Goal: Task Accomplishment & Management: Complete application form

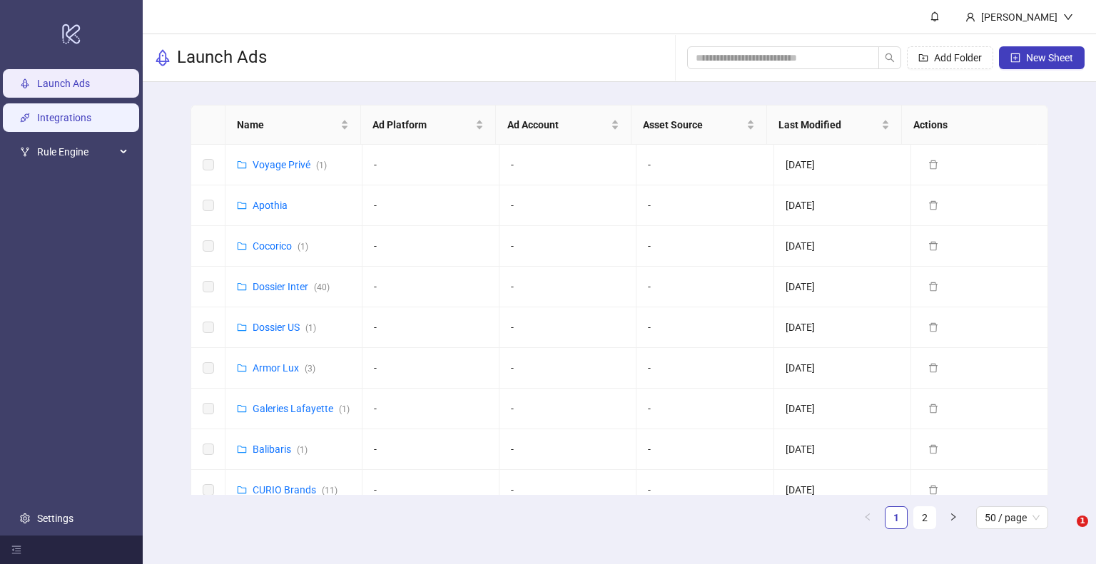
click at [81, 119] on link "Integrations" at bounding box center [64, 117] width 54 height 11
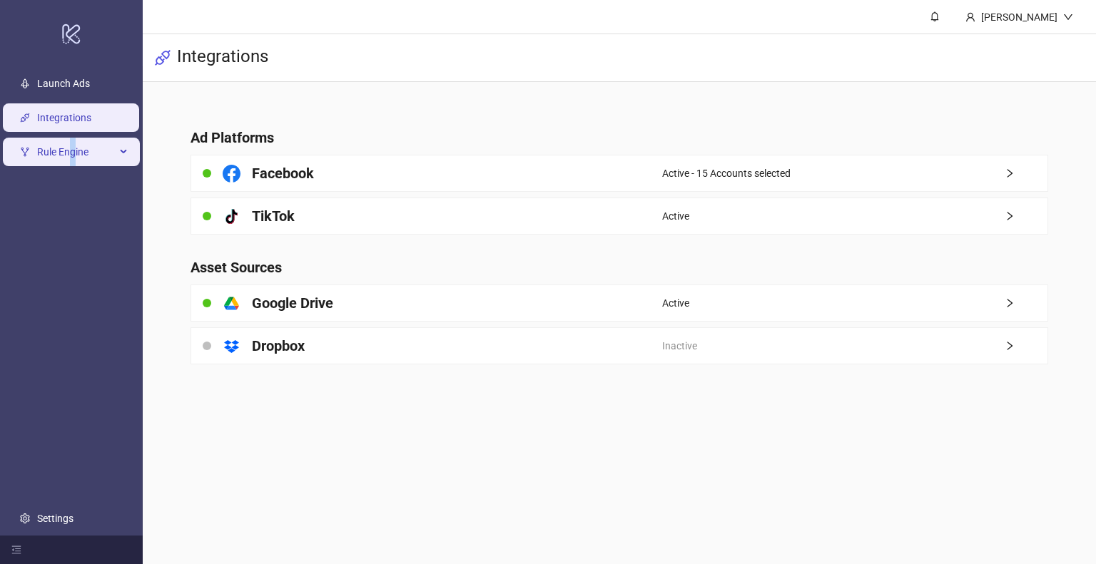
click at [73, 151] on span "Rule Engine" at bounding box center [76, 152] width 78 height 29
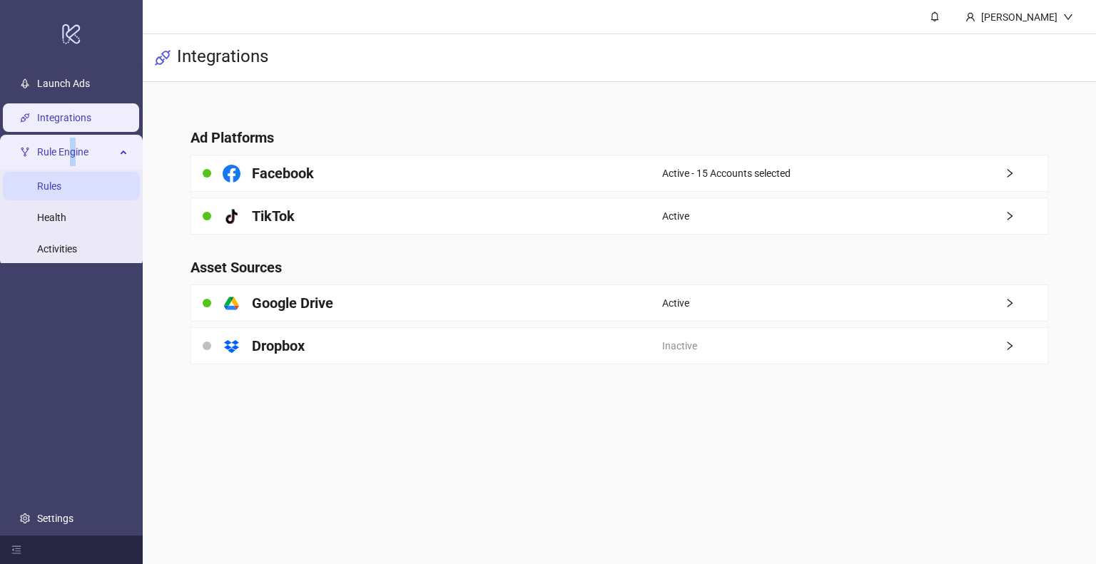
click at [61, 192] on link "Rules" at bounding box center [49, 185] width 24 height 11
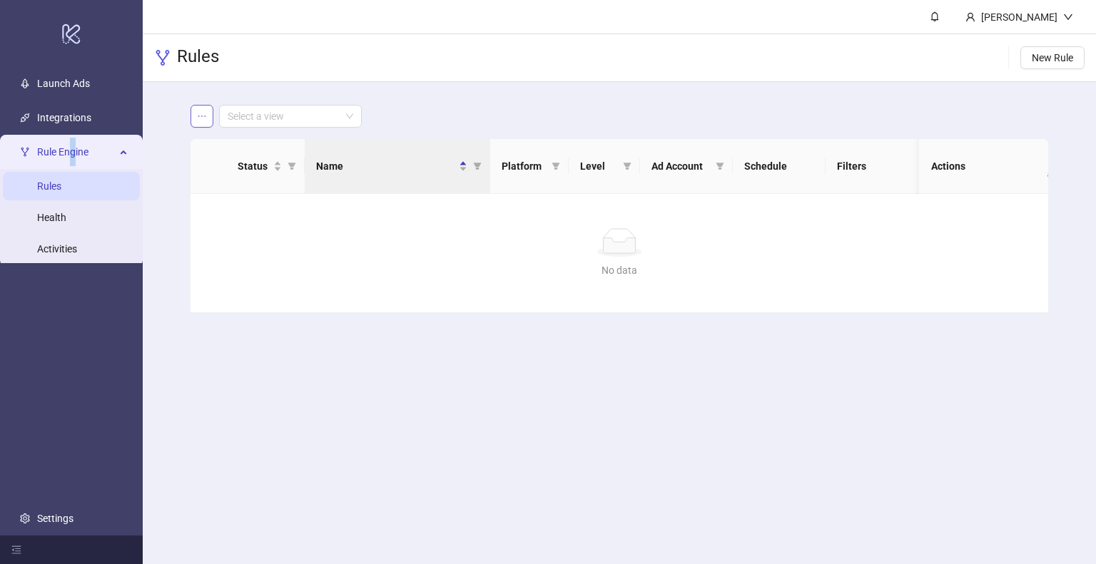
click at [208, 119] on button "button" at bounding box center [201, 116] width 23 height 23
click at [253, 145] on span "Save as new view" at bounding box center [256, 145] width 77 height 16
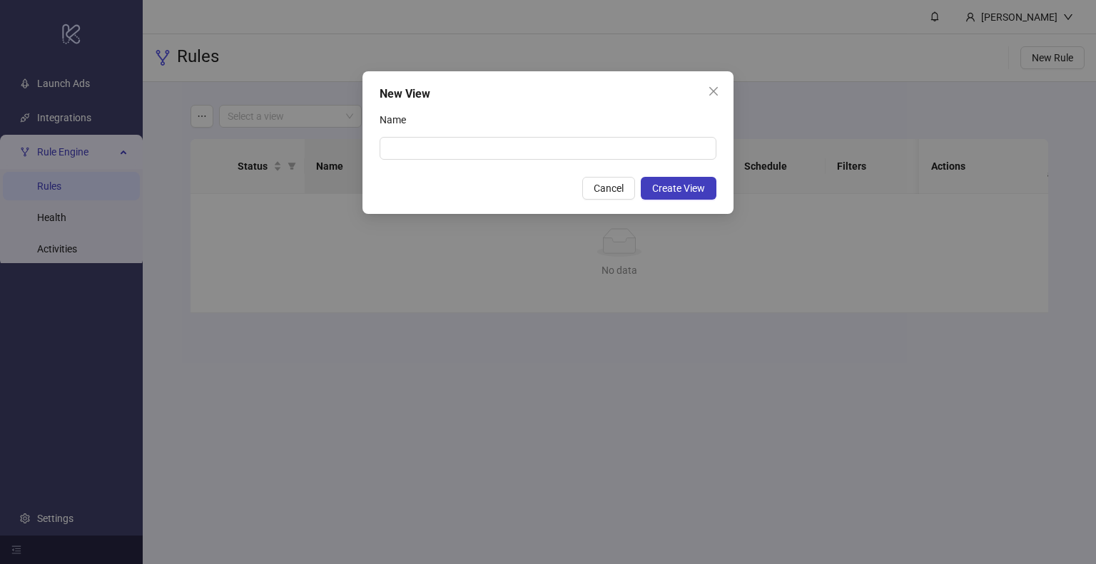
click at [596, 190] on span "Cancel" at bounding box center [608, 188] width 30 height 11
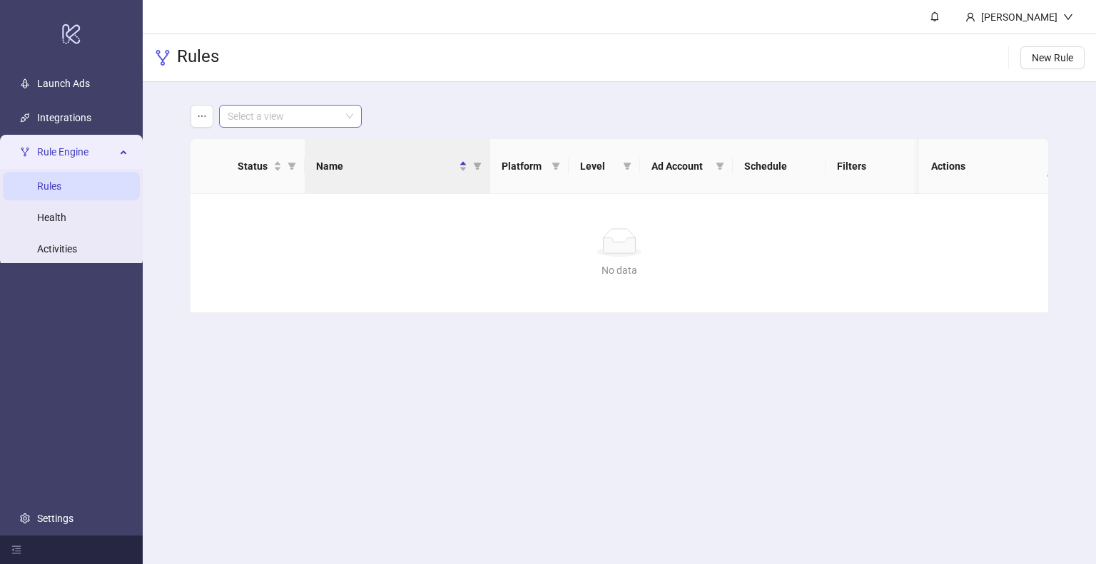
drag, startPoint x: 365, startPoint y: 131, endPoint x: 352, endPoint y: 121, distance: 17.3
click at [362, 128] on main "Select a view Status Name Platform Level Ad Account Schedule Filters Is Evaluat…" at bounding box center [618, 209] width 879 height 254
click at [350, 119] on span at bounding box center [291, 116] width 126 height 21
click at [330, 145] on div "TC" at bounding box center [290, 145] width 120 height 16
drag, startPoint x: 497, startPoint y: 300, endPoint x: 515, endPoint y: 286, distance: 22.4
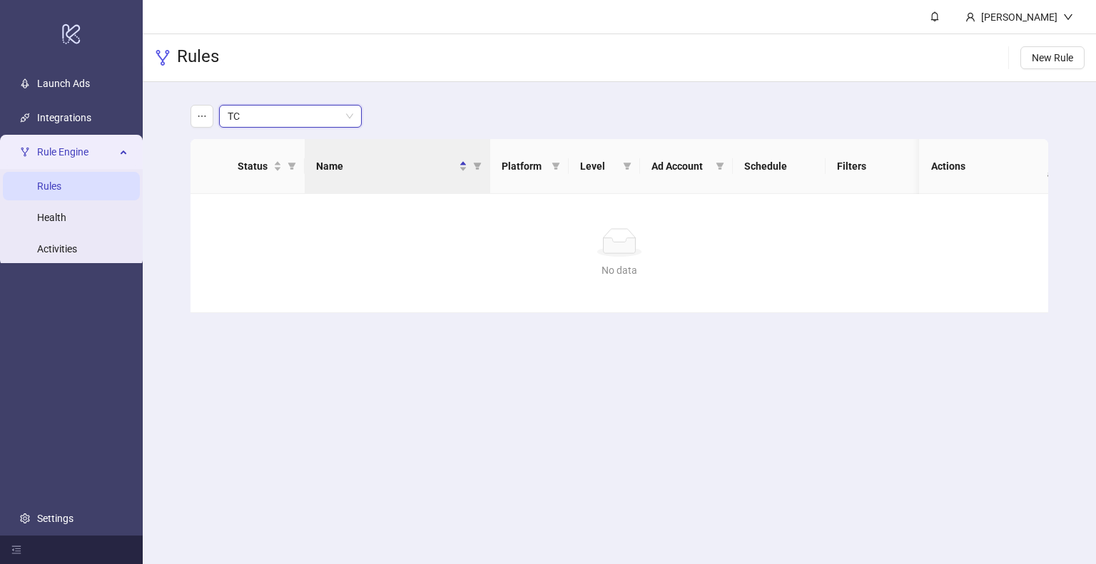
click at [515, 286] on div "No data No data" at bounding box center [618, 253] width 857 height 118
click at [1034, 66] on button "New Rule" at bounding box center [1052, 57] width 64 height 23
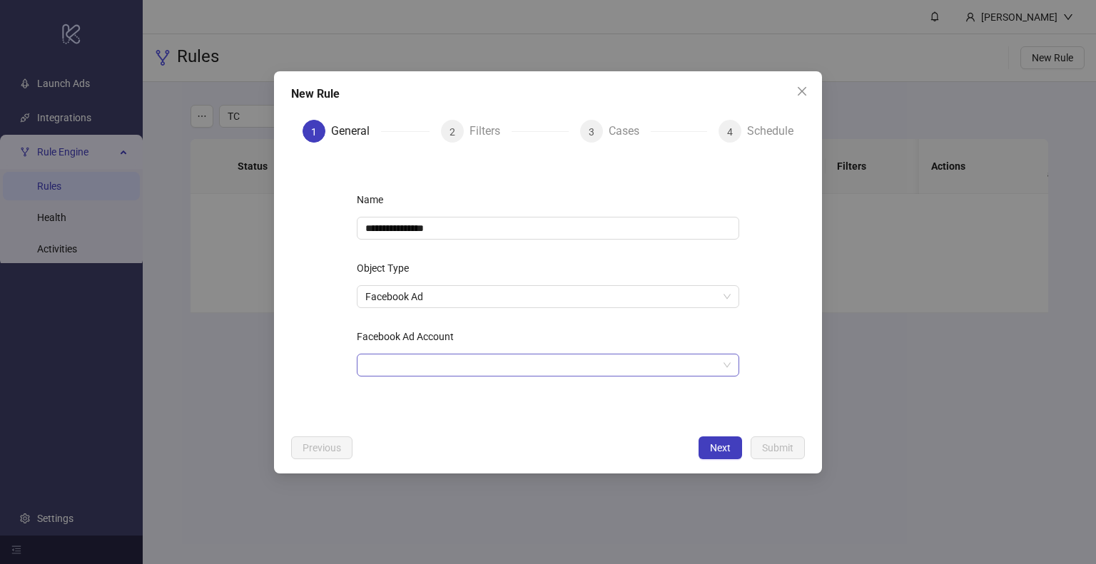
click at [577, 367] on input "Facebook Ad Account" at bounding box center [541, 365] width 352 height 21
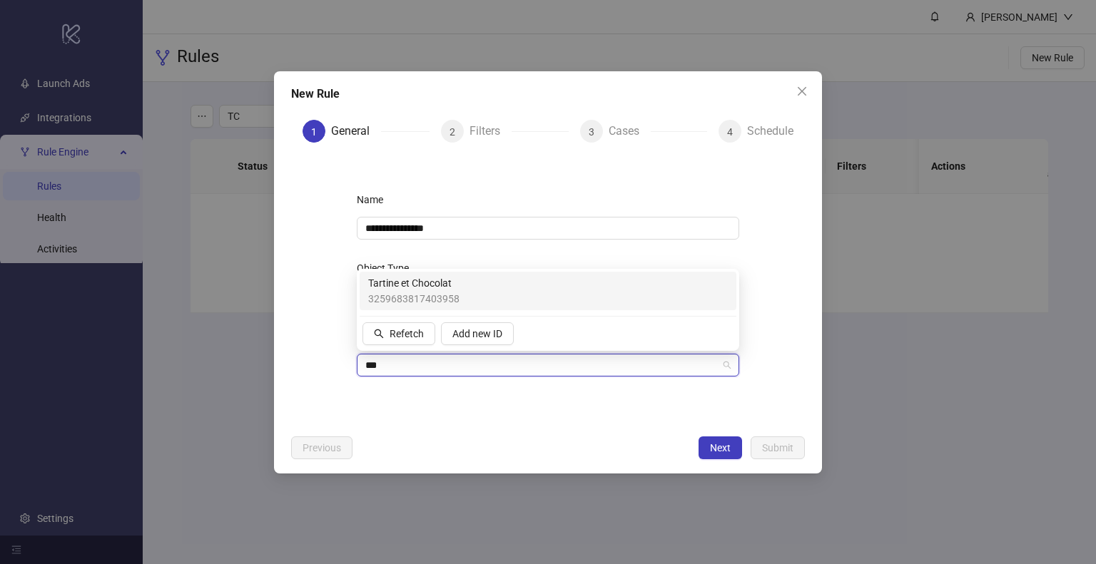
type input "****"
click at [472, 297] on div "Tartine et Chocolat 3259683817403958" at bounding box center [547, 290] width 359 height 31
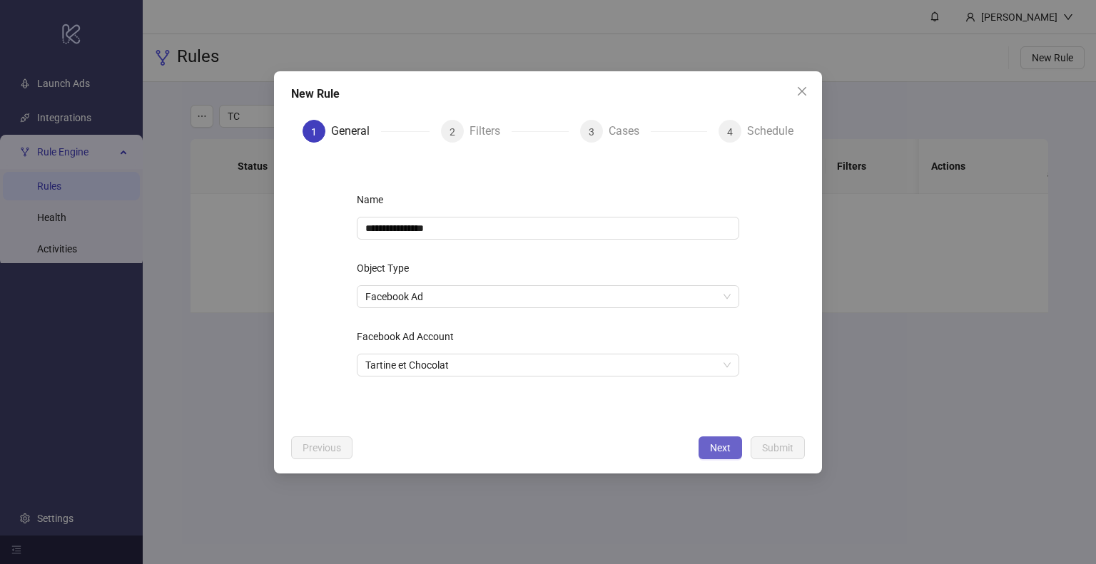
click at [735, 453] on button "Next" at bounding box center [720, 448] width 44 height 23
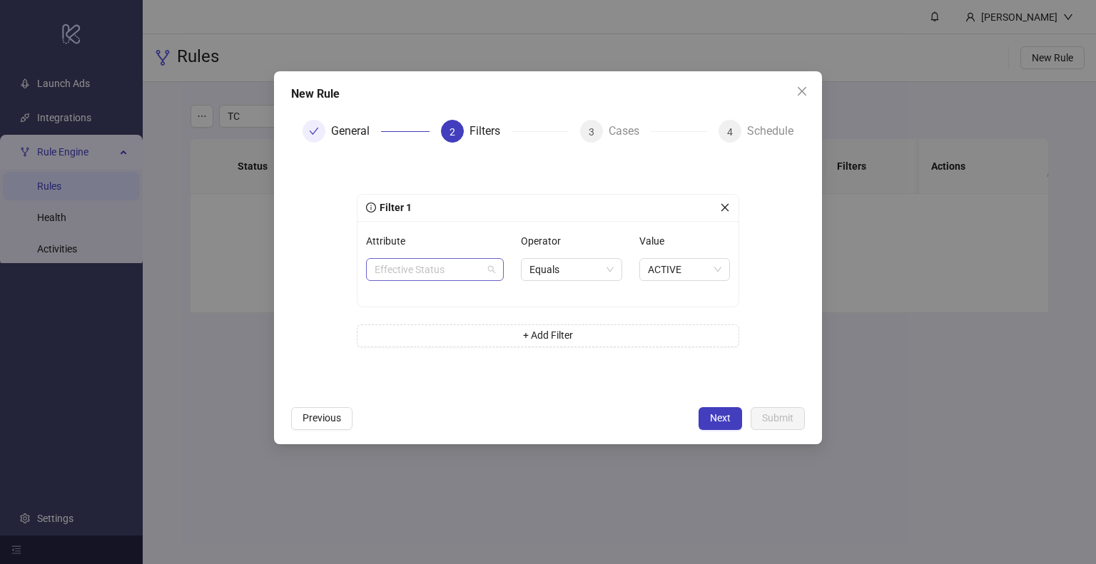
click at [437, 274] on span "Effective Status" at bounding box center [434, 269] width 121 height 21
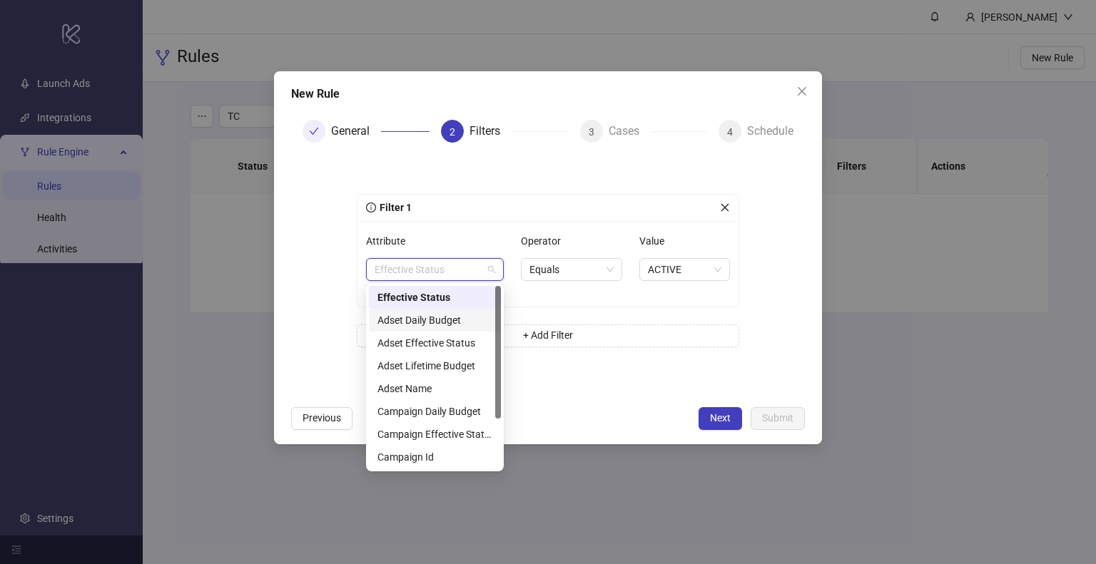
click at [449, 327] on div "Adset Daily Budget" at bounding box center [434, 320] width 115 height 16
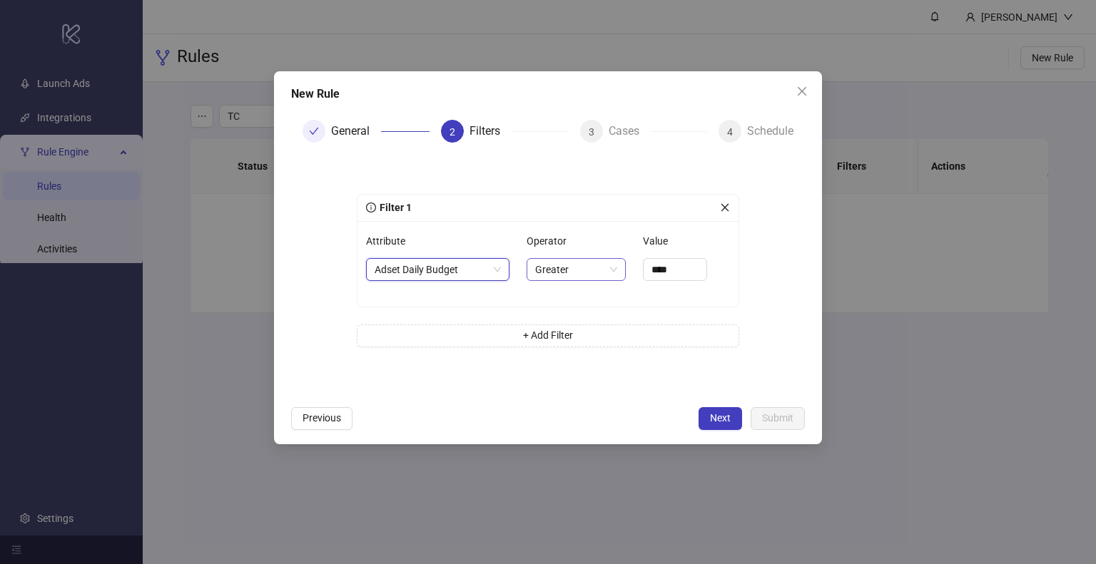
click at [563, 263] on span "Greater" at bounding box center [576, 269] width 83 height 21
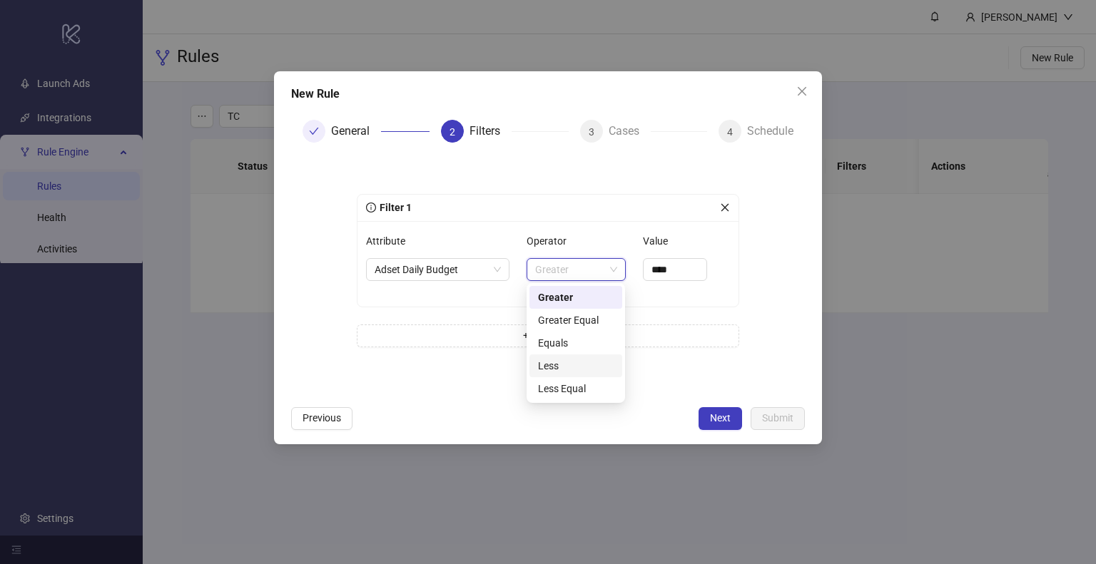
click at [566, 362] on div "Less" at bounding box center [576, 366] width 76 height 16
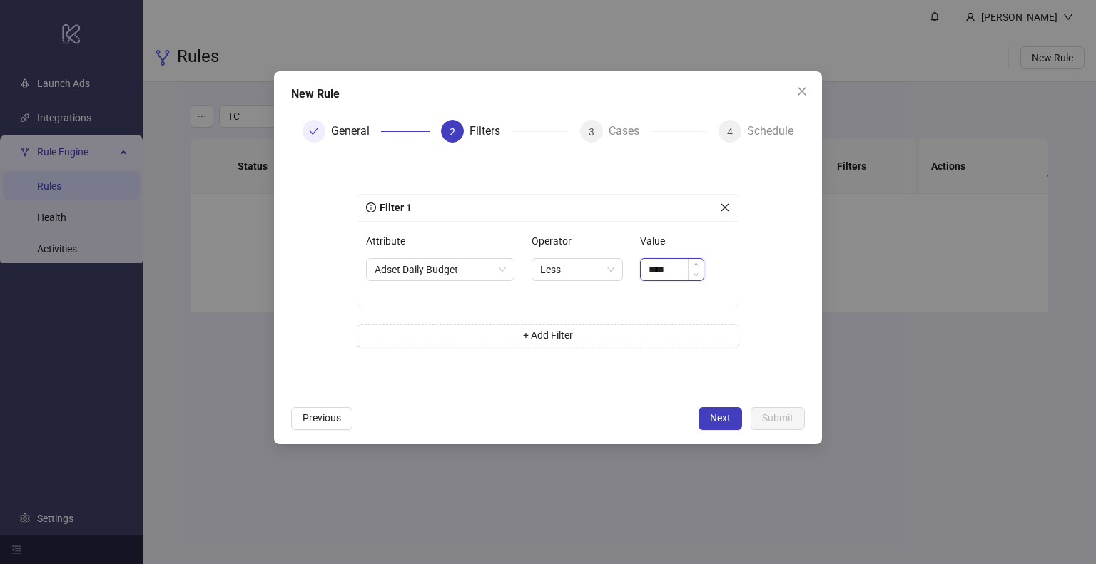
click at [671, 270] on input "****" at bounding box center [672, 269] width 63 height 21
click at [578, 273] on span "Less" at bounding box center [577, 269] width 74 height 21
type input "****"
drag, startPoint x: 679, startPoint y: 295, endPoint x: 709, endPoint y: 371, distance: 81.3
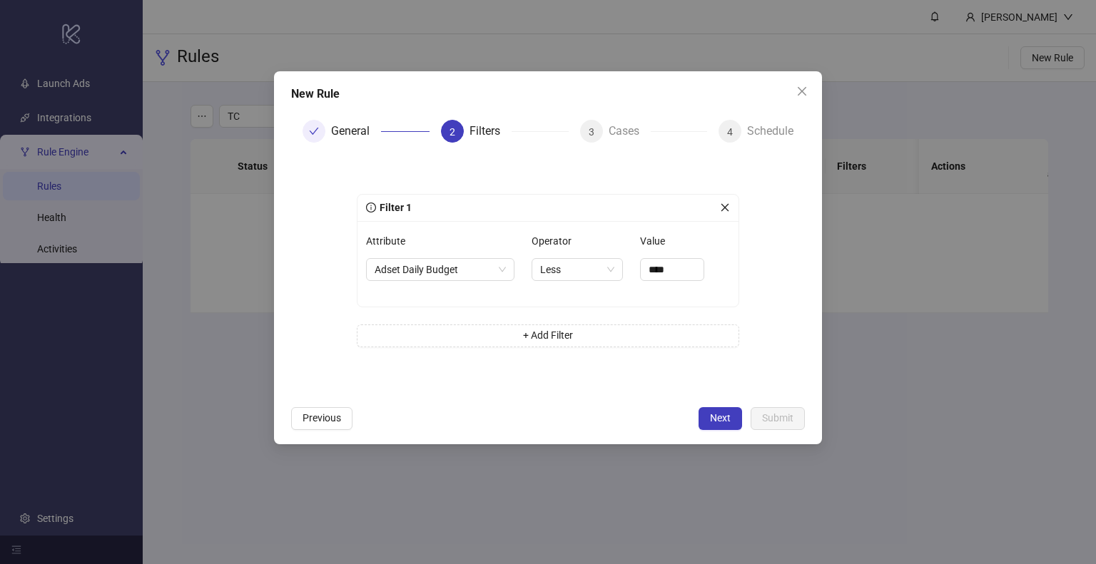
click at [679, 297] on div "Attribute Adset Daily Budget Operator Less Value ****" at bounding box center [547, 264] width 381 height 86
click at [719, 415] on span "Next" at bounding box center [720, 417] width 21 height 11
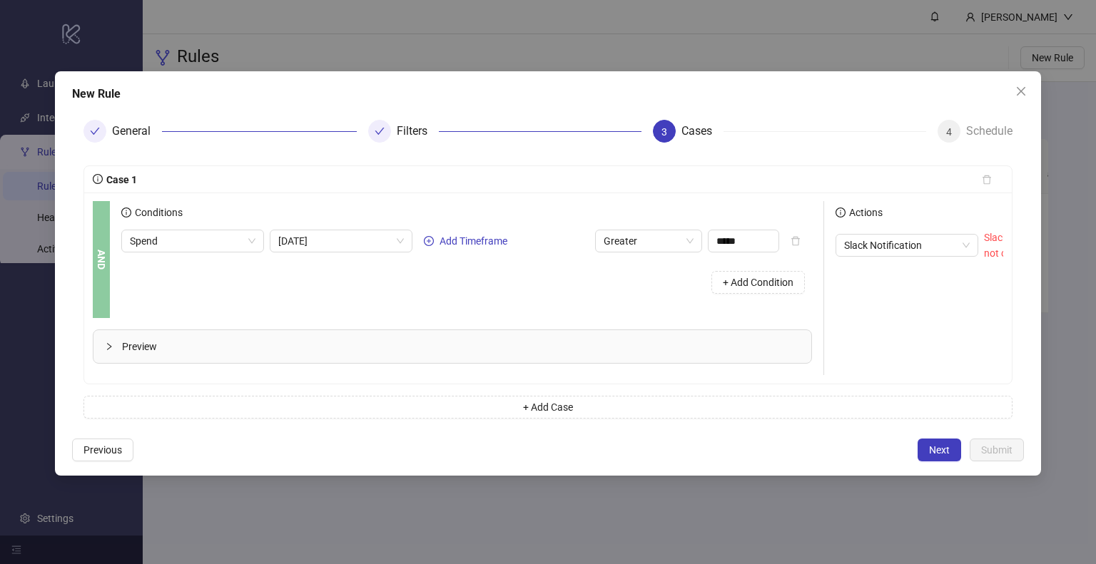
click at [387, 122] on div "Filters" at bounding box center [504, 131] width 273 height 23
click at [121, 456] on span "Previous" at bounding box center [102, 449] width 39 height 11
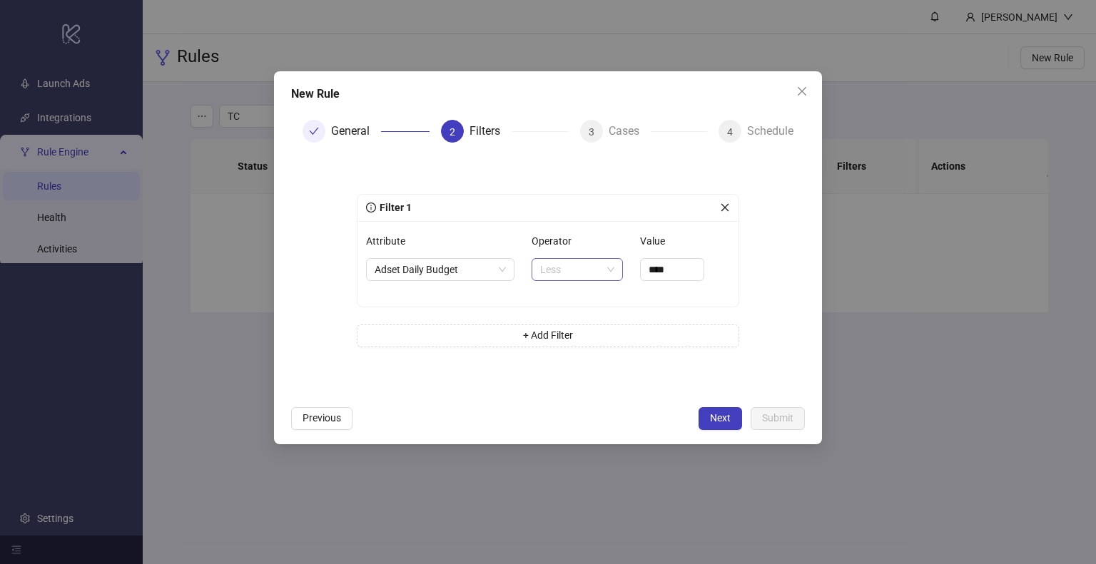
click at [586, 279] on span "Less" at bounding box center [577, 269] width 74 height 21
click at [661, 275] on input "****" at bounding box center [672, 269] width 63 height 21
click at [668, 275] on input "****" at bounding box center [672, 269] width 63 height 21
click at [670, 272] on input "****" at bounding box center [672, 269] width 63 height 21
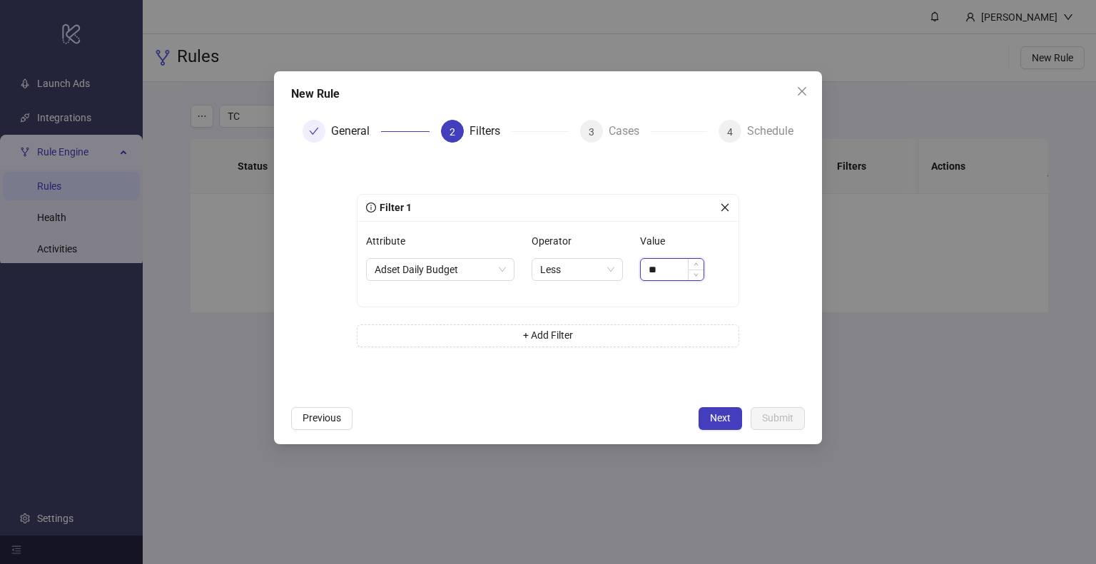
type input "*"
click at [578, 262] on span "Less" at bounding box center [577, 269] width 74 height 21
click at [481, 267] on span "Adset Daily Budget" at bounding box center [439, 269] width 131 height 21
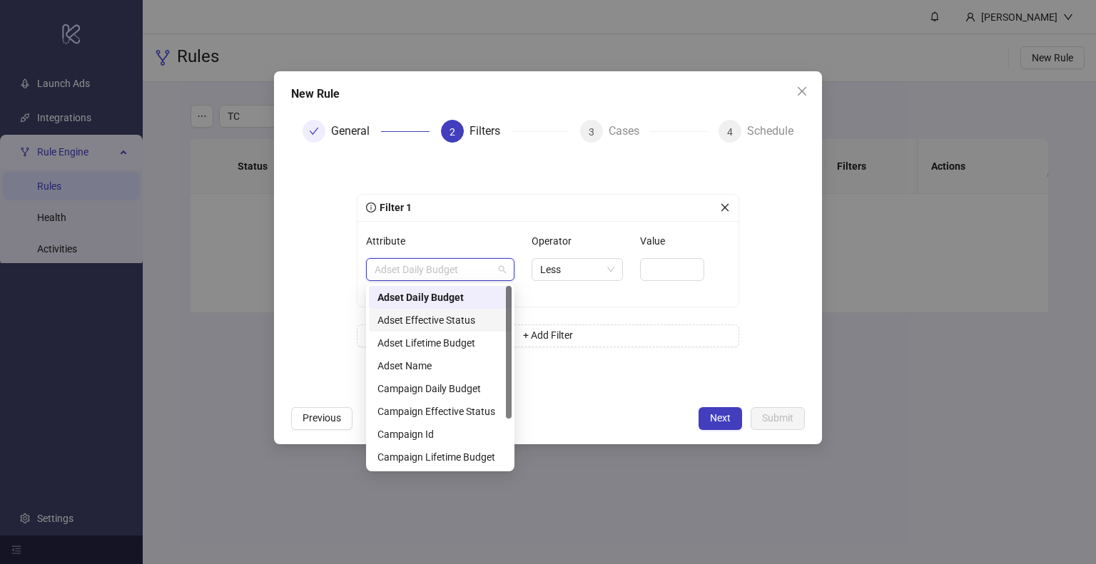
drag, startPoint x: 459, startPoint y: 325, endPoint x: 474, endPoint y: 319, distance: 16.3
click at [459, 325] on div "Adset Effective Status" at bounding box center [440, 320] width 126 height 16
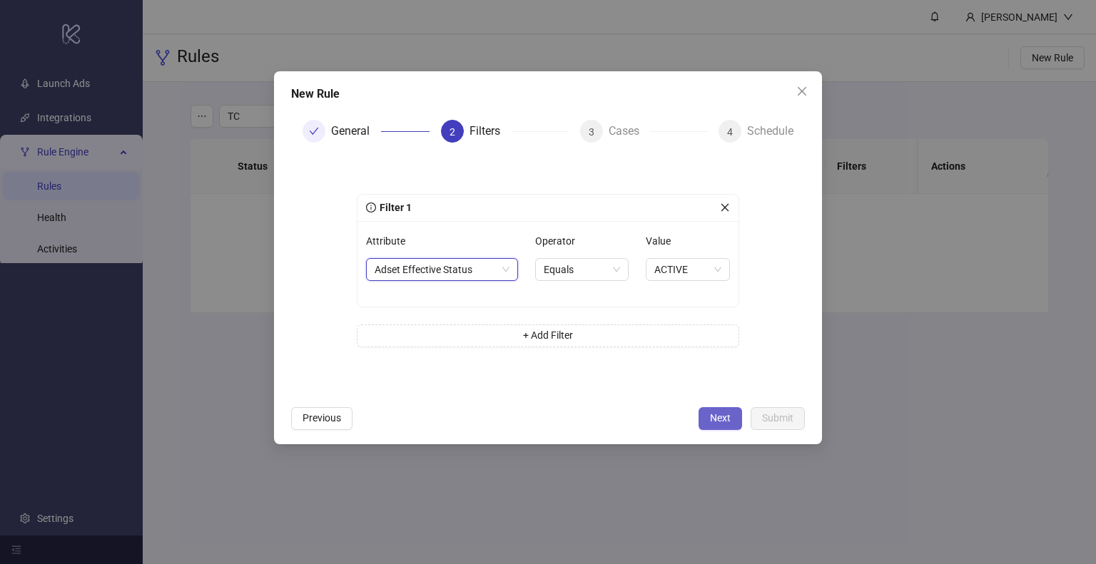
click at [712, 415] on span "Next" at bounding box center [720, 417] width 21 height 11
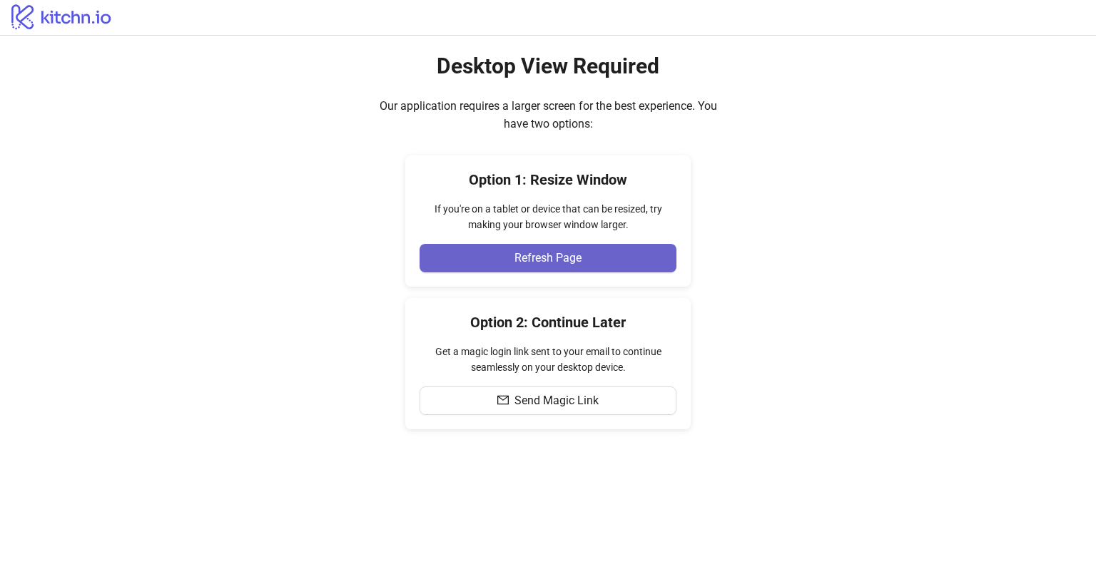
click at [491, 255] on button "Refresh Page" at bounding box center [547, 258] width 257 height 29
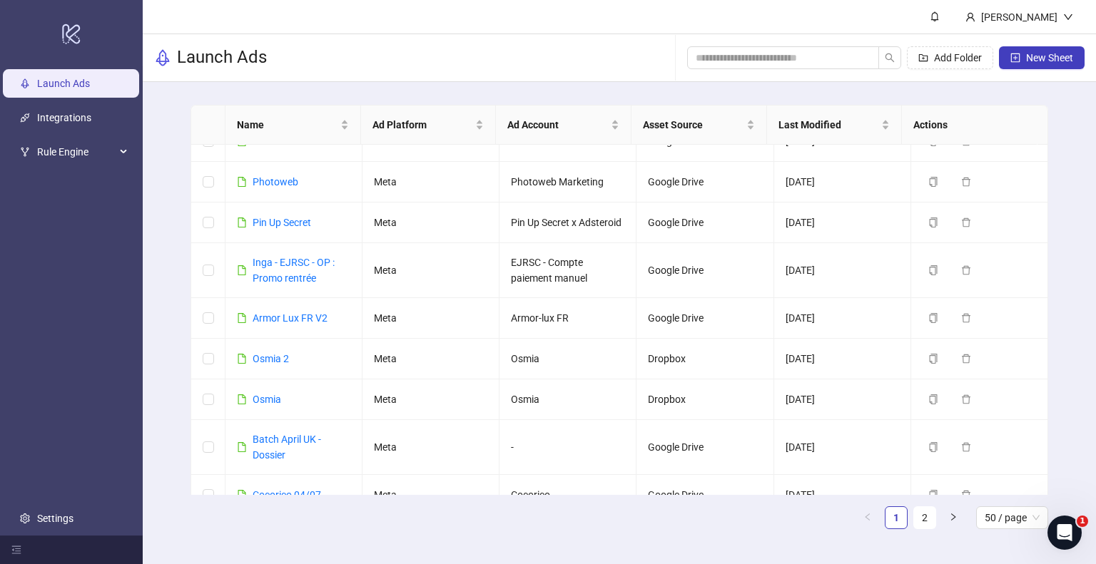
scroll to position [499, 0]
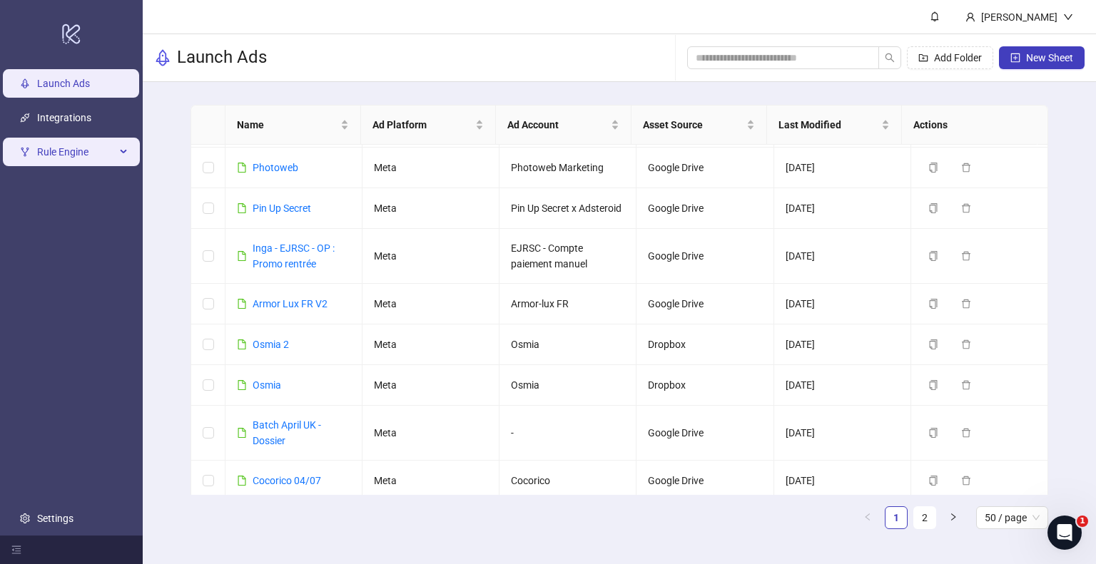
click at [116, 160] on div "Rule Engine" at bounding box center [71, 152] width 137 height 29
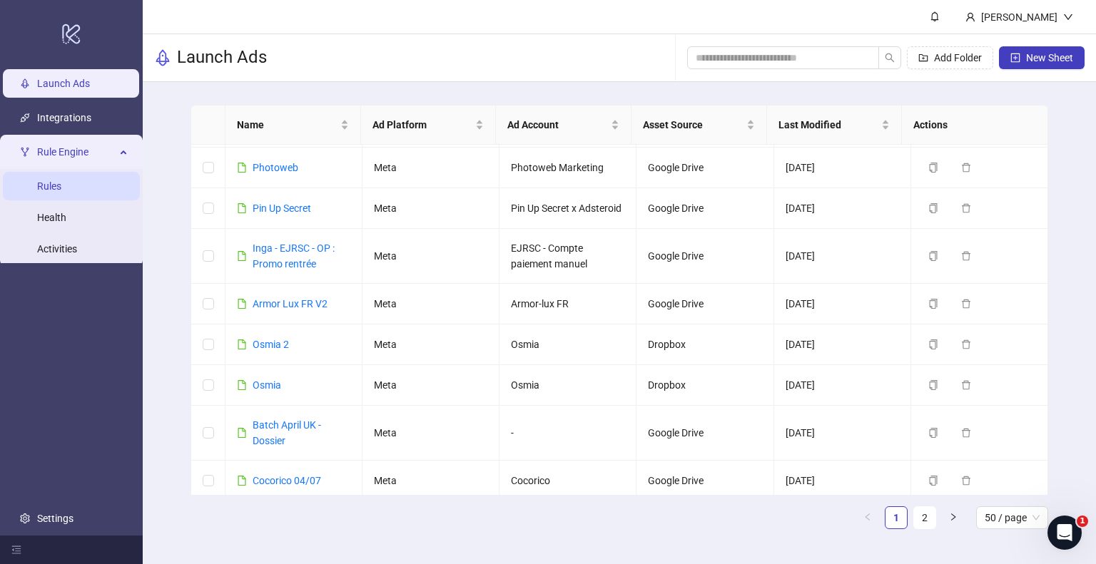
click at [61, 192] on link "Rules" at bounding box center [49, 185] width 24 height 11
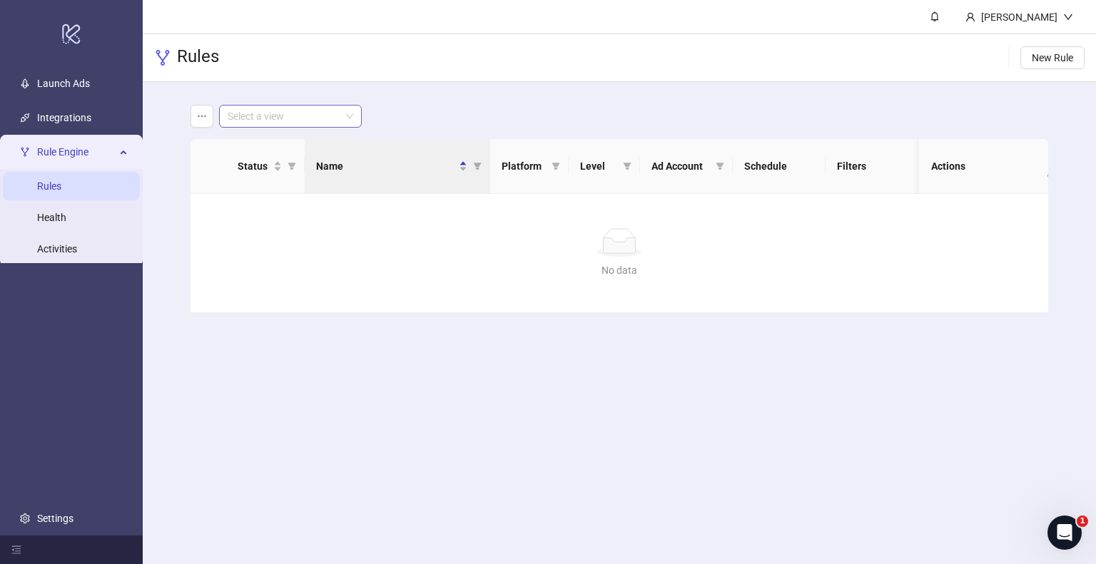
click at [290, 122] on input "search" at bounding box center [284, 116] width 113 height 21
click at [279, 150] on div "TC" at bounding box center [290, 145] width 120 height 16
click at [1059, 46] on button "New Rule" at bounding box center [1052, 57] width 64 height 23
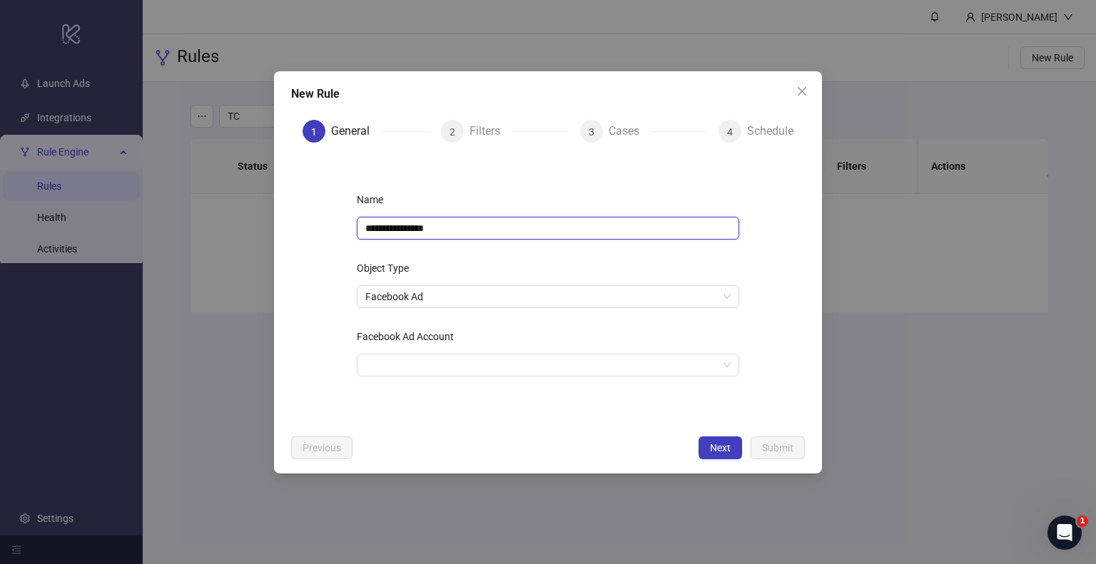
click at [476, 228] on input "**********" at bounding box center [548, 228] width 382 height 23
type input "**********"
click at [422, 372] on input "Facebook Ad Account" at bounding box center [541, 365] width 352 height 21
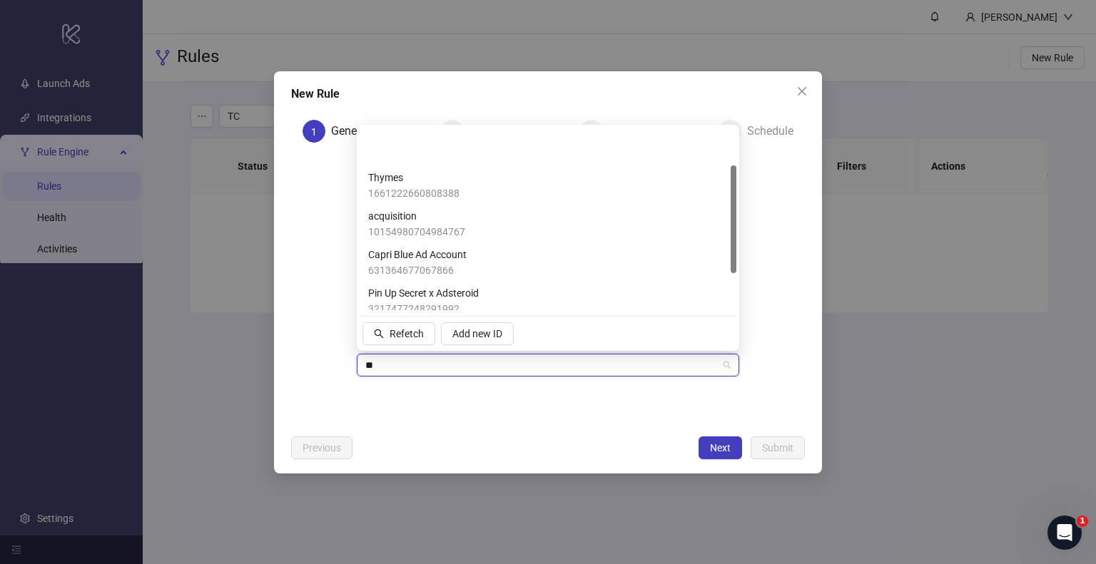
type input "***"
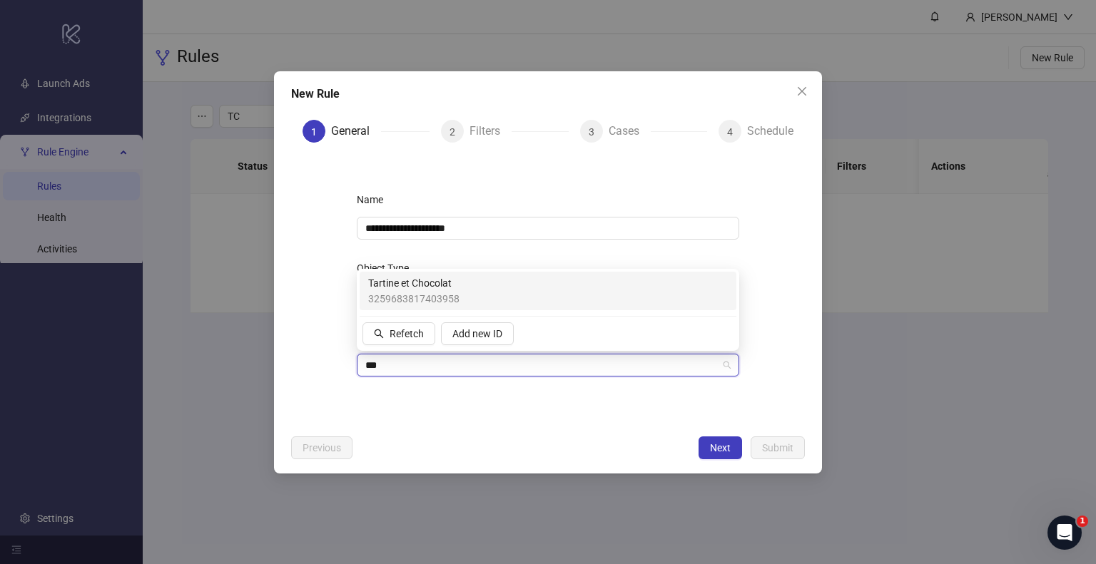
click at [451, 282] on span "Tartine et Chocolat" at bounding box center [413, 283] width 91 height 16
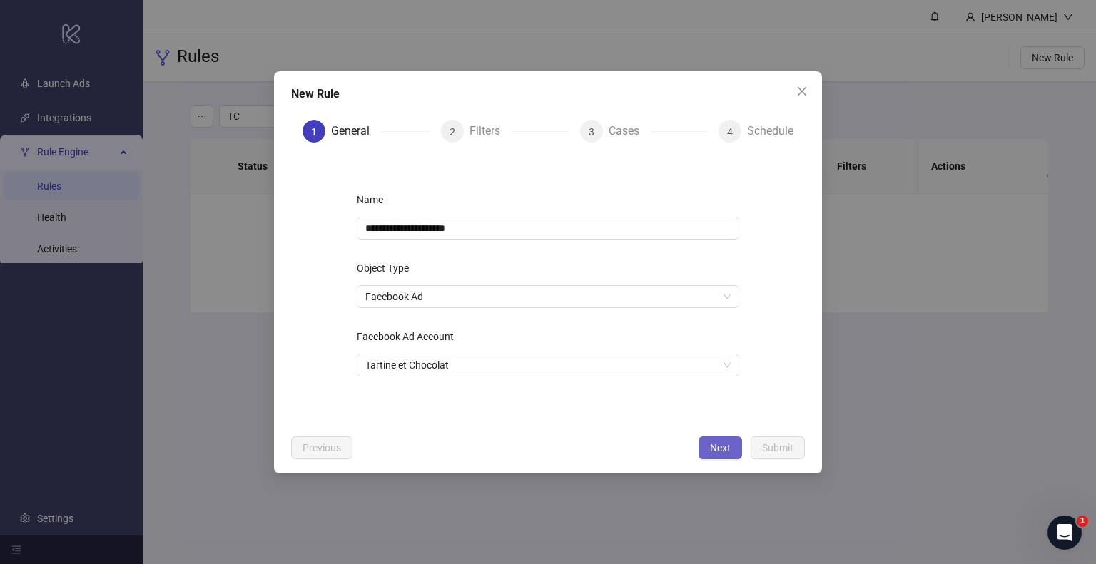
click at [710, 453] on span "Next" at bounding box center [720, 447] width 21 height 11
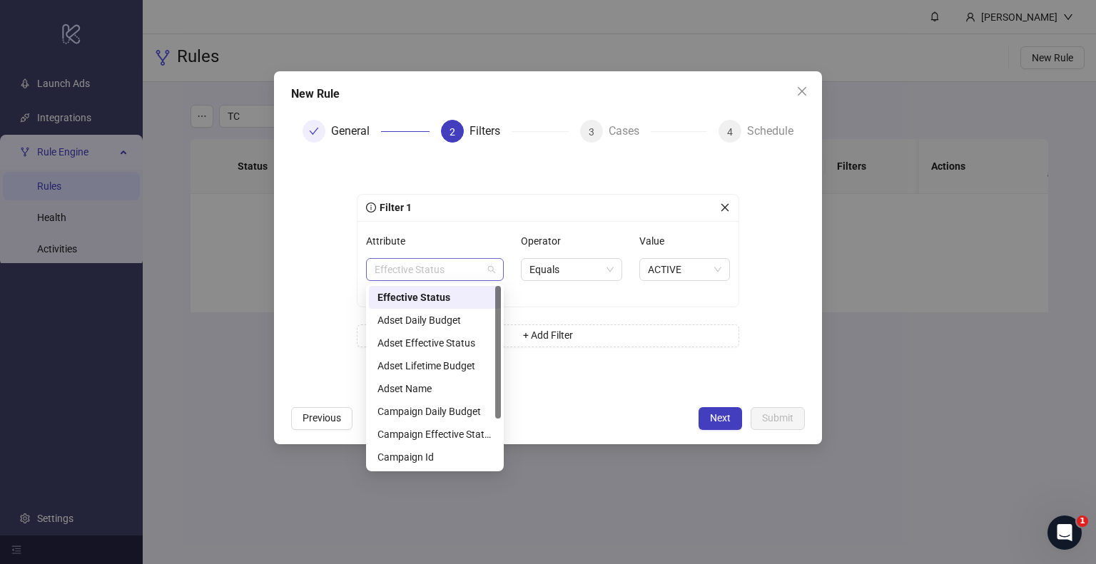
click at [432, 272] on span "Effective Status" at bounding box center [434, 269] width 121 height 21
click at [461, 366] on div "Campaign Effective Status" at bounding box center [434, 366] width 115 height 16
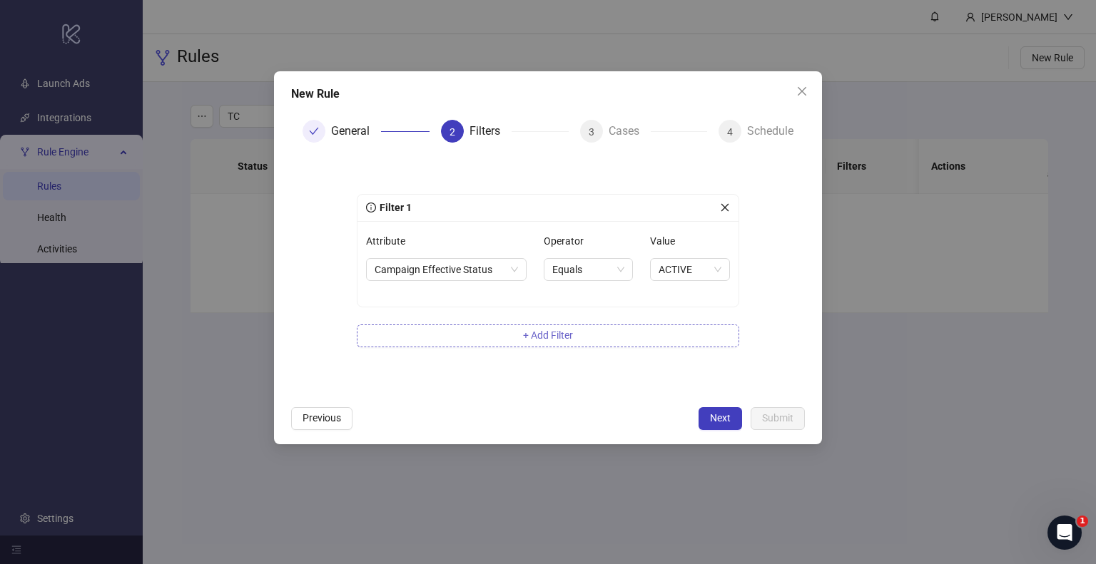
click at [512, 334] on button "+ Add Filter" at bounding box center [548, 336] width 382 height 23
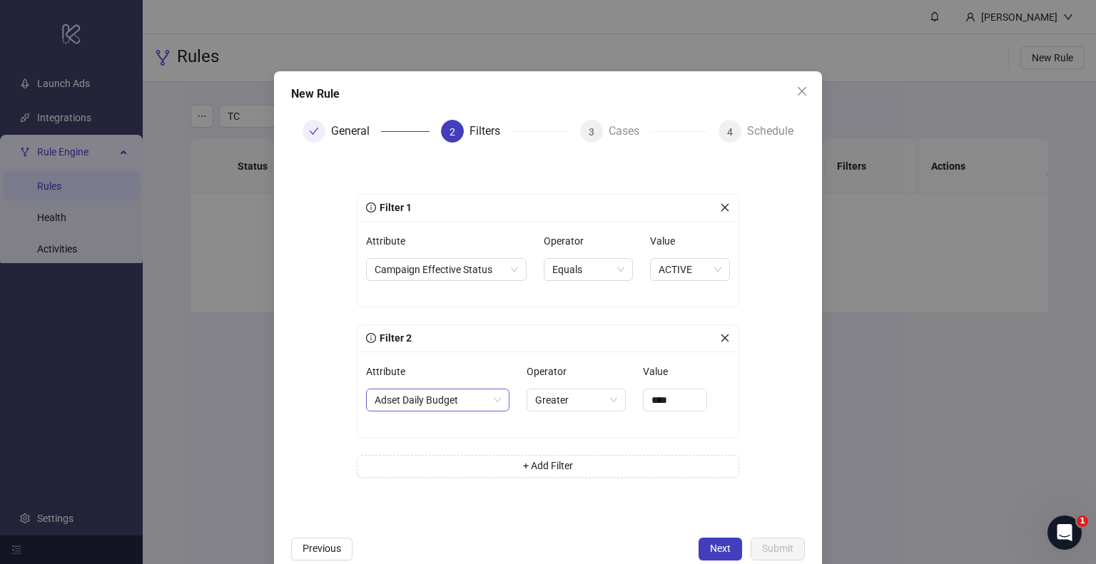
click at [417, 401] on span "Adset Daily Budget" at bounding box center [437, 399] width 126 height 21
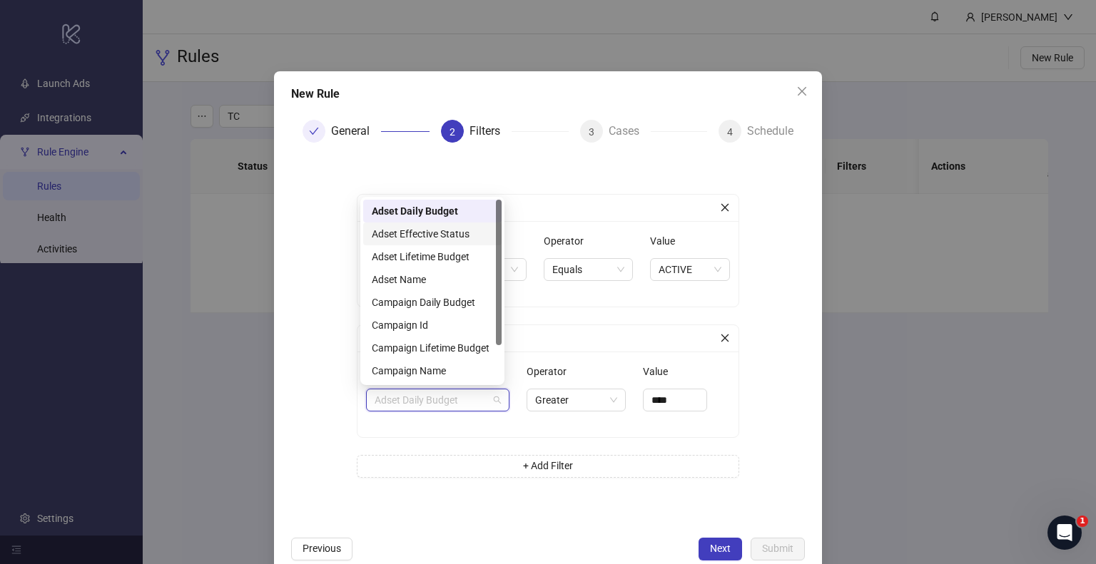
click at [449, 234] on div "Adset Effective Status" at bounding box center [432, 234] width 121 height 16
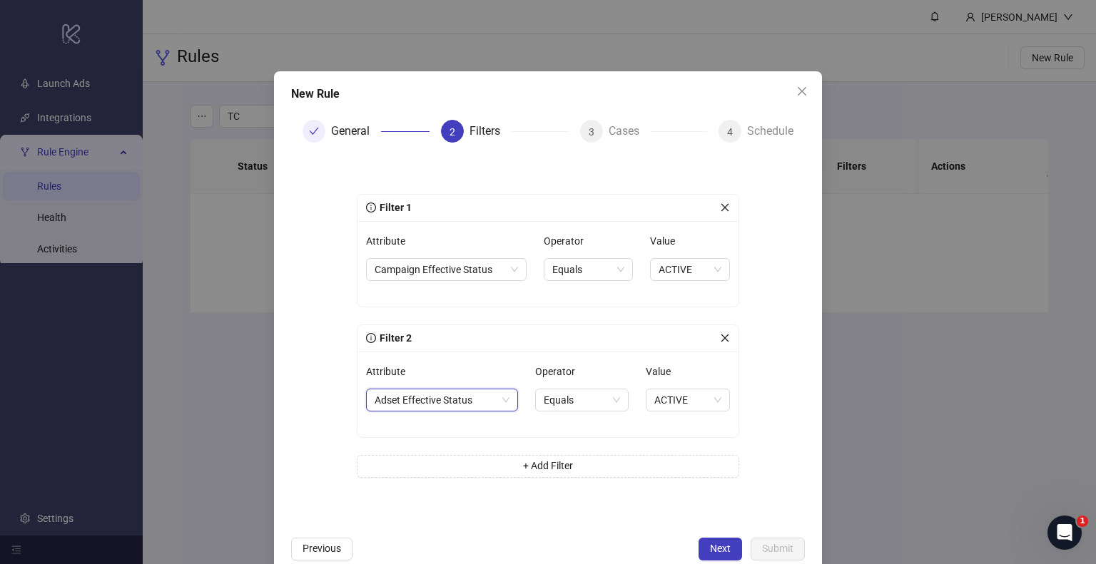
click at [722, 544] on button "Next" at bounding box center [720, 549] width 44 height 23
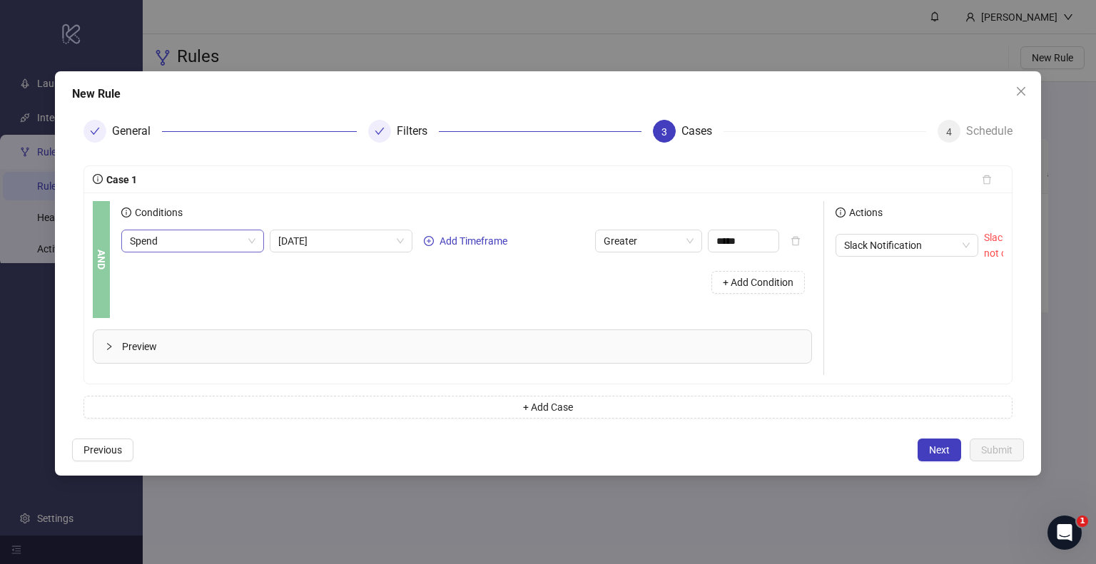
click at [235, 243] on span "Spend" at bounding box center [193, 240] width 126 height 21
click at [656, 242] on span "Greater" at bounding box center [648, 240] width 90 height 21
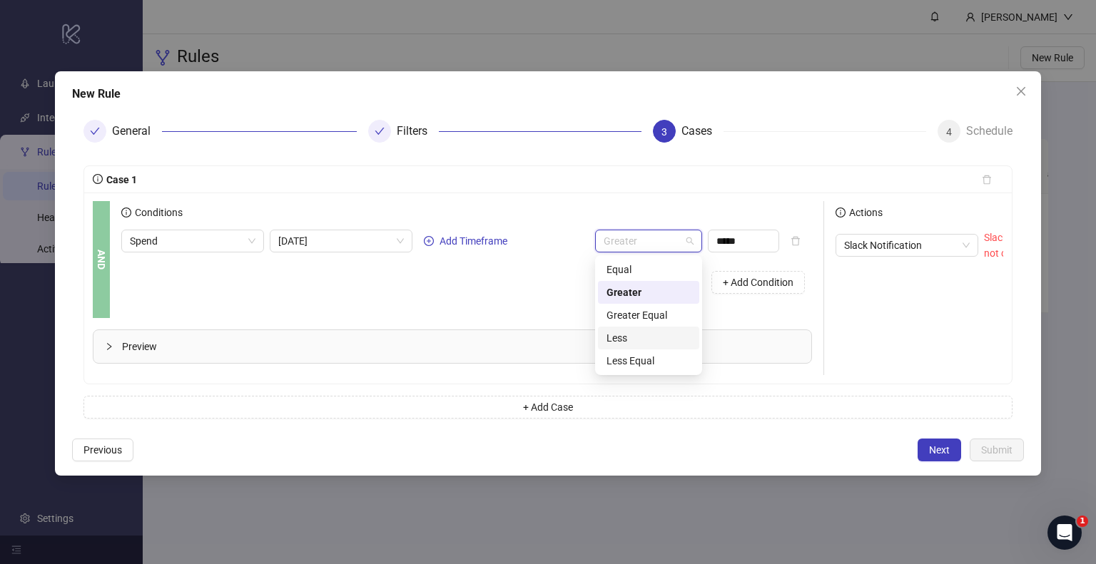
click at [651, 342] on div "Less" at bounding box center [648, 338] width 84 height 16
drag, startPoint x: 746, startPoint y: 244, endPoint x: 679, endPoint y: 238, distance: 67.4
click at [679, 238] on div "Spend Today Add Timeframe Less *****" at bounding box center [450, 241] width 658 height 23
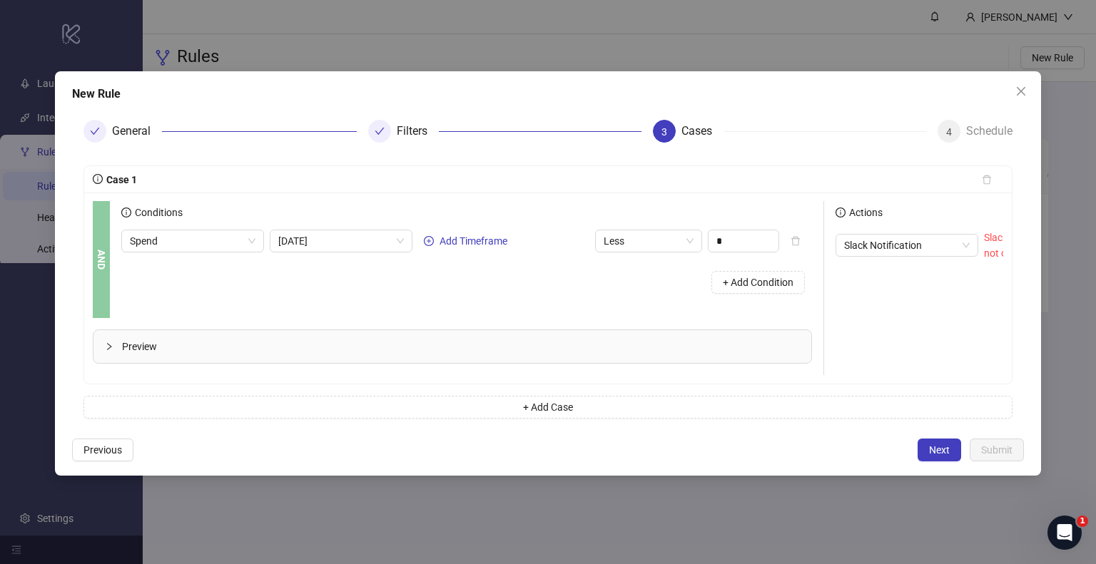
type input "****"
click at [543, 270] on div "+ Add Condition" at bounding box center [466, 282] width 690 height 37
click at [745, 277] on span "+ Add Condition" at bounding box center [758, 282] width 71 height 11
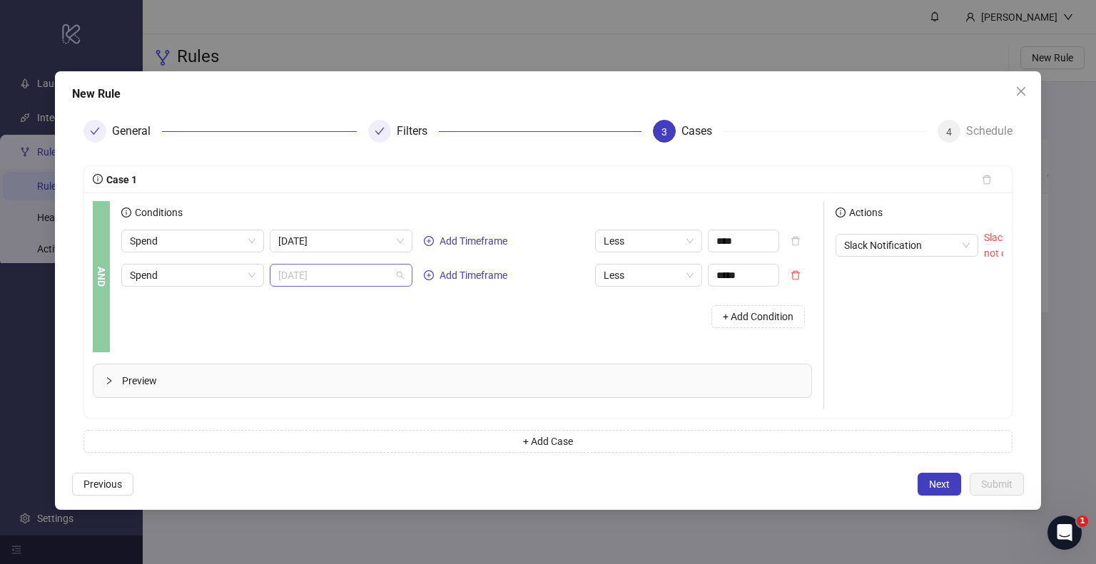
click at [315, 277] on span "[DATE]" at bounding box center [341, 275] width 126 height 21
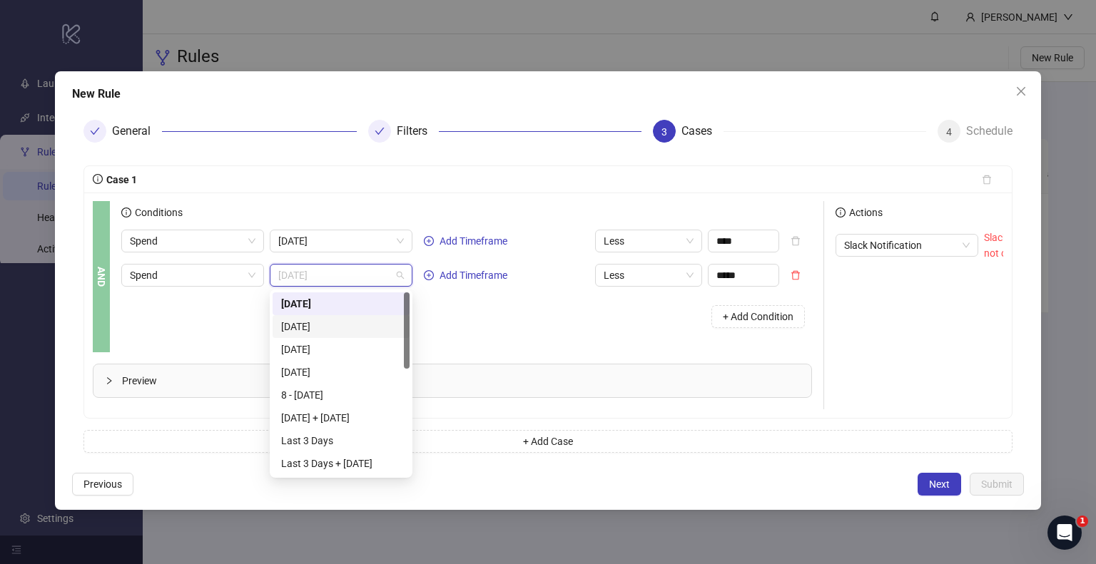
click at [320, 330] on div "Yesterday" at bounding box center [341, 327] width 120 height 16
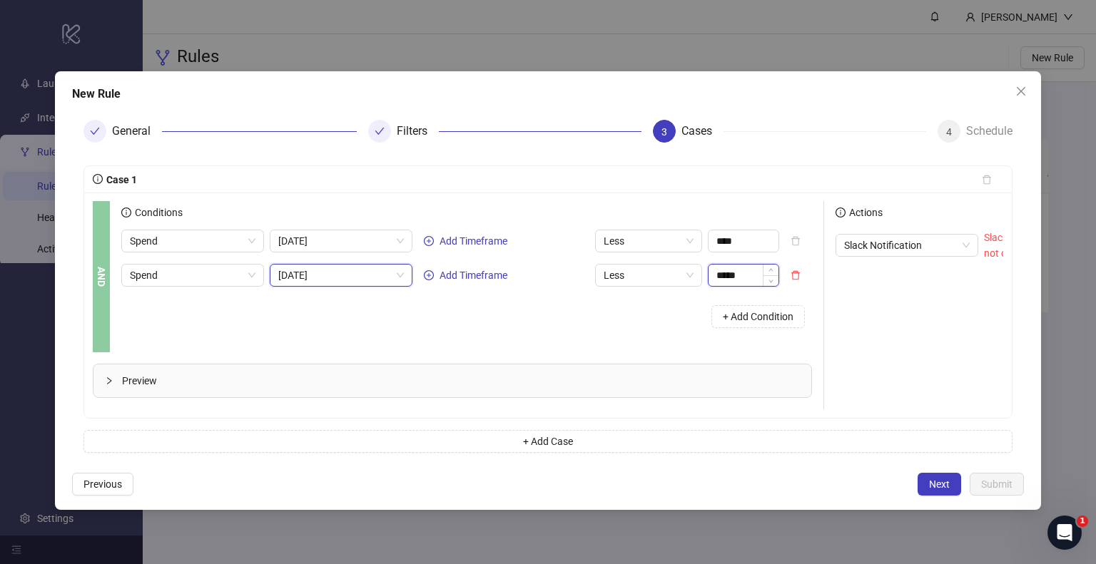
click at [724, 272] on input "*****" at bounding box center [743, 275] width 70 height 21
type input "****"
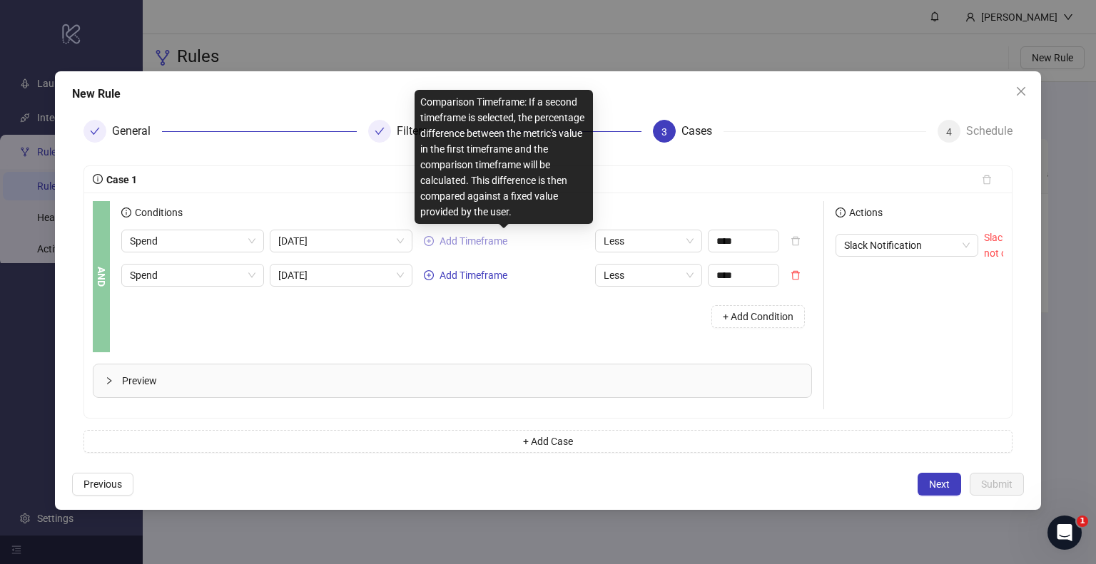
click at [445, 235] on span "Add Timeframe" at bounding box center [473, 240] width 68 height 11
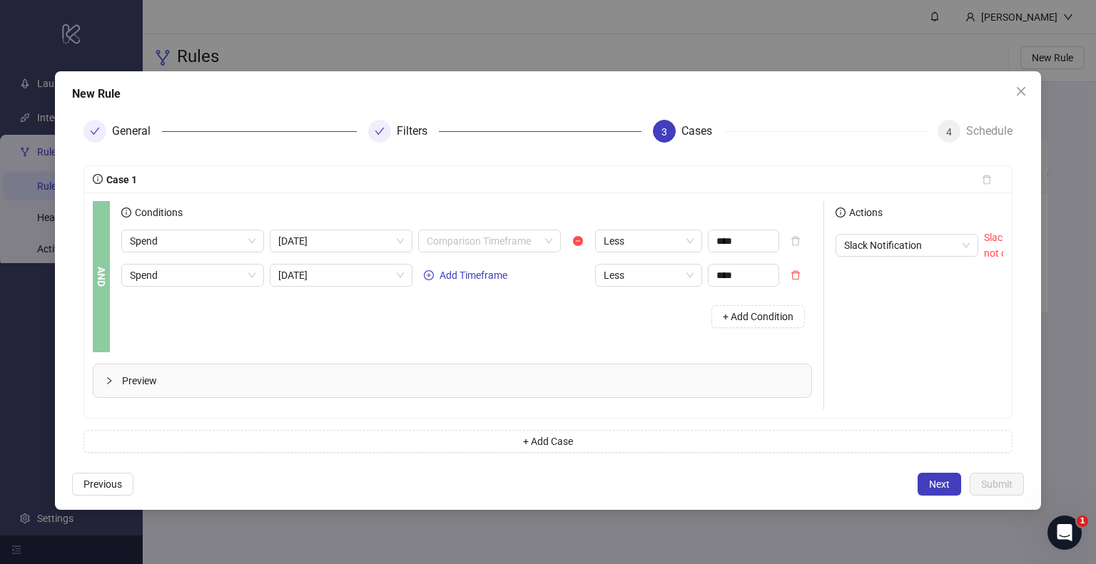
click at [445, 235] on input "search" at bounding box center [483, 240] width 113 height 21
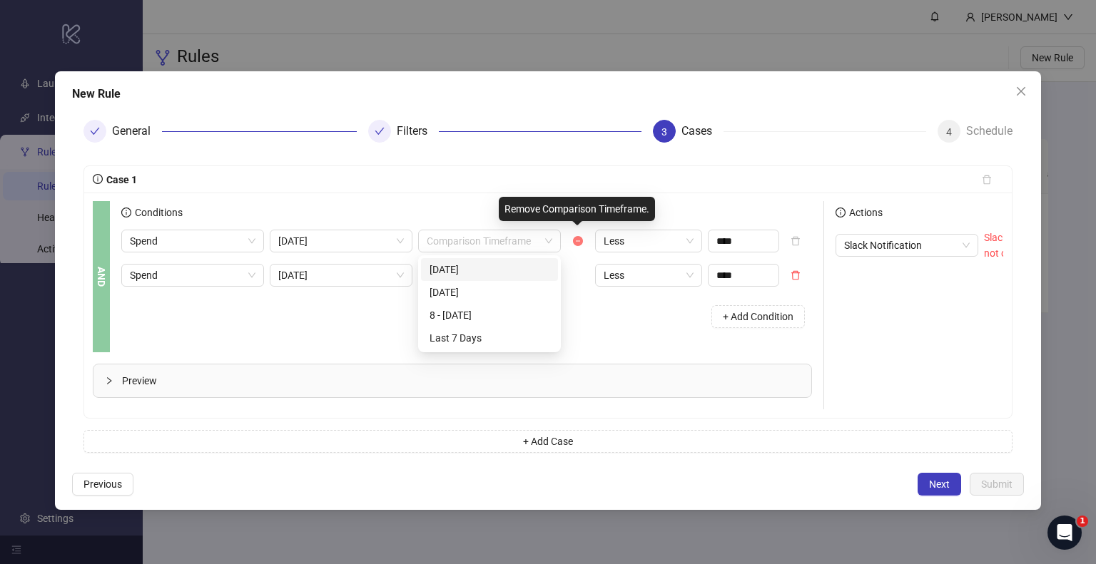
click at [581, 236] on icon "minus-circle" at bounding box center [578, 241] width 10 height 10
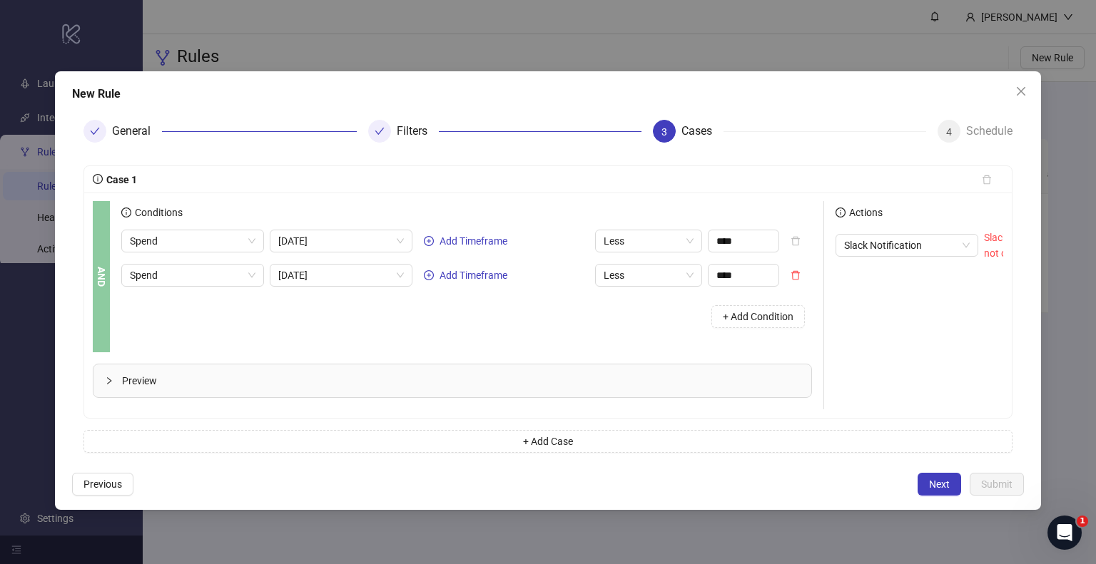
click at [148, 381] on span "Preview" at bounding box center [461, 381] width 678 height 16
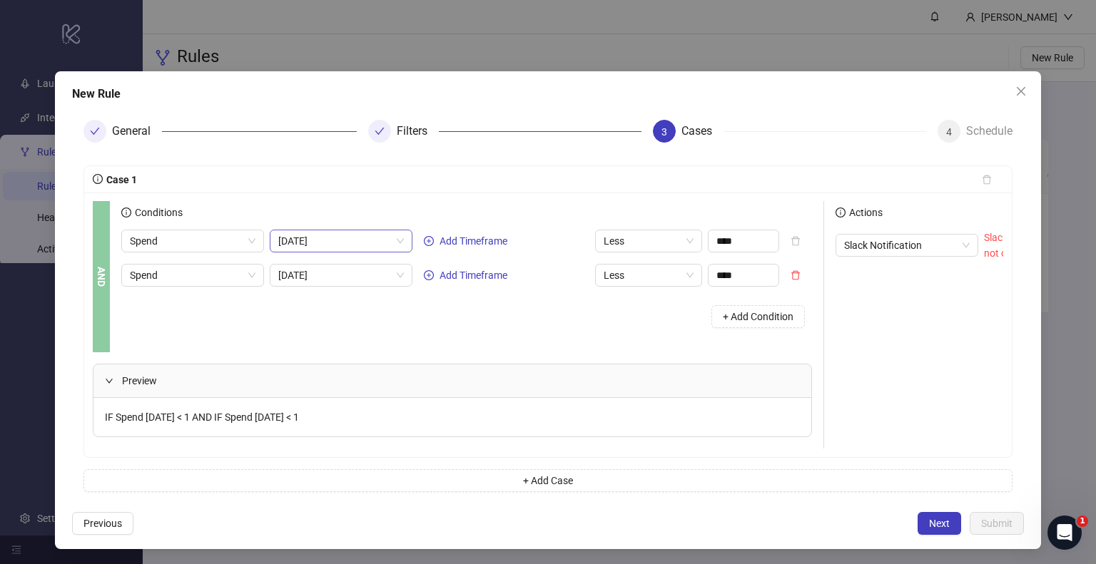
click at [308, 236] on span "[DATE]" at bounding box center [341, 240] width 126 height 21
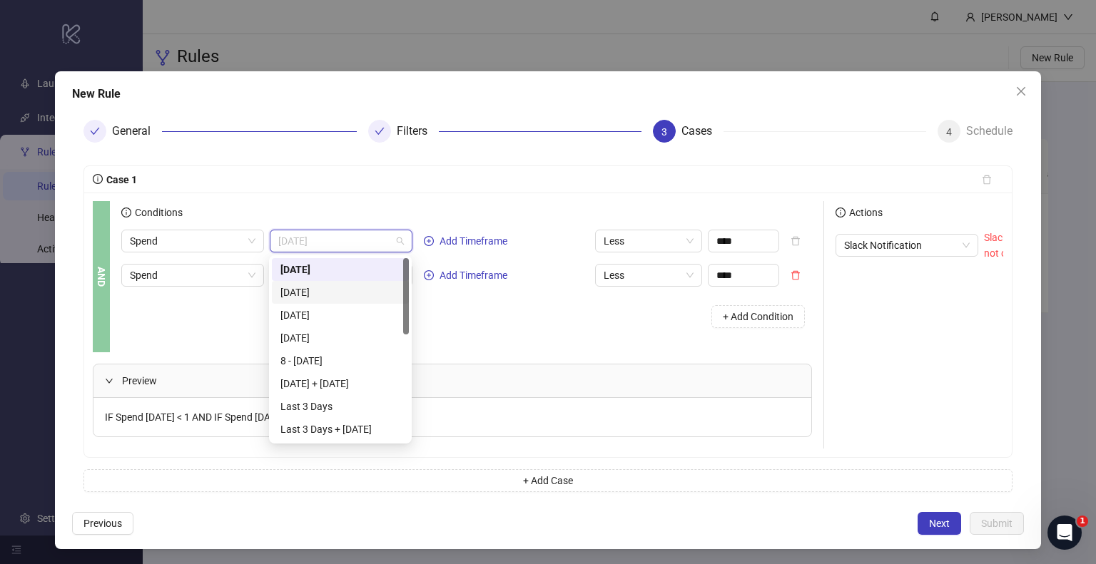
drag, startPoint x: 357, startPoint y: 291, endPoint x: 568, endPoint y: 293, distance: 211.1
click at [357, 291] on div "Yesterday" at bounding box center [340, 293] width 120 height 16
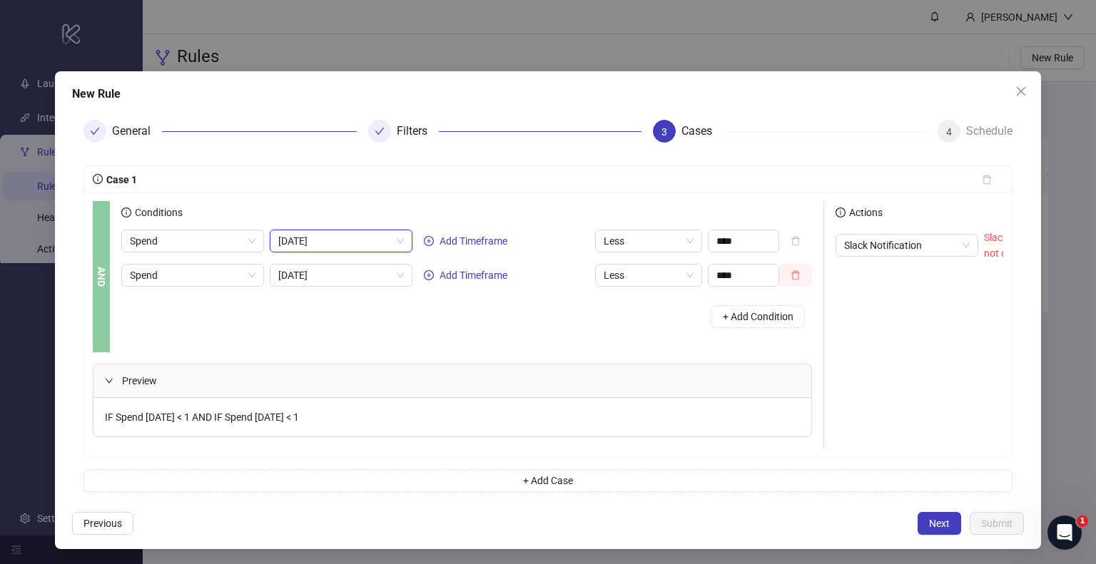
click at [792, 272] on icon "delete" at bounding box center [795, 275] width 9 height 9
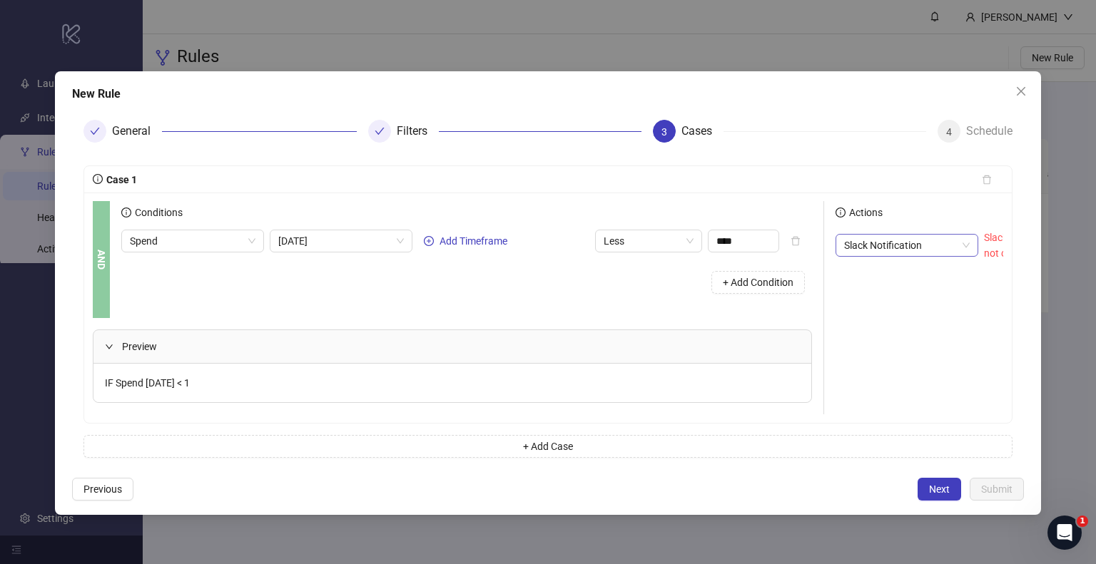
click at [909, 251] on span "Slack Notification" at bounding box center [907, 245] width 126 height 21
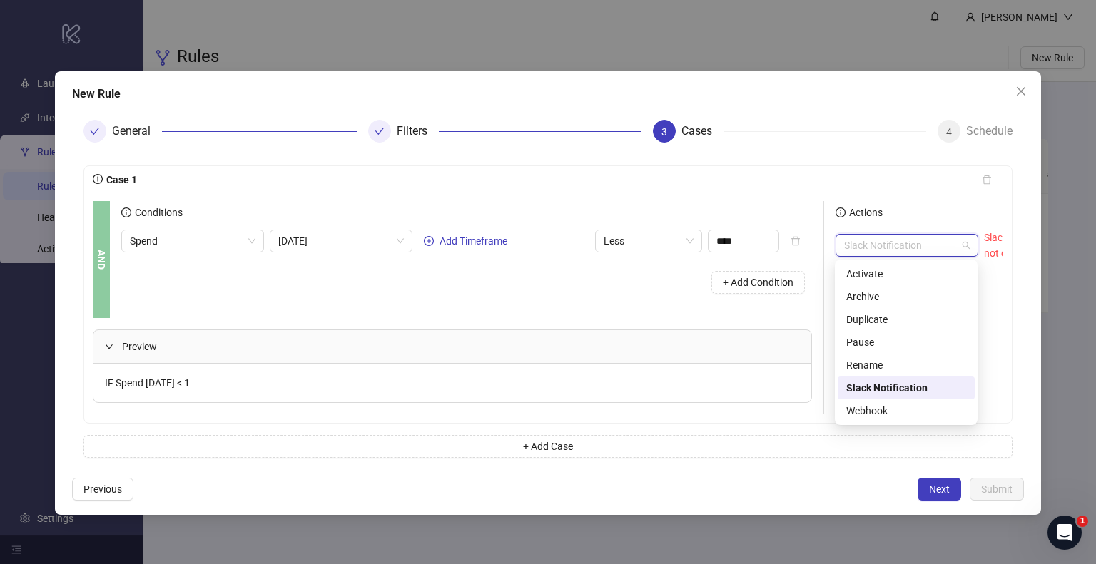
click at [882, 390] on div "Slack Notification" at bounding box center [906, 388] width 120 height 16
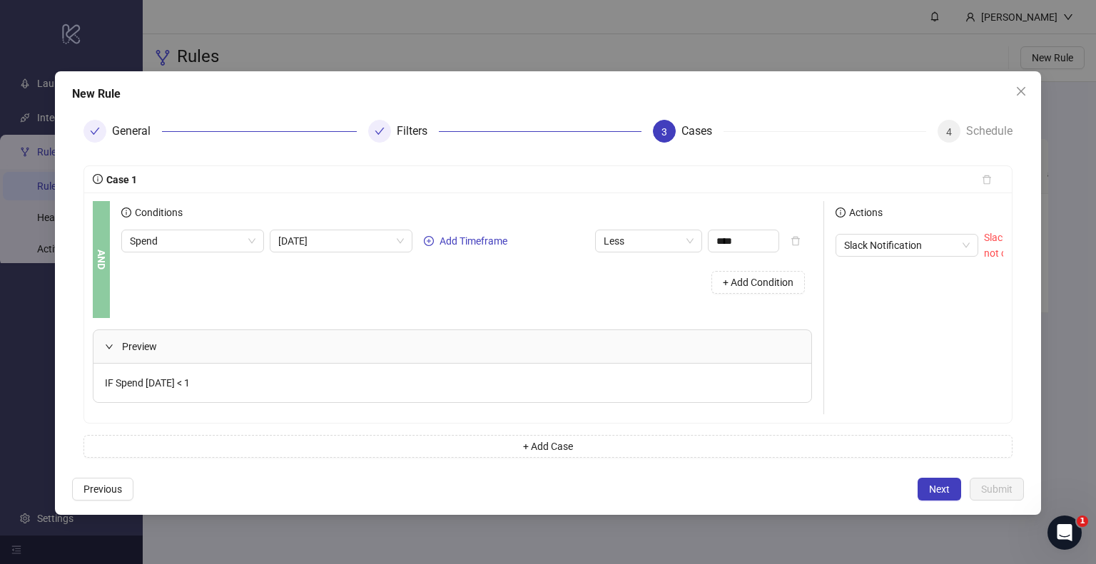
click at [947, 495] on span "Next" at bounding box center [939, 489] width 21 height 11
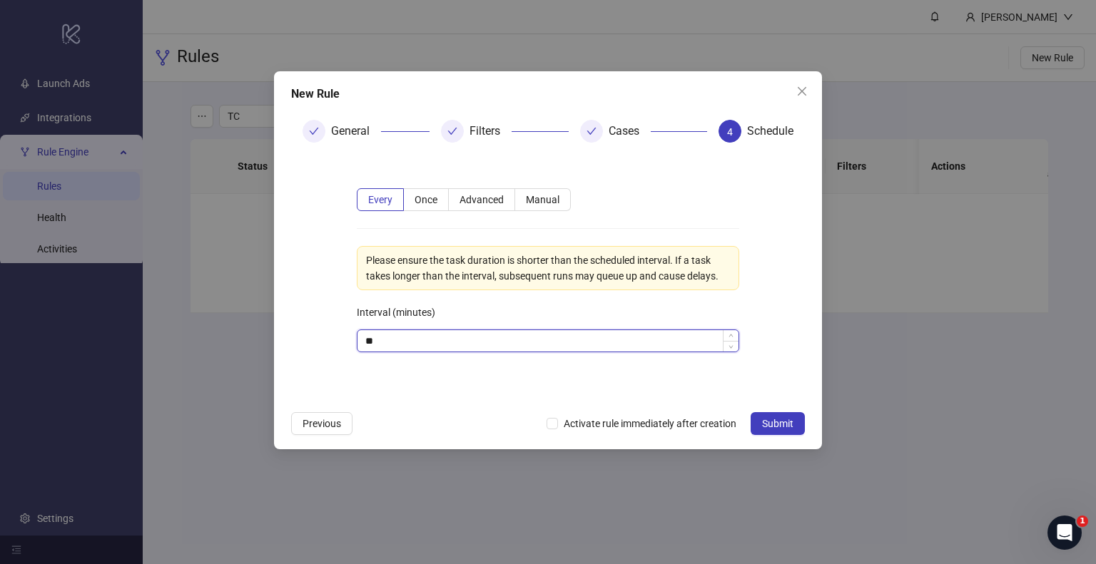
click at [420, 337] on input "**" at bounding box center [547, 340] width 381 height 21
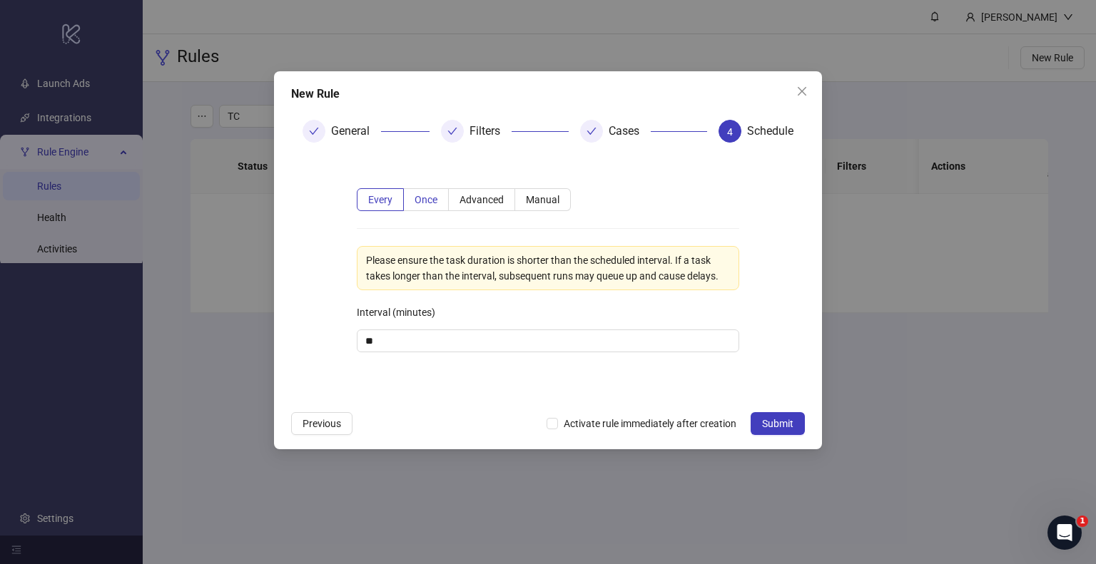
click at [417, 199] on span "Once" at bounding box center [425, 199] width 23 height 11
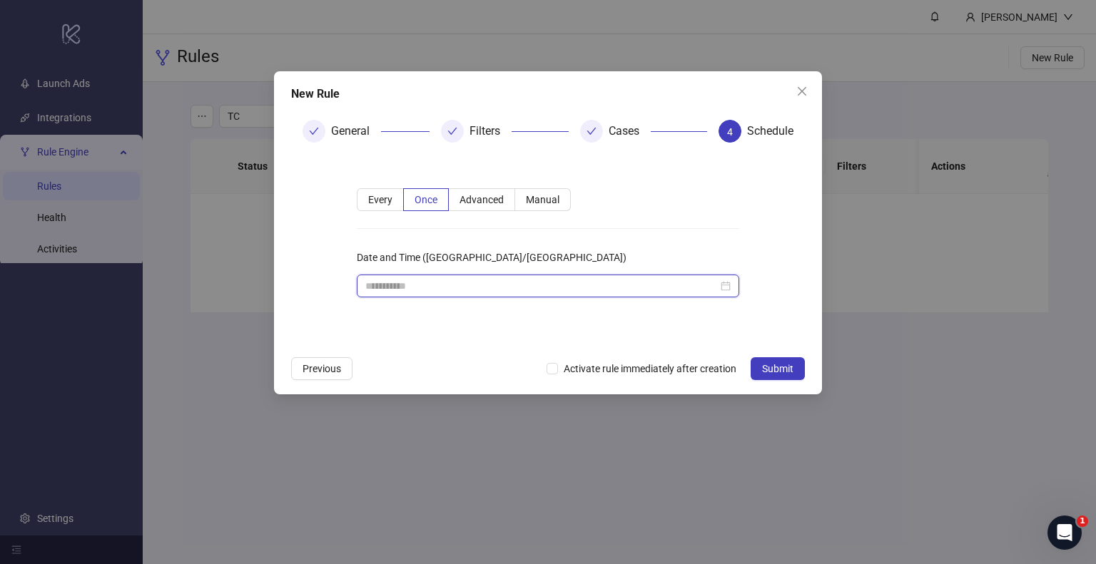
click at [475, 280] on input "Date and Time (Europe/Paris)" at bounding box center [541, 286] width 352 height 16
click at [471, 210] on label "Advanced" at bounding box center [482, 199] width 66 height 23
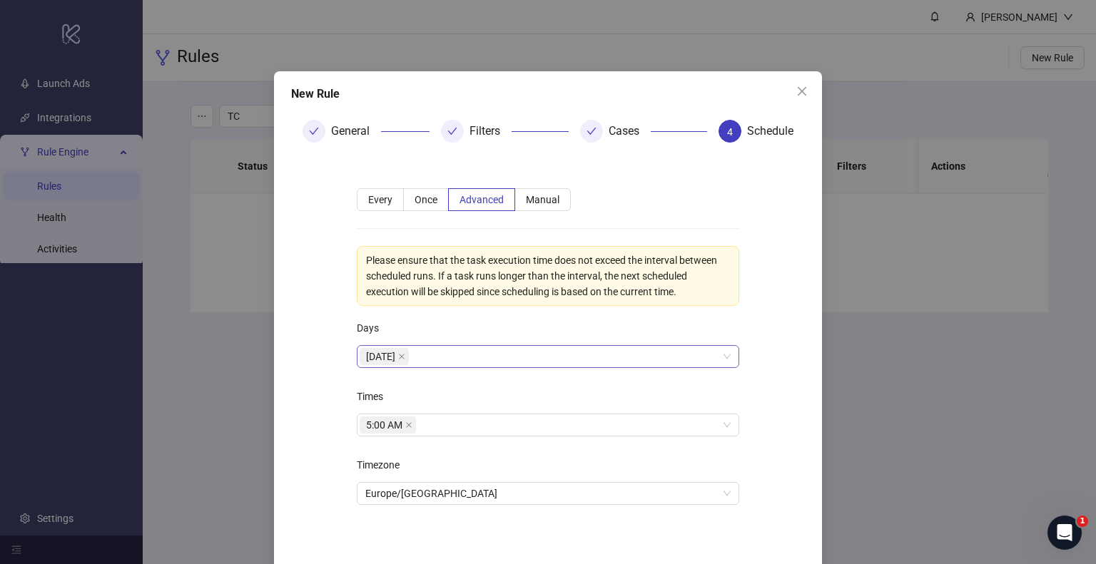
click at [437, 358] on div "Monday" at bounding box center [540, 357] width 362 height 20
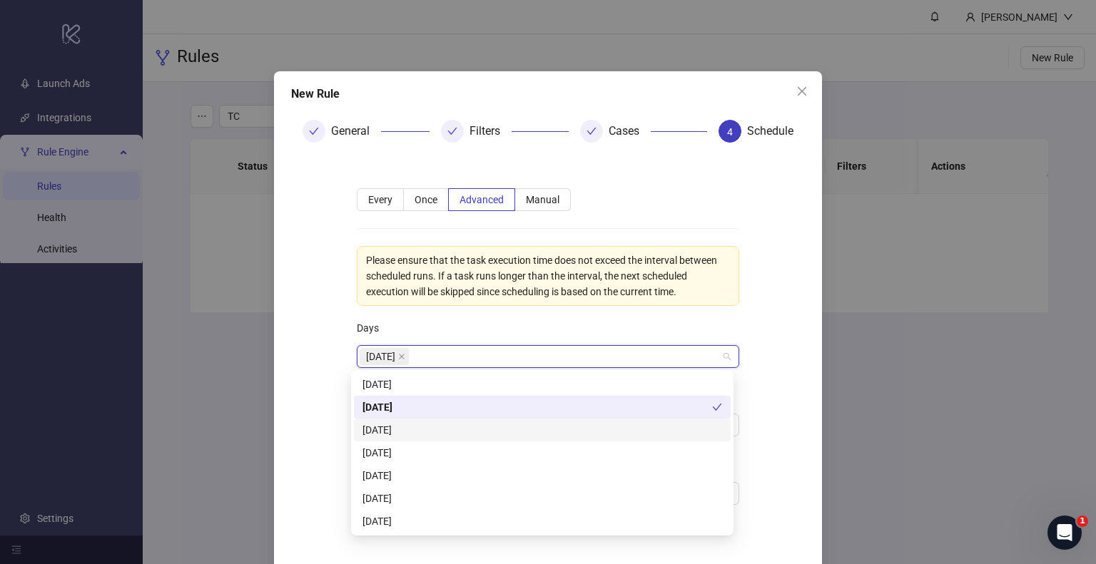
click at [432, 425] on div "Tuesday" at bounding box center [541, 430] width 359 height 16
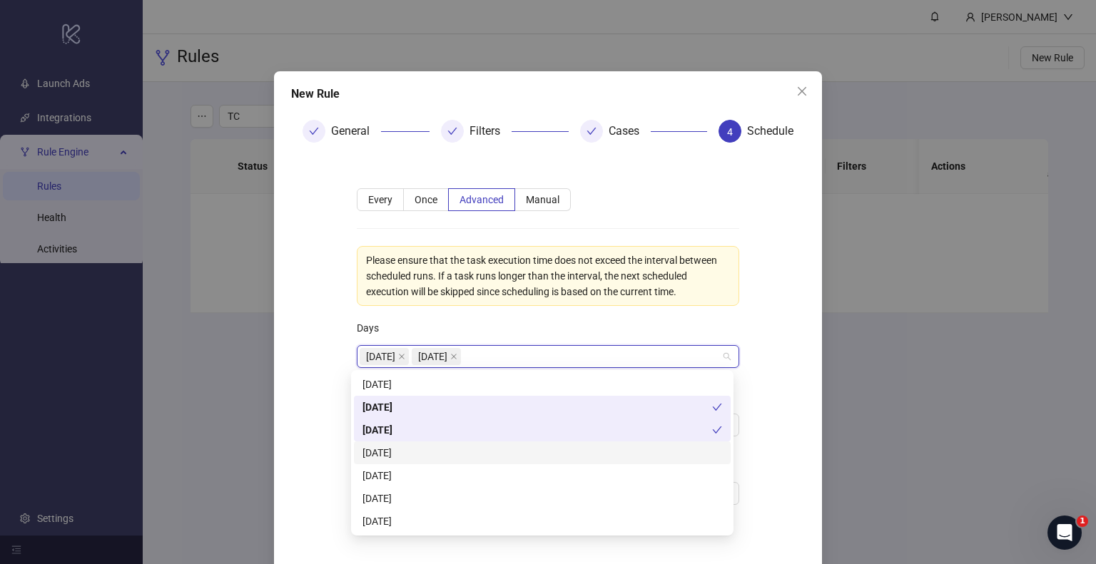
drag, startPoint x: 430, startPoint y: 450, endPoint x: 428, endPoint y: 473, distance: 22.9
click at [429, 450] on div "Wednesday" at bounding box center [541, 453] width 359 height 16
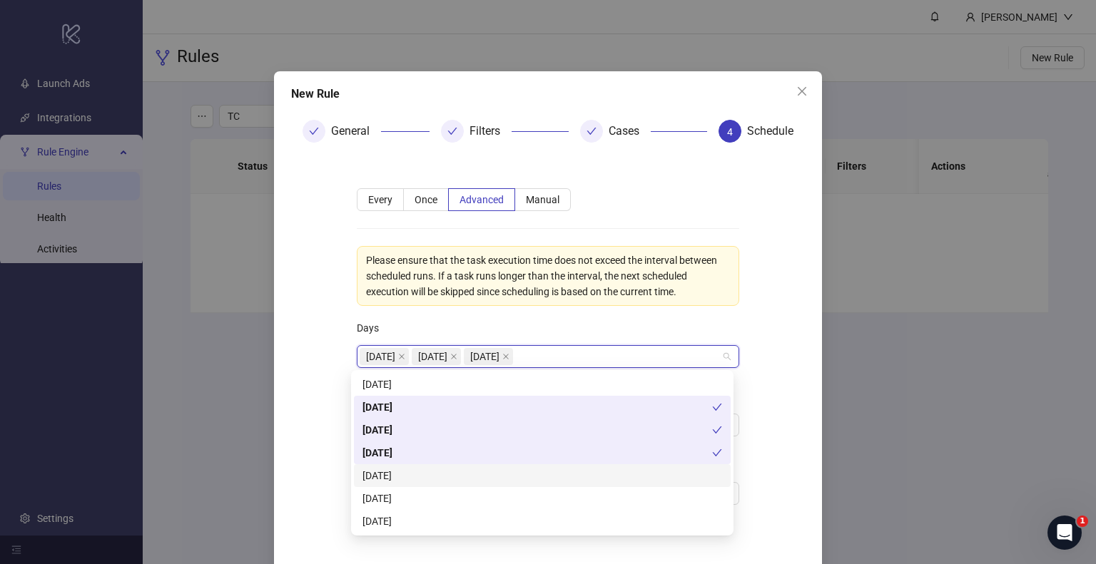
click at [428, 480] on div "Thursday" at bounding box center [541, 476] width 359 height 16
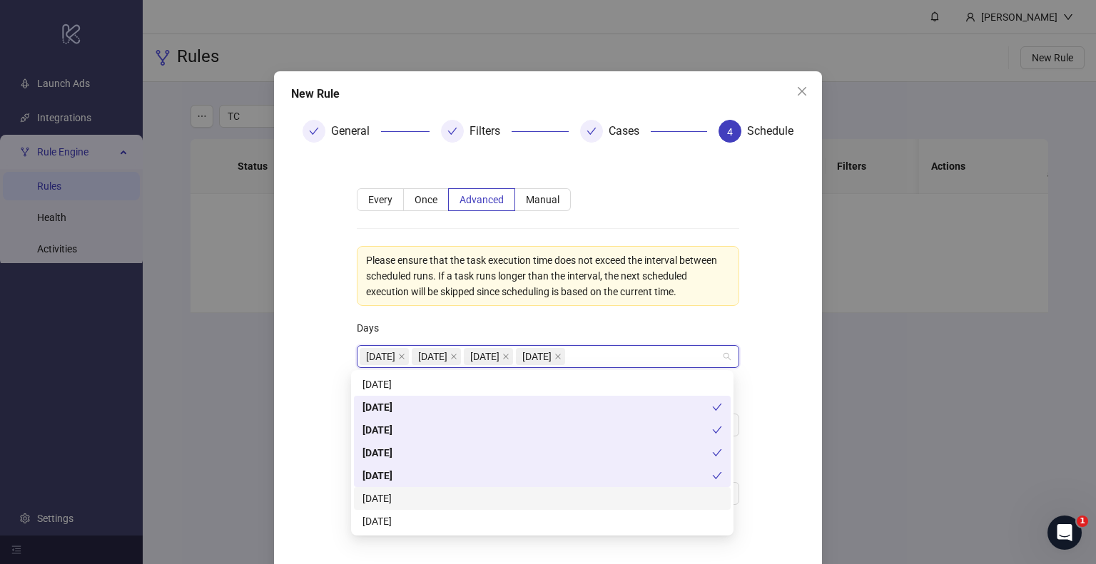
click at [425, 498] on div "Friday" at bounding box center [541, 499] width 359 height 16
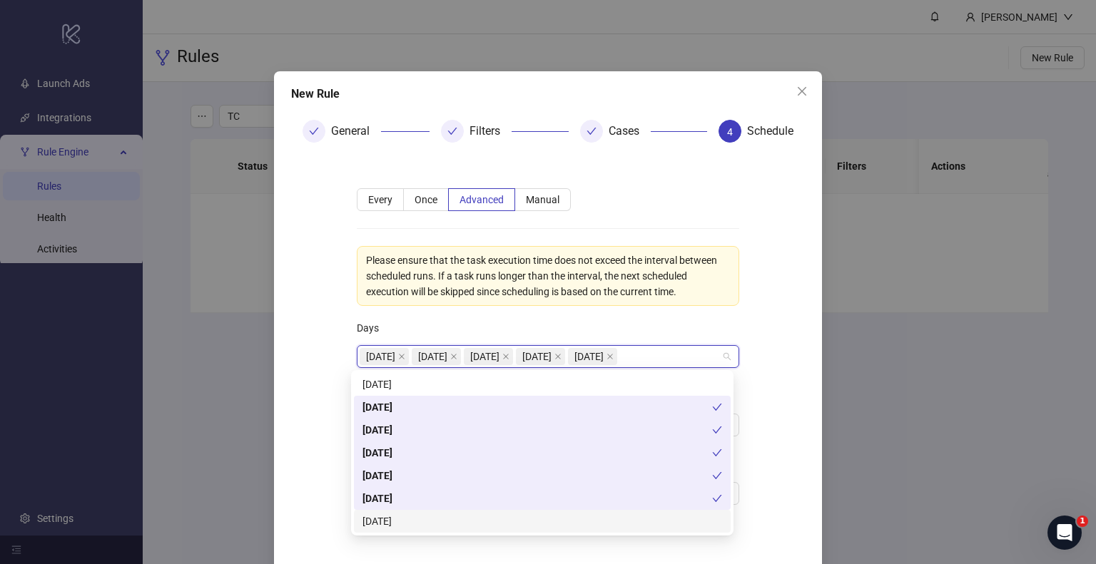
drag, startPoint x: 425, startPoint y: 517, endPoint x: 431, endPoint y: 479, distance: 38.9
click at [424, 510] on div "Saturday" at bounding box center [542, 521] width 377 height 23
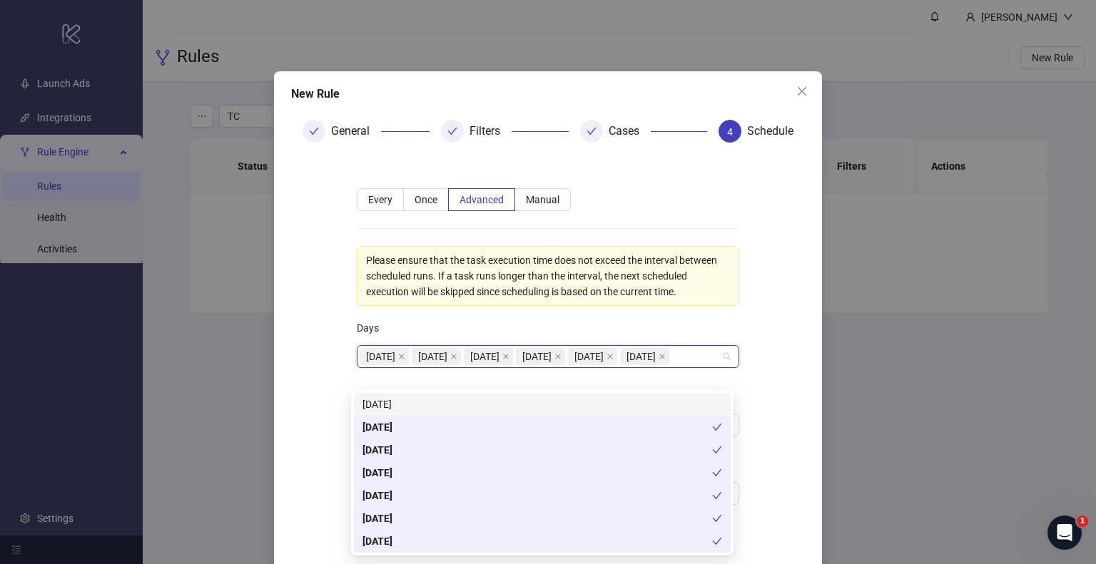
click at [424, 404] on div "Sunday" at bounding box center [541, 405] width 359 height 16
click at [782, 368] on form "**********" at bounding box center [548, 365] width 514 height 422
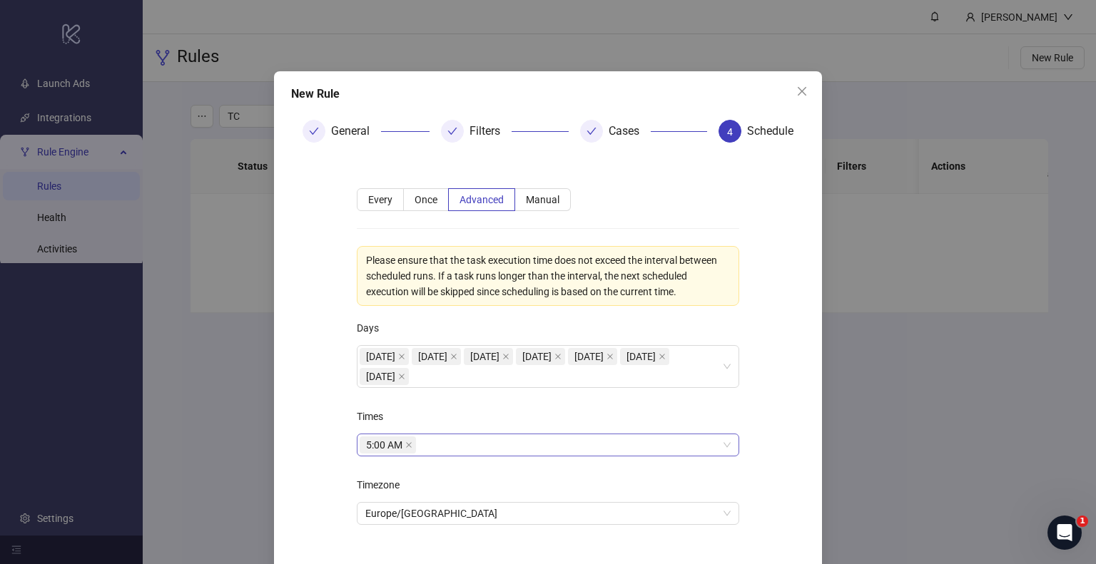
click at [407, 446] on icon "close" at bounding box center [408, 445] width 7 height 7
click at [407, 445] on div at bounding box center [540, 445] width 362 height 20
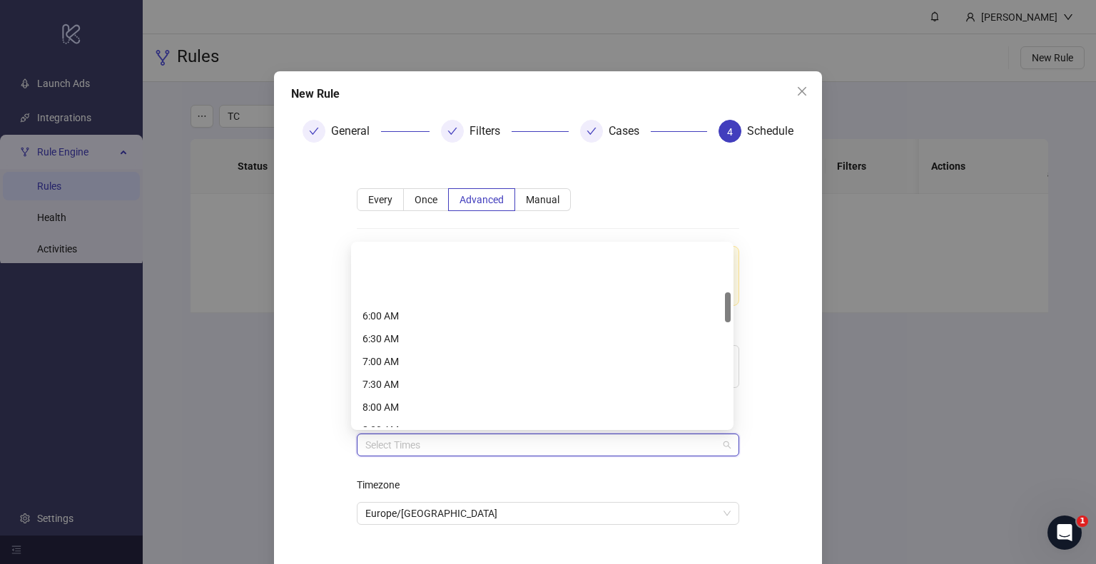
scroll to position [285, 0]
click at [414, 335] on div "8:00 AM" at bounding box center [541, 336] width 359 height 16
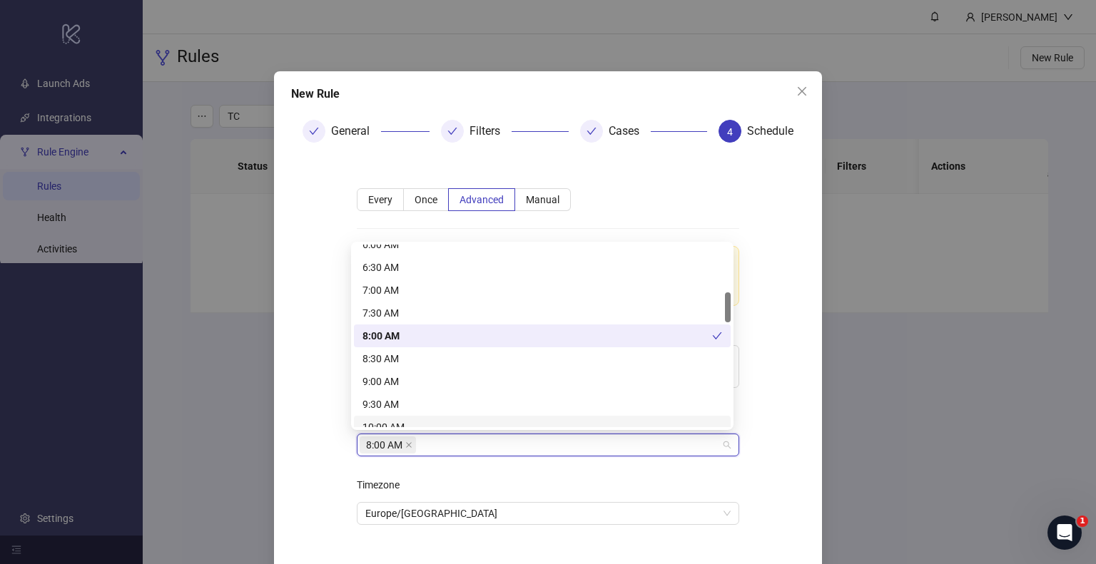
click at [739, 461] on div "**********" at bounding box center [548, 364] width 428 height 399
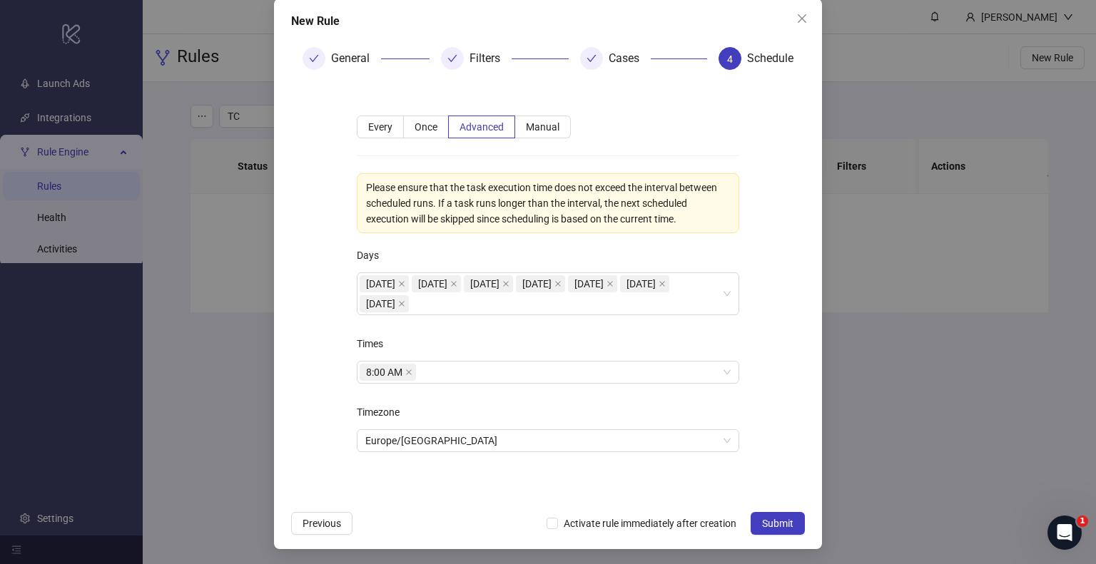
scroll to position [74, 0]
drag, startPoint x: 786, startPoint y: 521, endPoint x: 775, endPoint y: 512, distance: 14.3
click at [775, 512] on button "Submit" at bounding box center [777, 522] width 54 height 23
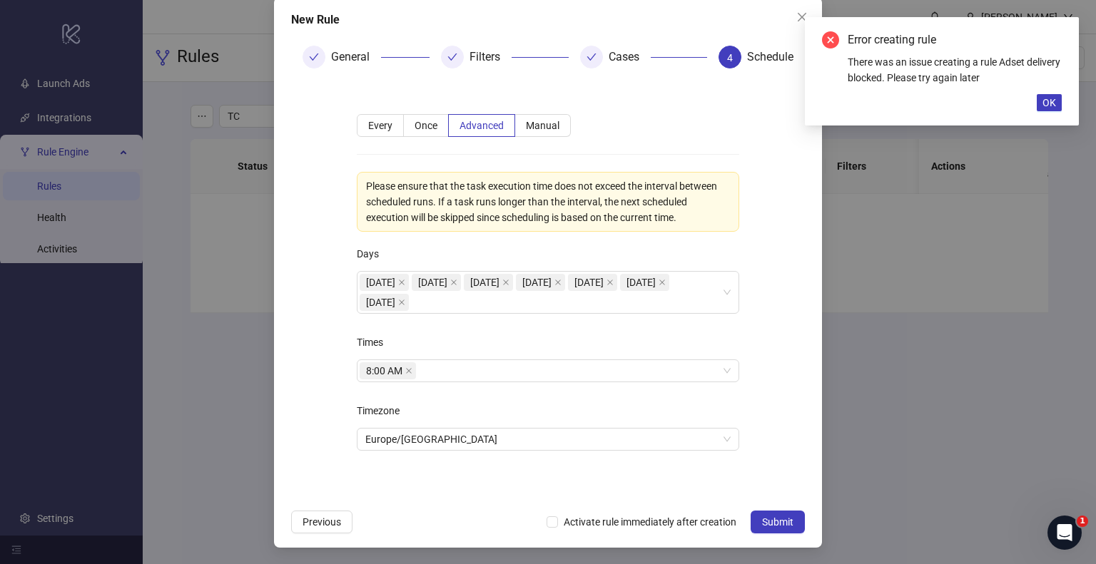
click at [586, 56] on icon "check" at bounding box center [591, 57] width 10 height 10
drag, startPoint x: 454, startPoint y: 53, endPoint x: 508, endPoint y: 233, distance: 186.9
click at [454, 59] on div at bounding box center [452, 57] width 23 height 23
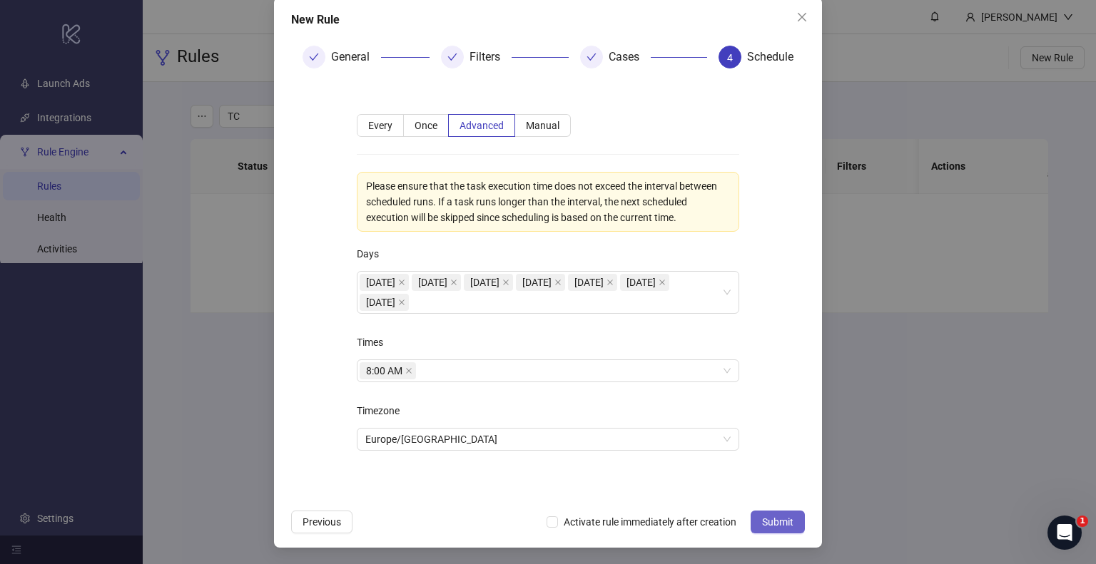
click at [780, 524] on span "Submit" at bounding box center [777, 521] width 31 height 11
click at [368, 123] on span "Every" at bounding box center [380, 125] width 24 height 11
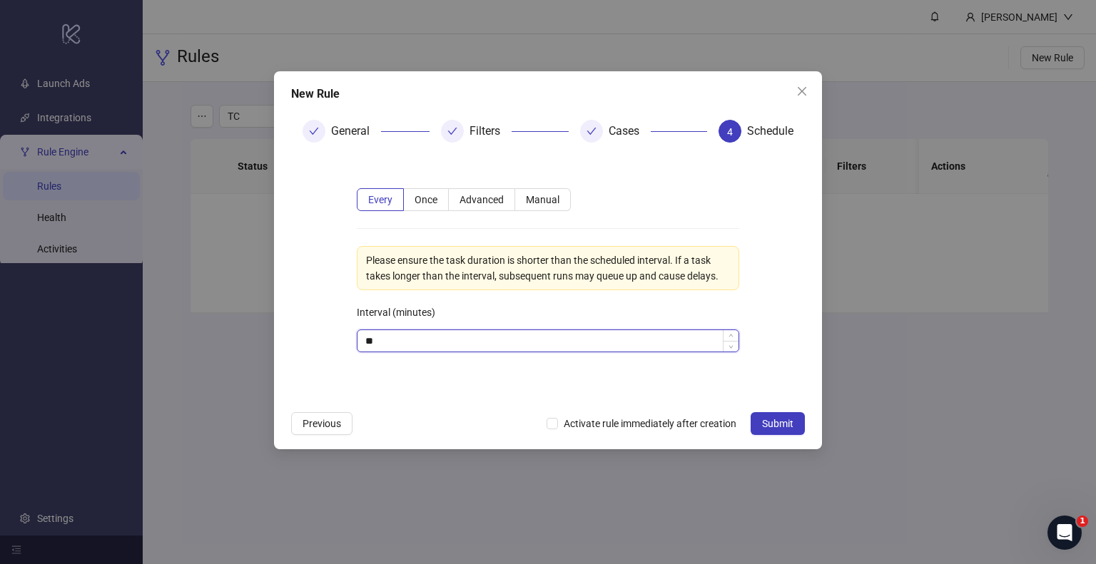
click at [385, 336] on input "**" at bounding box center [547, 340] width 381 height 21
drag, startPoint x: 611, startPoint y: 352, endPoint x: 344, endPoint y: 327, distance: 268.6
click at [344, 327] on div "Every Once Advanced Manual Please ensure the task duration is shorter than the …" at bounding box center [548, 278] width 428 height 227
type input "****"
click at [436, 368] on div "Every Once Advanced Manual Please ensure the task duration is shorter than the …" at bounding box center [548, 278] width 428 height 227
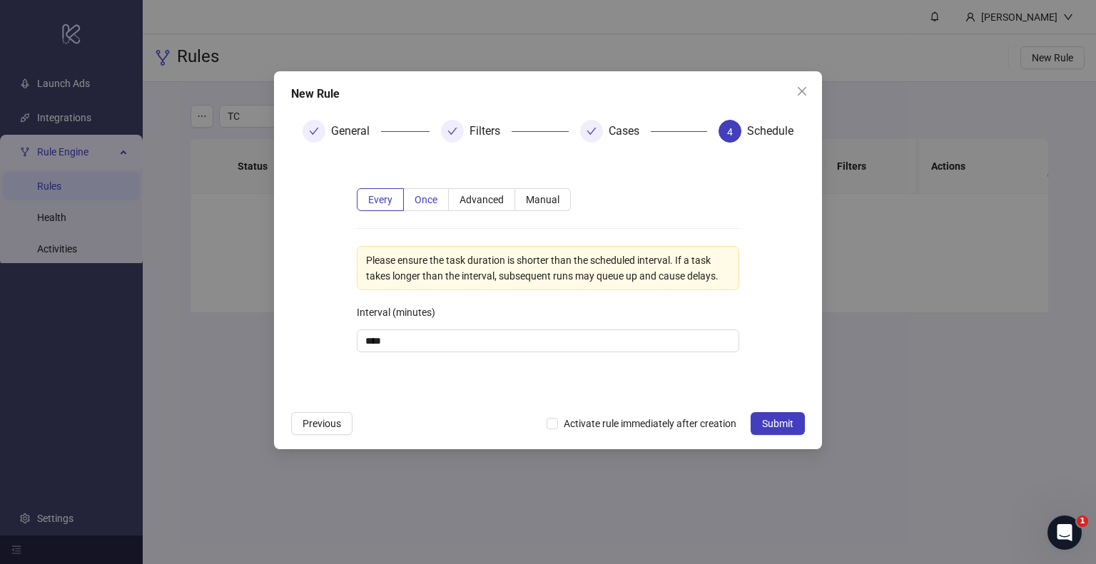
click at [436, 193] on label "Once" at bounding box center [426, 199] width 45 height 23
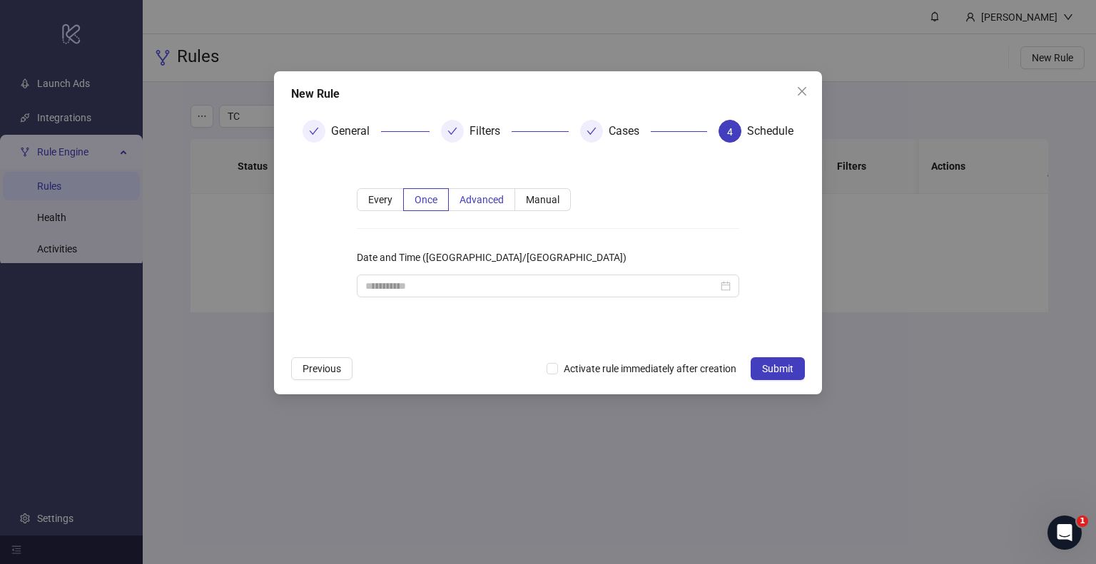
click at [474, 194] on span "Advanced" at bounding box center [481, 199] width 44 height 11
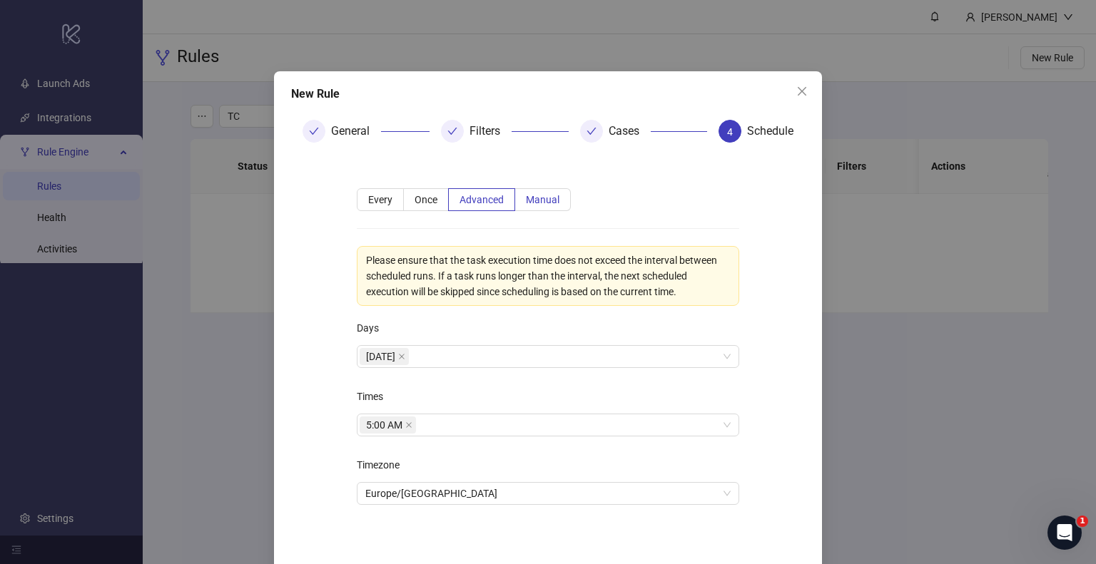
click at [539, 197] on span "Manual" at bounding box center [543, 199] width 34 height 11
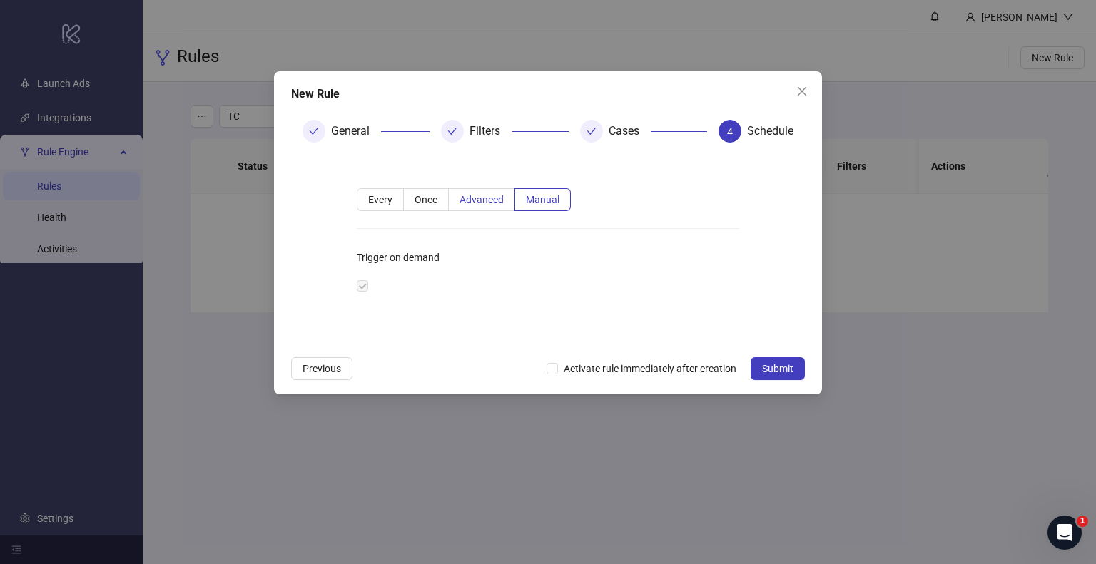
click at [471, 198] on span "Advanced" at bounding box center [481, 199] width 44 height 11
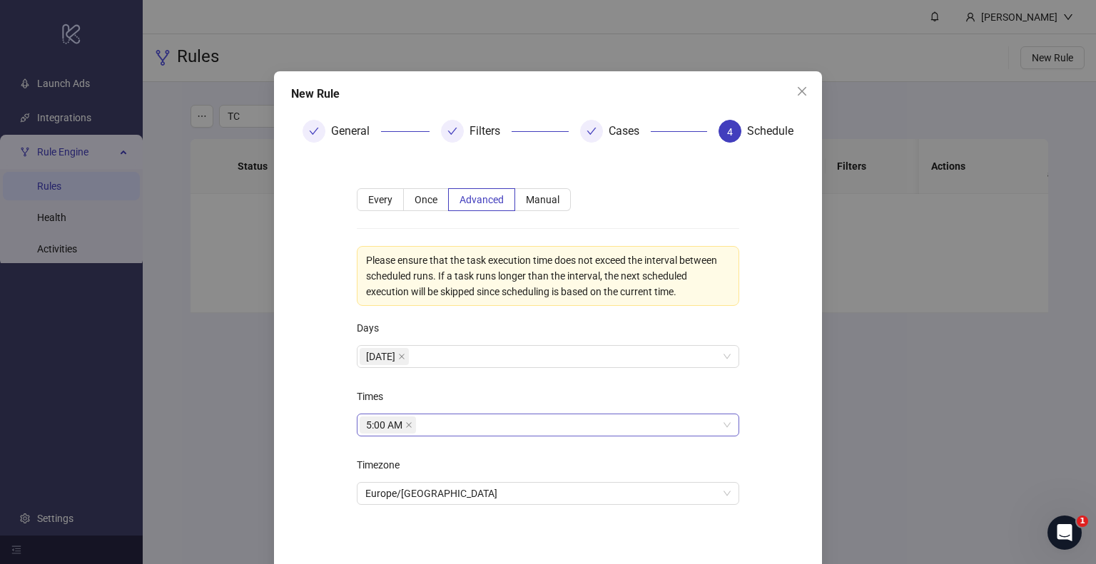
drag, startPoint x: 403, startPoint y: 424, endPoint x: 408, endPoint y: 414, distance: 11.2
click at [405, 422] on icon "close" at bounding box center [408, 425] width 7 height 7
click at [432, 352] on div "Monday" at bounding box center [540, 357] width 362 height 20
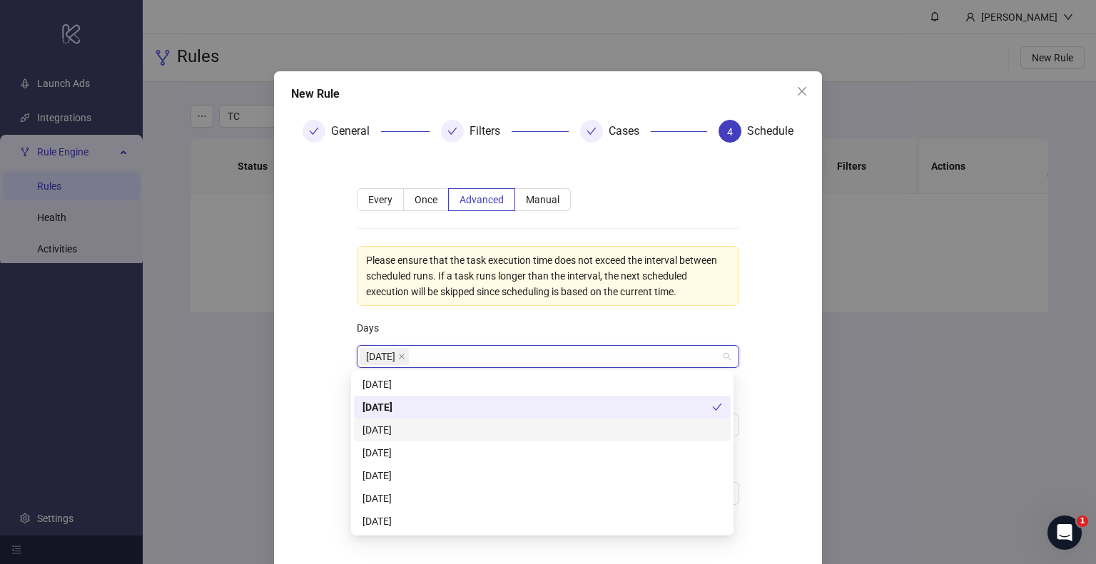
click at [431, 424] on div "Tuesday" at bounding box center [541, 430] width 359 height 16
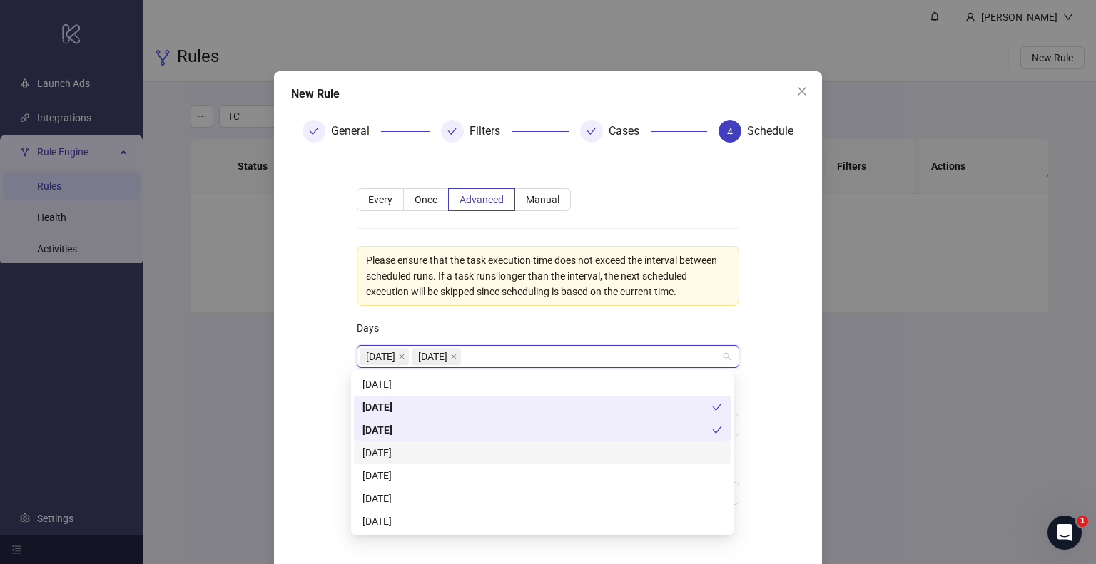
click at [426, 451] on div "Wednesday" at bounding box center [541, 453] width 359 height 16
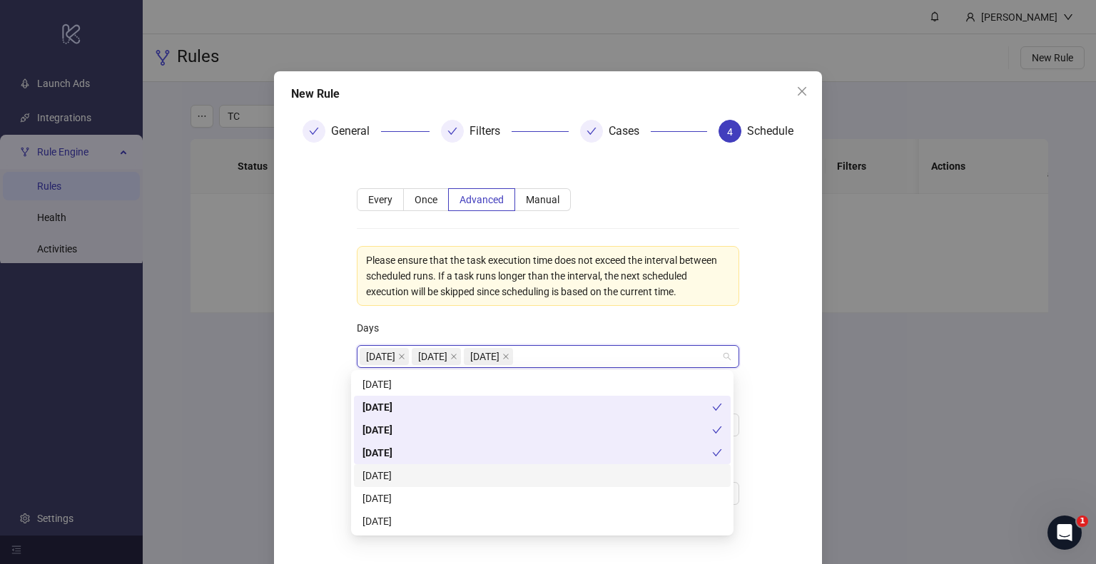
click at [424, 476] on div "Thursday" at bounding box center [541, 476] width 359 height 16
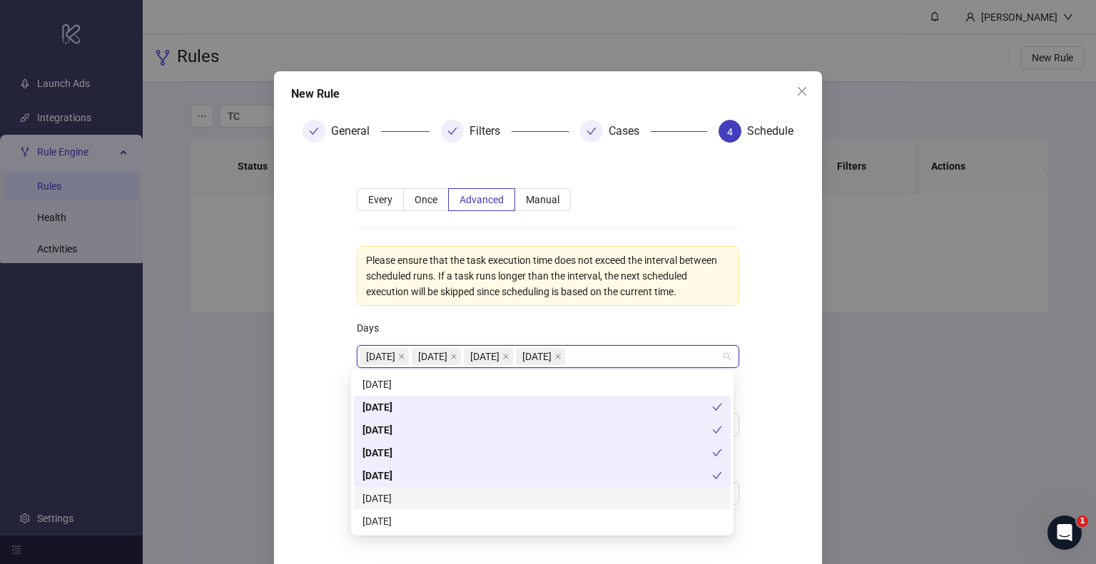
click at [422, 498] on div "Friday" at bounding box center [541, 499] width 359 height 16
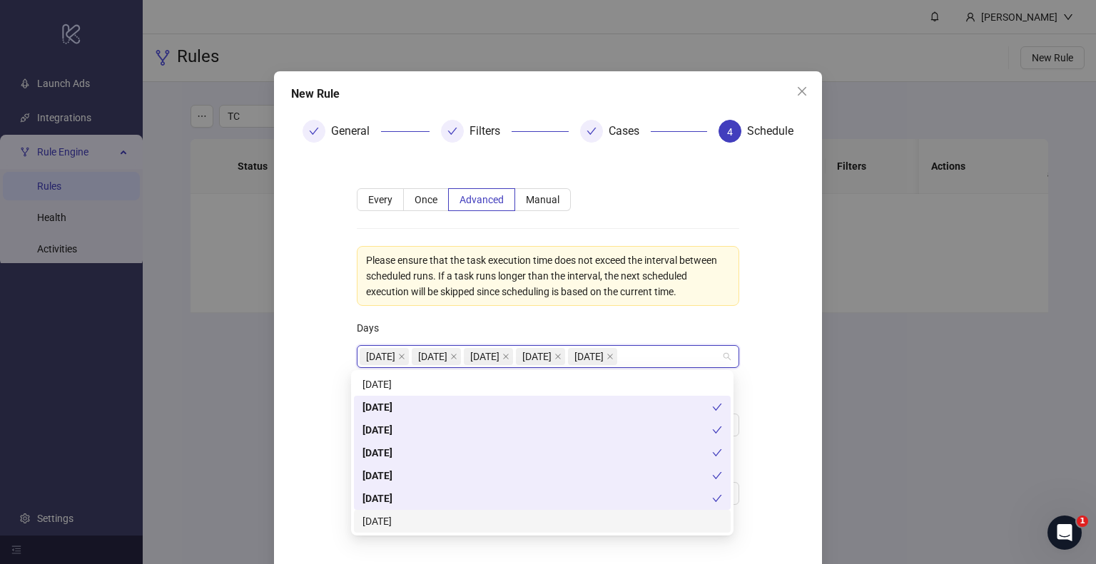
click at [426, 506] on div "Sunday Monday Tuesday Wednesday Thursday Friday Saturday" at bounding box center [542, 453] width 377 height 160
click at [450, 377] on div "Sunday" at bounding box center [541, 385] width 359 height 16
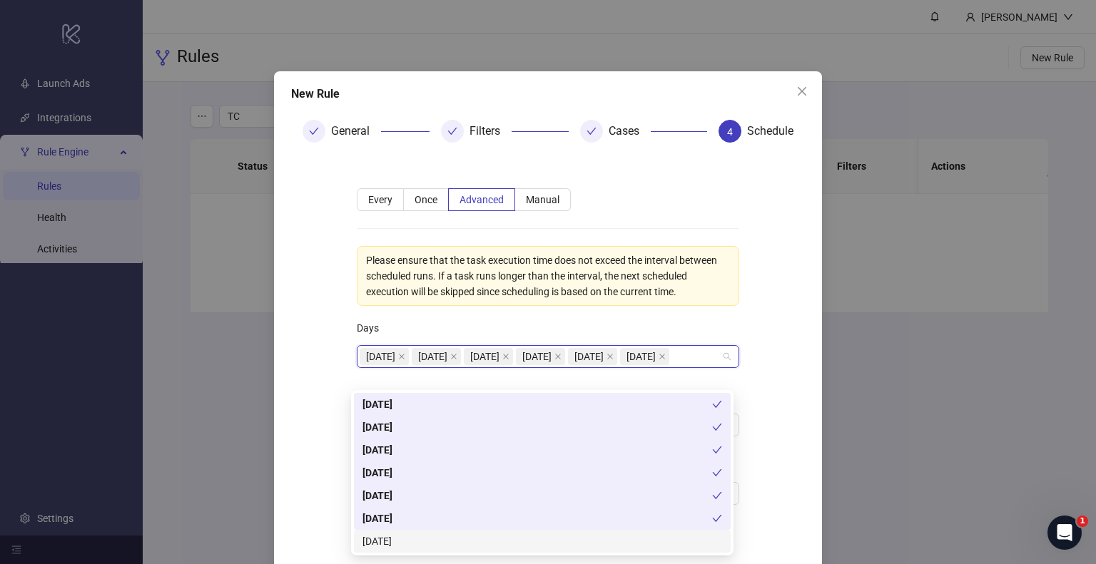
click at [424, 544] on div "Saturday" at bounding box center [541, 542] width 359 height 16
click at [665, 352] on span at bounding box center [661, 357] width 7 height 16
click at [586, 398] on div "Sunday" at bounding box center [541, 405] width 359 height 16
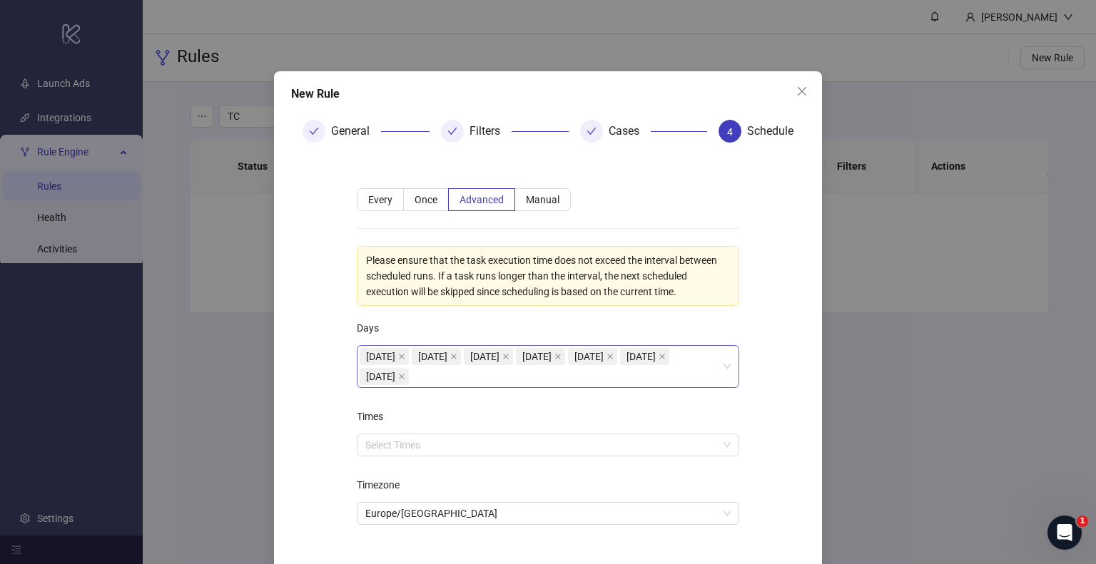
click at [787, 366] on form "**********" at bounding box center [548, 365] width 514 height 422
click at [467, 444] on div at bounding box center [540, 445] width 362 height 20
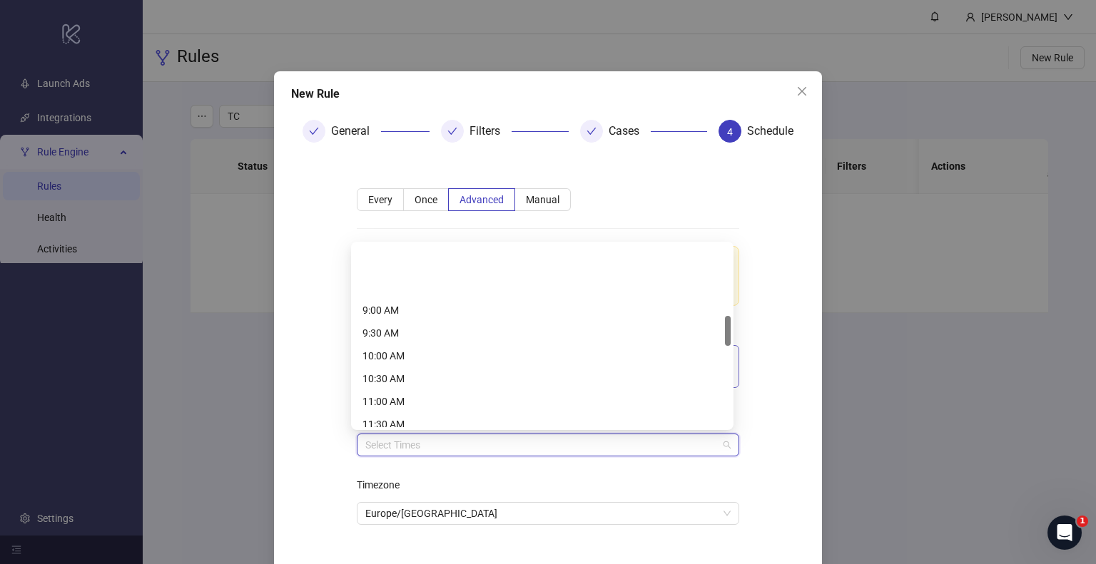
scroll to position [285, 0]
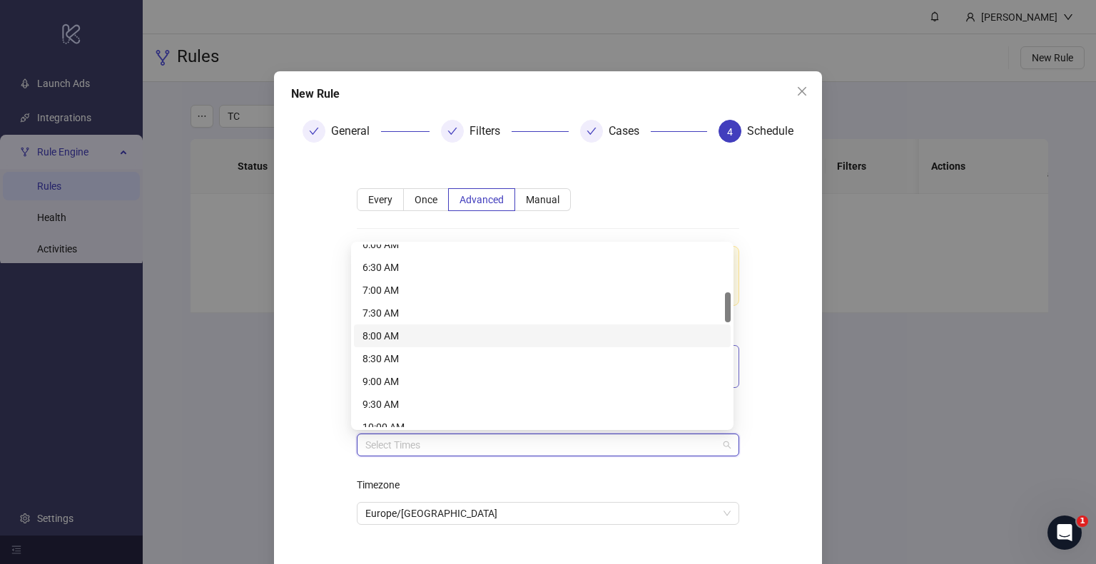
click at [424, 330] on div "8:00 AM" at bounding box center [541, 336] width 359 height 16
click at [334, 260] on div "**********" at bounding box center [548, 364] width 428 height 399
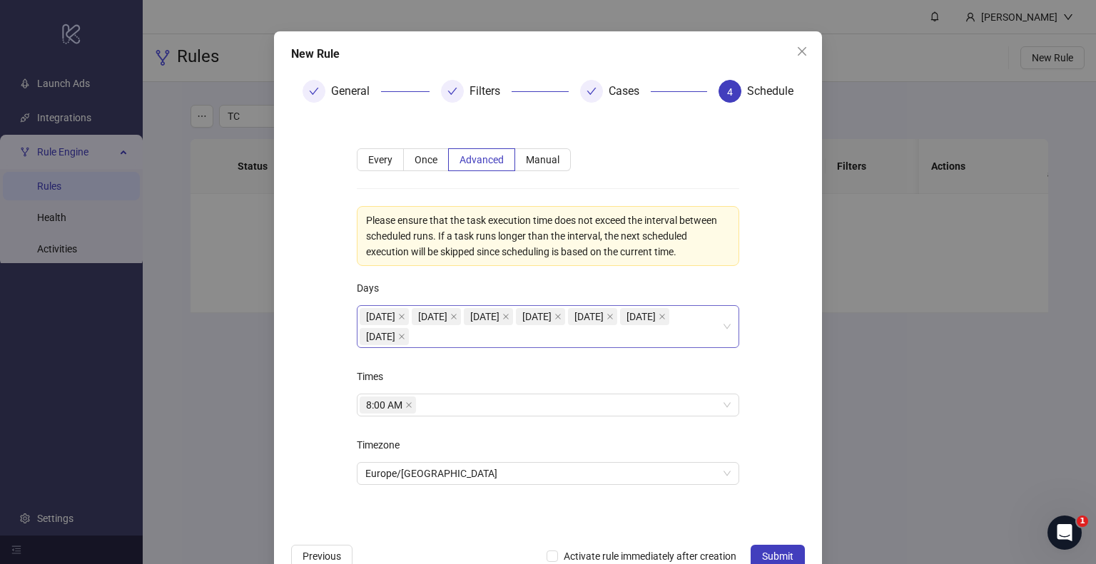
scroll to position [74, 0]
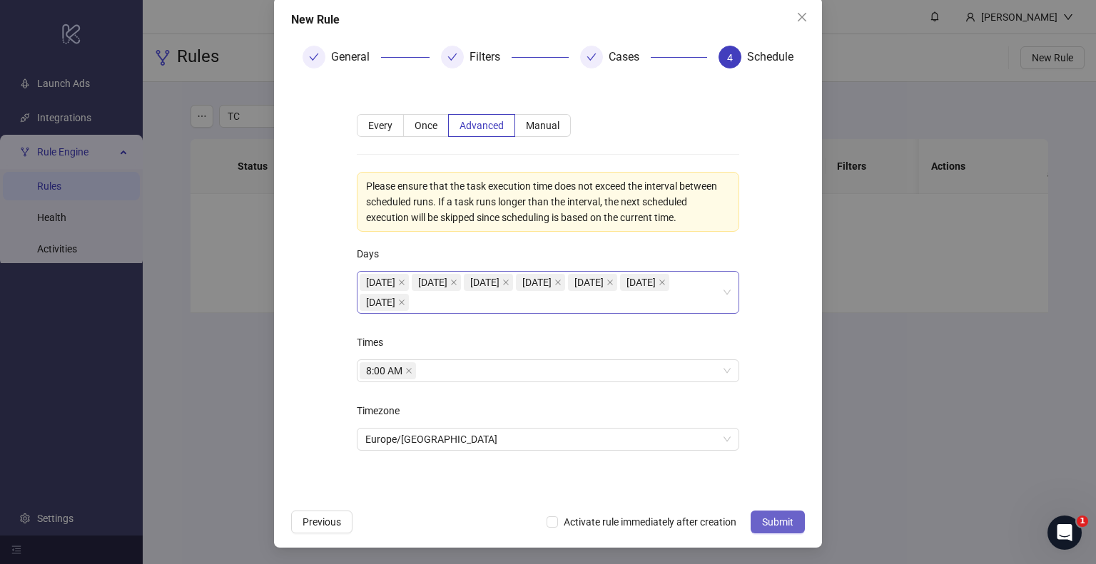
click at [774, 521] on span "Submit" at bounding box center [777, 521] width 31 height 11
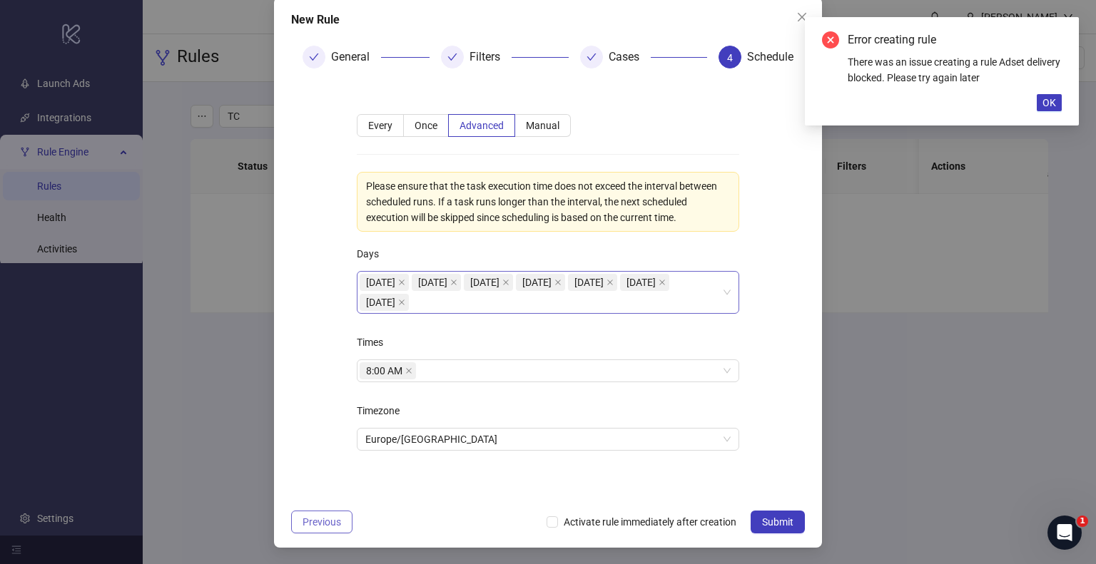
click at [320, 523] on span "Previous" at bounding box center [321, 521] width 39 height 11
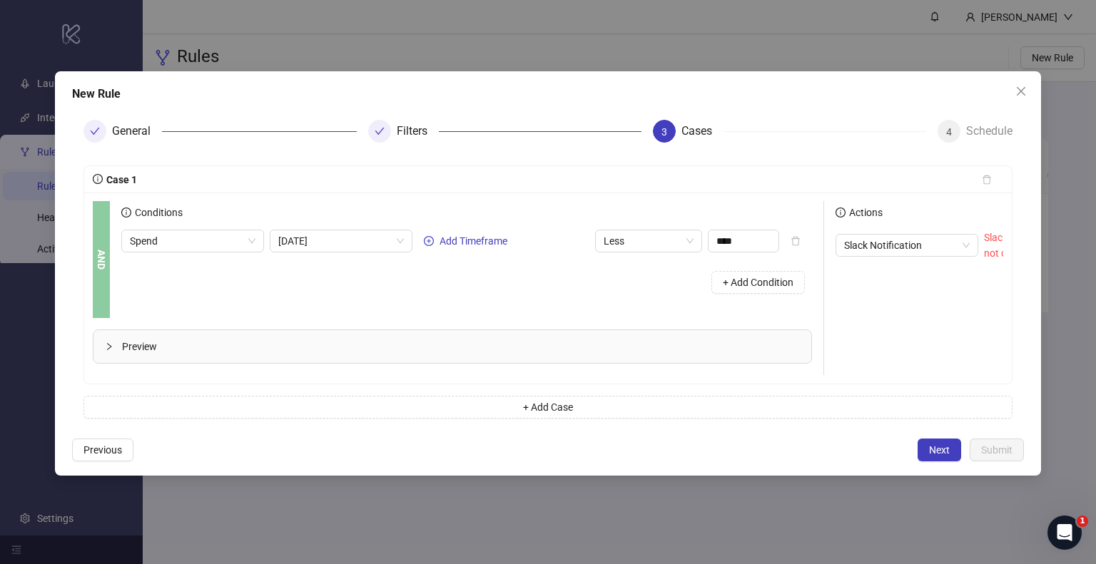
scroll to position [0, 106]
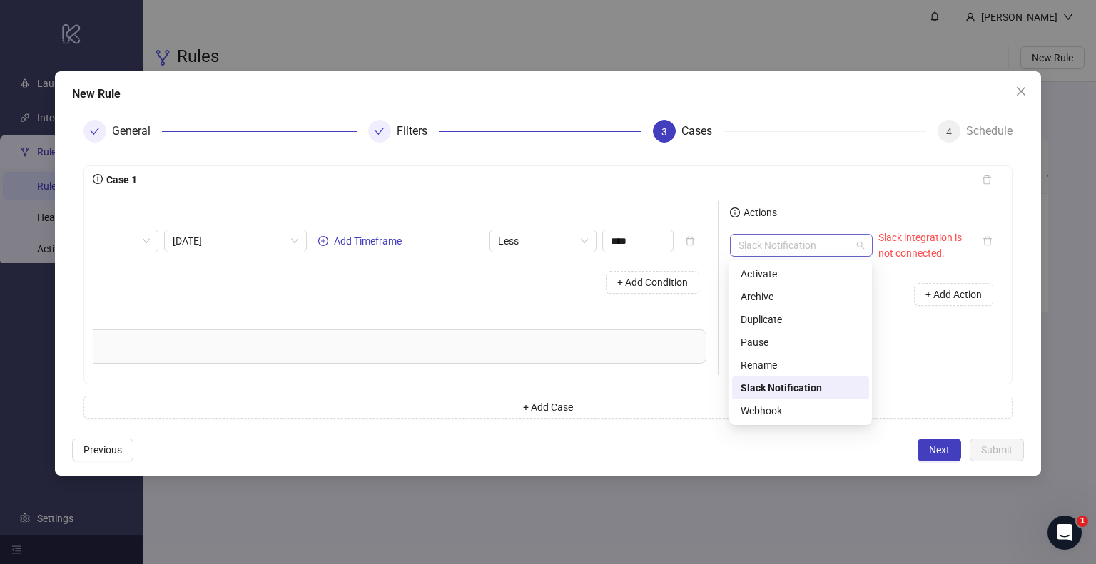
click at [788, 240] on span "Slack Notification" at bounding box center [801, 245] width 126 height 21
drag, startPoint x: 832, startPoint y: 392, endPoint x: 839, endPoint y: 385, distance: 10.1
click at [833, 390] on div "Slack Notification" at bounding box center [800, 388] width 120 height 16
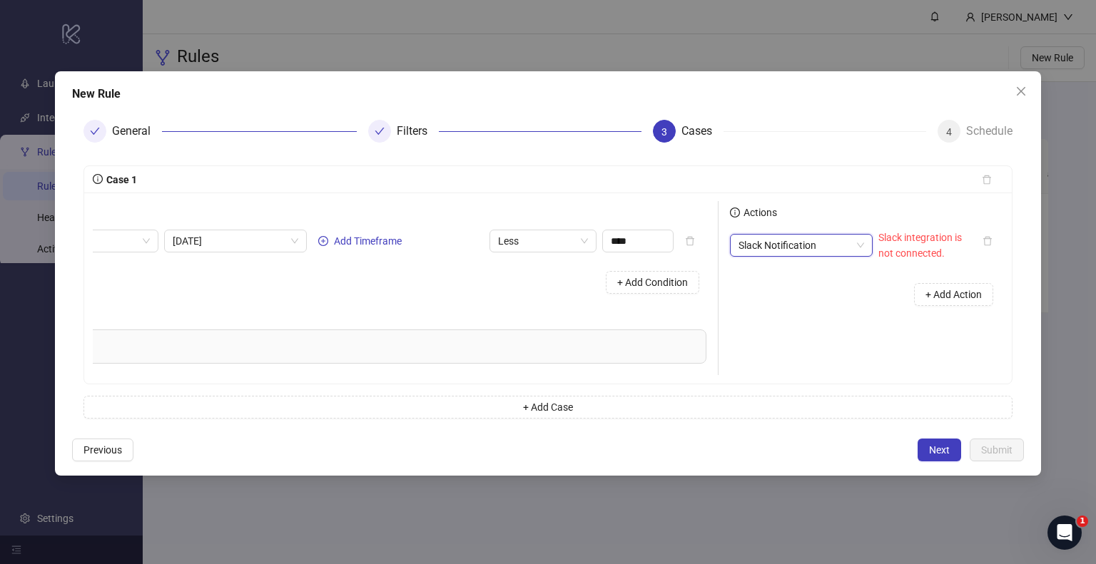
click at [939, 237] on span "Slack integration is not connected." at bounding box center [919, 245] width 83 height 27
click at [944, 456] on span "Next" at bounding box center [939, 449] width 21 height 11
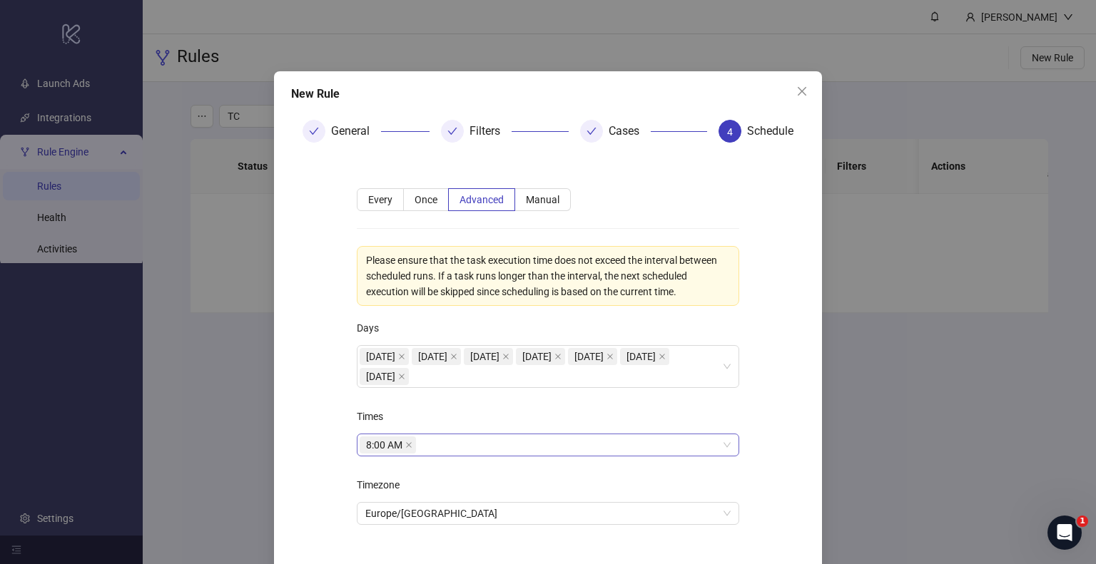
scroll to position [74, 0]
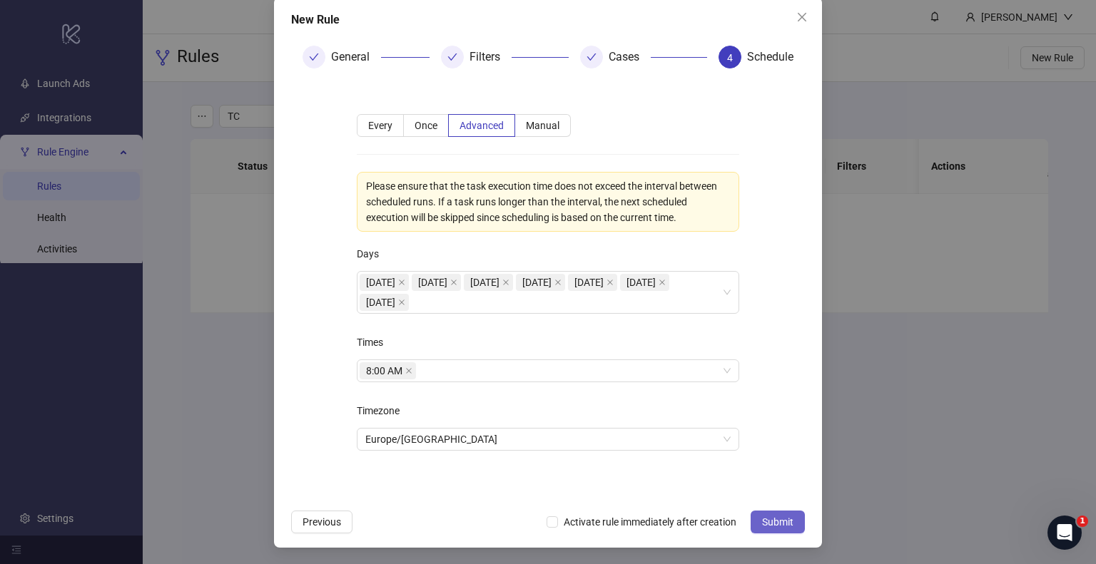
click at [762, 517] on span "Submit" at bounding box center [777, 521] width 31 height 11
click at [796, 16] on icon "close" at bounding box center [801, 16] width 11 height 11
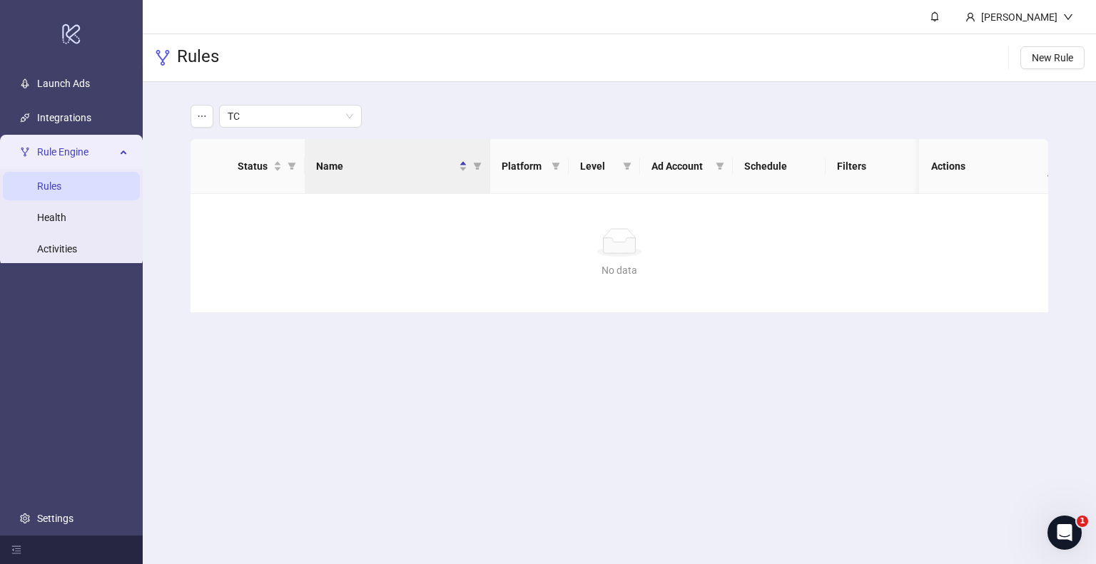
scroll to position [3, 0]
click at [1037, 46] on span "Logout" at bounding box center [1038, 51] width 68 height 16
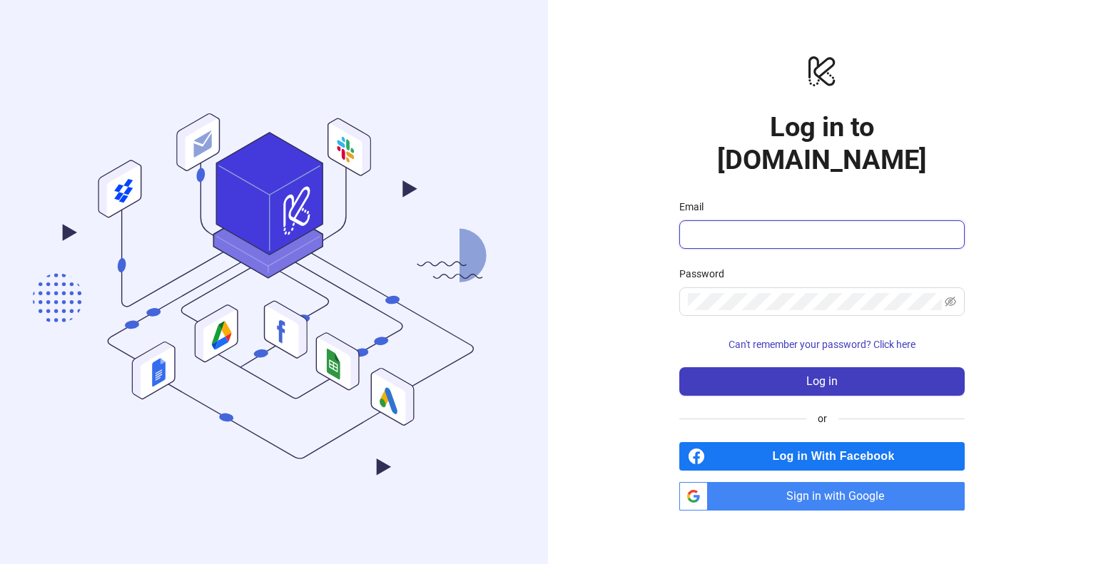
type input "**********"
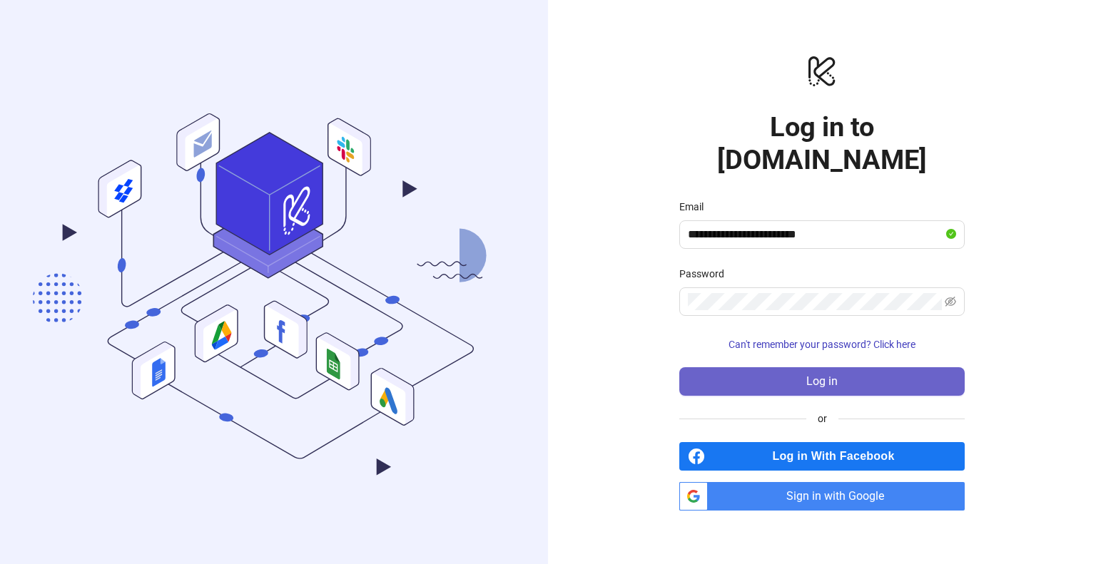
click at [772, 367] on button "Log in" at bounding box center [821, 381] width 285 height 29
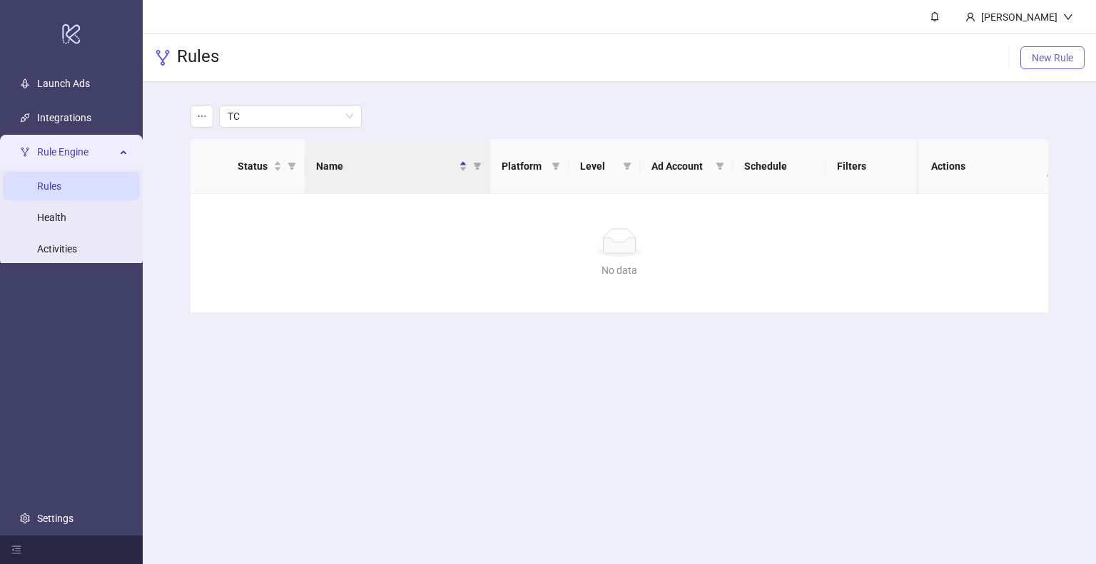
click at [1044, 61] on span "New Rule" at bounding box center [1051, 57] width 41 height 11
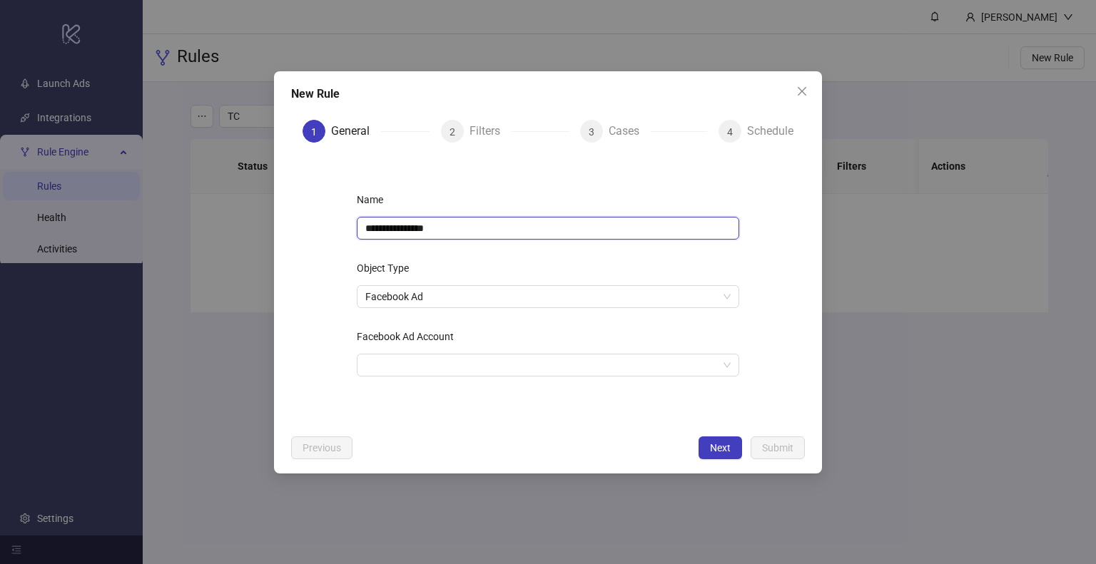
click at [431, 234] on input "**********" at bounding box center [548, 228] width 382 height 23
type input "**********"
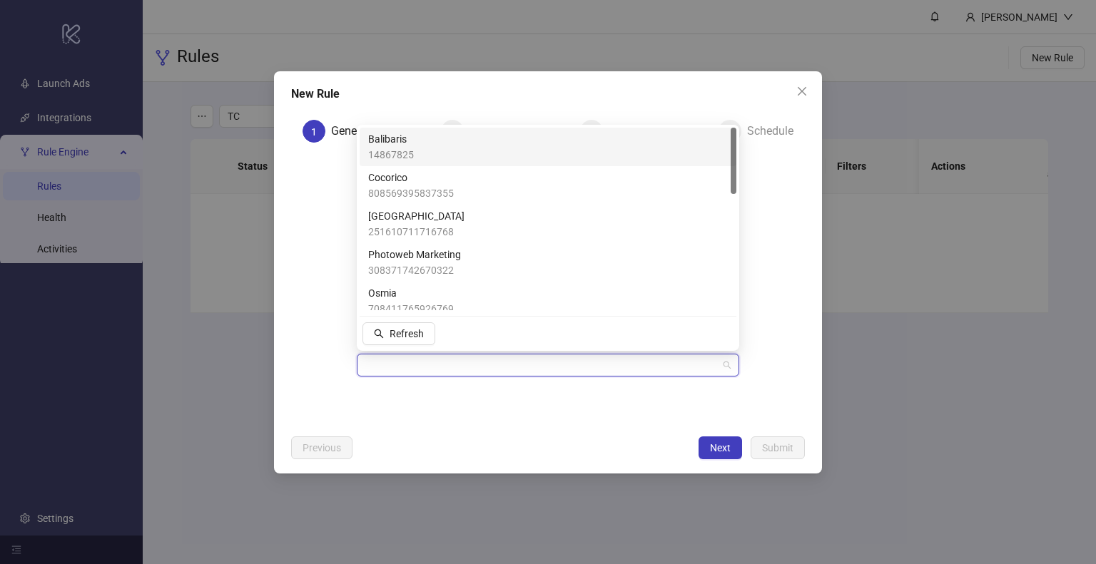
click at [429, 365] on input "Facebook Ad Account" at bounding box center [541, 365] width 352 height 21
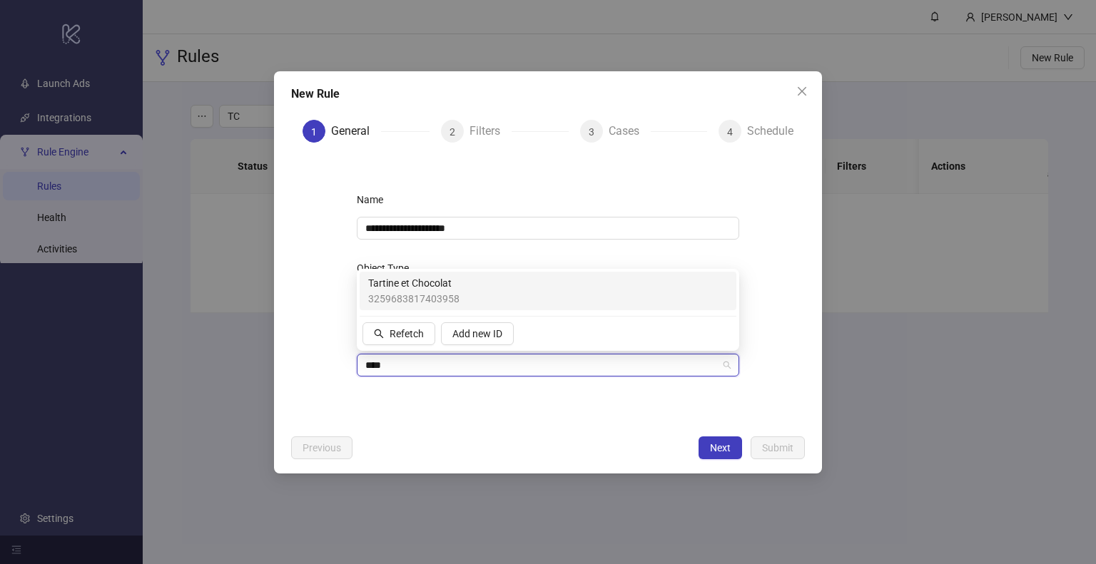
type input "*****"
click at [411, 297] on span "3259683817403958" at bounding box center [413, 299] width 91 height 16
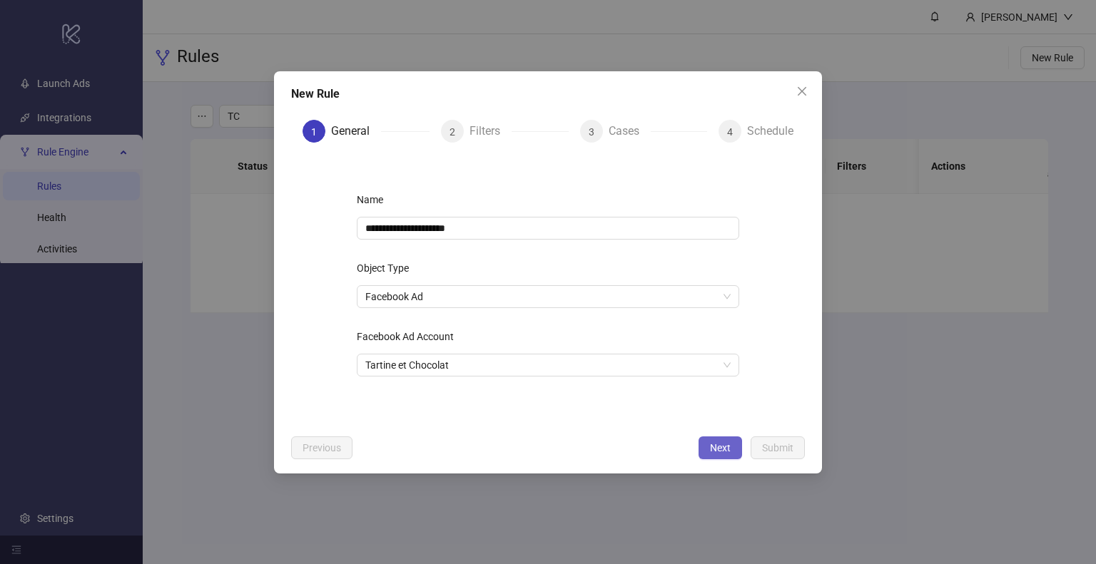
click at [723, 443] on span "Next" at bounding box center [720, 447] width 21 height 11
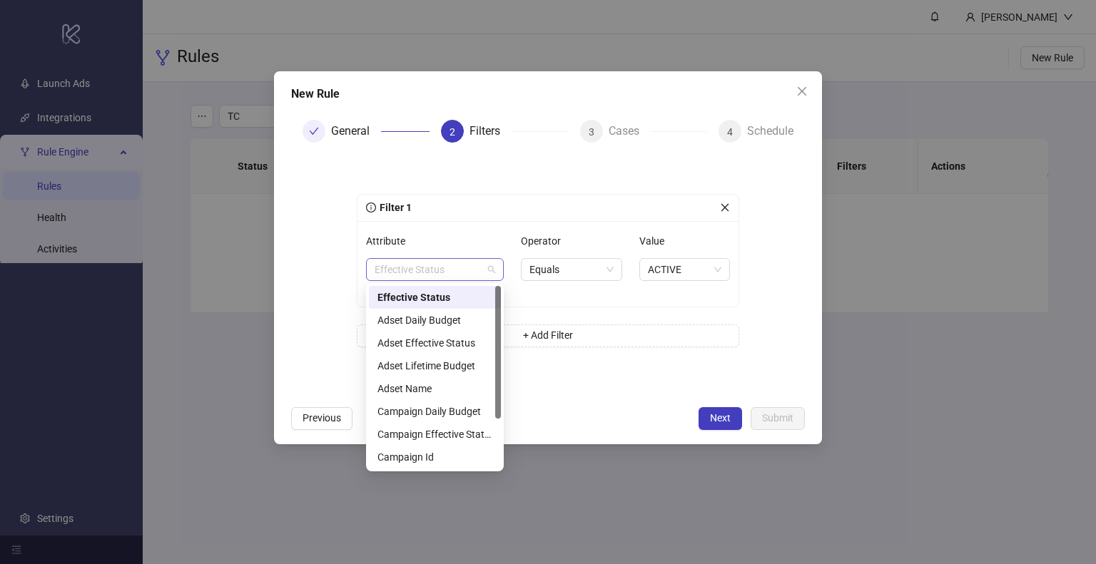
click at [465, 273] on span "Effective Status" at bounding box center [434, 269] width 121 height 21
click at [465, 352] on div "Adset Effective Status" at bounding box center [435, 343] width 132 height 23
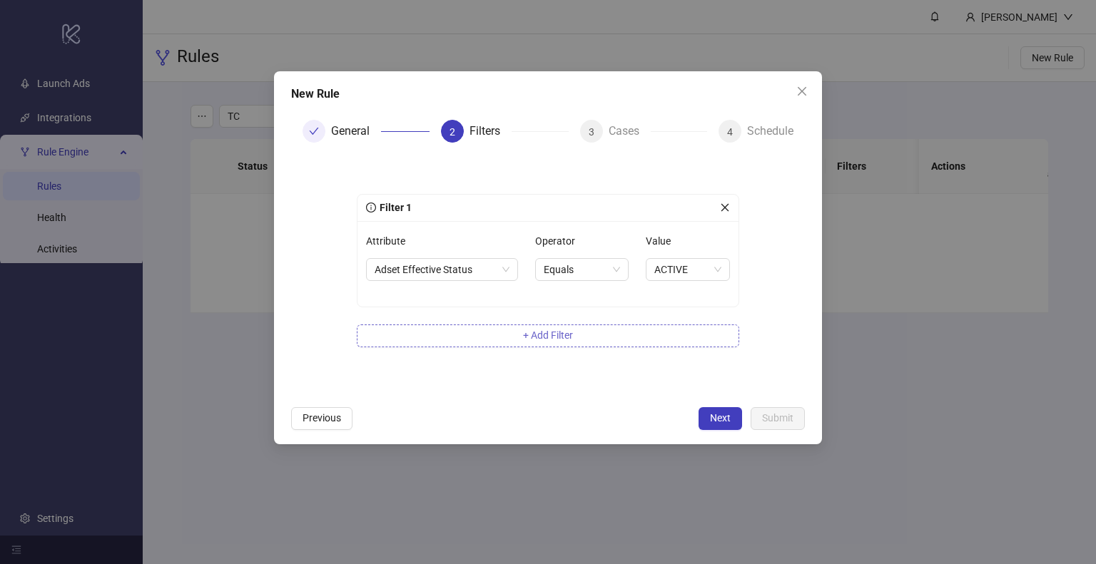
click at [520, 345] on button "+ Add Filter" at bounding box center [548, 336] width 382 height 23
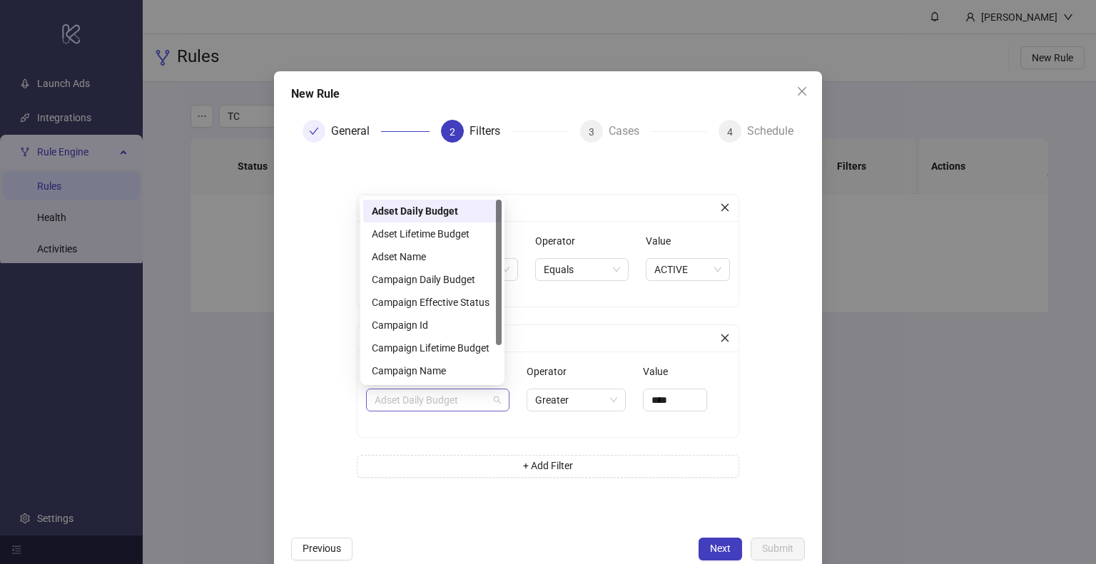
click at [434, 399] on span "Adset Daily Budget" at bounding box center [437, 399] width 126 height 21
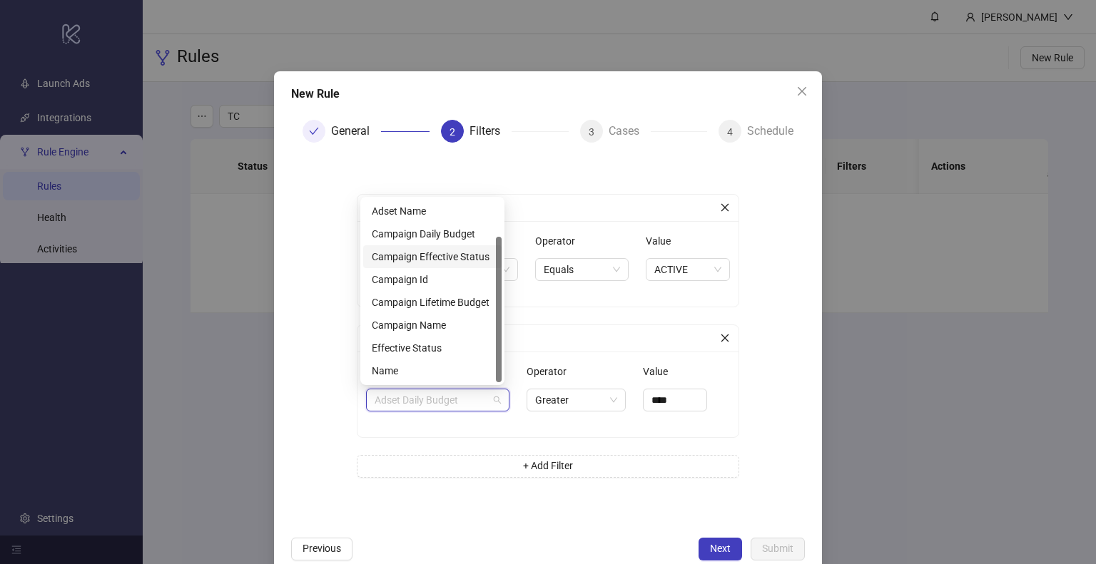
click at [450, 255] on div "Campaign Effective Status" at bounding box center [432, 257] width 121 height 16
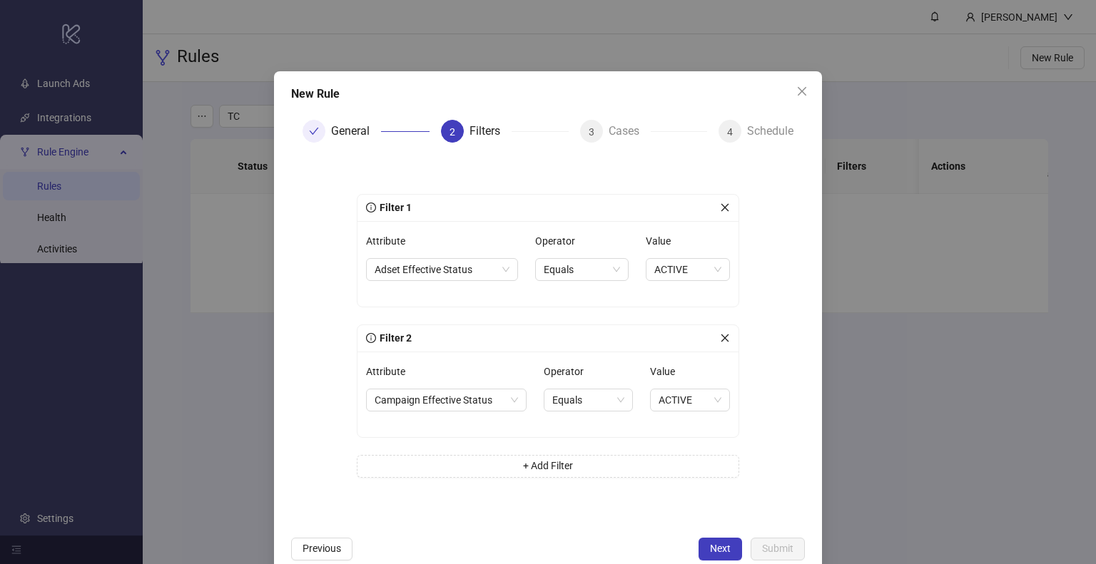
click at [710, 551] on span "Next" at bounding box center [720, 548] width 21 height 11
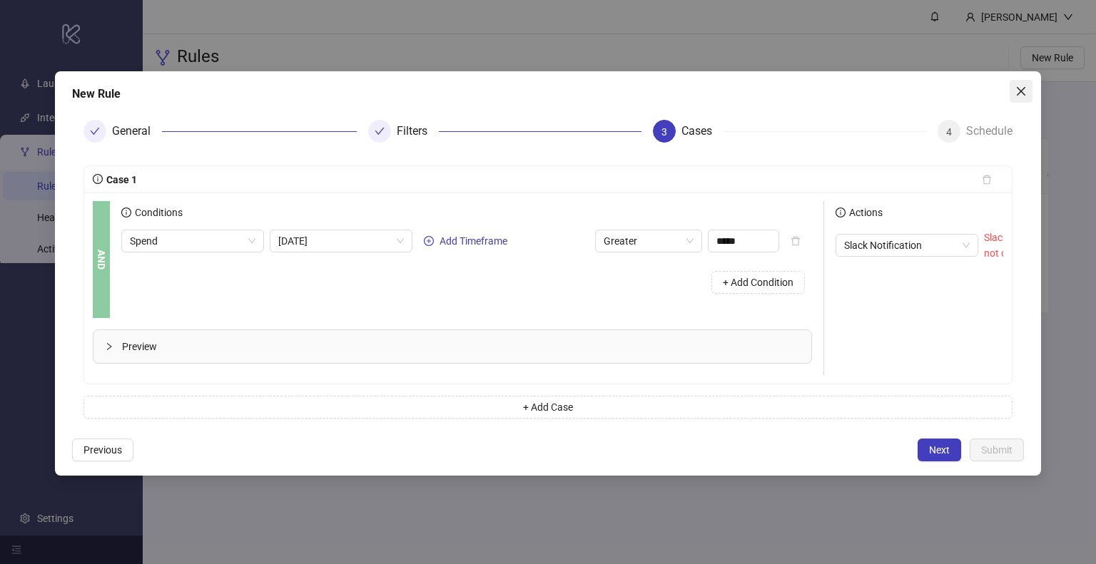
click at [1022, 88] on icon "close" at bounding box center [1020, 91] width 9 height 9
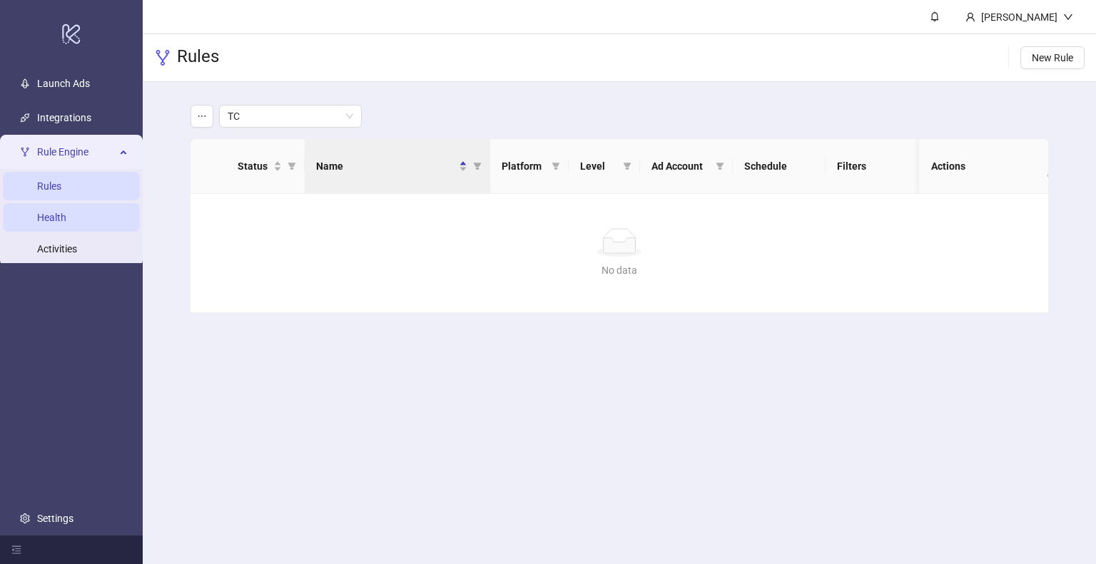
click at [66, 218] on link "Health" at bounding box center [51, 217] width 29 height 11
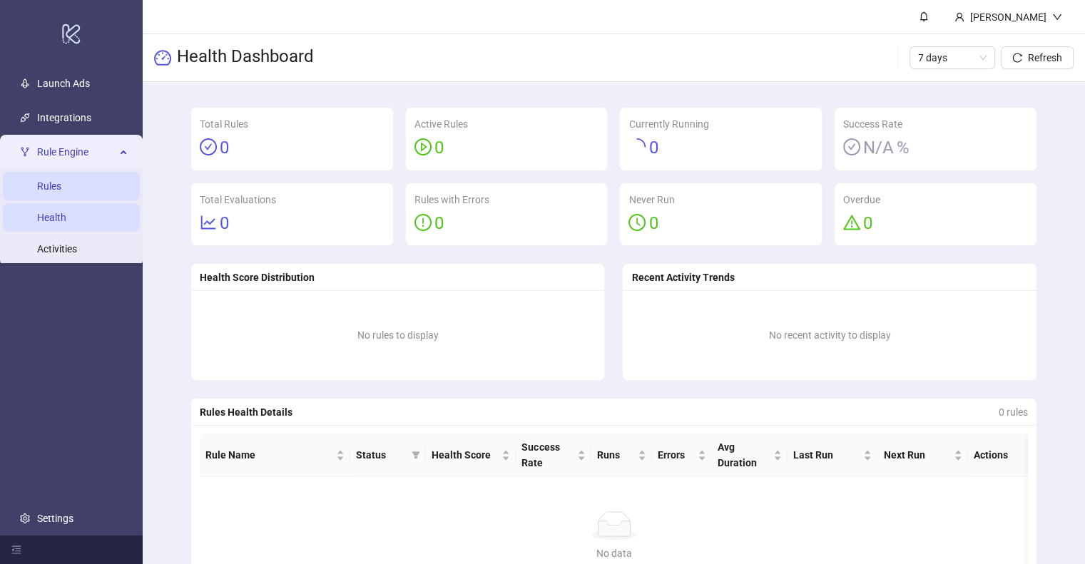
click at [61, 185] on link "Rules" at bounding box center [49, 185] width 24 height 11
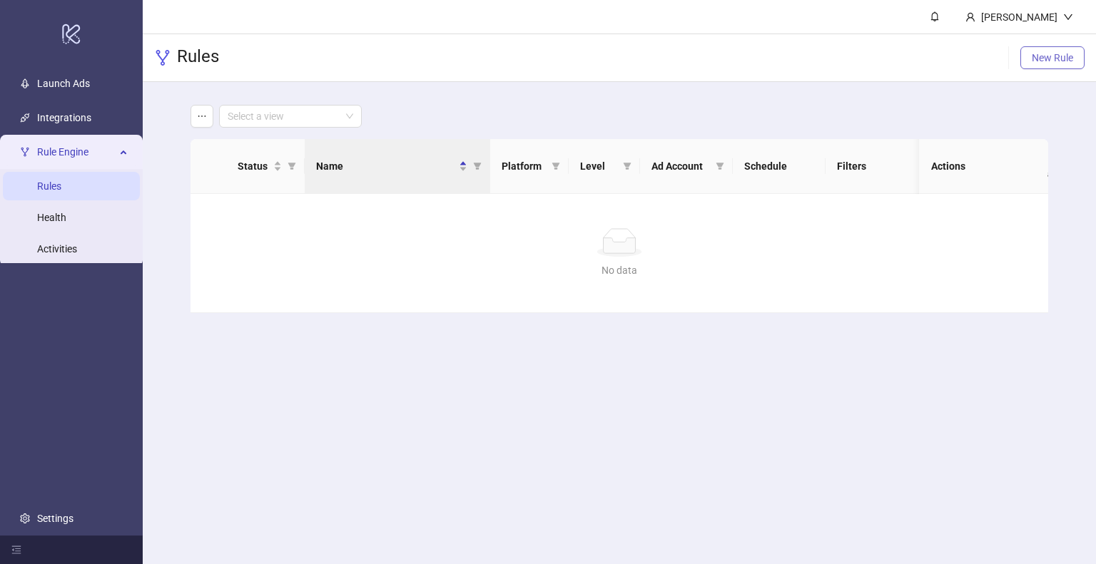
click at [1052, 60] on span "New Rule" at bounding box center [1051, 57] width 41 height 11
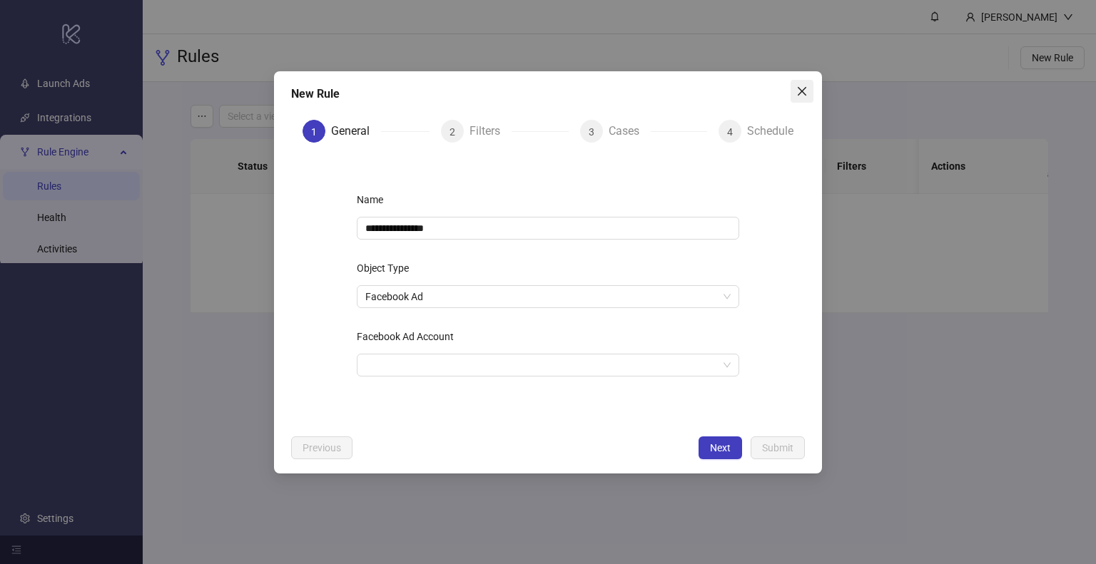
click at [800, 91] on icon "close" at bounding box center [801, 91] width 11 height 11
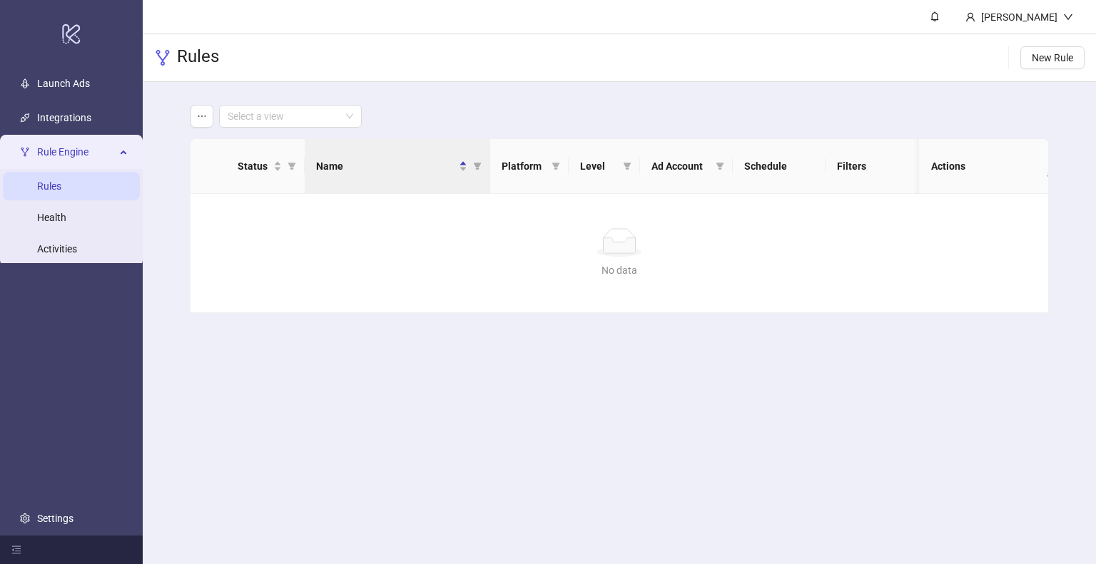
click at [319, 104] on main "Select a view Status Name Platform Level Ad Account Schedule Filters Is Evaluat…" at bounding box center [618, 209] width 879 height 254
click at [314, 111] on input "search" at bounding box center [284, 116] width 113 height 21
click at [305, 146] on div "TC" at bounding box center [290, 145] width 120 height 16
click at [397, 225] on div "No data No data" at bounding box center [618, 253] width 857 height 118
click at [398, 225] on div "No data No data" at bounding box center [618, 253] width 857 height 118
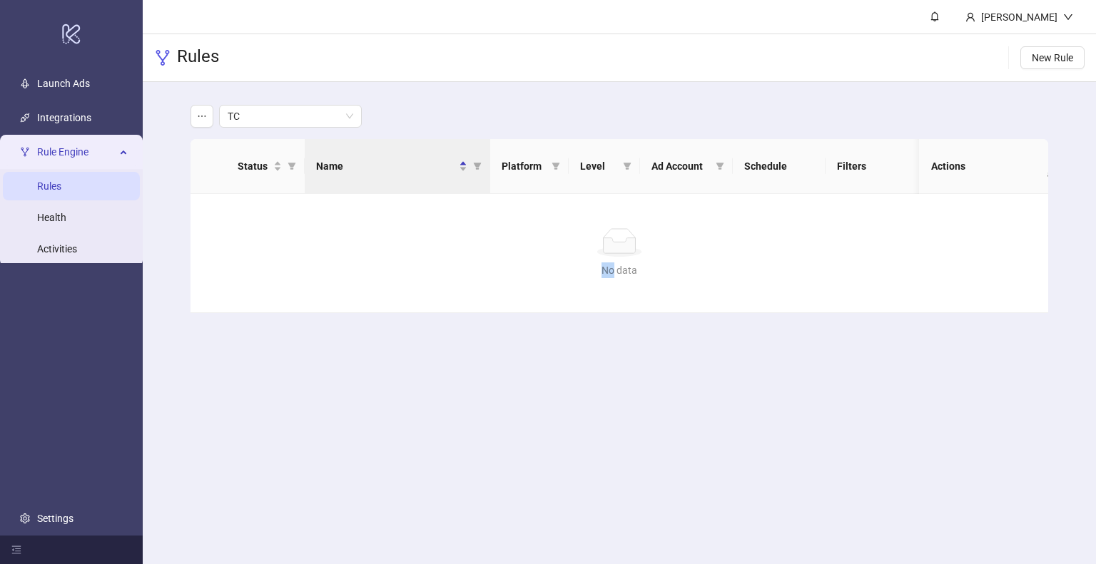
drag, startPoint x: 399, startPoint y: 225, endPoint x: 952, endPoint y: 82, distance: 570.9
click at [416, 221] on div "No data No data" at bounding box center [618, 253] width 857 height 118
click at [1081, 62] on button "New Rule" at bounding box center [1052, 57] width 64 height 23
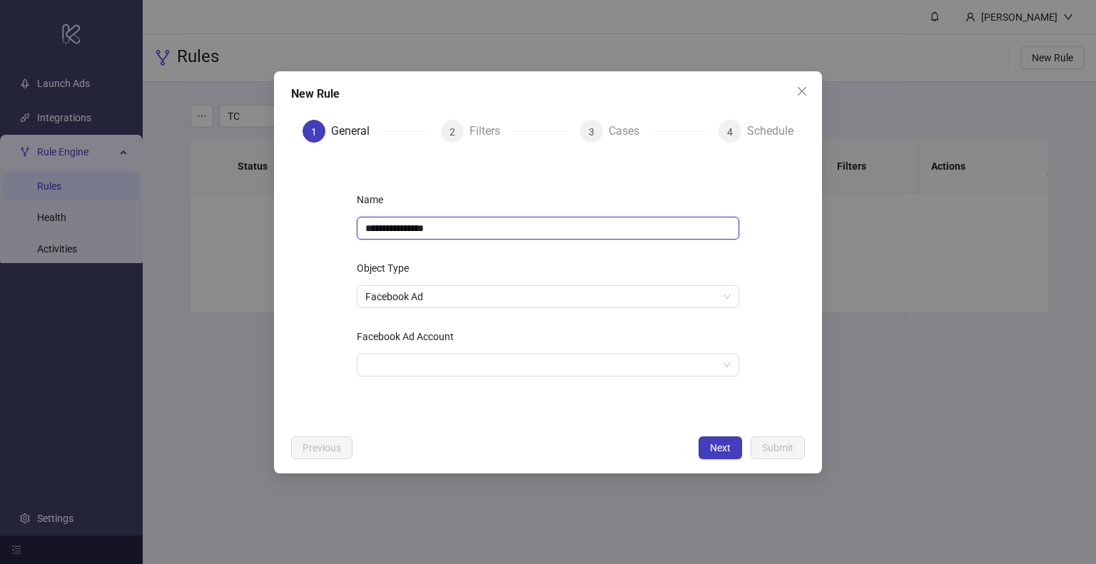
click at [497, 228] on input "**********" at bounding box center [548, 228] width 382 height 23
type input "**********"
click at [509, 355] on input "Facebook Ad Account" at bounding box center [541, 365] width 352 height 21
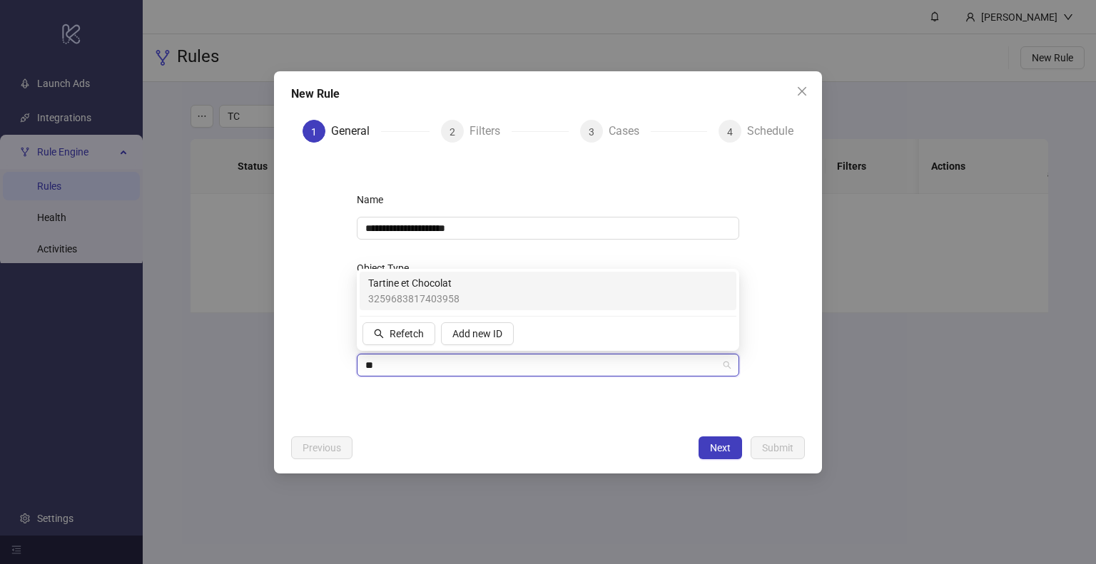
type input "***"
click at [441, 282] on span "Tartine et Chocolat" at bounding box center [413, 283] width 91 height 16
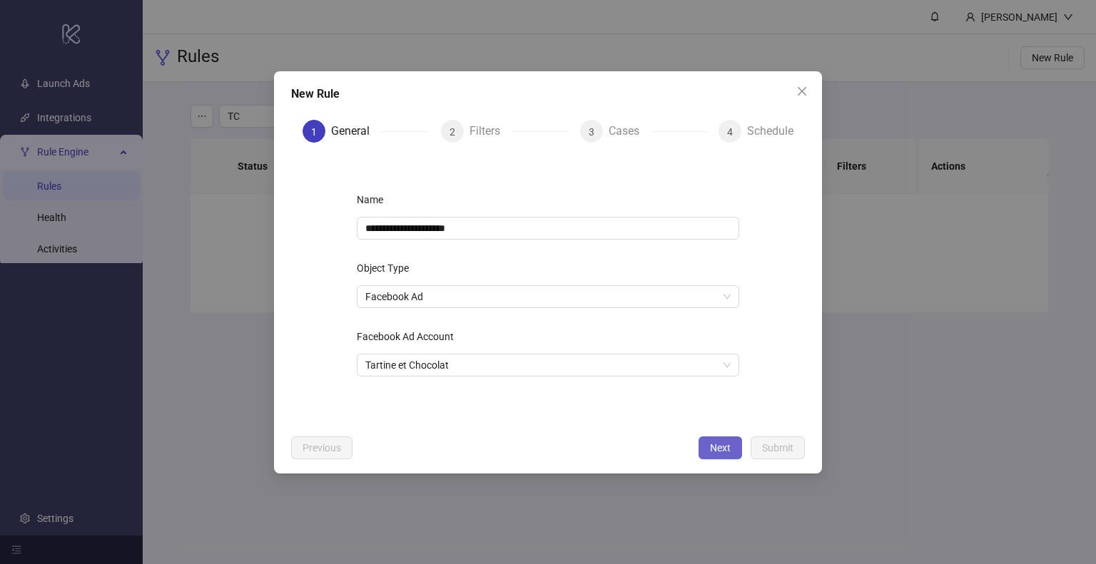
click at [720, 446] on span "Next" at bounding box center [720, 447] width 21 height 11
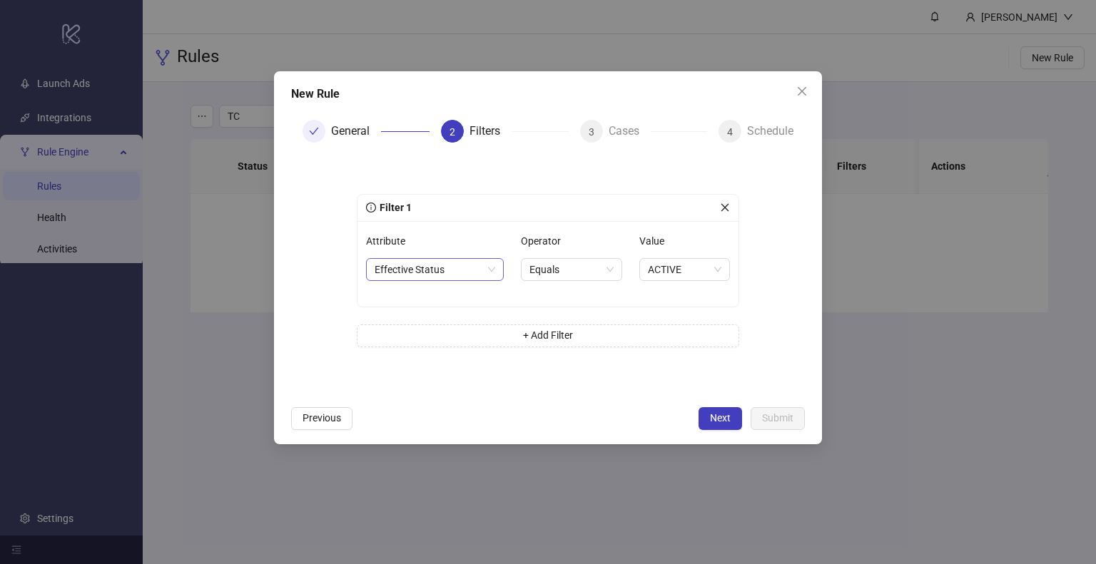
click at [438, 271] on span "Effective Status" at bounding box center [434, 269] width 121 height 21
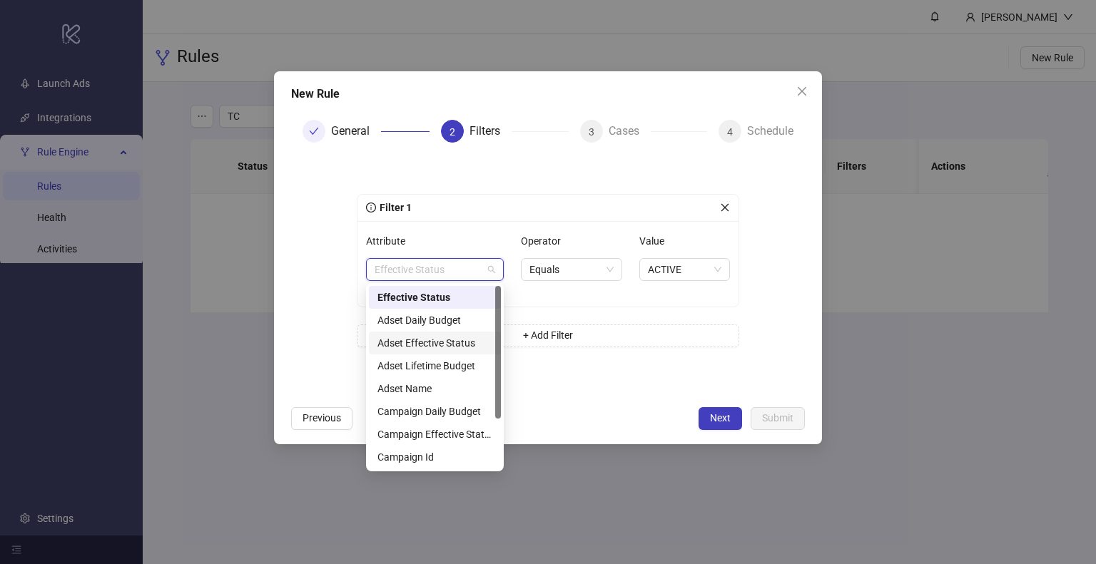
click at [434, 346] on div "Adset Effective Status" at bounding box center [434, 343] width 115 height 16
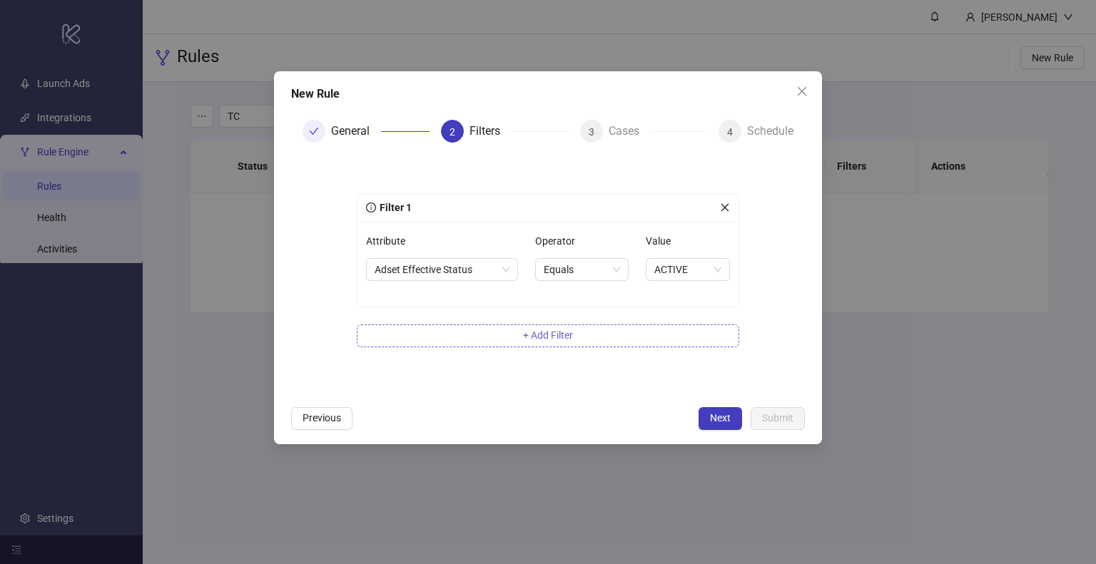
click at [497, 344] on button "+ Add Filter" at bounding box center [548, 336] width 382 height 23
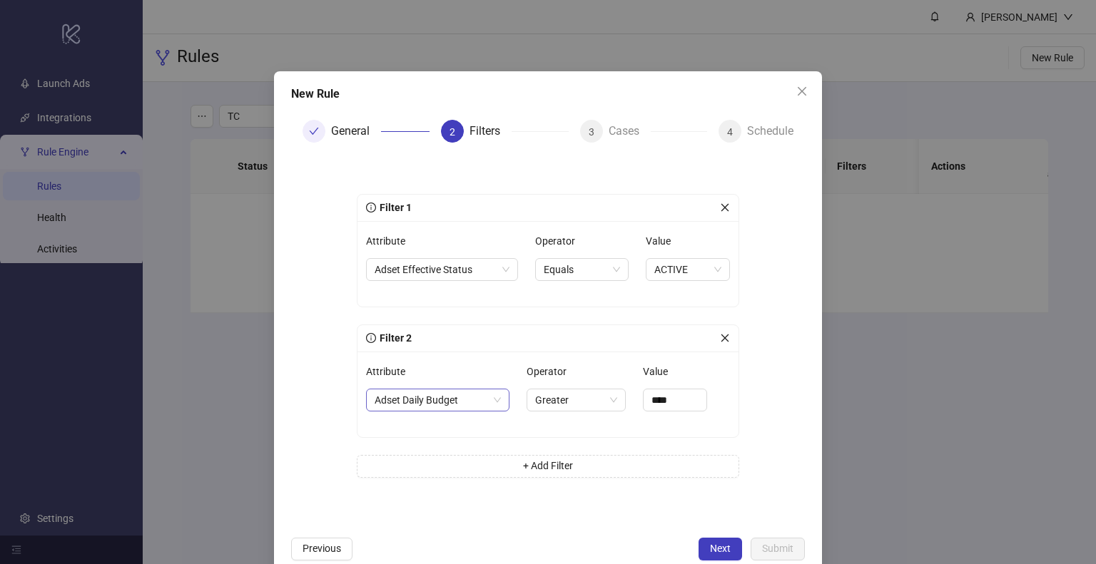
click at [439, 409] on span "Adset Daily Budget" at bounding box center [437, 399] width 126 height 21
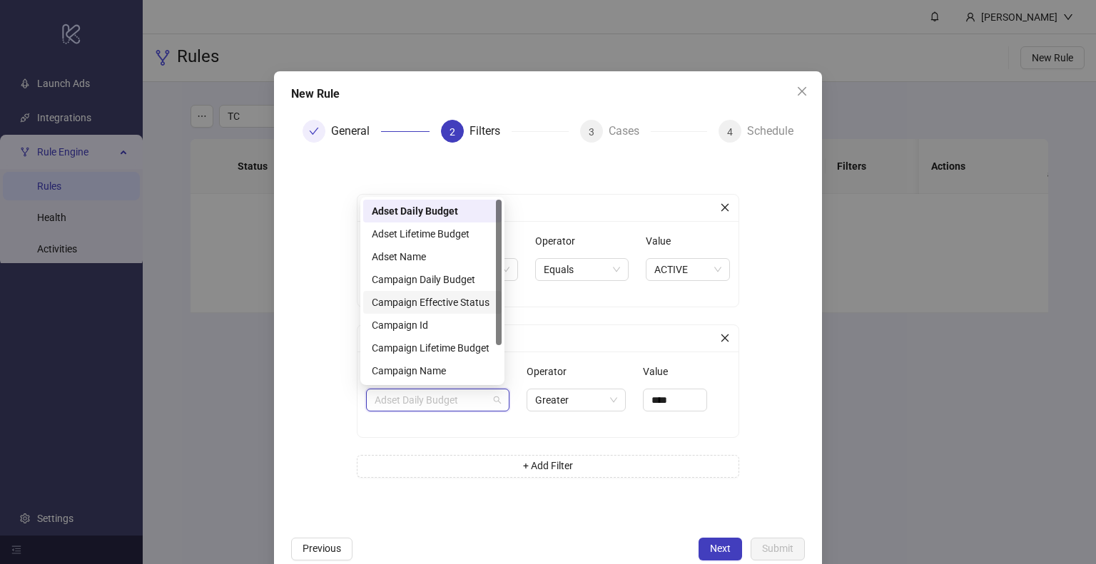
click at [456, 306] on div "Campaign Effective Status" at bounding box center [432, 303] width 121 height 16
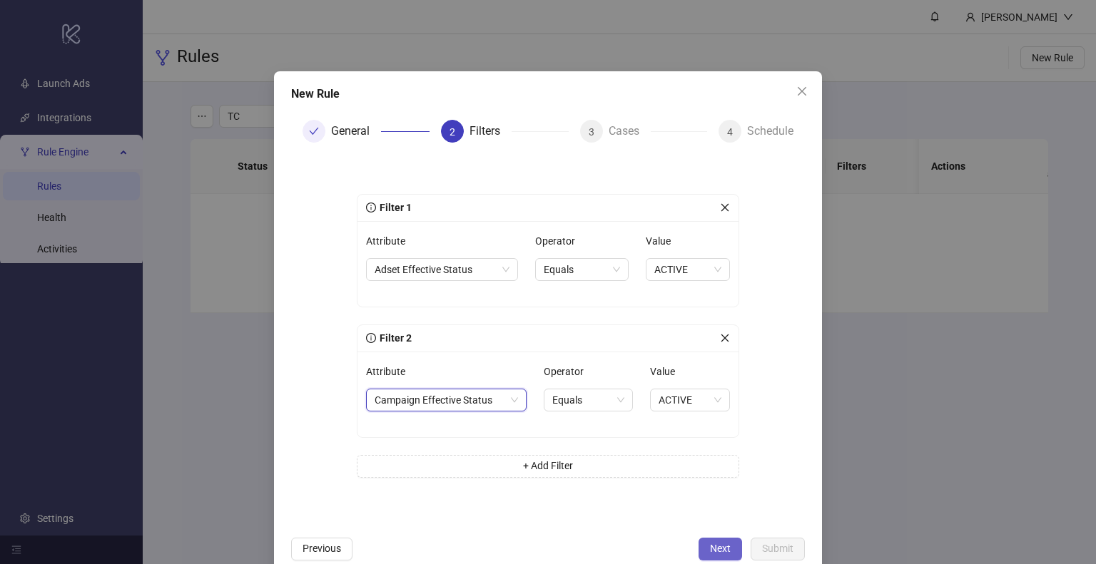
click at [710, 550] on span "Next" at bounding box center [720, 548] width 21 height 11
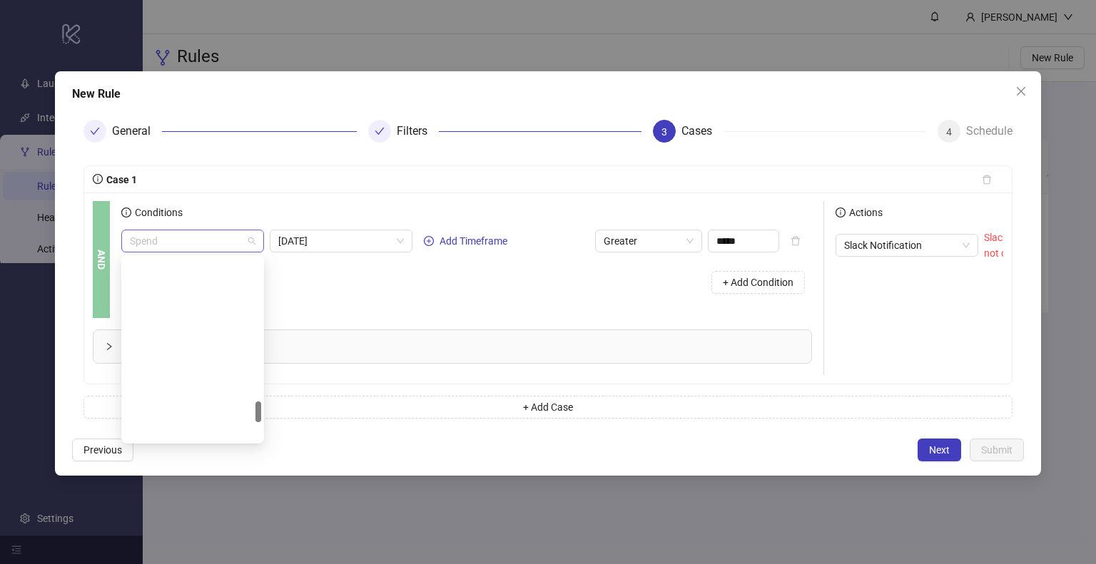
click at [213, 243] on span "Spend" at bounding box center [193, 240] width 126 height 21
click at [299, 278] on div "+ Add Condition" at bounding box center [466, 282] width 690 height 37
click at [312, 247] on span "[DATE]" at bounding box center [341, 240] width 126 height 21
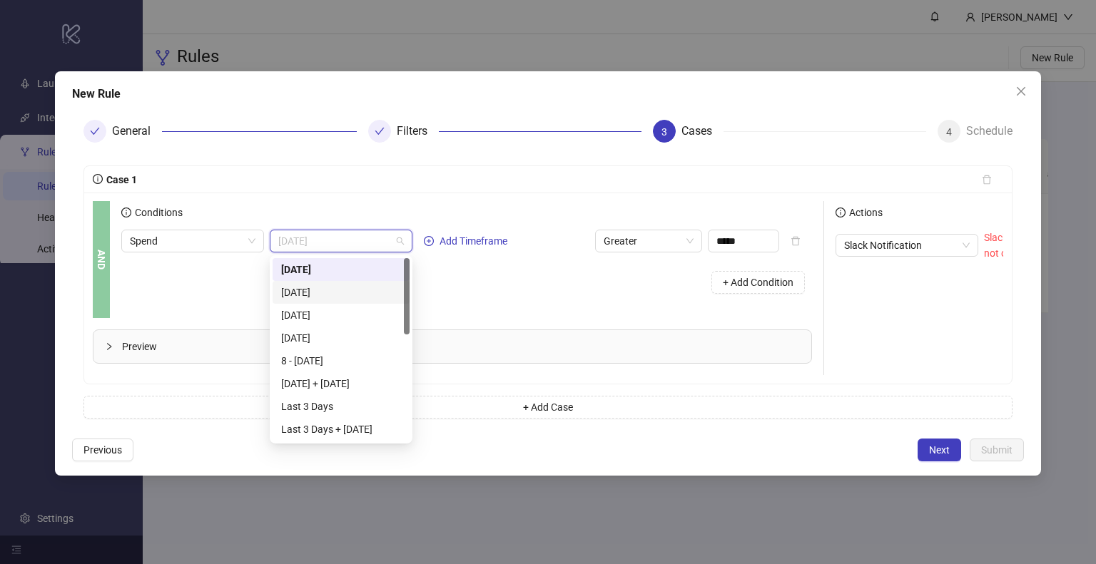
click at [322, 291] on div "Yesterday" at bounding box center [341, 293] width 120 height 16
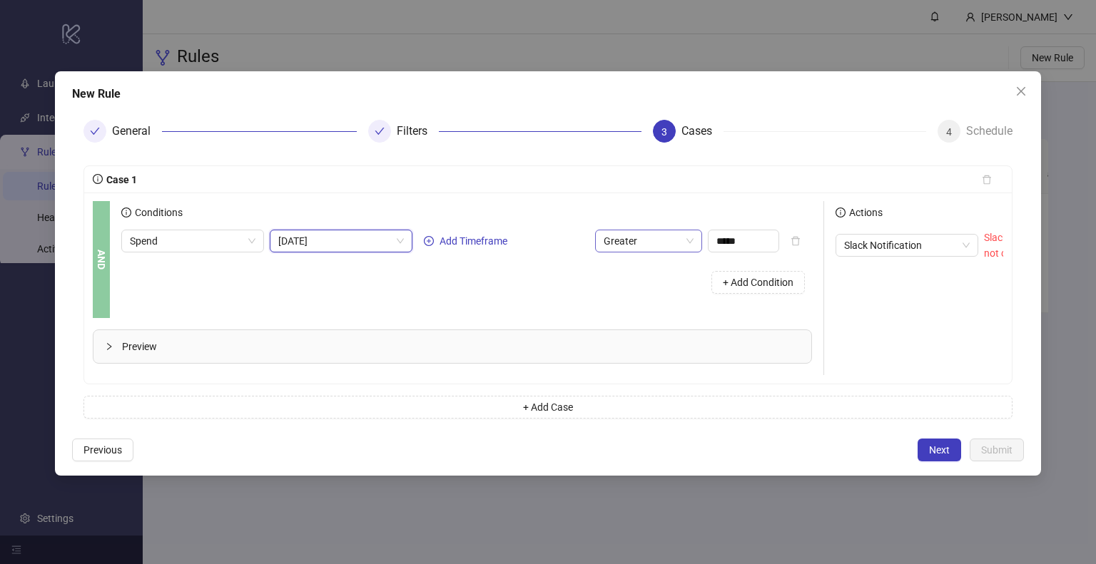
click at [685, 247] on span "Greater" at bounding box center [648, 240] width 90 height 21
drag, startPoint x: 648, startPoint y: 335, endPoint x: 689, endPoint y: 287, distance: 62.7
click at [648, 335] on div "Less" at bounding box center [648, 338] width 84 height 16
click at [735, 238] on input "*****" at bounding box center [743, 240] width 70 height 21
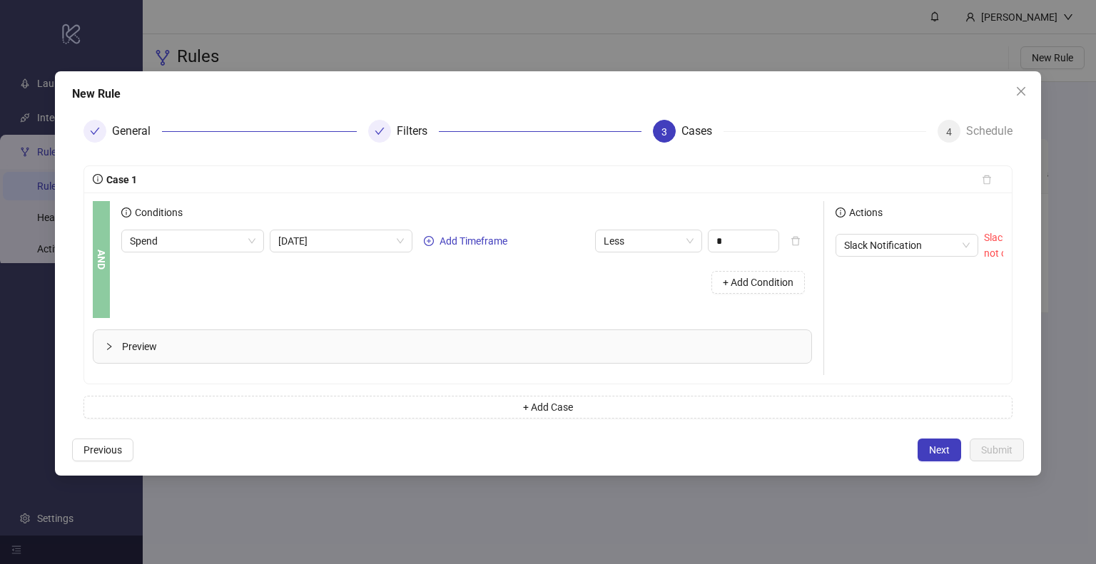
type input "****"
click at [949, 287] on div "+ Add Action" at bounding box center [972, 294] width 274 height 44
click at [947, 235] on span "Slack Notification" at bounding box center [907, 245] width 126 height 21
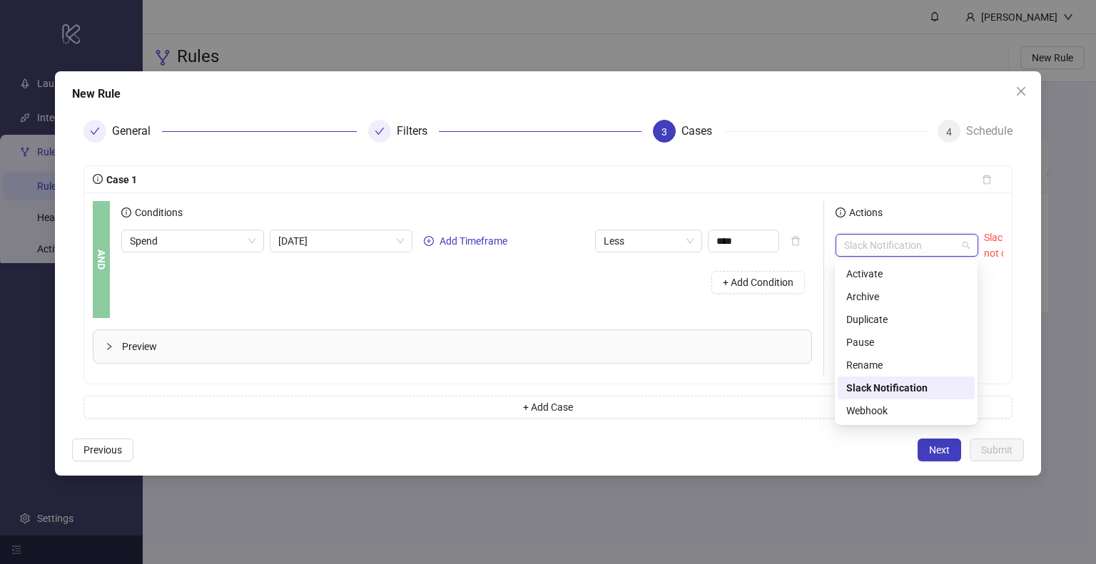
click at [909, 386] on div "Slack Notification" at bounding box center [906, 388] width 120 height 16
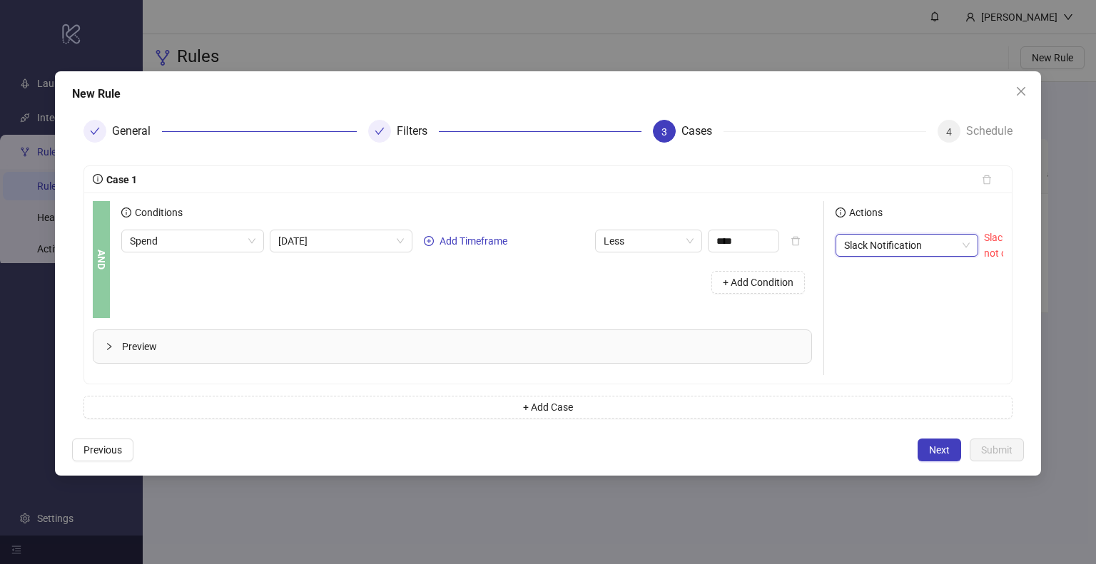
click at [951, 332] on div "Actions Slack Notification Slack Notification Slack integration is not connecte…" at bounding box center [966, 288] width 285 height 174
click at [960, 461] on button "Next" at bounding box center [939, 450] width 44 height 23
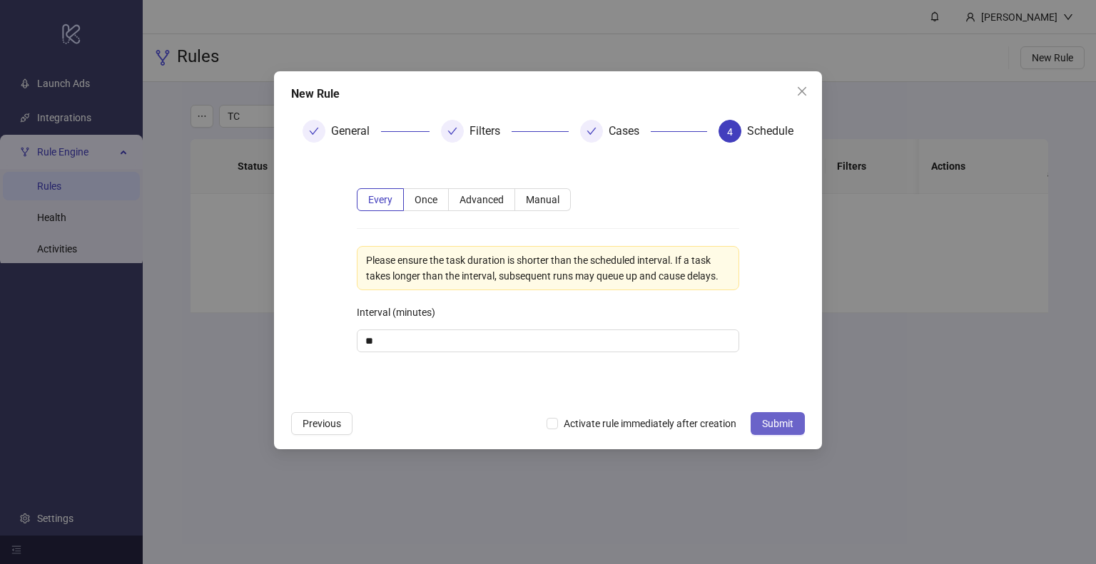
click at [763, 422] on span "Submit" at bounding box center [777, 423] width 31 height 11
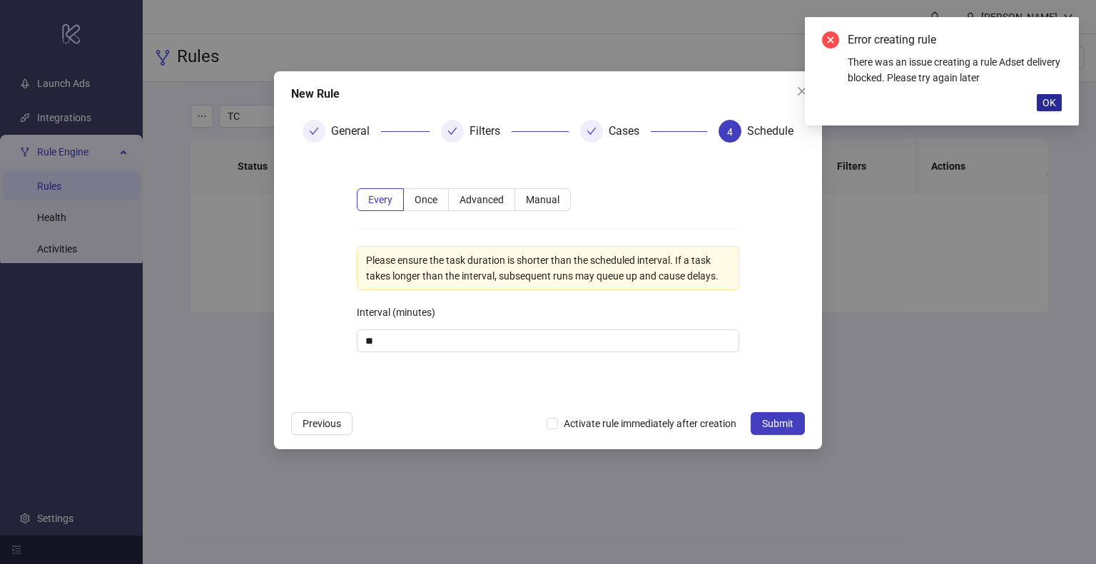
click at [1046, 107] on span "OK" at bounding box center [1049, 102] width 14 height 11
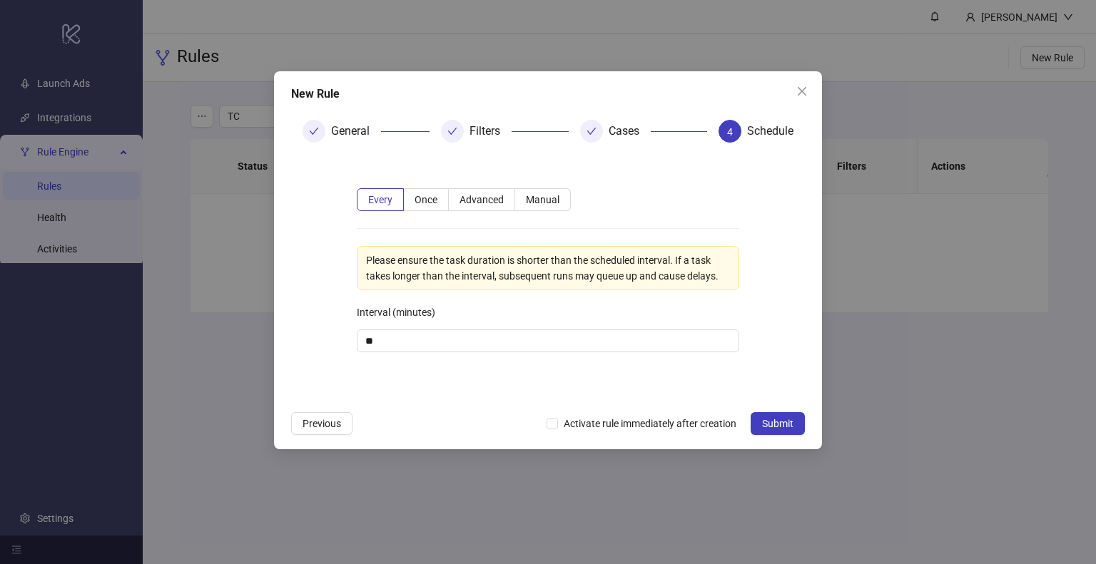
click at [799, 98] on button "Close" at bounding box center [801, 91] width 23 height 23
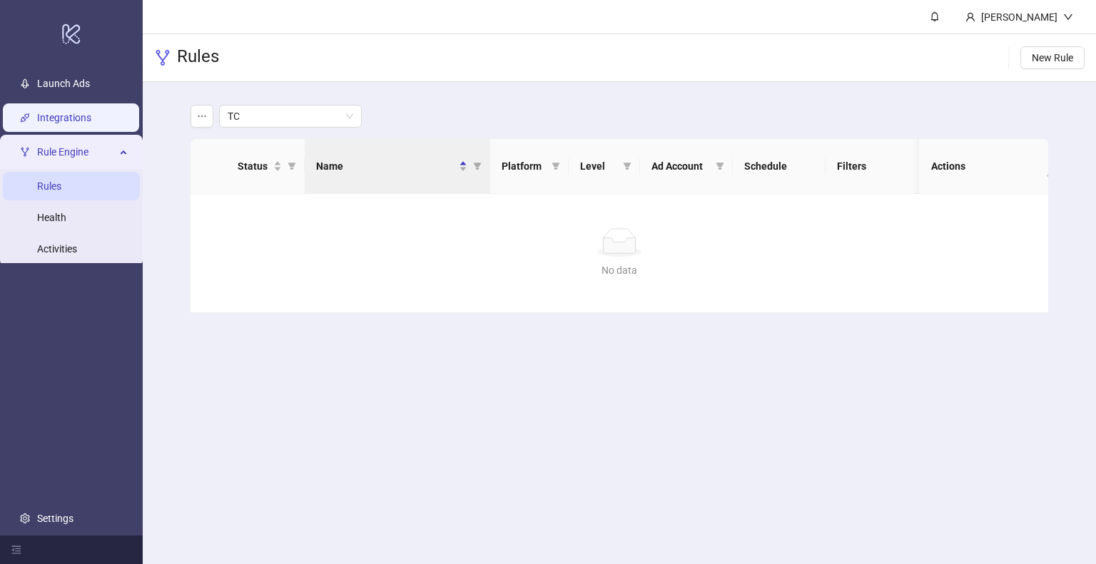
click at [68, 112] on link "Integrations" at bounding box center [64, 117] width 54 height 11
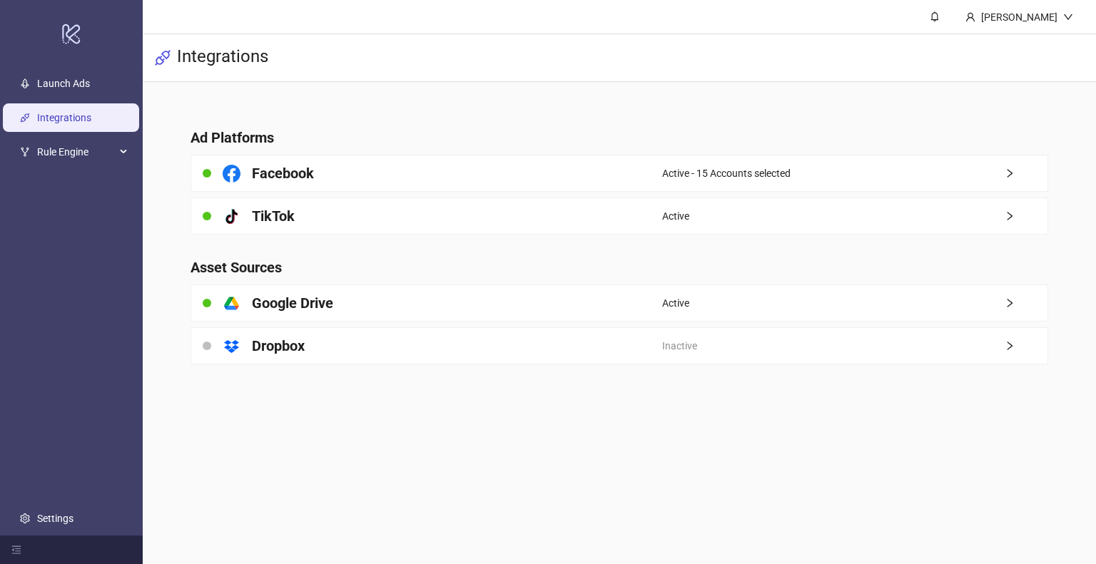
drag, startPoint x: 337, startPoint y: 399, endPoint x: 714, endPoint y: 214, distance: 419.8
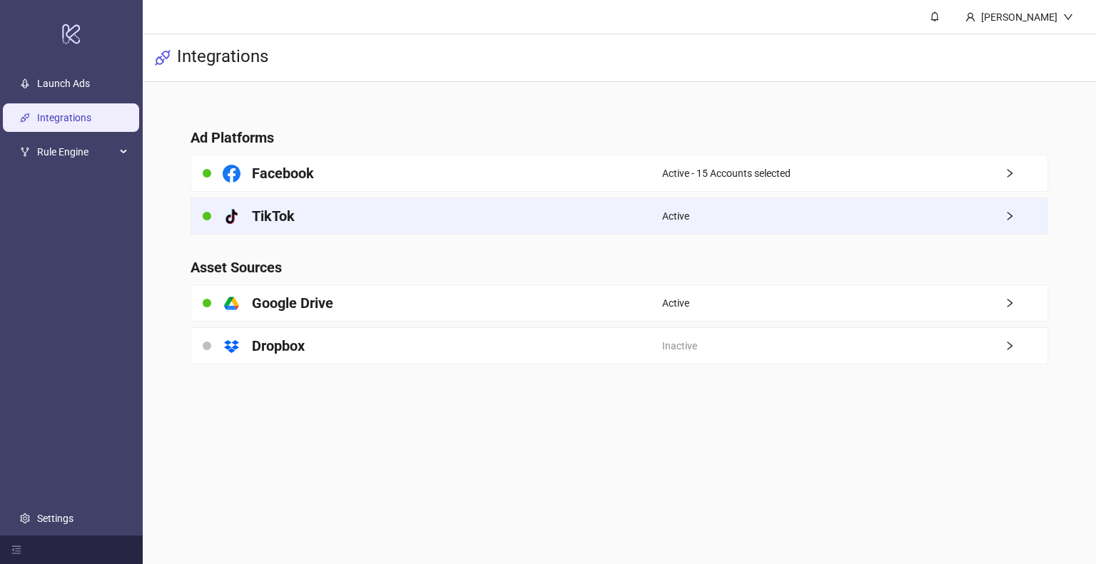
click at [340, 397] on main "Ines Lambart Integrations Ad Platforms Facebook Active - 15 Accounts selected p…" at bounding box center [619, 282] width 953 height 564
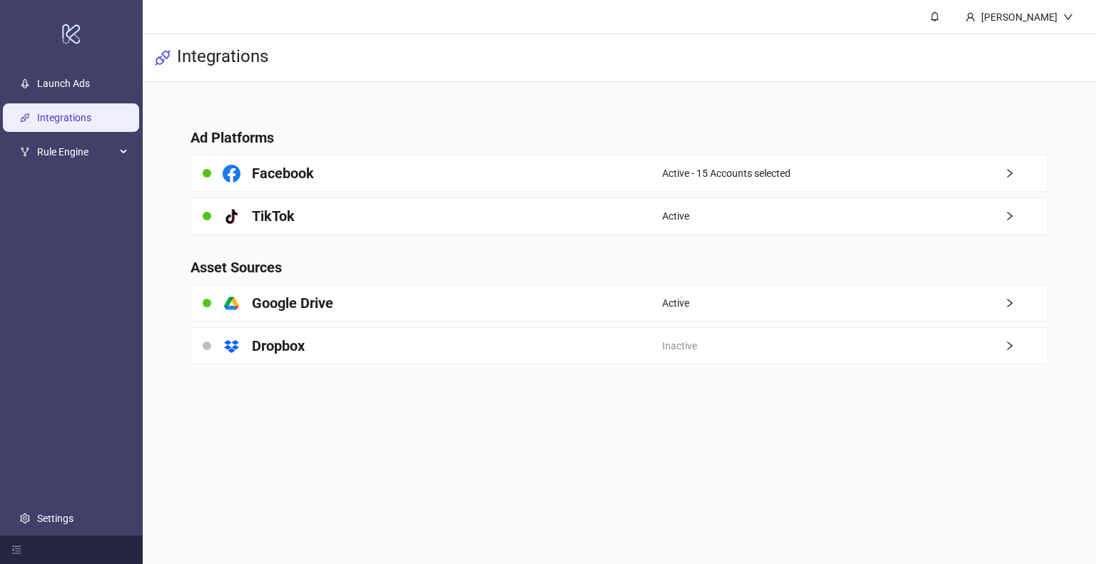
click at [939, 77] on div "Integrations" at bounding box center [619, 58] width 953 height 48
drag, startPoint x: 738, startPoint y: 119, endPoint x: 650, endPoint y: 111, distance: 88.9
click at [675, 111] on main "Ad Platforms Facebook Active - 15 Accounts selected platform/tik_tok TikTok Act…" at bounding box center [618, 237] width 879 height 311
drag, startPoint x: 355, startPoint y: 112, endPoint x: 262, endPoint y: 94, distance: 93.7
click at [277, 100] on main "Ad Platforms Facebook Active - 15 Accounts selected platform/tik_tok TikTok Act…" at bounding box center [618, 237] width 879 height 311
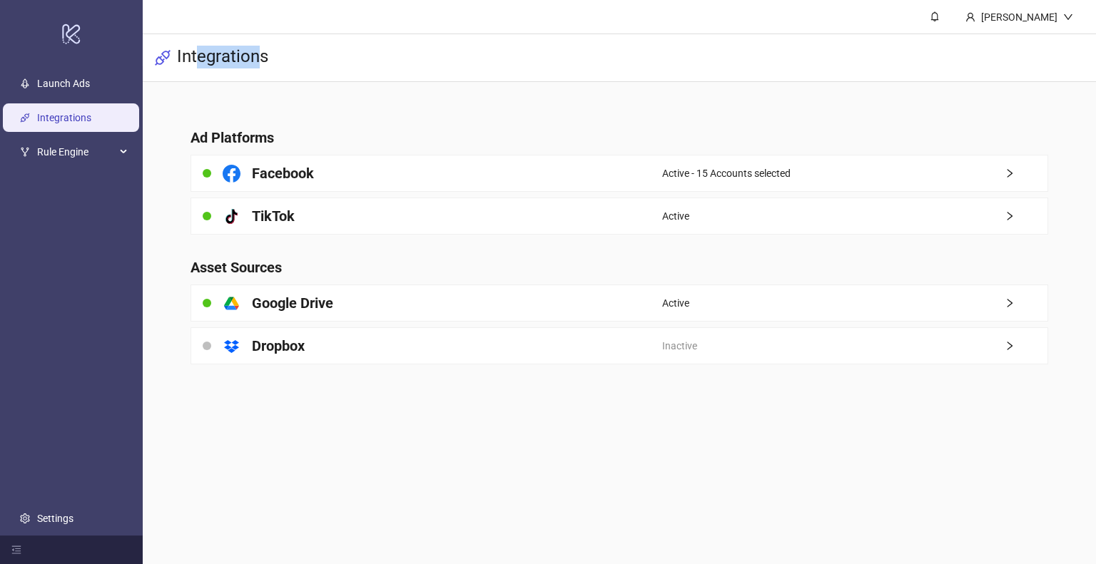
drag, startPoint x: 197, startPoint y: 61, endPoint x: 256, endPoint y: 67, distance: 59.5
click at [256, 67] on h3 "Integrations" at bounding box center [222, 58] width 91 height 24
click at [63, 143] on span "Rule Engine" at bounding box center [76, 152] width 78 height 29
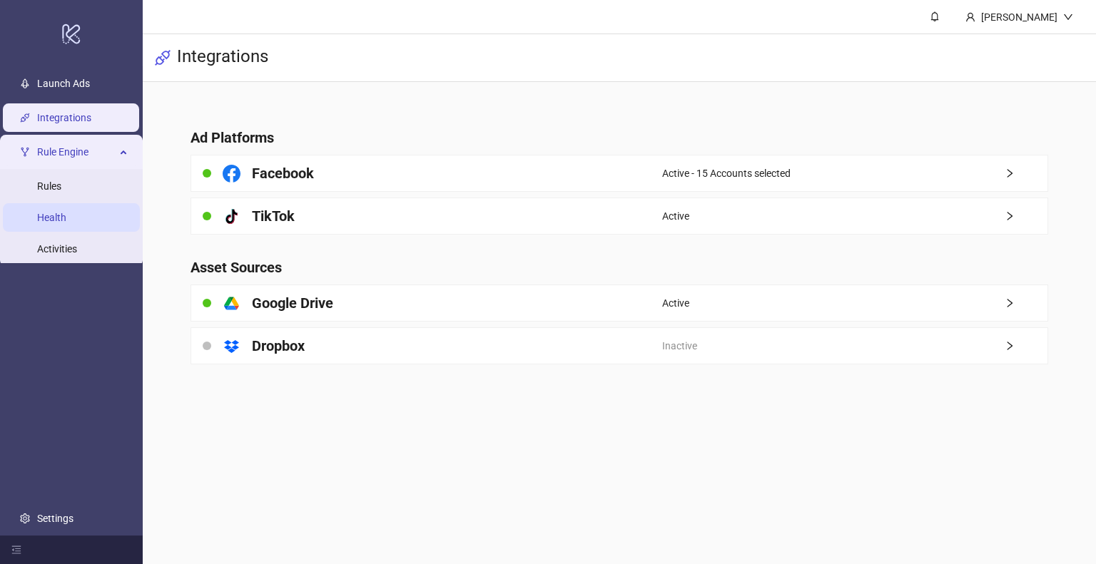
click at [66, 213] on link "Health" at bounding box center [51, 217] width 29 height 11
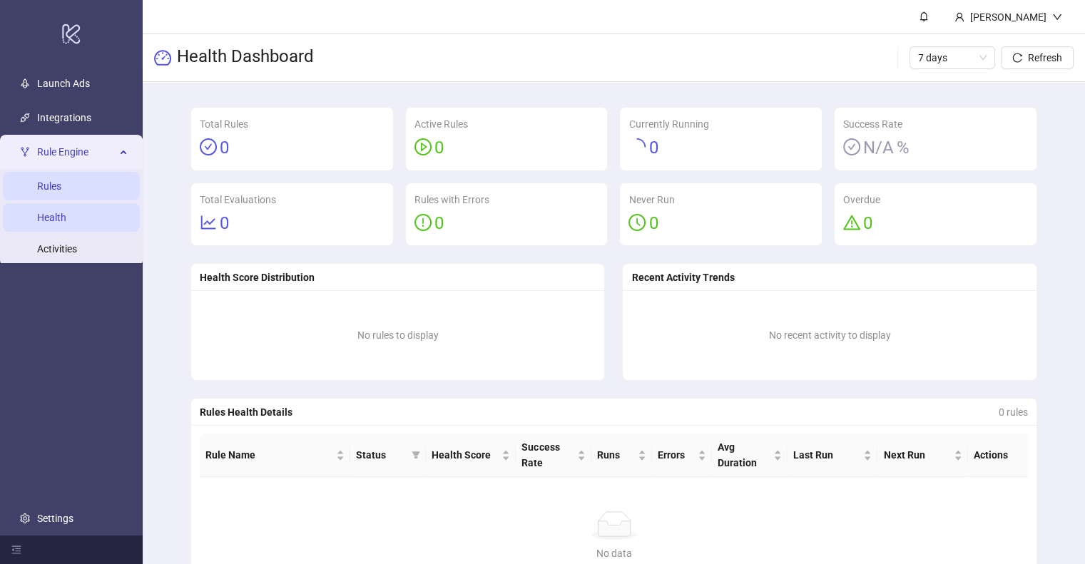
click at [61, 192] on link "Rules" at bounding box center [49, 185] width 24 height 11
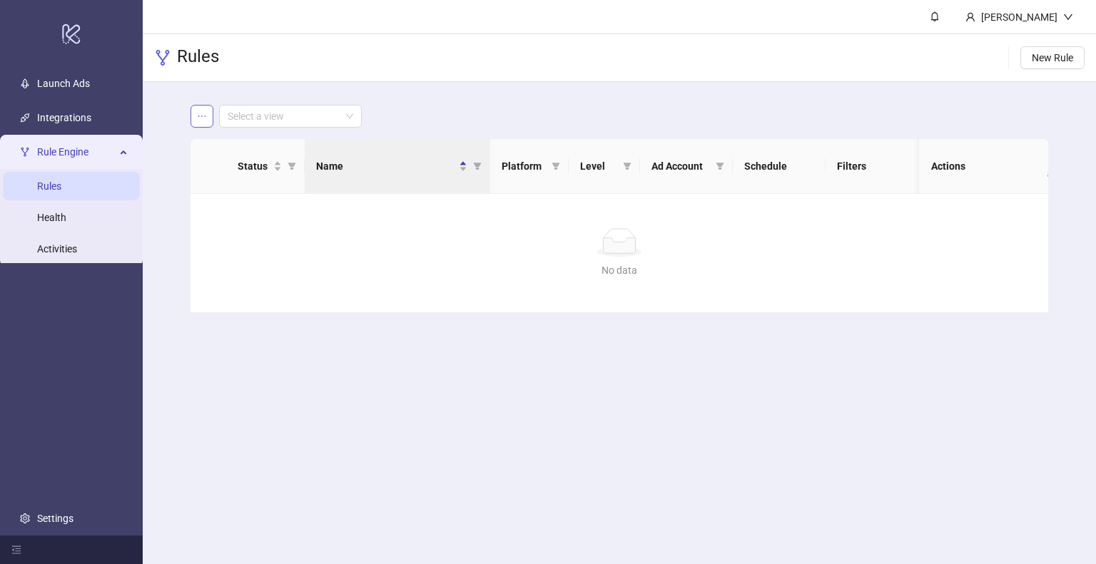
click at [203, 118] on icon "ellipsis" at bounding box center [202, 116] width 10 height 10
click at [238, 122] on input "search" at bounding box center [284, 116] width 113 height 21
drag, startPoint x: 292, startPoint y: 143, endPoint x: 313, endPoint y: 142, distance: 20.7
click at [294, 142] on div "TC" at bounding box center [290, 145] width 120 height 16
click at [1059, 56] on span "New Rule" at bounding box center [1051, 57] width 41 height 11
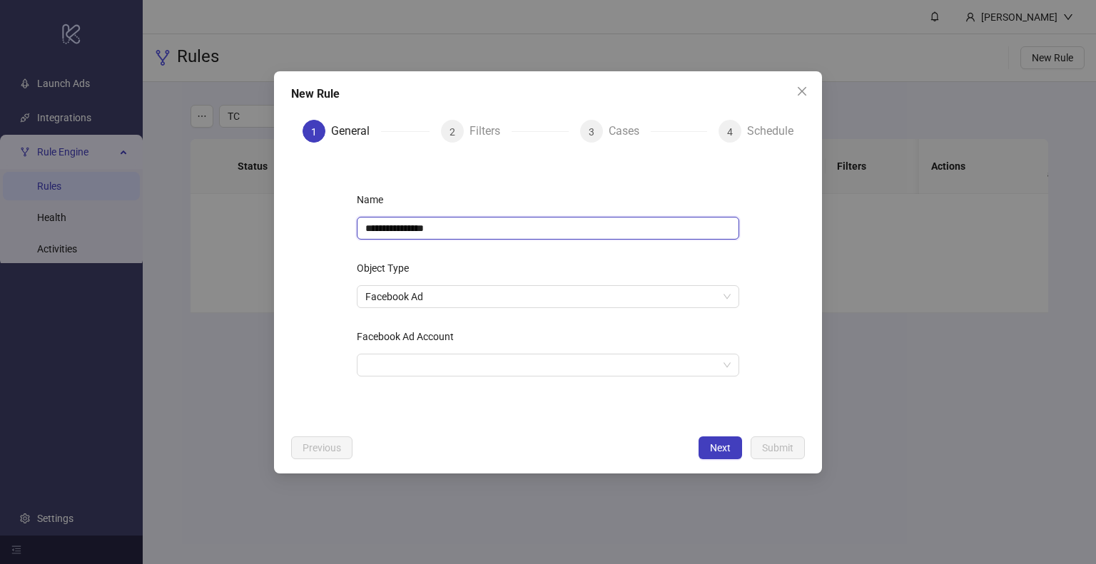
click at [425, 225] on input "**********" at bounding box center [548, 228] width 382 height 23
click at [422, 225] on input "**********" at bounding box center [548, 228] width 382 height 23
click at [423, 225] on input "**********" at bounding box center [548, 228] width 382 height 23
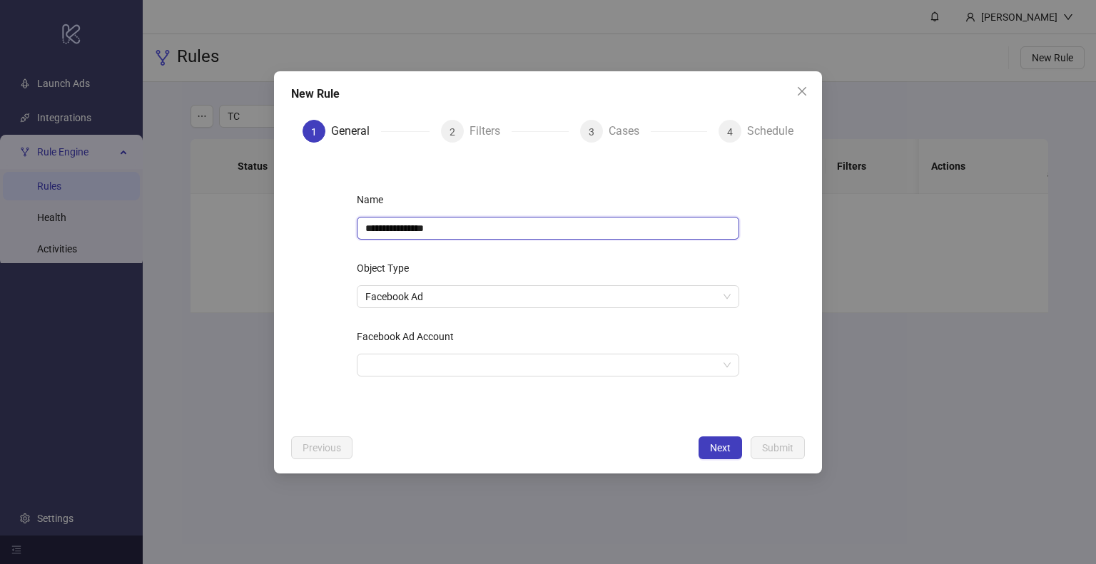
click at [423, 225] on input "**********" at bounding box center [548, 228] width 382 height 23
type input "**********"
click at [451, 362] on input "Facebook Ad Account" at bounding box center [541, 365] width 352 height 21
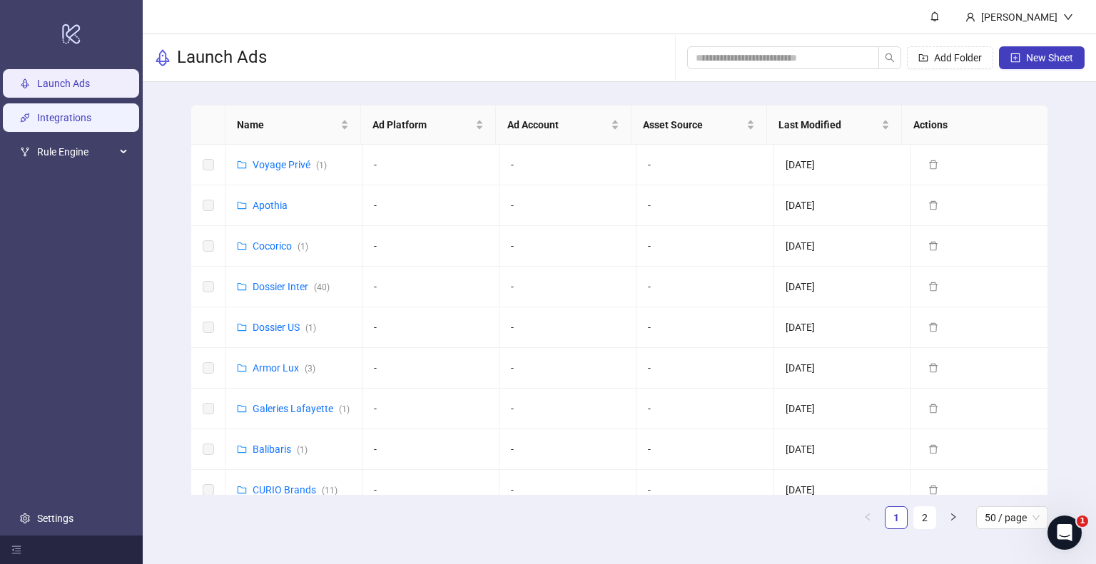
click at [65, 119] on link "Integrations" at bounding box center [64, 117] width 54 height 11
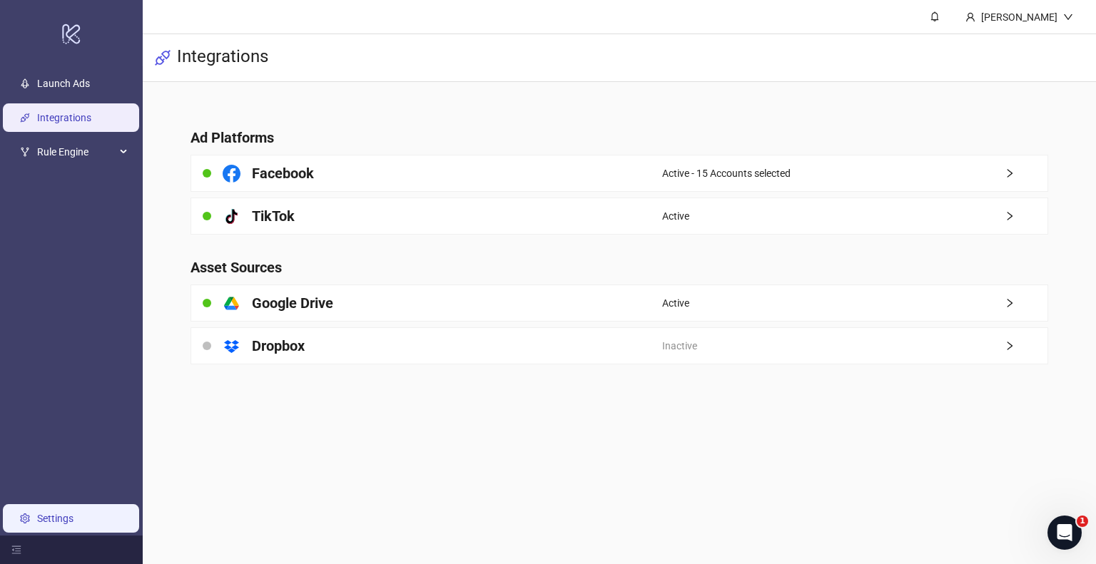
click at [37, 524] on link "Settings" at bounding box center [55, 518] width 36 height 11
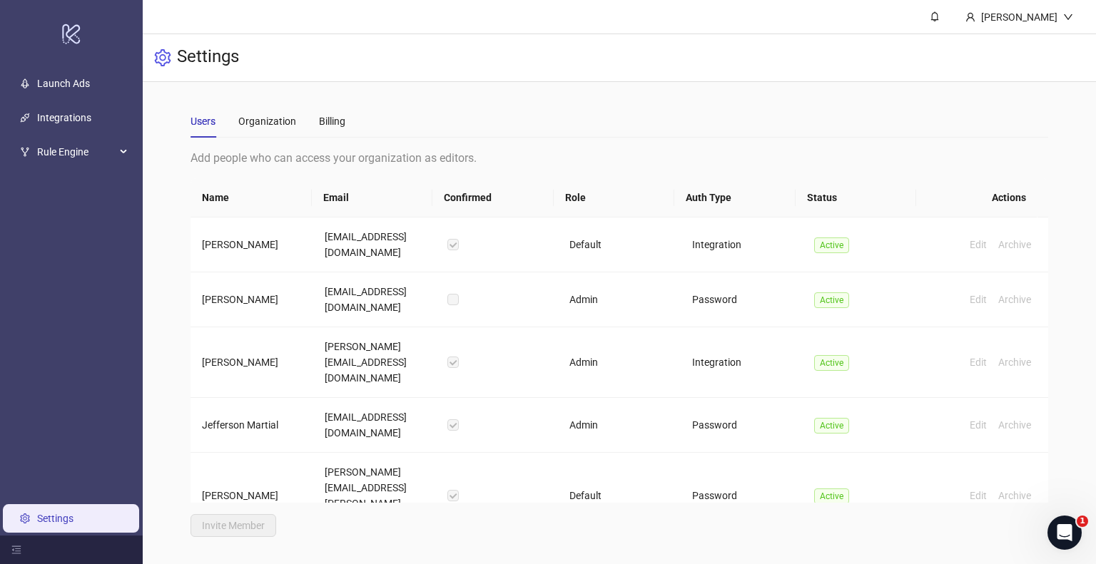
click at [80, 173] on ul "Launch Ads Integrations Rule Engine Settings" at bounding box center [71, 300] width 143 height 469
click at [88, 151] on span "Rule Engine" at bounding box center [76, 152] width 78 height 29
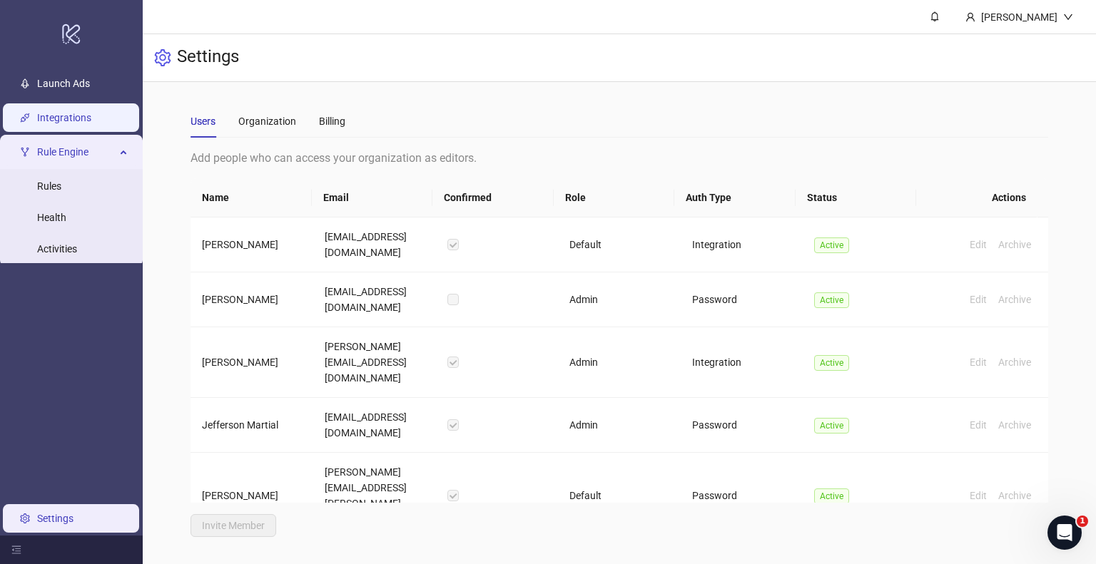
click at [91, 123] on link "Integrations" at bounding box center [64, 117] width 54 height 11
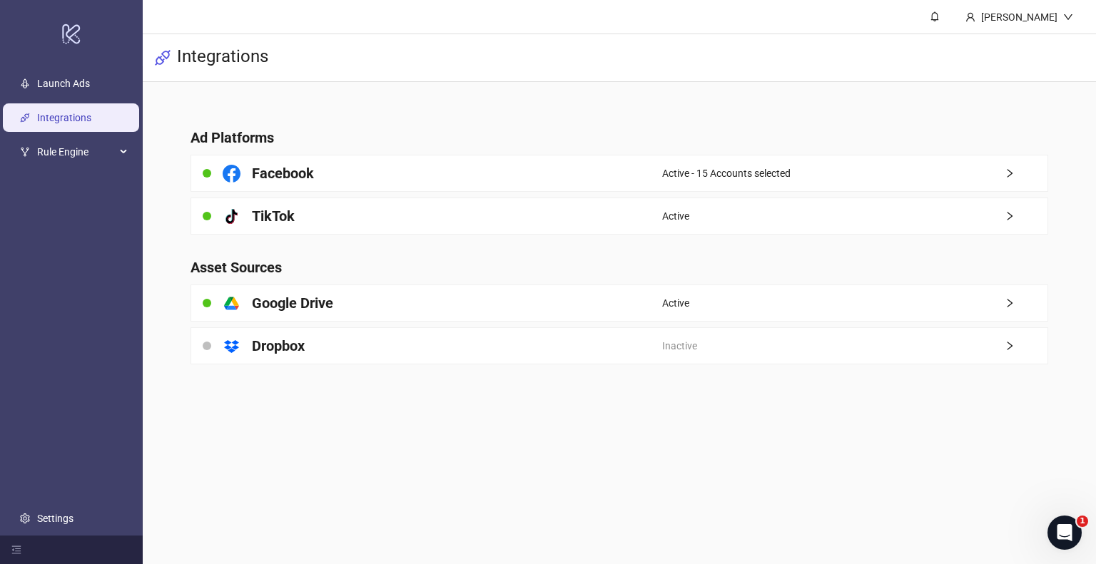
click at [305, 136] on h4 "Ad Platforms" at bounding box center [618, 138] width 857 height 20
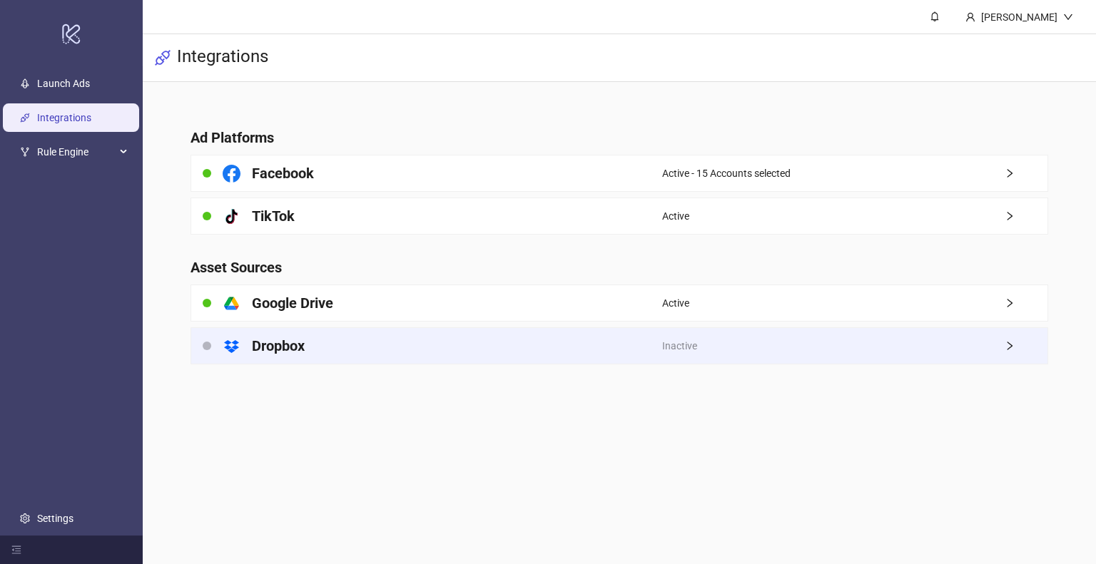
click at [468, 357] on div "platform/dropbox Dropbox" at bounding box center [426, 346] width 471 height 36
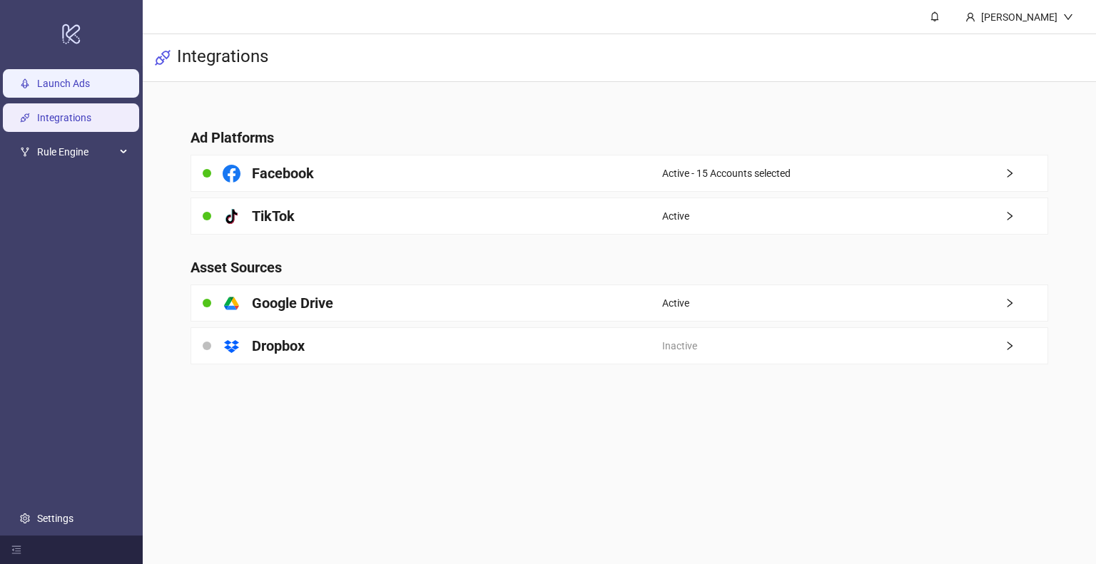
click at [78, 85] on link "Launch Ads" at bounding box center [63, 83] width 53 height 11
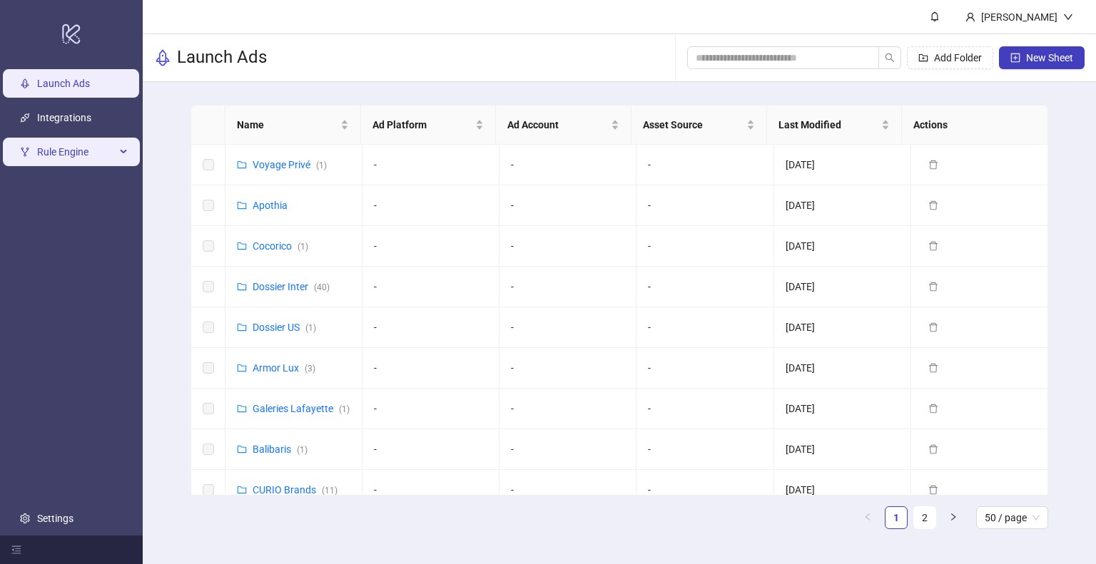
click at [83, 151] on span "Rule Engine" at bounding box center [76, 152] width 78 height 29
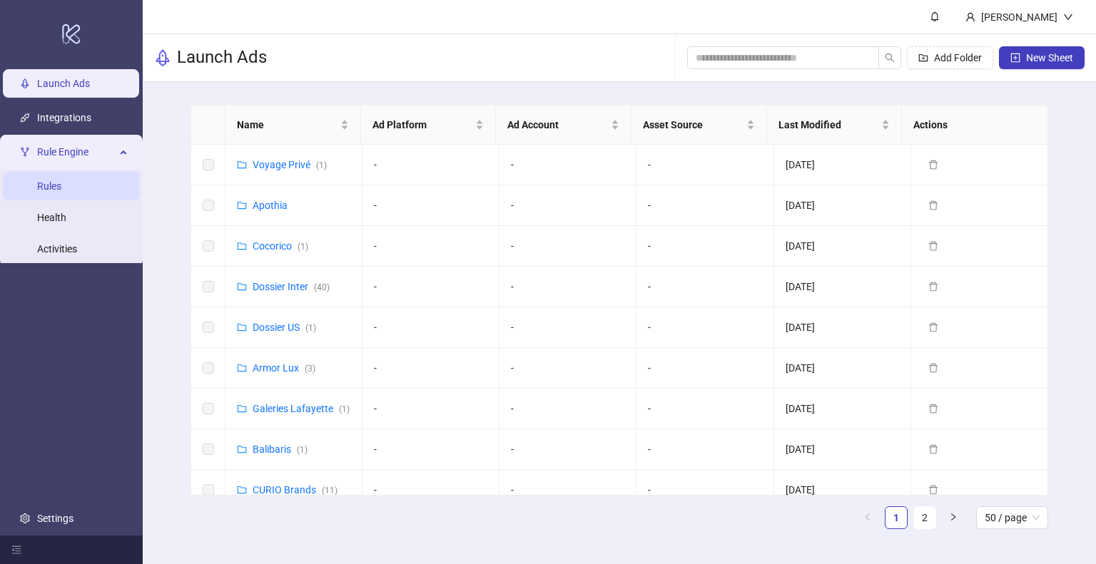
click at [61, 192] on link "Rules" at bounding box center [49, 185] width 24 height 11
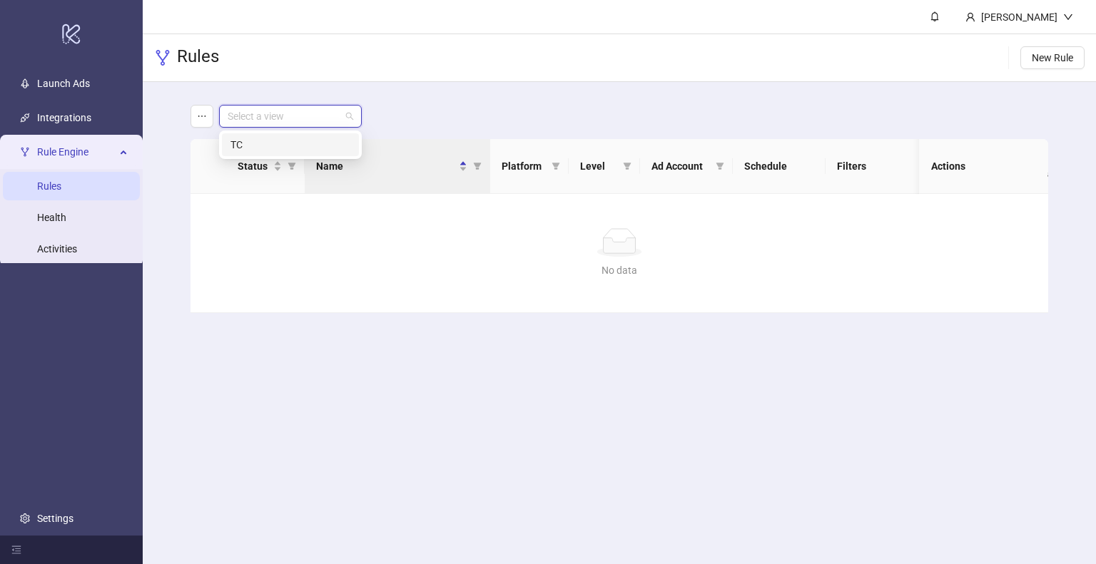
click at [277, 118] on input "search" at bounding box center [284, 116] width 113 height 21
click at [277, 136] on div "TC" at bounding box center [290, 144] width 137 height 23
drag, startPoint x: 402, startPoint y: 240, endPoint x: 414, endPoint y: 193, distance: 47.9
click at [402, 240] on div "No data" at bounding box center [619, 242] width 822 height 29
click at [1054, 59] on span "New Rule" at bounding box center [1051, 57] width 41 height 11
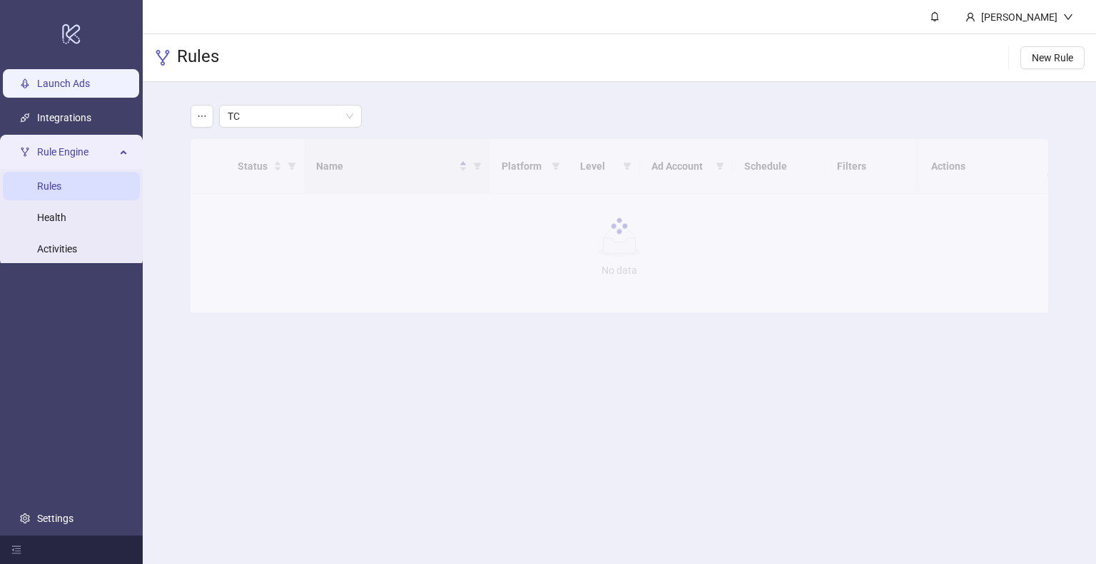
click at [80, 89] on link "Launch Ads" at bounding box center [63, 83] width 53 height 11
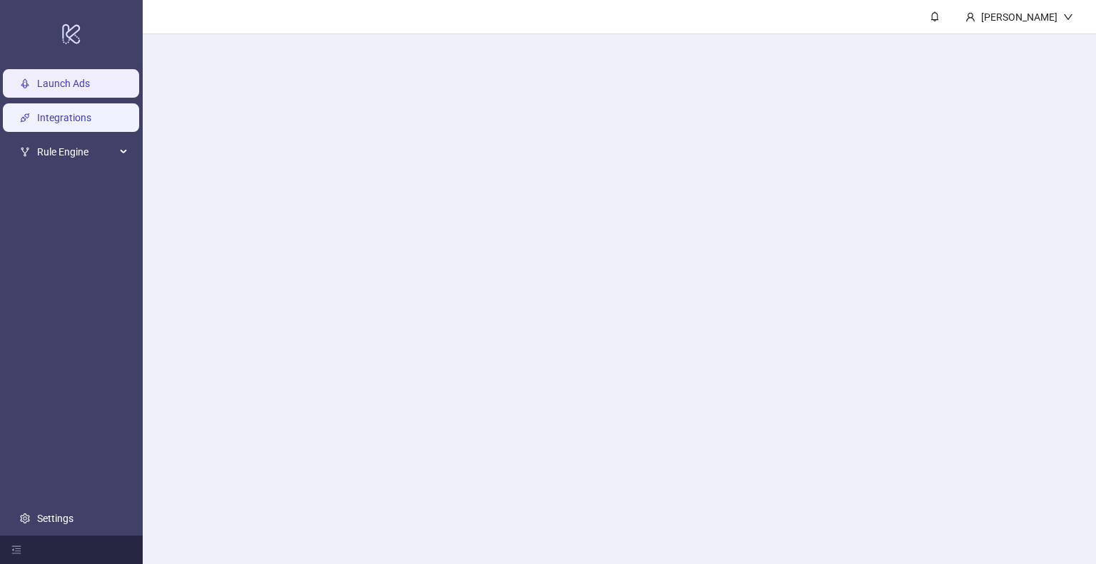
click at [78, 112] on link "Integrations" at bounding box center [64, 117] width 54 height 11
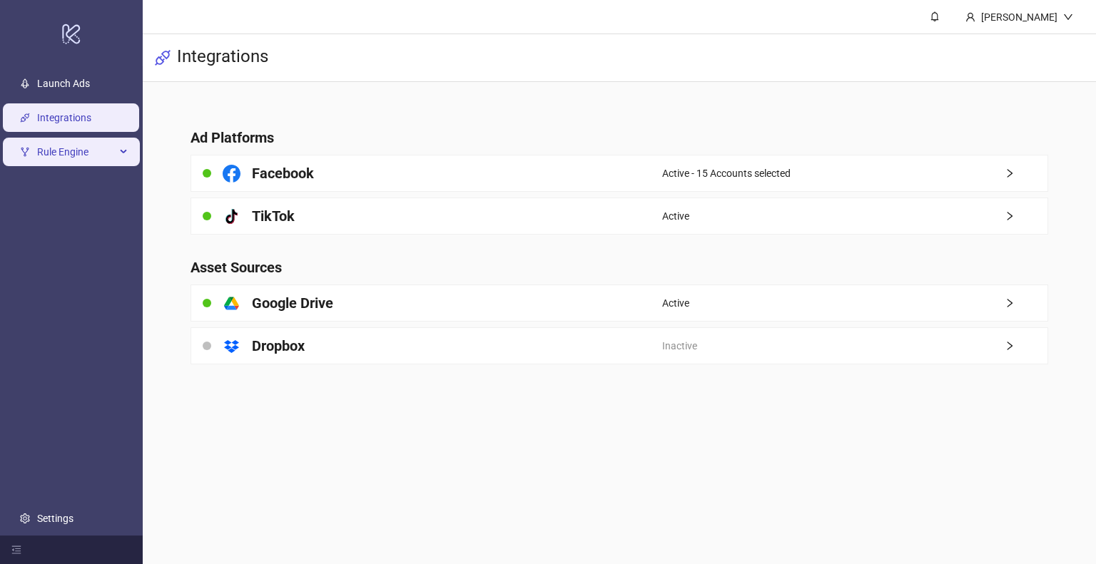
click at [76, 153] on span "Rule Engine" at bounding box center [76, 152] width 78 height 29
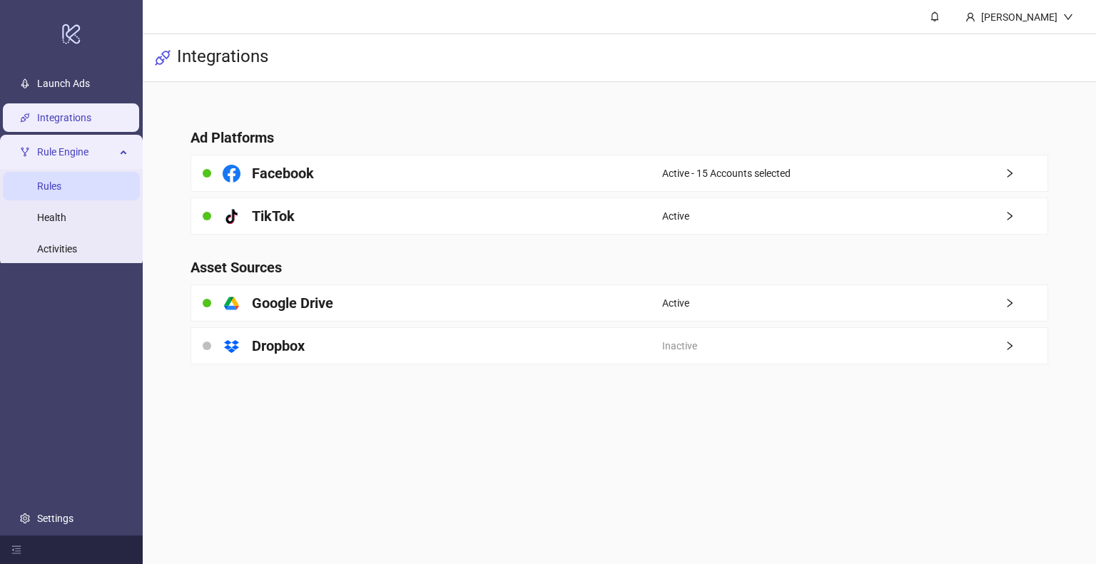
drag, startPoint x: 73, startPoint y: 183, endPoint x: 86, endPoint y: 183, distance: 12.8
click at [61, 183] on link "Rules" at bounding box center [49, 185] width 24 height 11
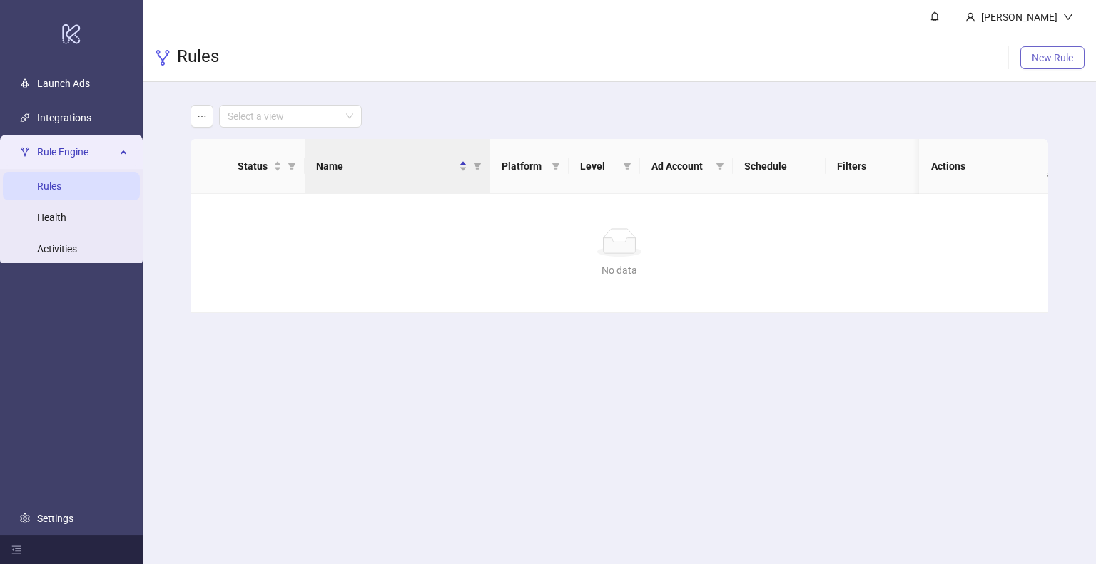
click at [1035, 63] on span "New Rule" at bounding box center [1051, 57] width 41 height 11
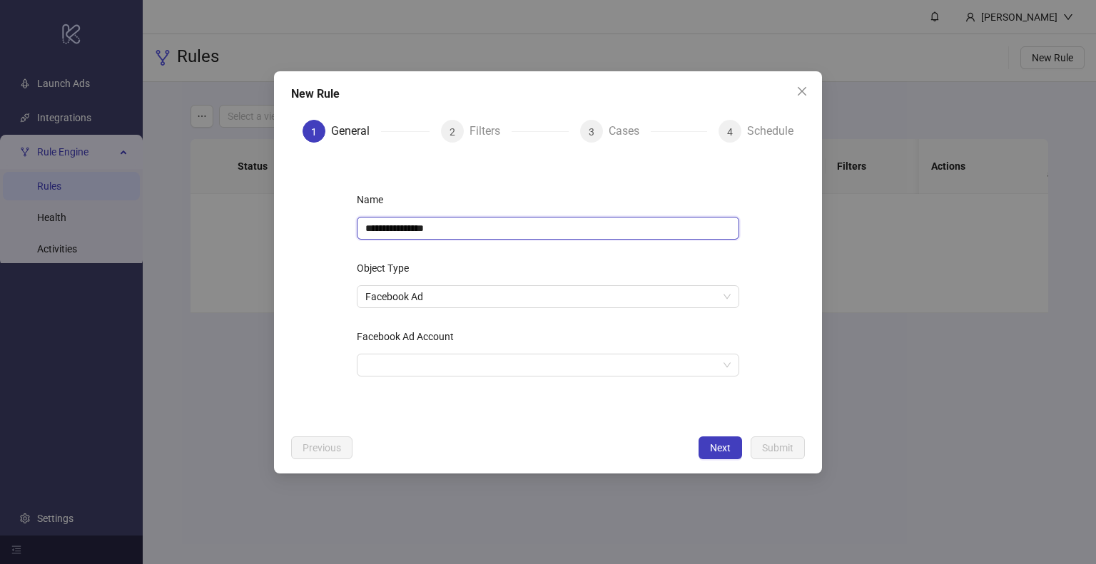
click at [494, 232] on input "**********" at bounding box center [548, 228] width 382 height 23
type input "**********"
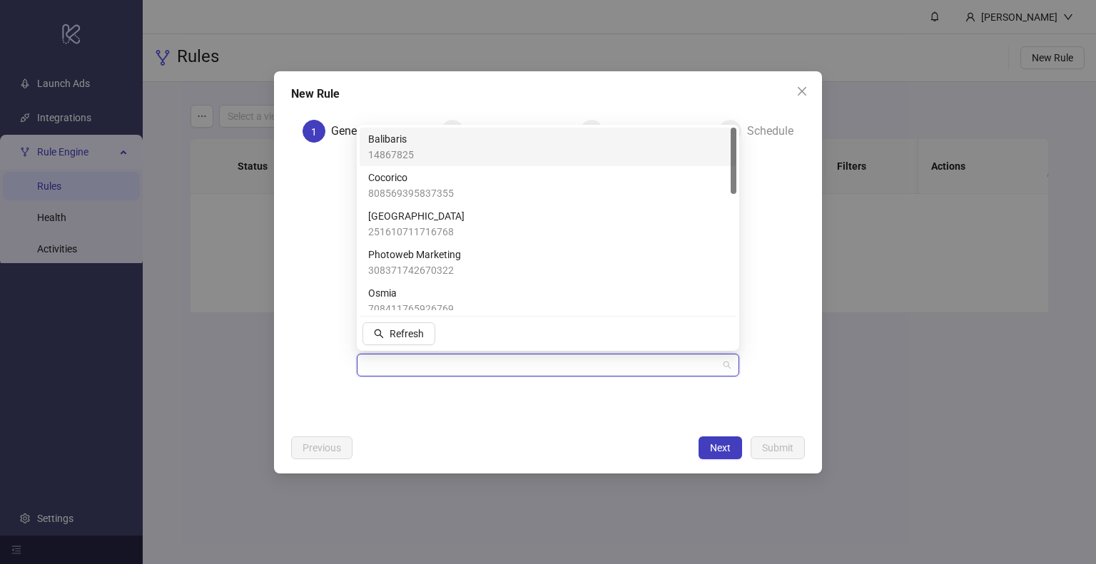
click at [471, 367] on input "Facebook Ad Account" at bounding box center [541, 365] width 352 height 21
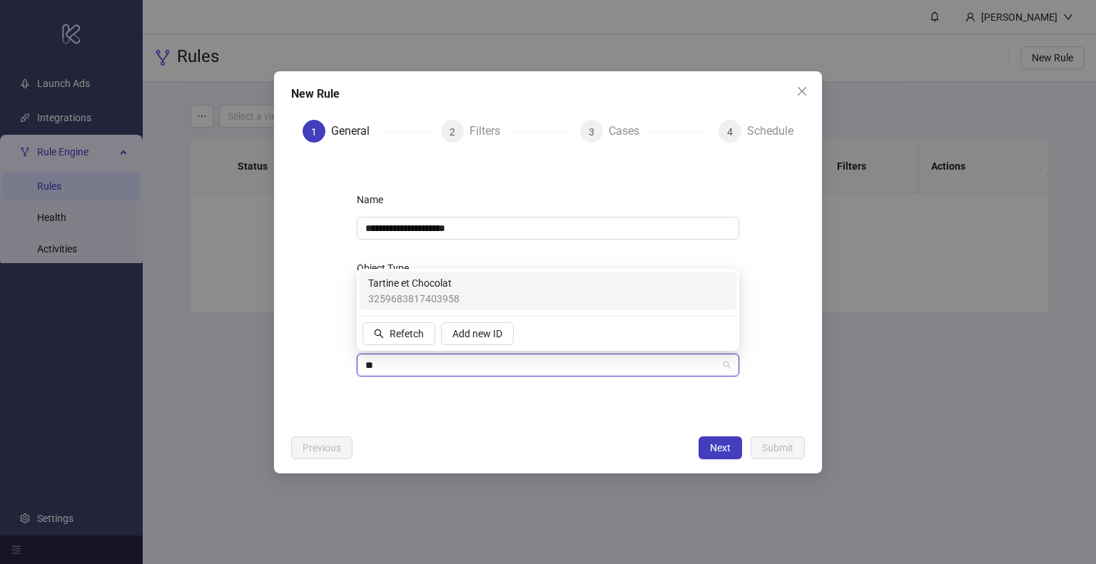
type input "***"
click at [464, 295] on div "Tartine et Chocolat 3259683817403958" at bounding box center [547, 290] width 359 height 31
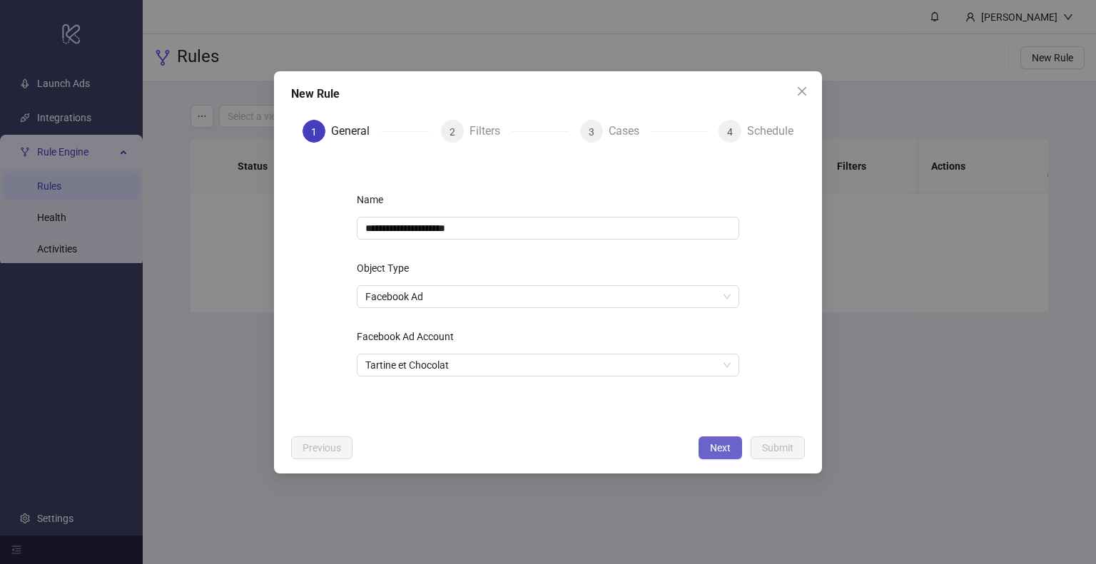
click at [718, 447] on span "Next" at bounding box center [720, 447] width 21 height 11
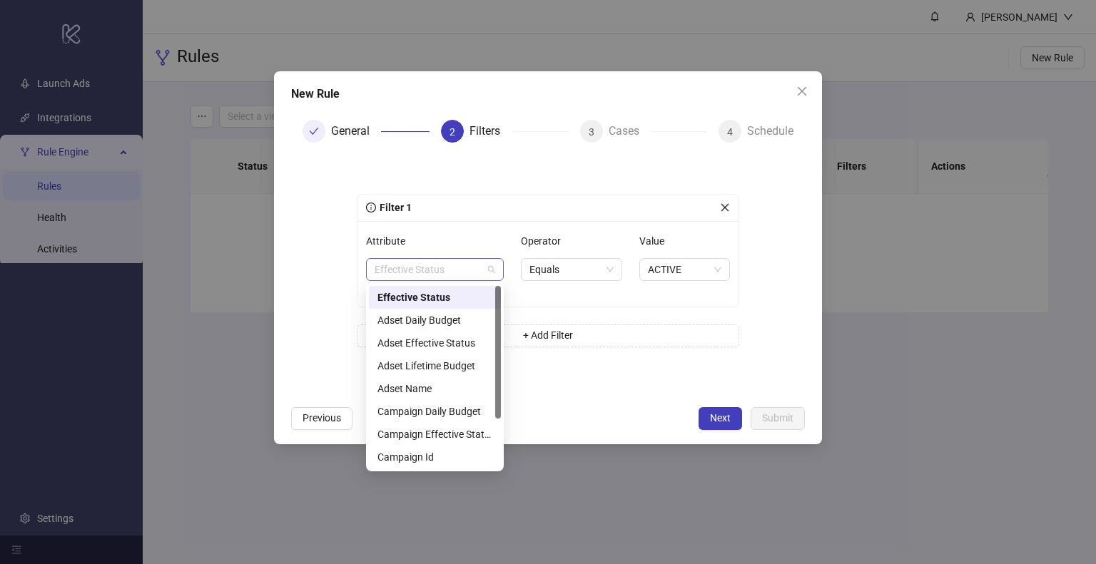
click at [458, 270] on span "Effective Status" at bounding box center [434, 269] width 121 height 21
click at [461, 347] on div "Adset Effective Status" at bounding box center [434, 343] width 115 height 16
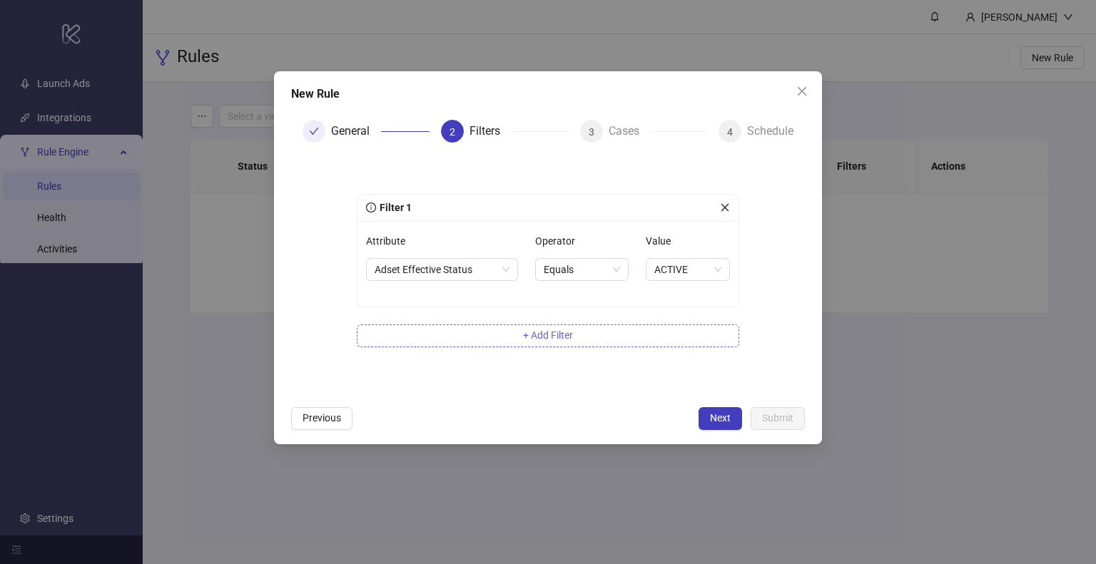
click at [503, 334] on button "+ Add Filter" at bounding box center [548, 336] width 382 height 23
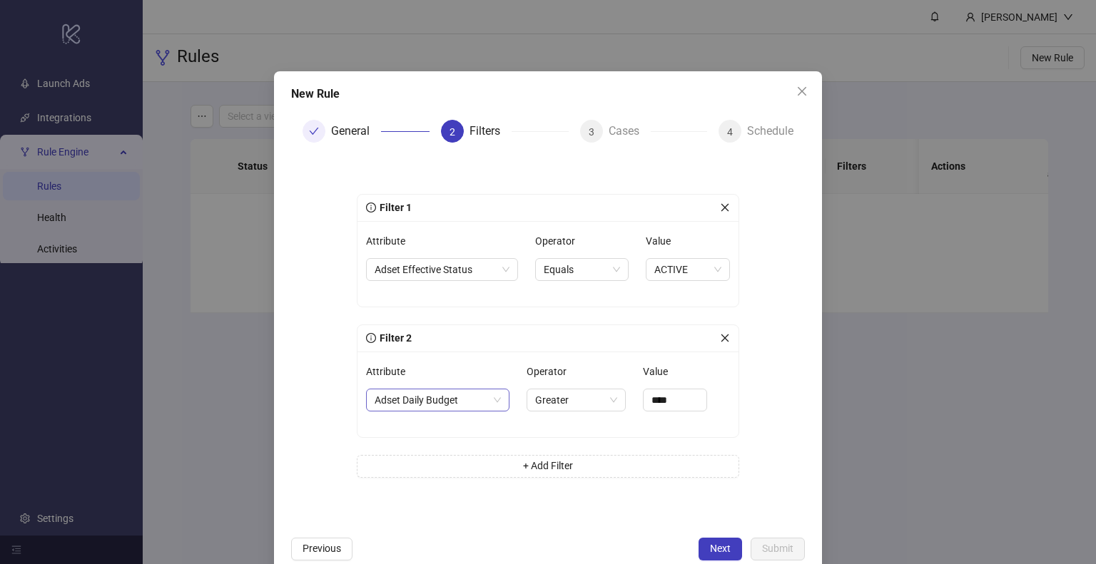
click at [430, 407] on span "Adset Daily Budget" at bounding box center [437, 399] width 126 height 21
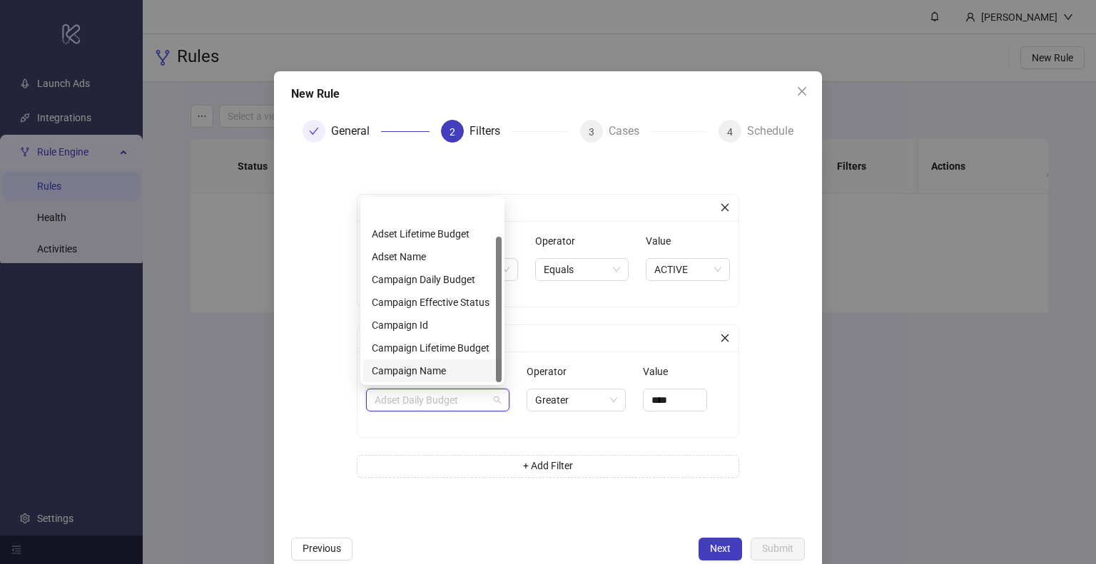
scroll to position [46, 0]
click at [459, 252] on div "Campaign Effective Status" at bounding box center [432, 257] width 121 height 16
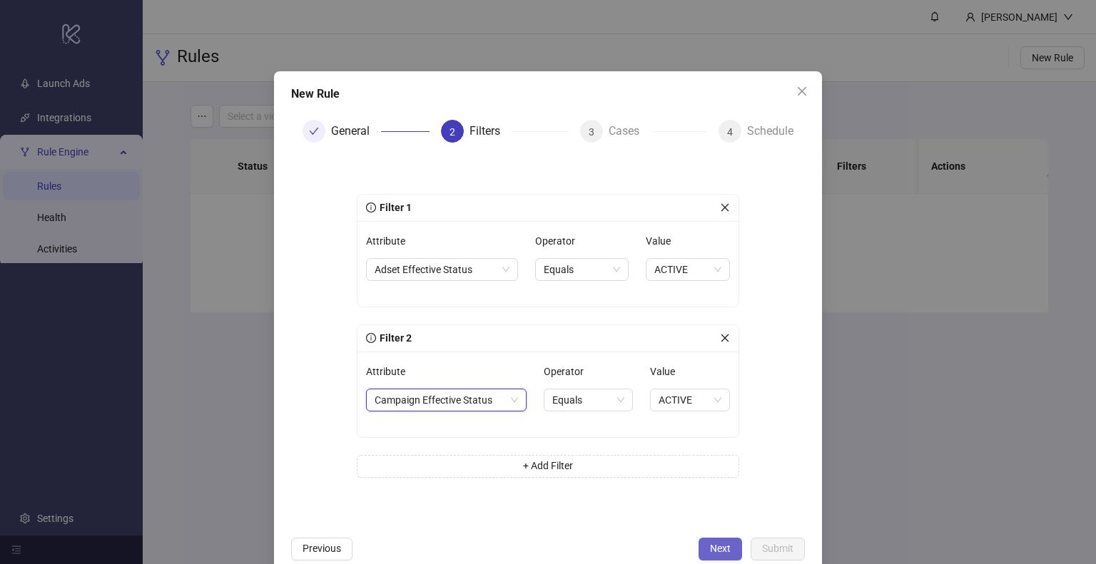
click at [703, 541] on button "Next" at bounding box center [720, 549] width 44 height 23
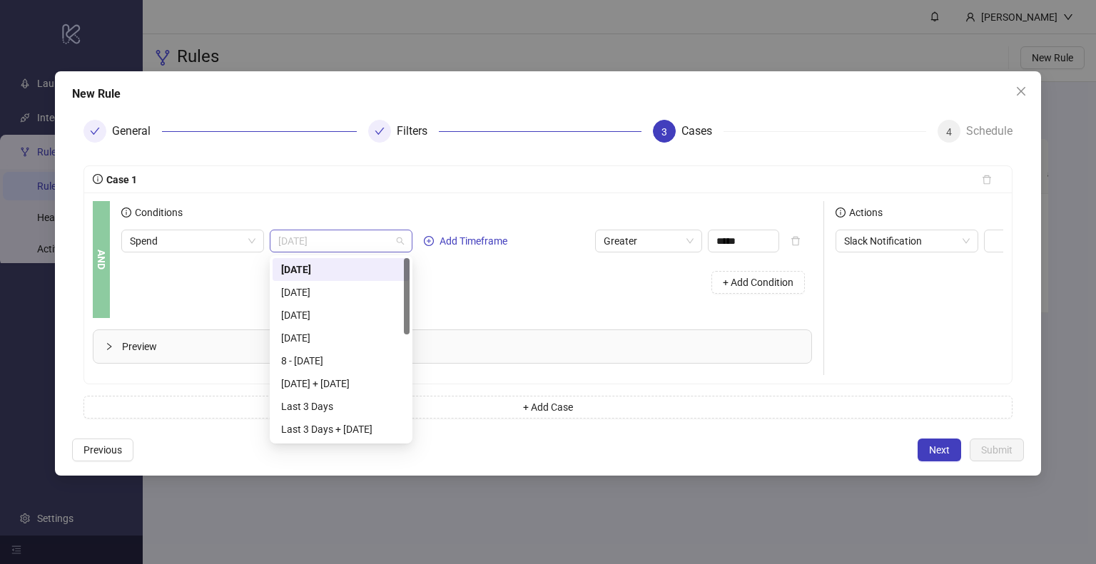
click at [374, 245] on span "[DATE]" at bounding box center [341, 240] width 126 height 21
drag, startPoint x: 362, startPoint y: 299, endPoint x: 568, endPoint y: 238, distance: 215.8
click at [362, 296] on div "Yesterday" at bounding box center [341, 293] width 120 height 16
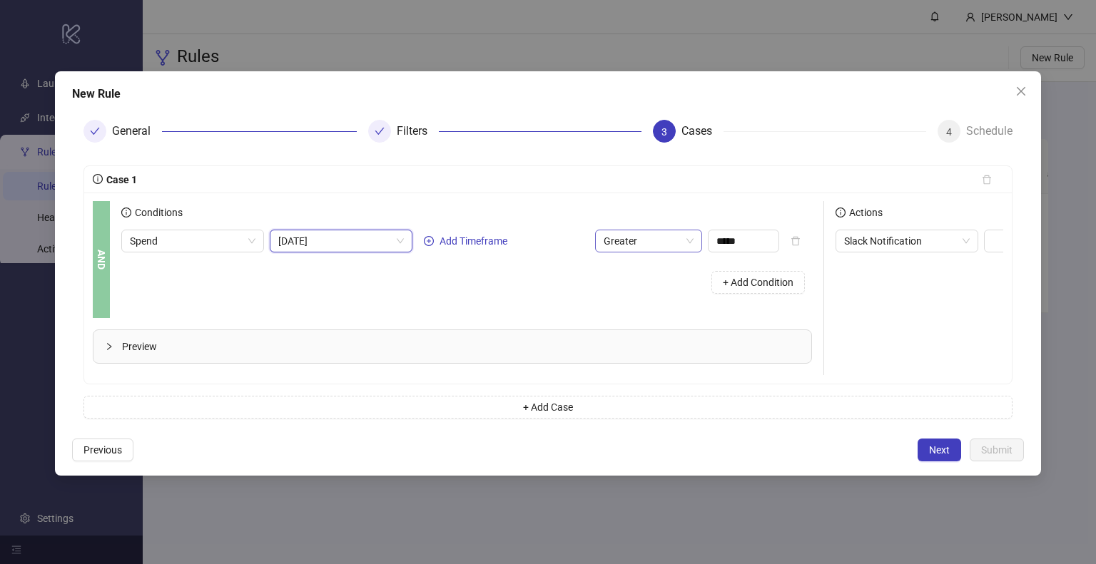
click at [663, 240] on span "Greater" at bounding box center [648, 240] width 90 height 21
drag, startPoint x: 641, startPoint y: 342, endPoint x: 695, endPoint y: 279, distance: 83.0
click at [643, 334] on div "Less" at bounding box center [648, 338] width 84 height 16
click at [729, 243] on input "*****" at bounding box center [743, 240] width 70 height 21
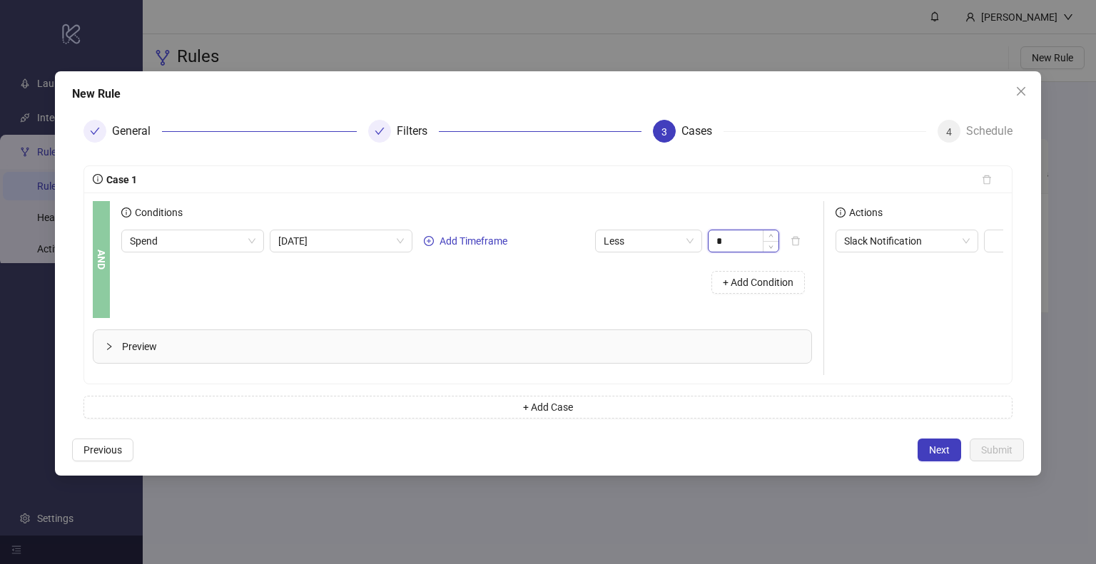
type input "****"
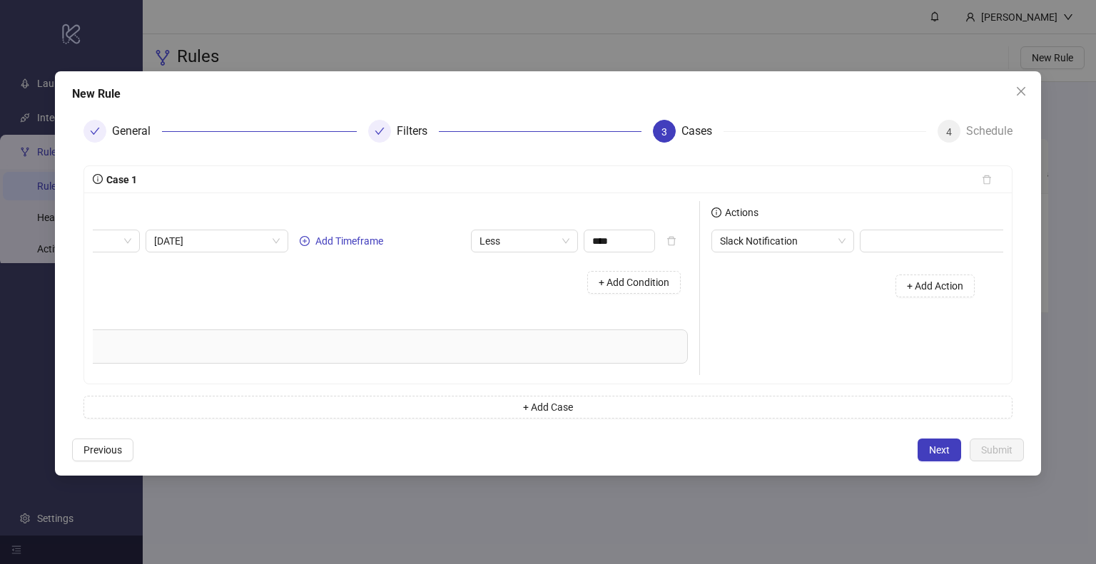
scroll to position [0, 183]
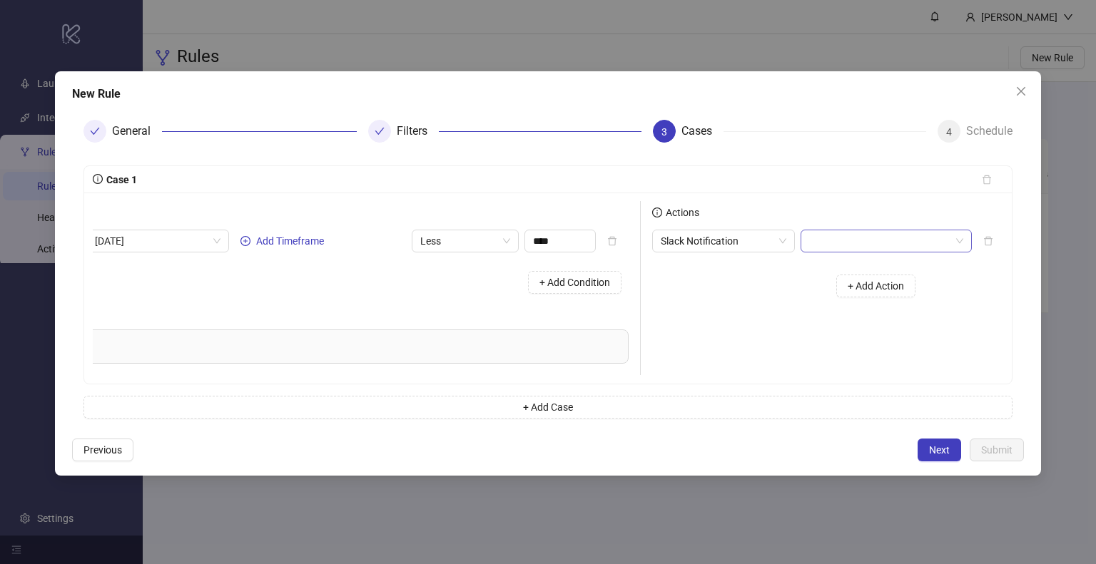
click at [919, 240] on input "search" at bounding box center [879, 240] width 141 height 21
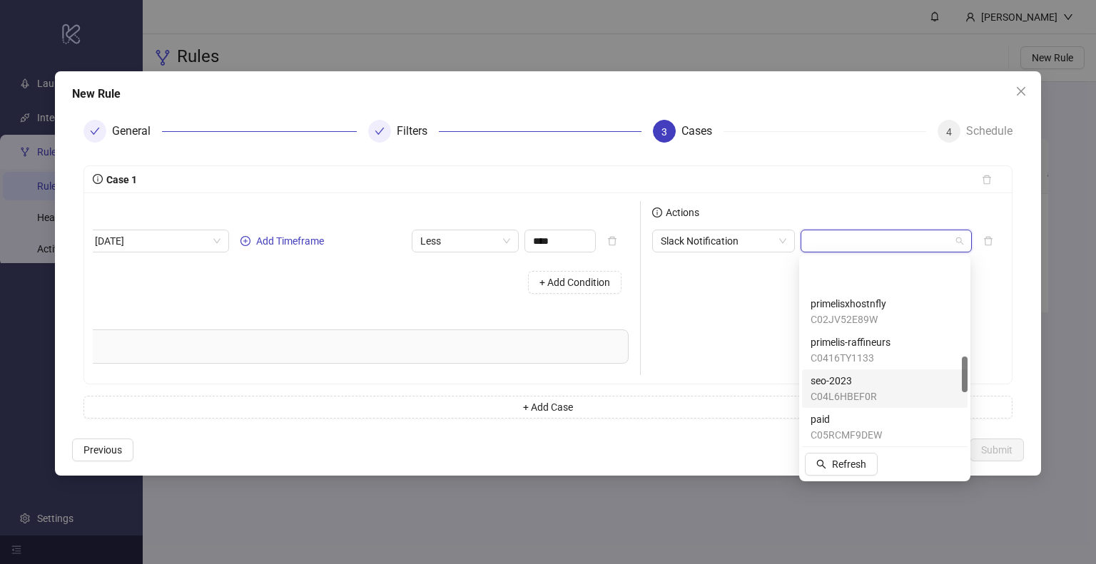
scroll to position [499, 0]
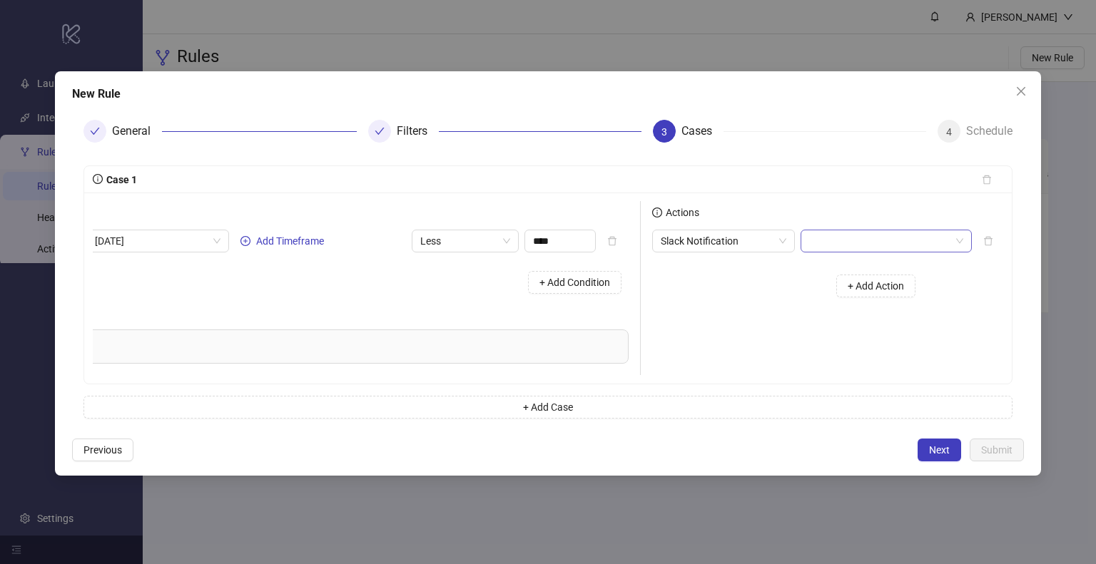
click at [886, 240] on input "search" at bounding box center [879, 240] width 141 height 21
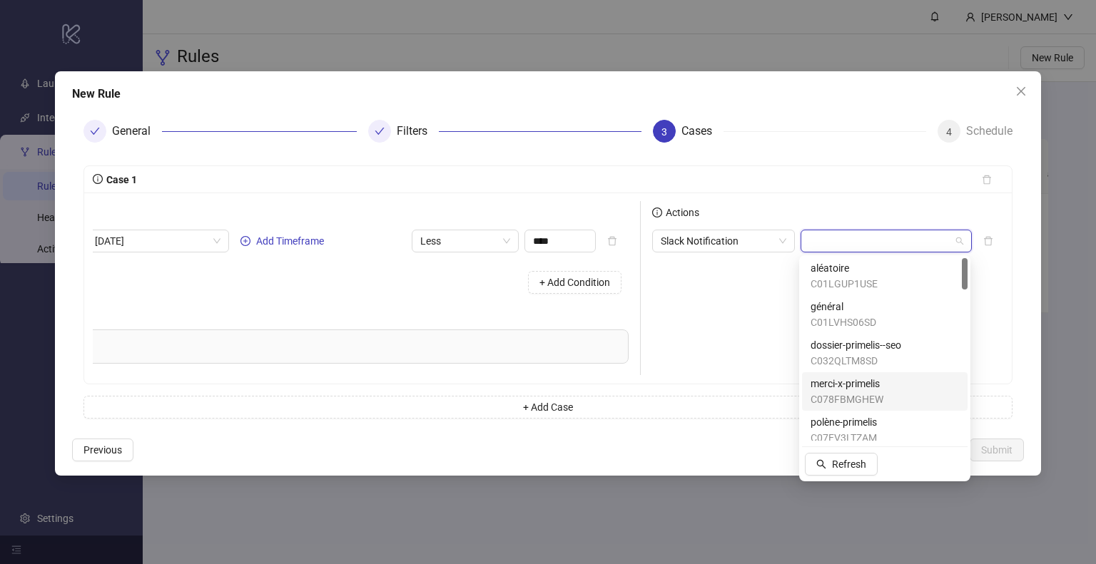
scroll to position [0, 0]
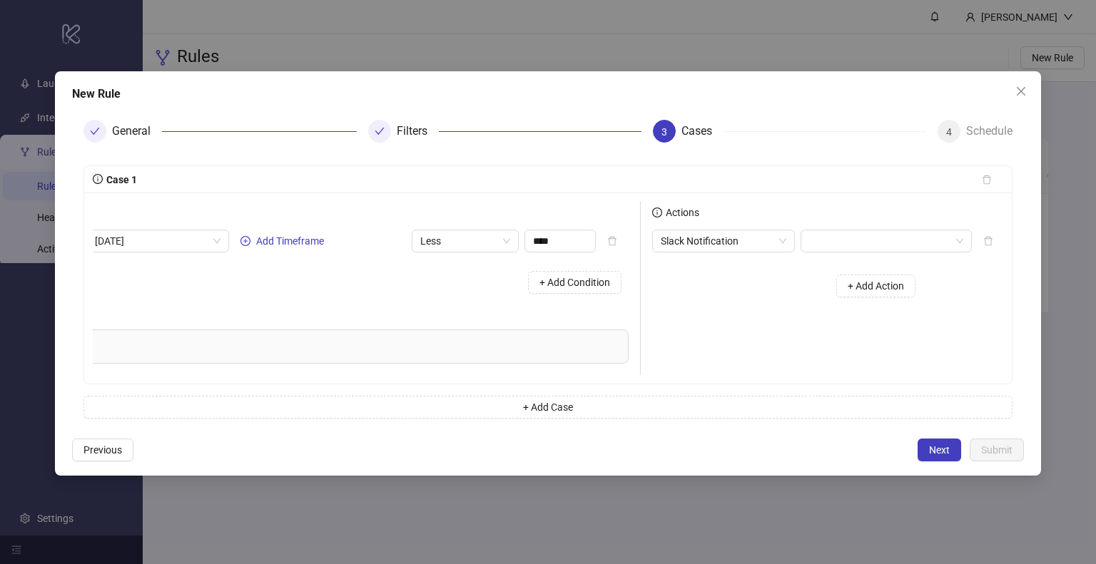
click at [765, 285] on div "+ Add Action" at bounding box center [789, 286] width 274 height 44
click at [928, 461] on button "Next" at bounding box center [939, 450] width 44 height 23
click at [835, 243] on input "search" at bounding box center [879, 240] width 141 height 21
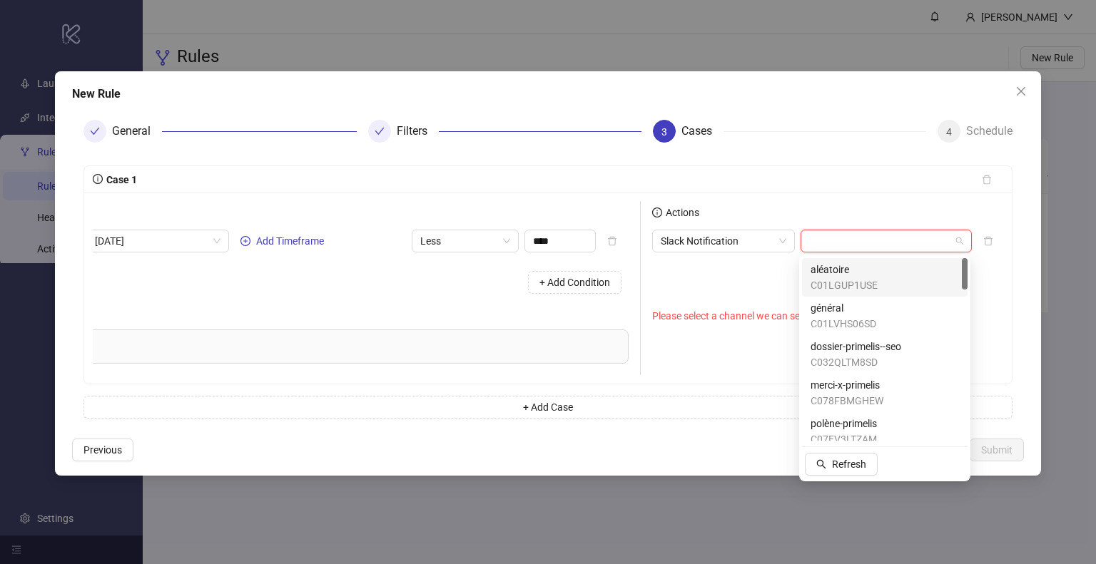
click at [857, 243] on input "search" at bounding box center [879, 240] width 141 height 21
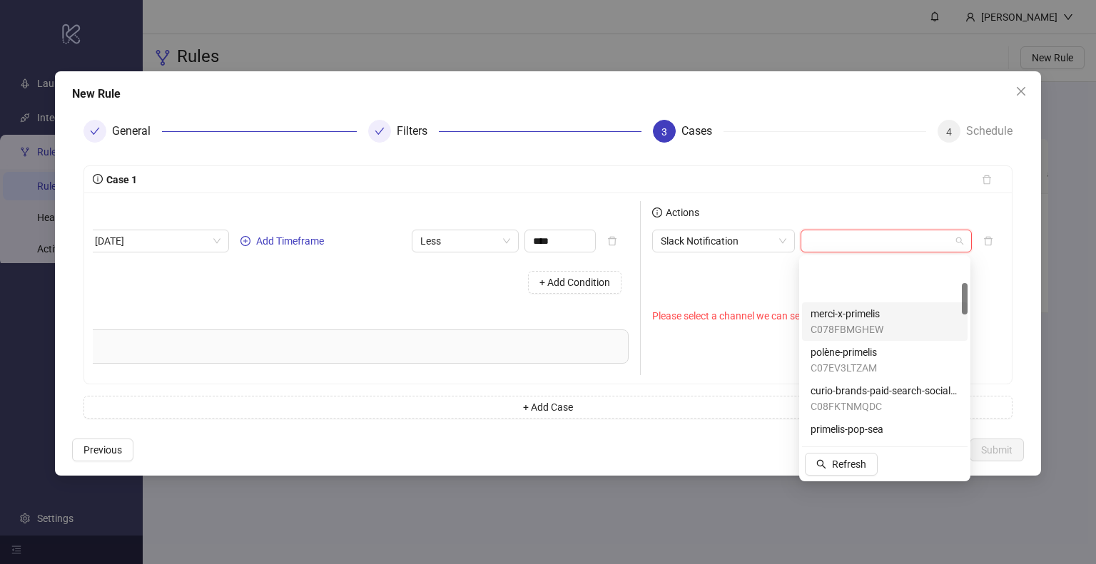
scroll to position [143, 0]
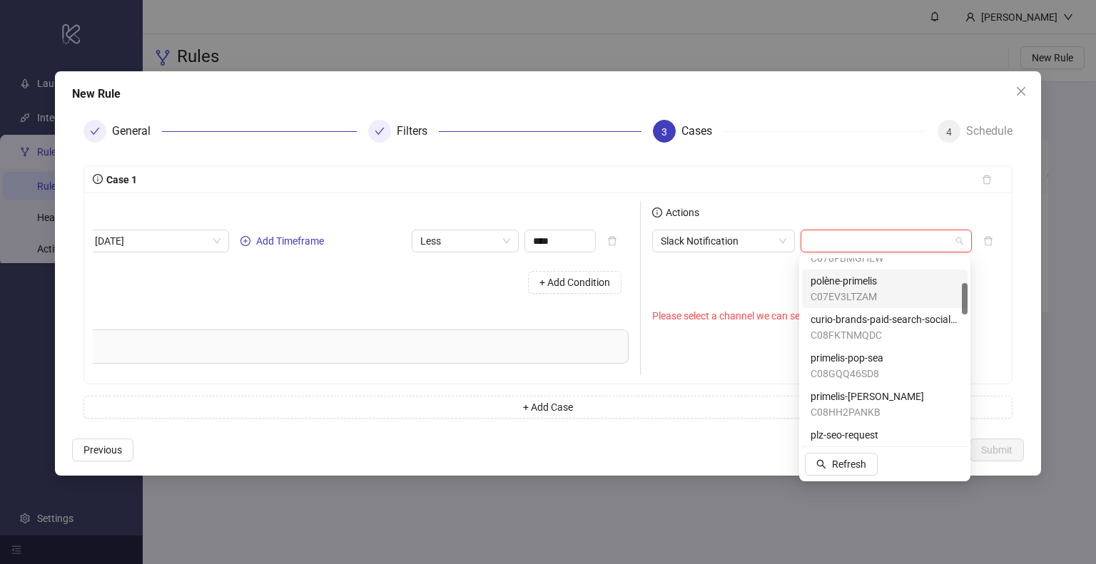
click at [863, 236] on input "search" at bounding box center [879, 240] width 141 height 21
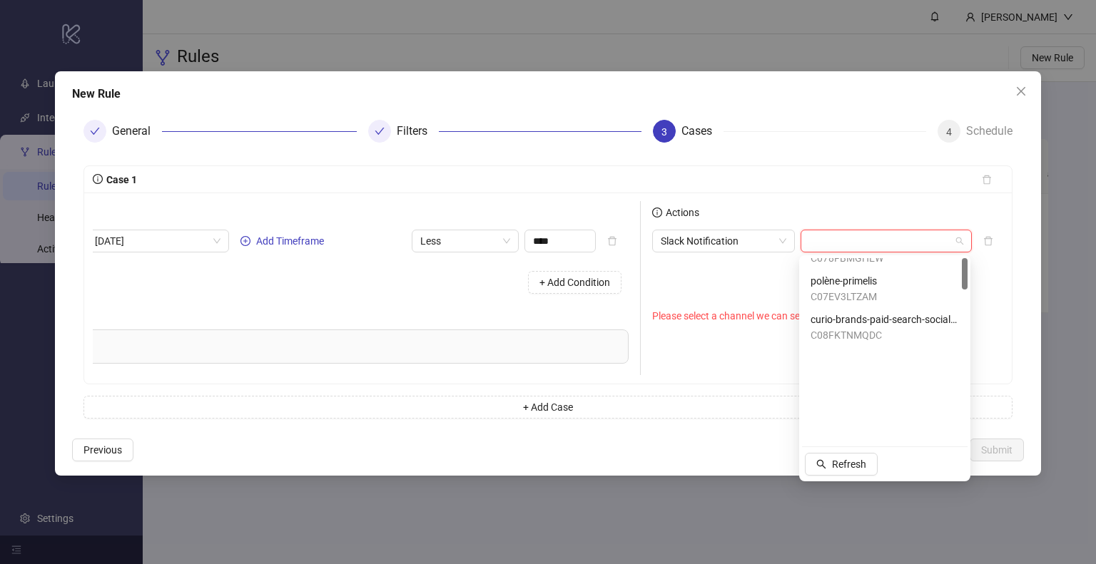
scroll to position [0, 0]
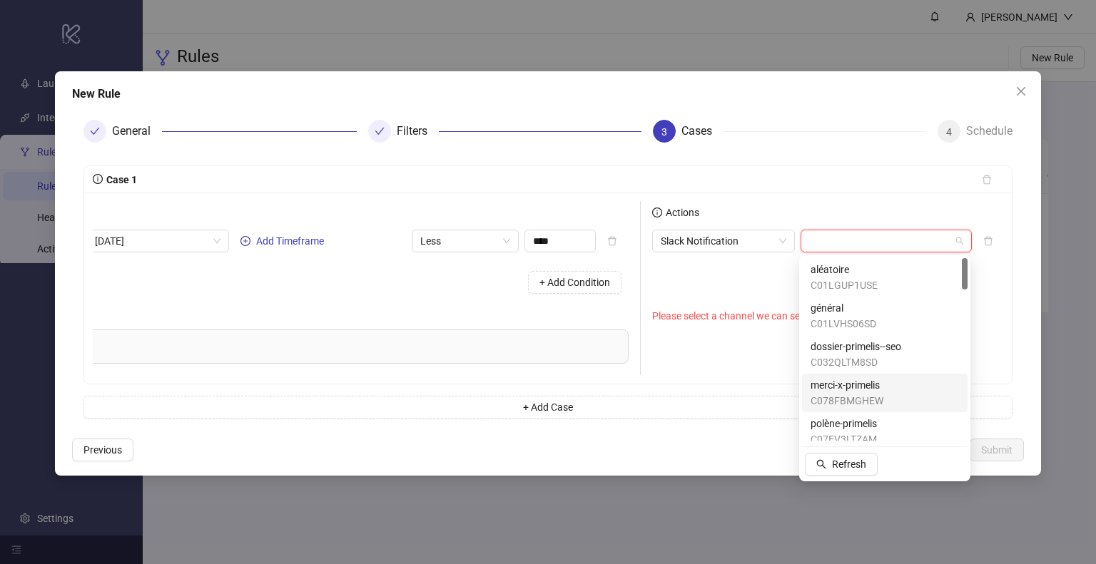
click at [896, 399] on div "merci-x-primelis C078FBMGHEW" at bounding box center [884, 392] width 148 height 31
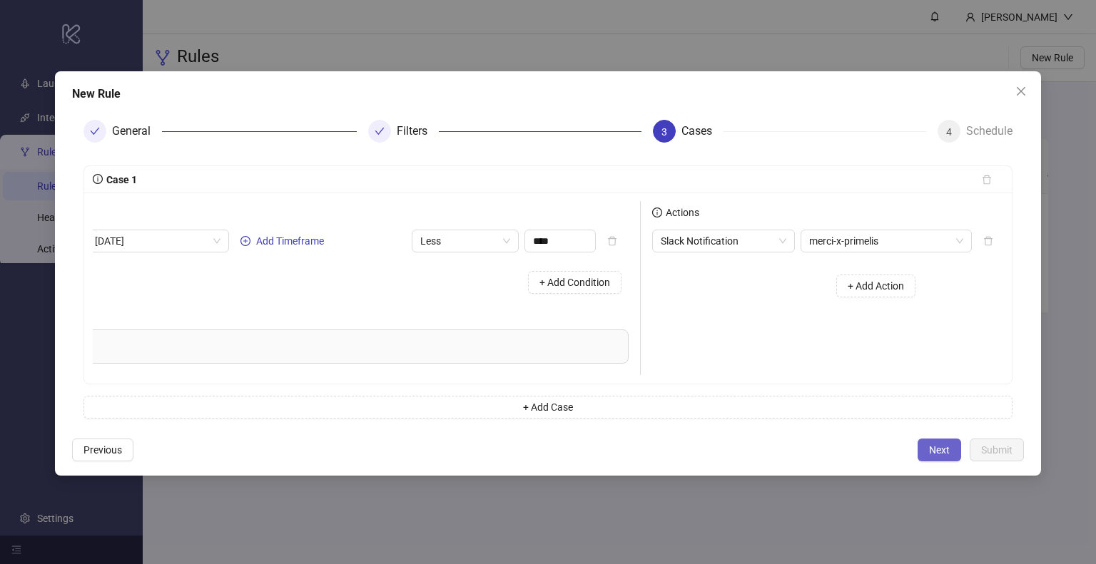
click at [941, 456] on span "Next" at bounding box center [939, 449] width 21 height 11
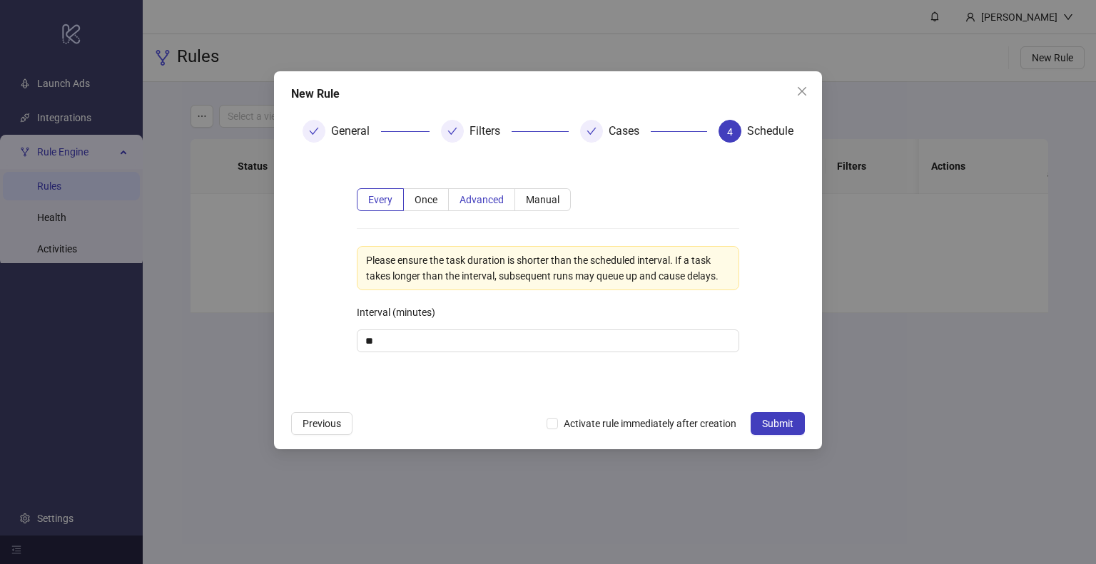
click at [496, 200] on span "Advanced" at bounding box center [481, 199] width 44 height 11
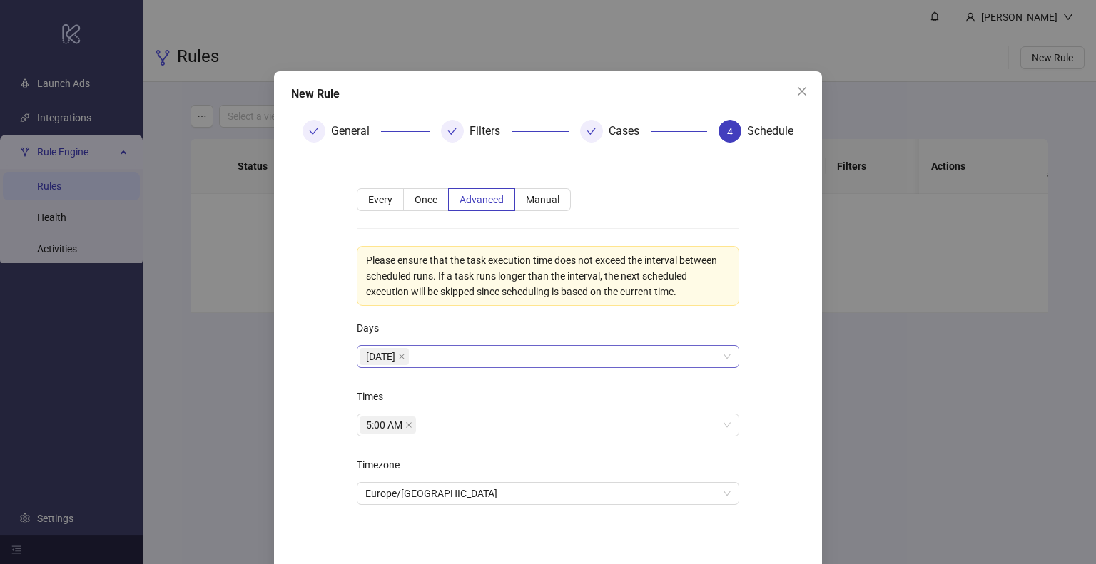
click at [434, 359] on div "Monday" at bounding box center [540, 357] width 362 height 20
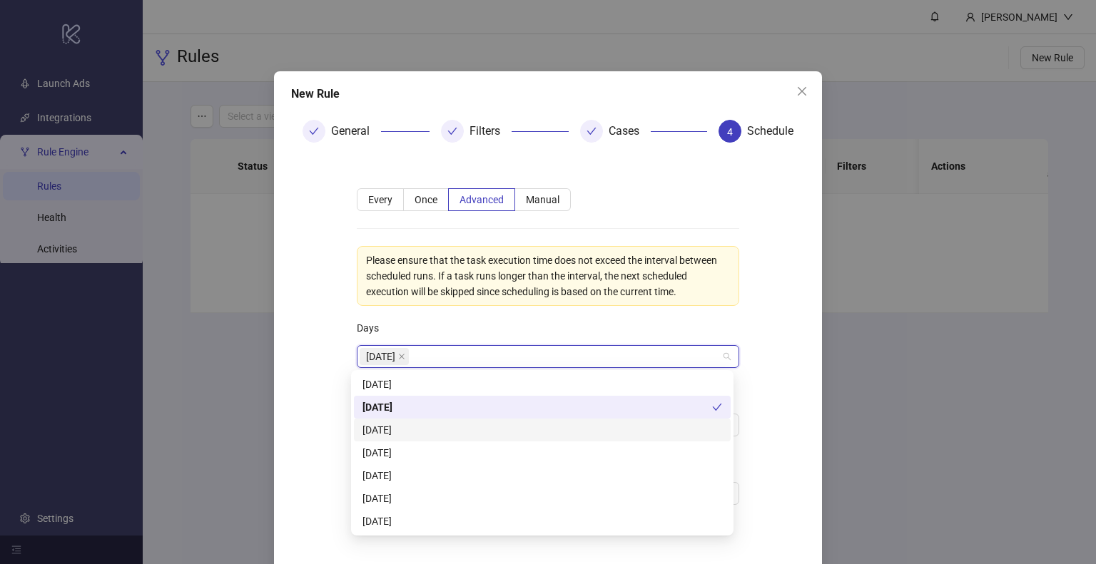
click at [444, 424] on div "Tuesday" at bounding box center [541, 430] width 359 height 16
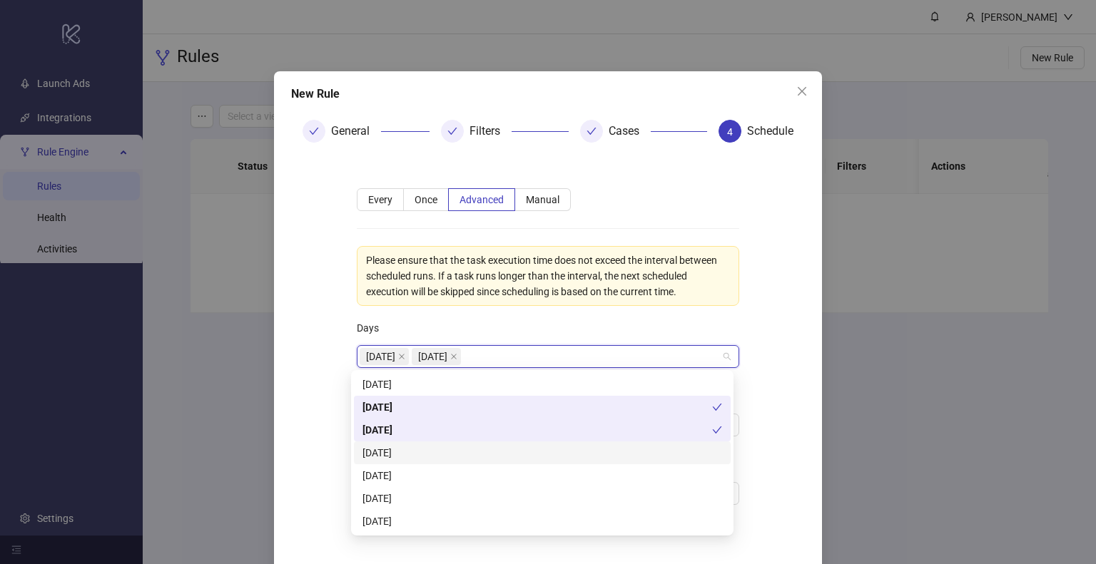
drag, startPoint x: 442, startPoint y: 457, endPoint x: 441, endPoint y: 467, distance: 10.1
click at [442, 458] on div "Wednesday" at bounding box center [541, 453] width 359 height 16
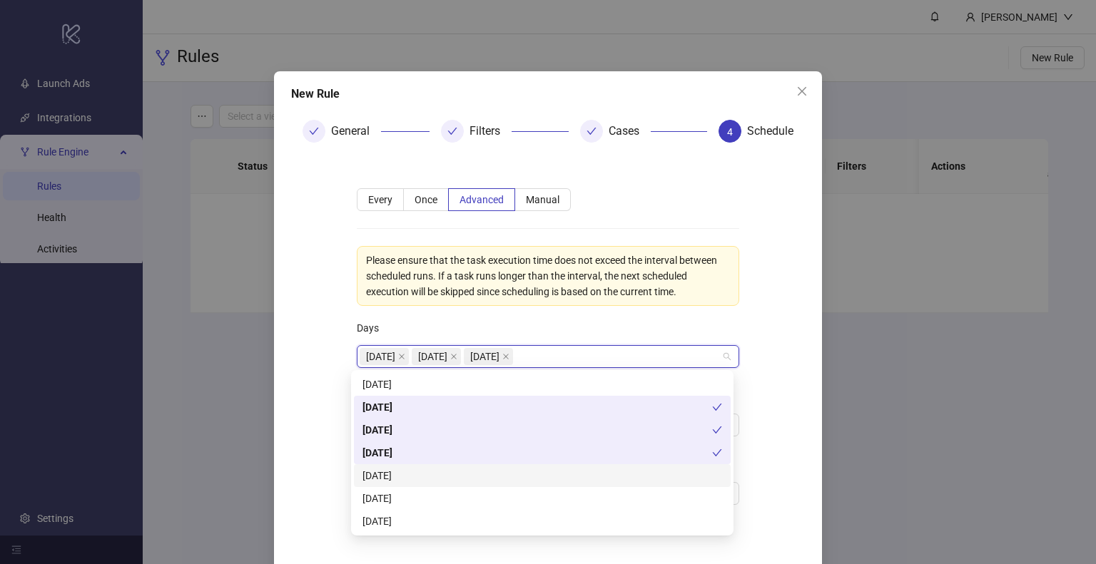
drag, startPoint x: 437, startPoint y: 483, endPoint x: 433, endPoint y: 496, distance: 13.5
click at [437, 483] on div "Thursday" at bounding box center [541, 476] width 359 height 16
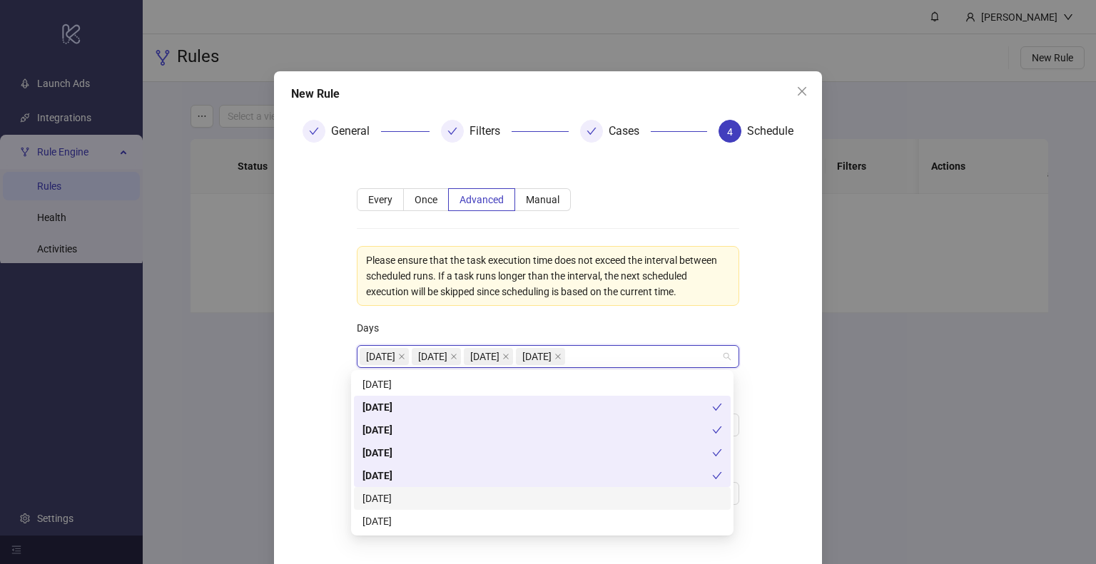
click at [431, 499] on div "Friday" at bounding box center [541, 499] width 359 height 16
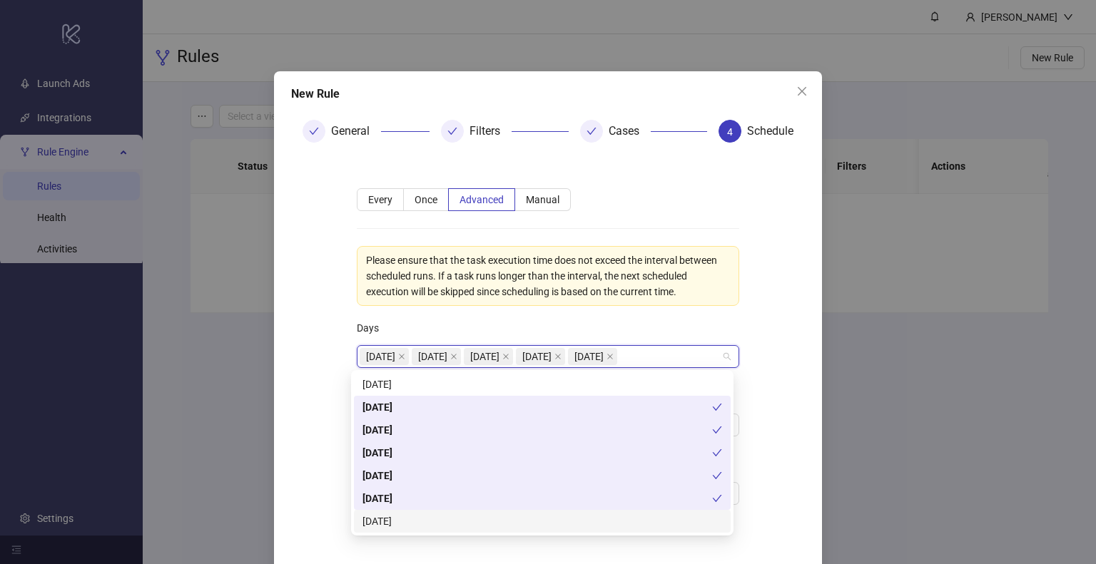
click at [425, 521] on div "Saturday" at bounding box center [541, 522] width 359 height 16
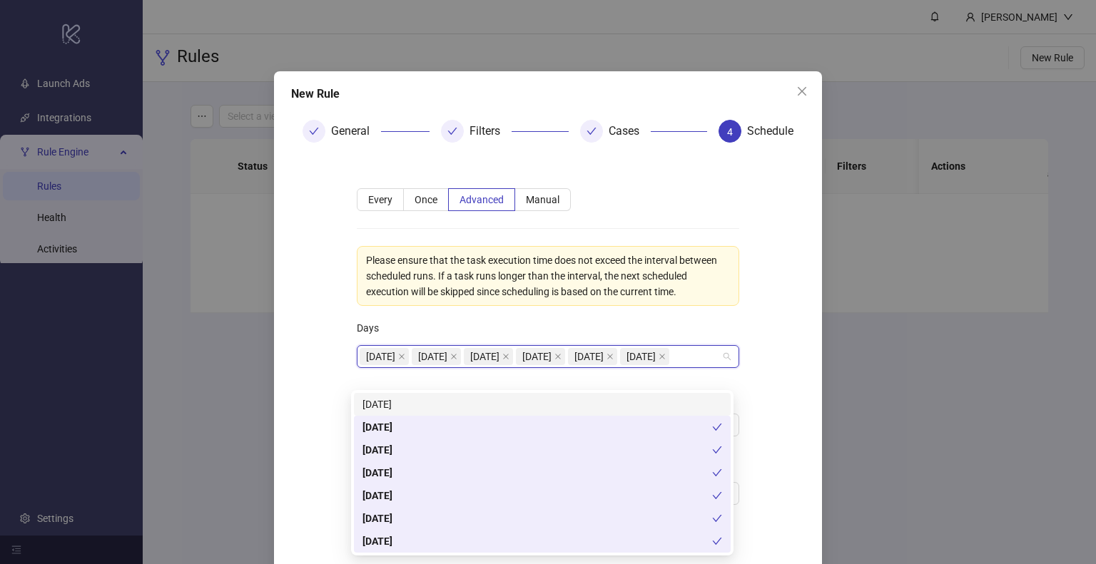
click at [440, 402] on div "Sunday" at bounding box center [541, 405] width 359 height 16
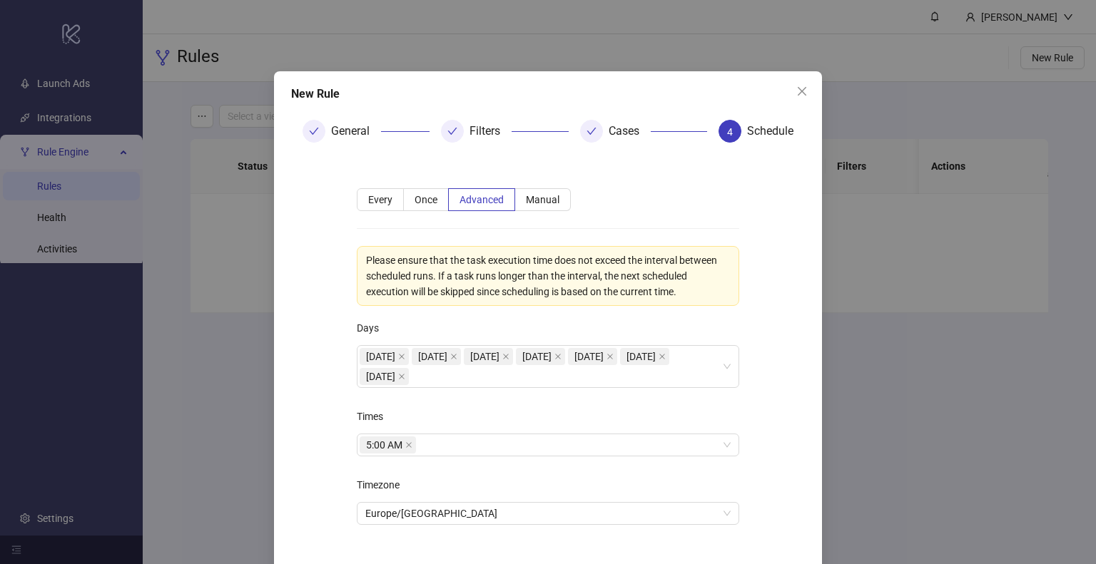
click at [789, 316] on form "**********" at bounding box center [548, 365] width 514 height 422
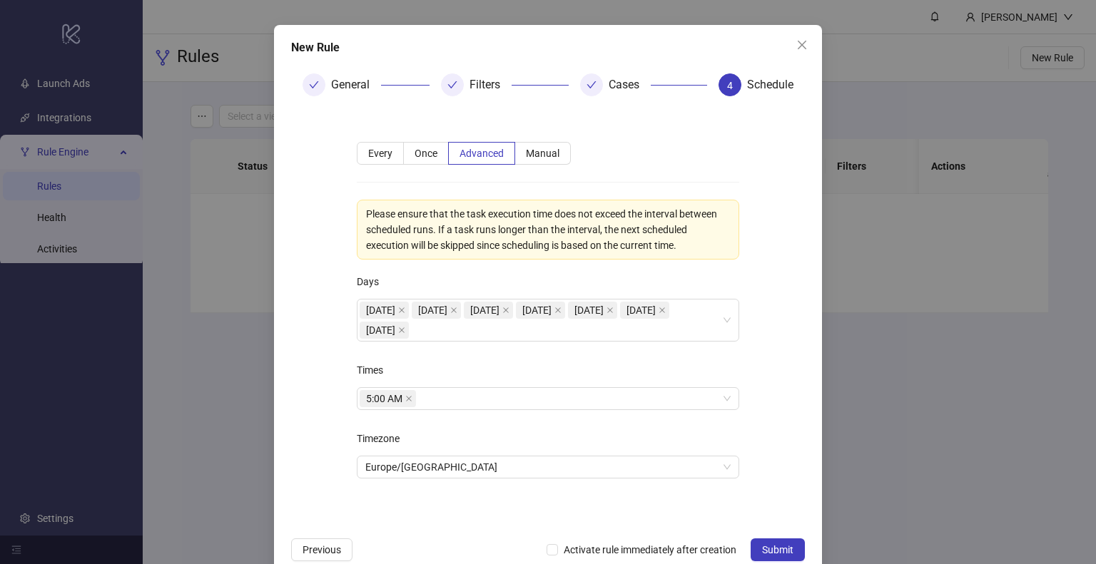
scroll to position [71, 0]
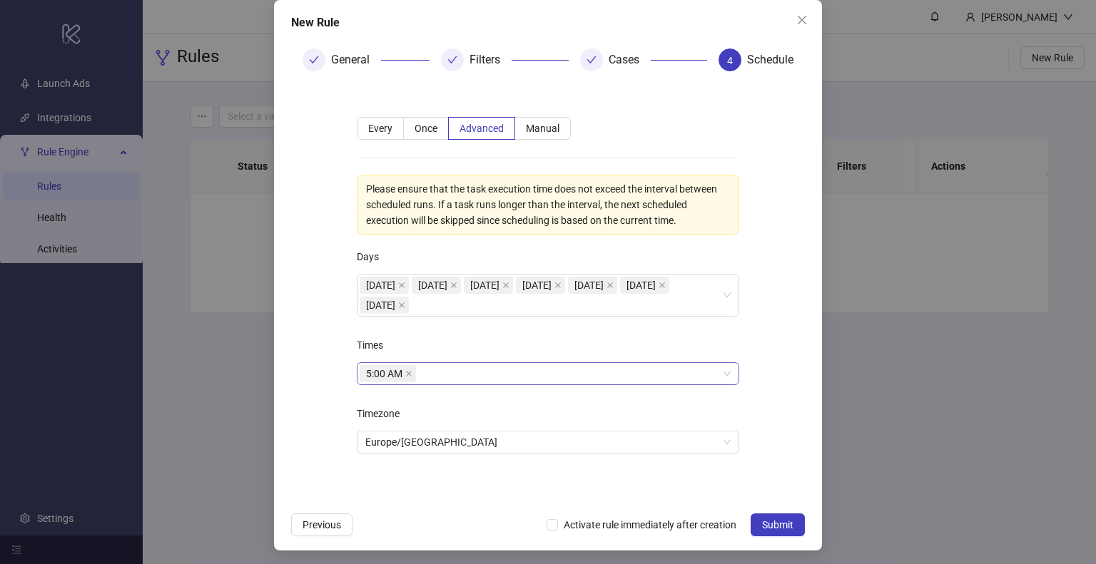
drag, startPoint x: 403, startPoint y: 376, endPoint x: 415, endPoint y: 369, distance: 13.7
click at [405, 376] on icon "close" at bounding box center [408, 373] width 7 height 7
click at [415, 370] on div at bounding box center [540, 374] width 362 height 20
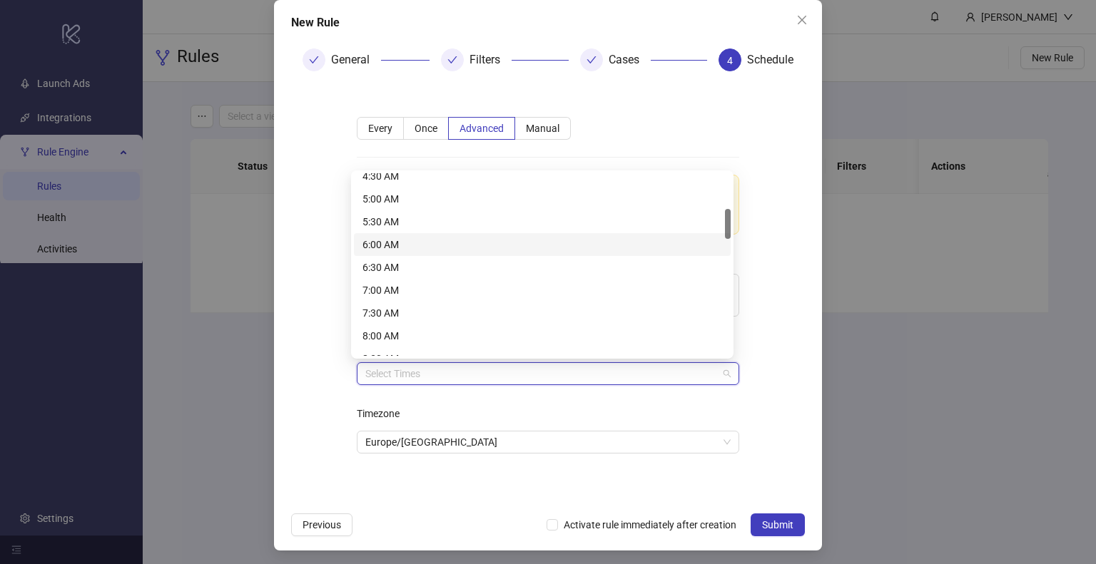
scroll to position [285, 0]
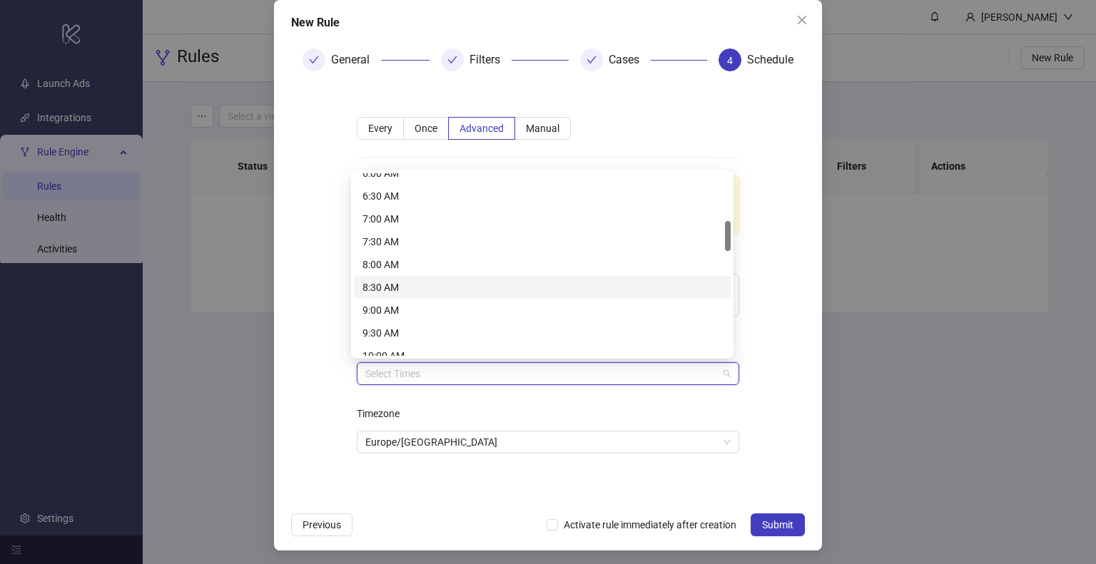
click at [416, 287] on div "8:30 AM" at bounding box center [541, 288] width 359 height 16
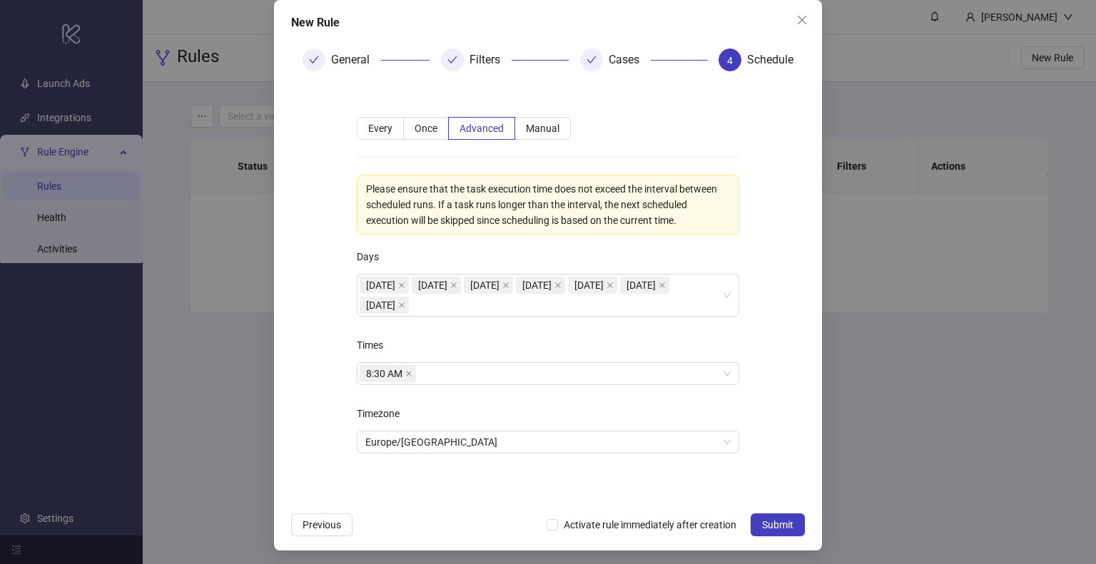
click at [750, 422] on div "**********" at bounding box center [548, 293] width 428 height 399
click at [767, 523] on span "Submit" at bounding box center [777, 524] width 31 height 11
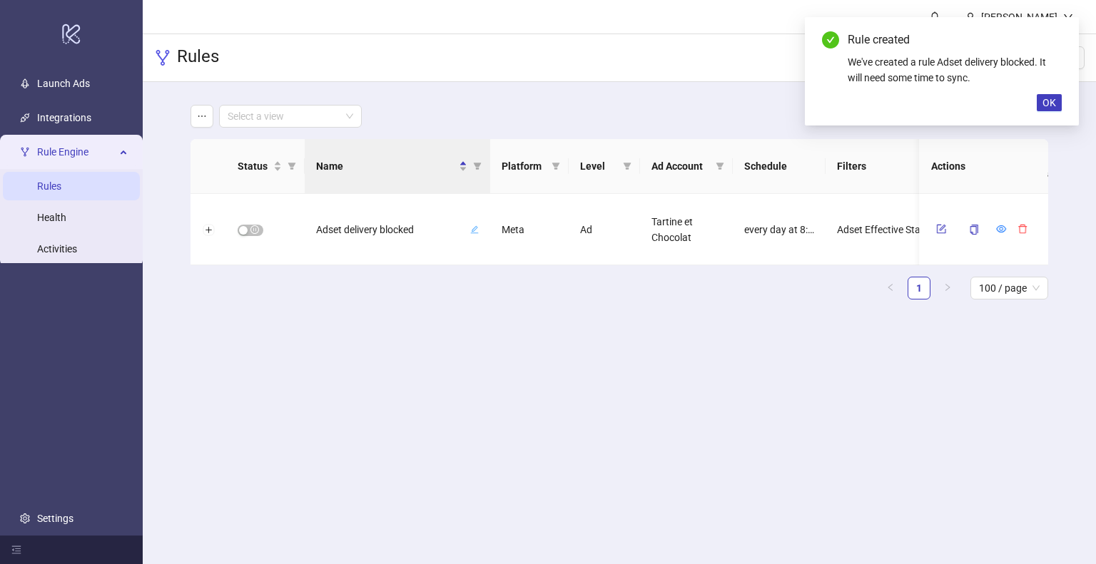
scroll to position [3, 0]
click at [268, 106] on input "search" at bounding box center [284, 116] width 113 height 21
click at [277, 136] on div "TC" at bounding box center [290, 144] width 137 height 23
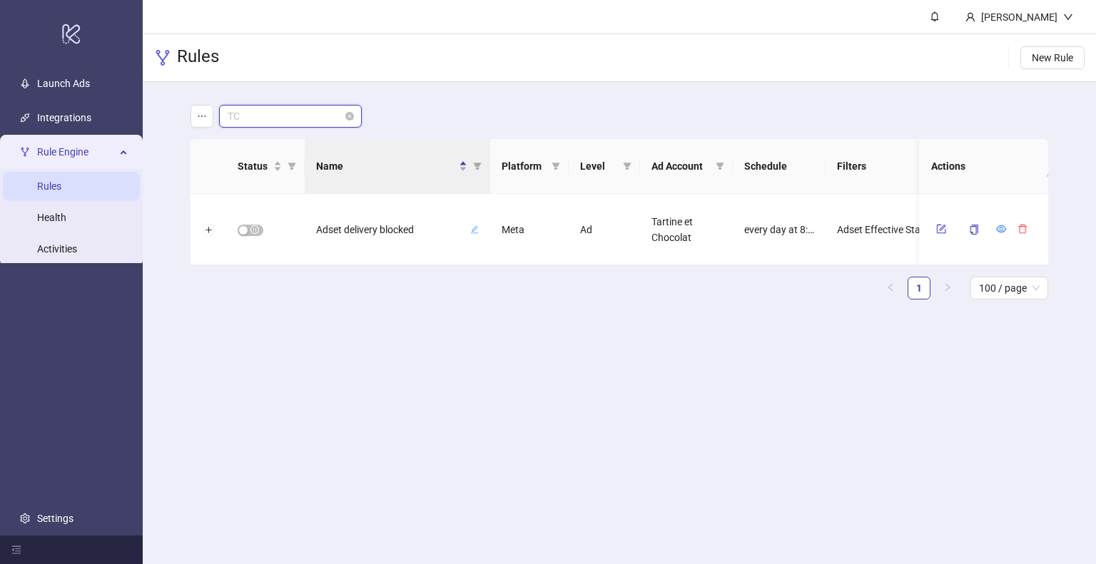
click at [297, 112] on span "TC" at bounding box center [291, 116] width 126 height 21
click at [280, 145] on div "TC" at bounding box center [290, 145] width 120 height 16
click at [443, 108] on div "Select a view" at bounding box center [618, 116] width 857 height 23
drag, startPoint x: 314, startPoint y: 118, endPoint x: 314, endPoint y: 133, distance: 15.0
click at [314, 118] on input "search" at bounding box center [284, 116] width 113 height 21
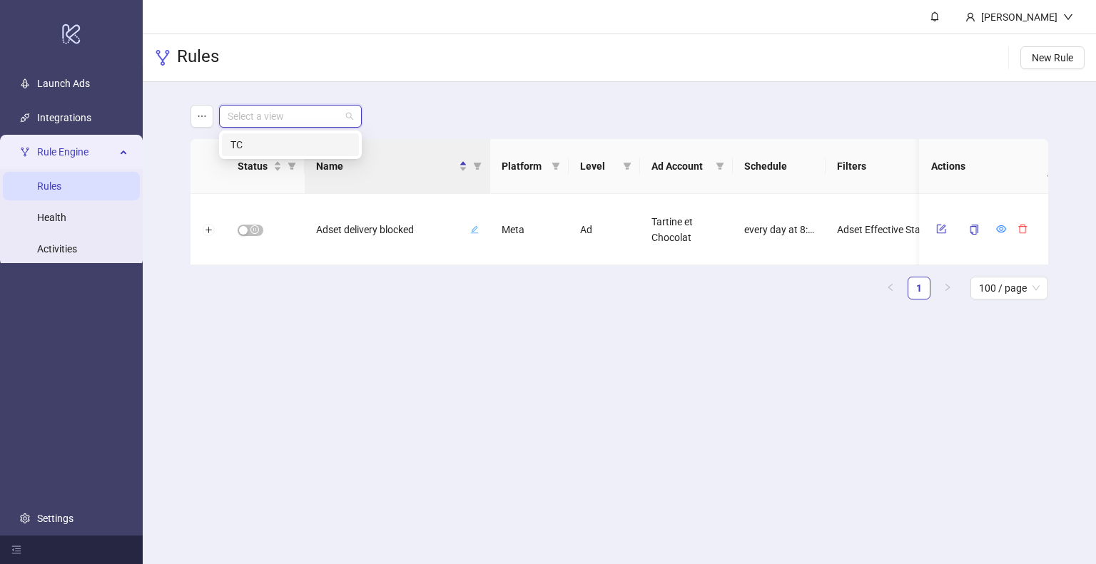
click at [308, 146] on div "TC" at bounding box center [290, 145] width 120 height 16
click at [1063, 60] on span "New Rule" at bounding box center [1051, 57] width 41 height 11
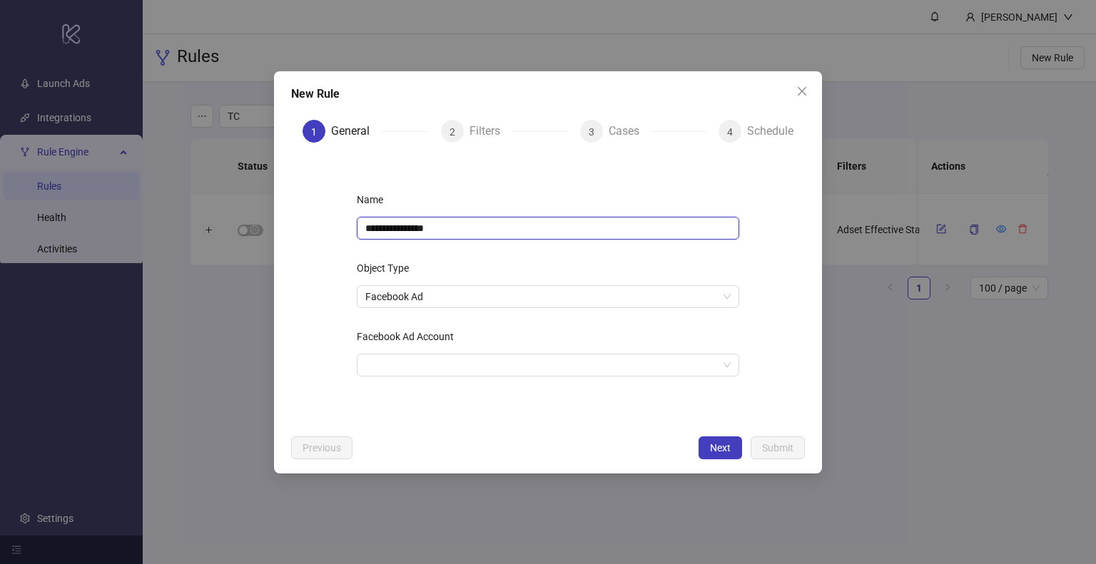
click at [474, 219] on input "**********" at bounding box center [548, 228] width 382 height 23
type input "**********"
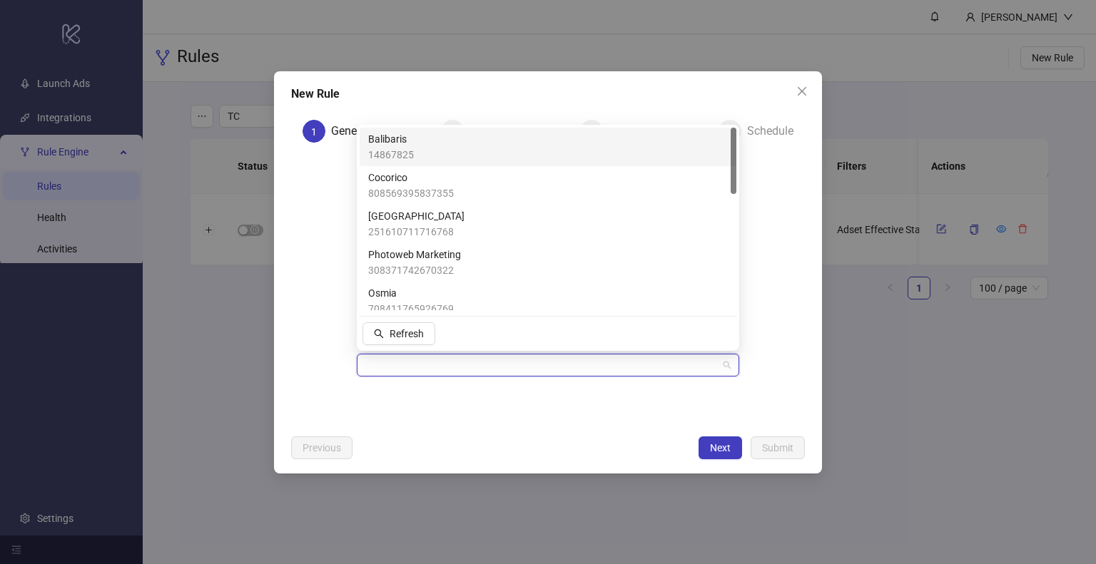
click at [491, 363] on input "Facebook Ad Account" at bounding box center [541, 365] width 352 height 21
type input "***"
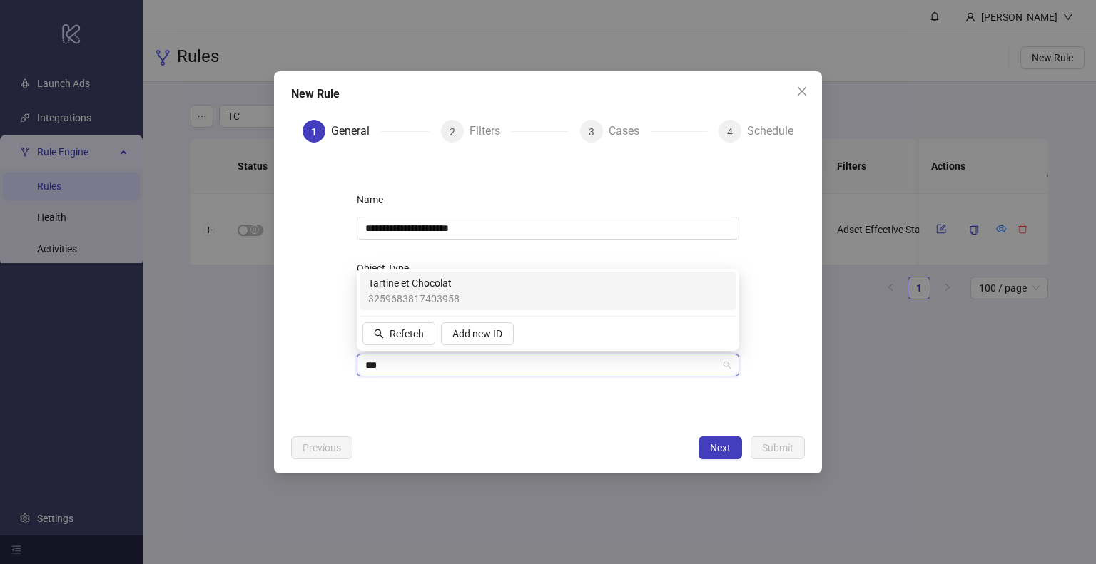
click at [445, 284] on span "Tartine et Chocolat" at bounding box center [413, 283] width 91 height 16
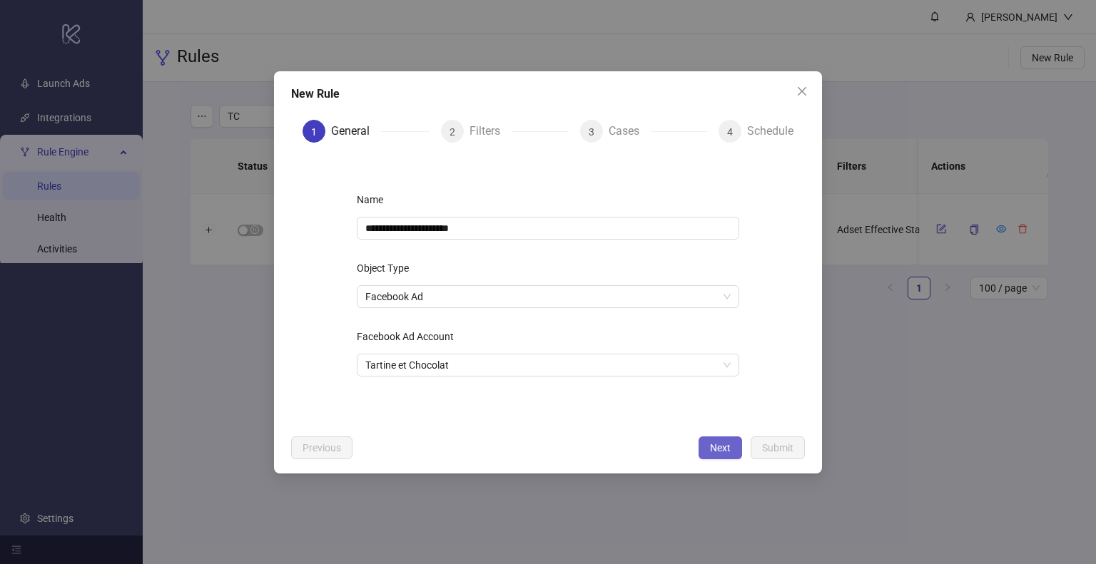
click at [702, 449] on button "Next" at bounding box center [720, 448] width 44 height 23
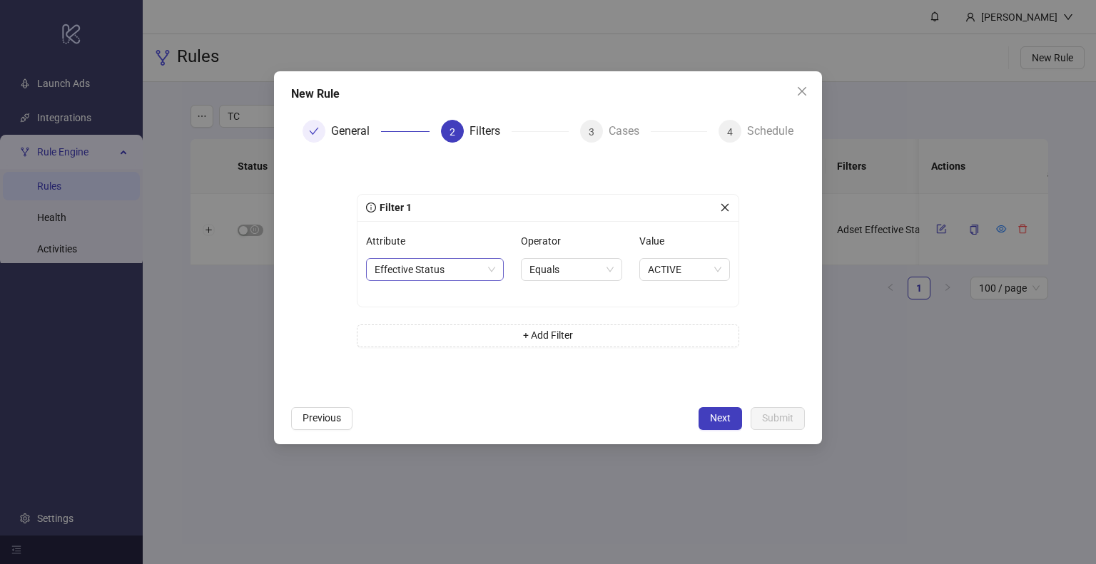
click at [464, 270] on span "Effective Status" at bounding box center [434, 269] width 121 height 21
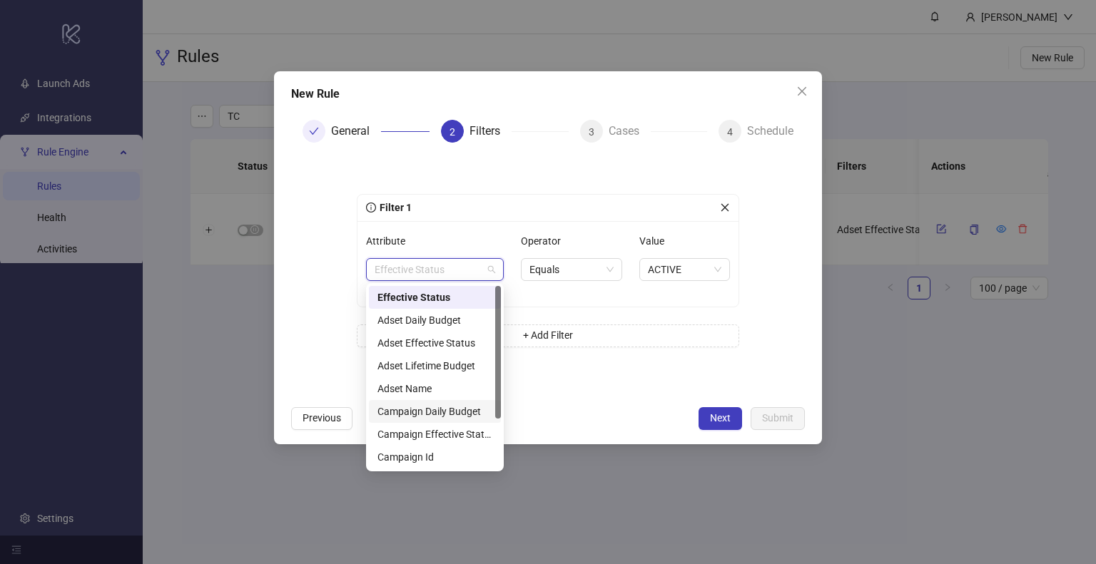
scroll to position [68, 0]
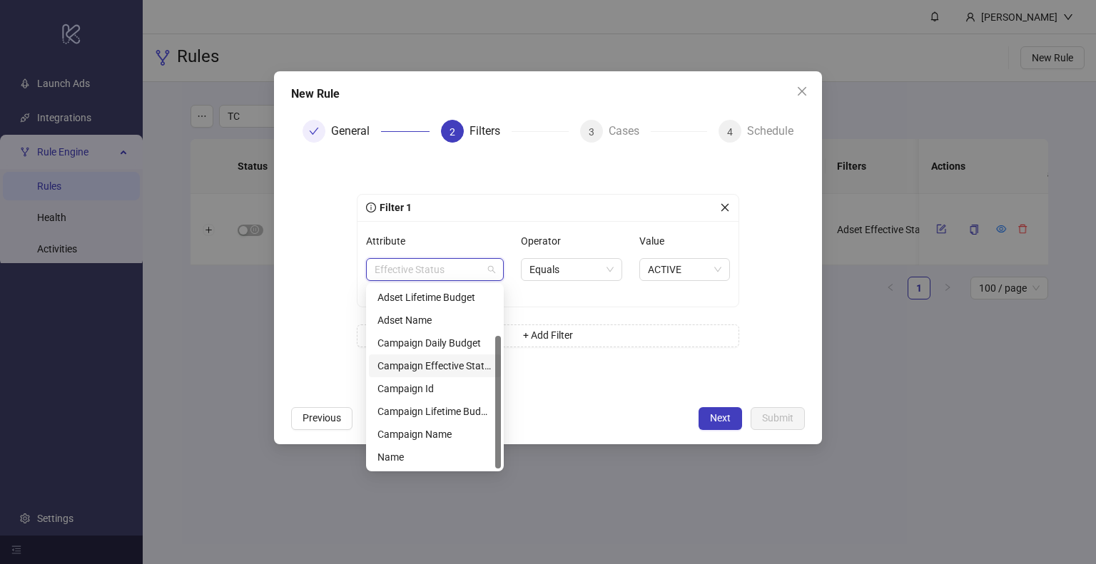
click at [463, 369] on div "Campaign Effective Status" at bounding box center [434, 366] width 115 height 16
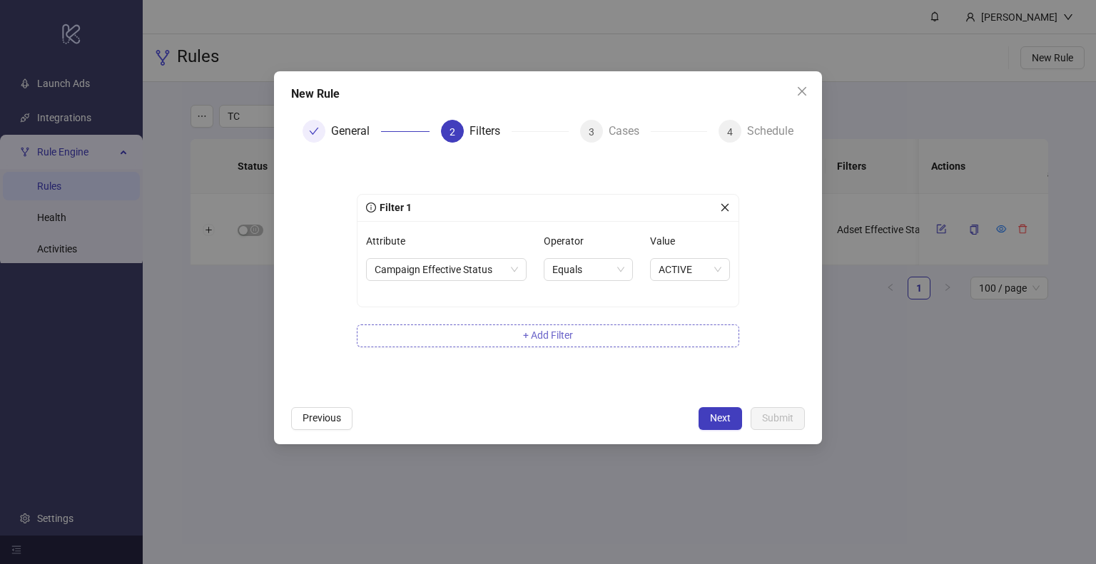
click at [510, 337] on button "+ Add Filter" at bounding box center [548, 336] width 382 height 23
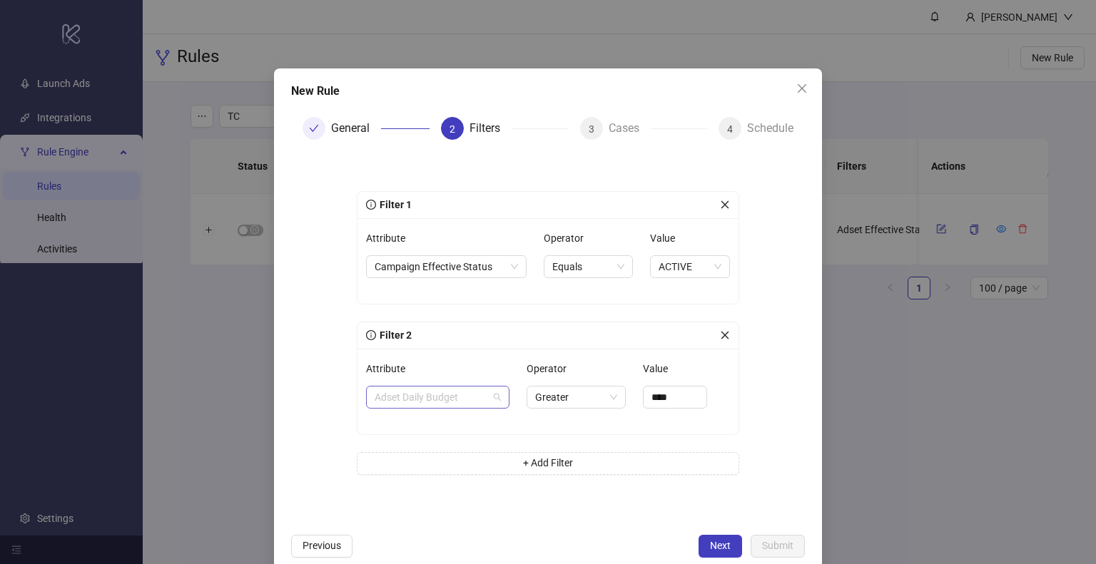
click at [459, 407] on span "Adset Daily Budget" at bounding box center [437, 397] width 126 height 21
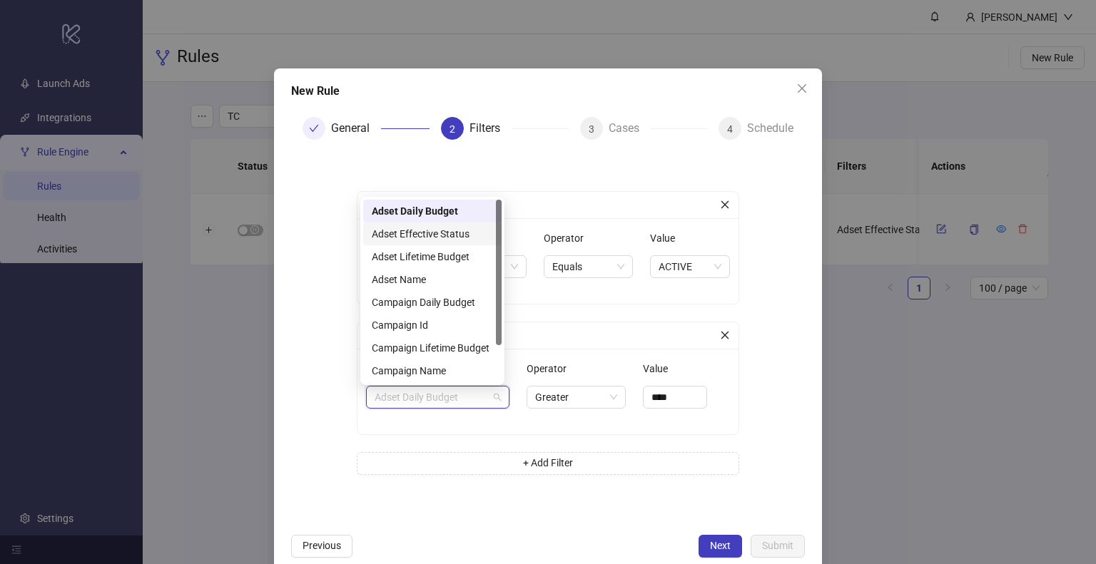
click at [449, 233] on div "Adset Effective Status" at bounding box center [432, 234] width 121 height 16
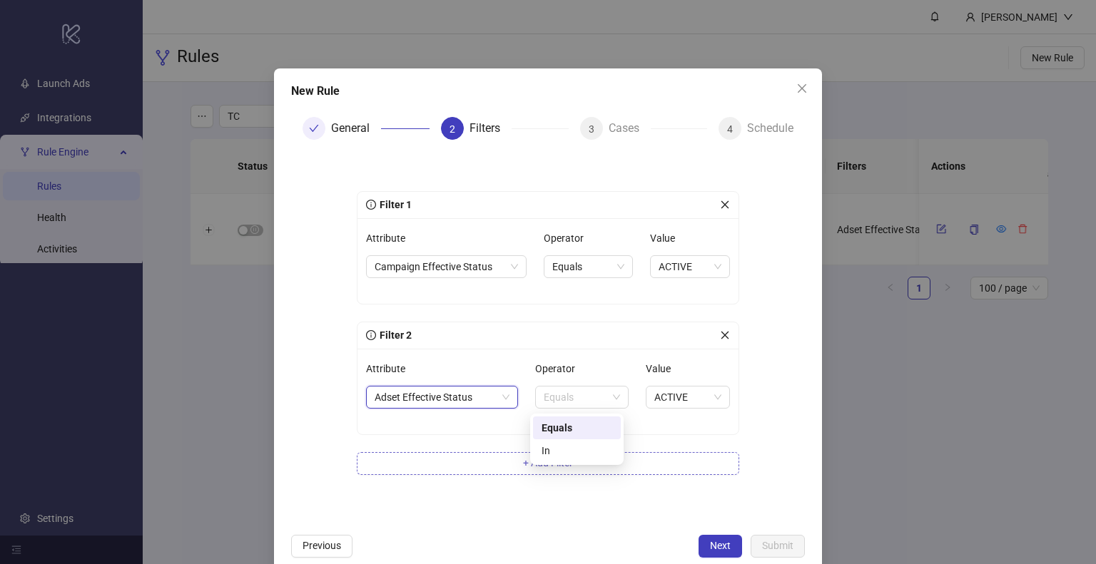
drag, startPoint x: 556, startPoint y: 399, endPoint x: 480, endPoint y: 457, distance: 95.3
click at [476, 453] on div "Filter 1 Attribute Campaign Effective Status Operator Equals Value ACTIVE Filte…" at bounding box center [548, 341] width 382 height 301
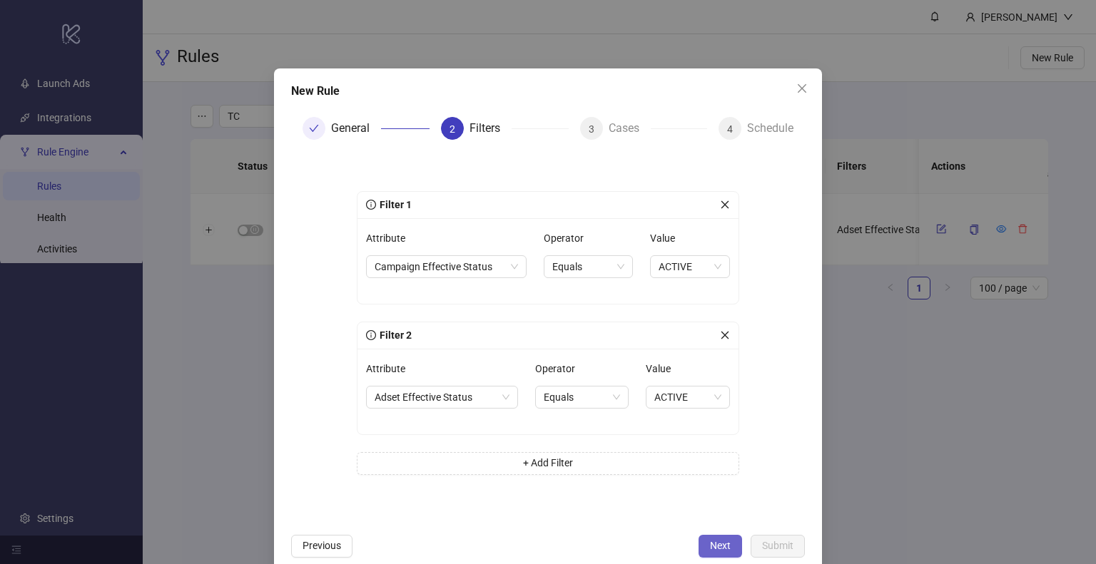
click at [710, 547] on span "Next" at bounding box center [720, 545] width 21 height 11
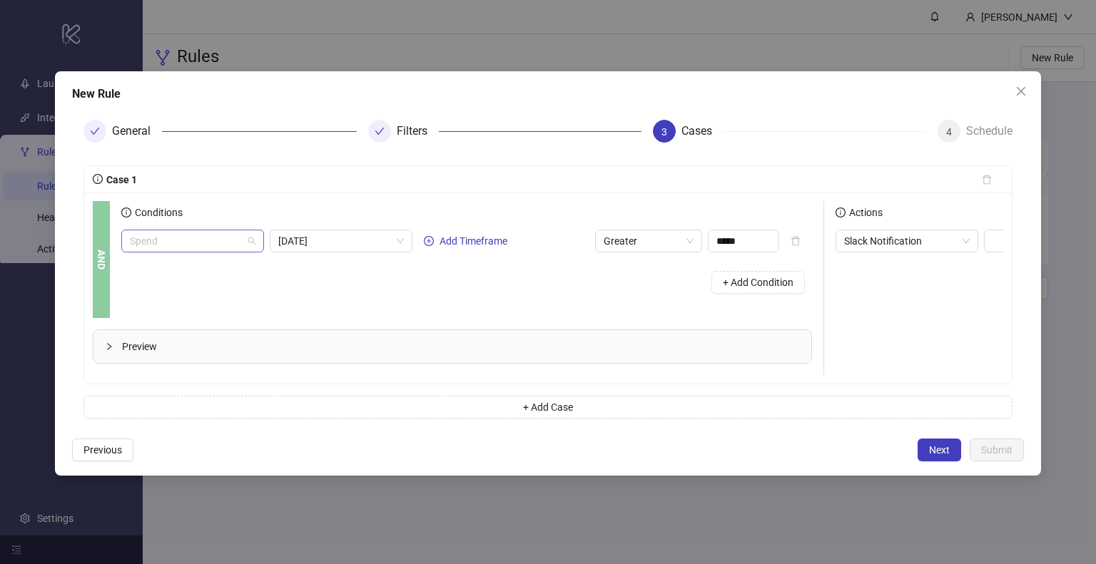
scroll to position [1255, 0]
click at [253, 245] on span "Spend" at bounding box center [193, 240] width 126 height 21
click at [178, 232] on span "Spend" at bounding box center [193, 240] width 126 height 21
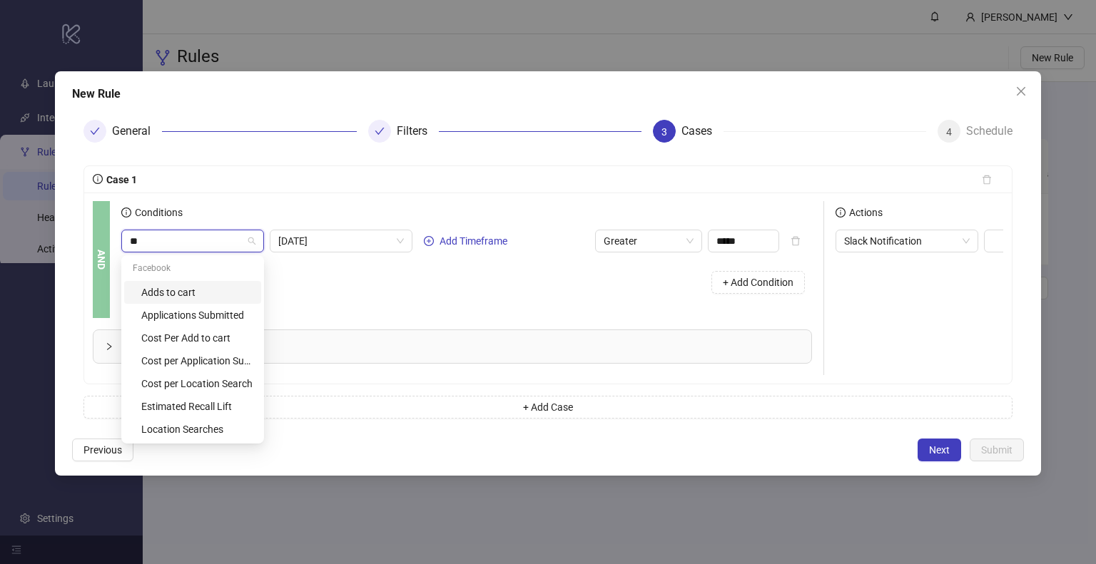
scroll to position [0, 0]
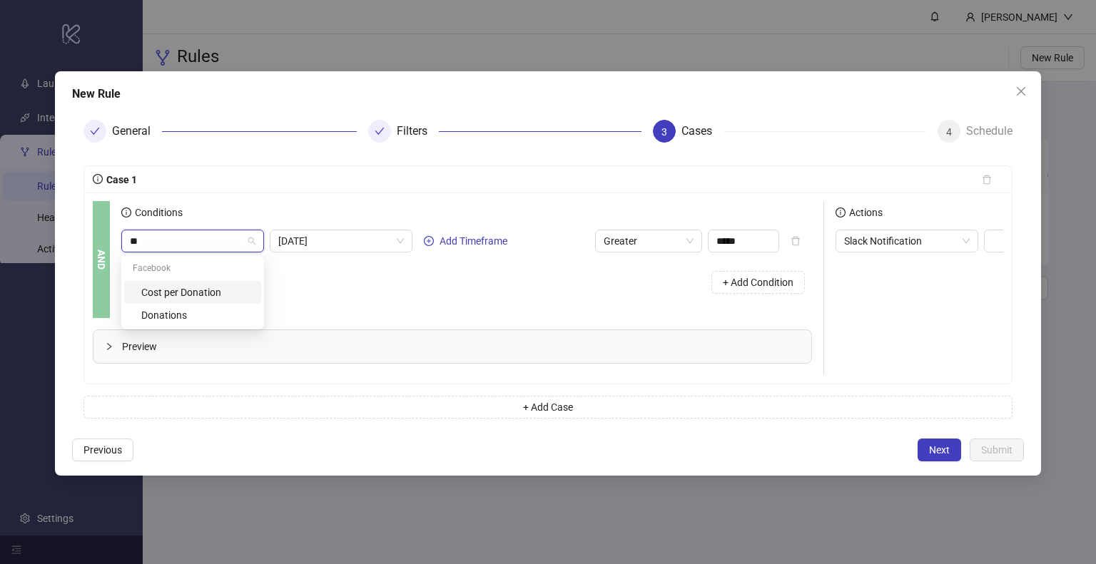
type input "*"
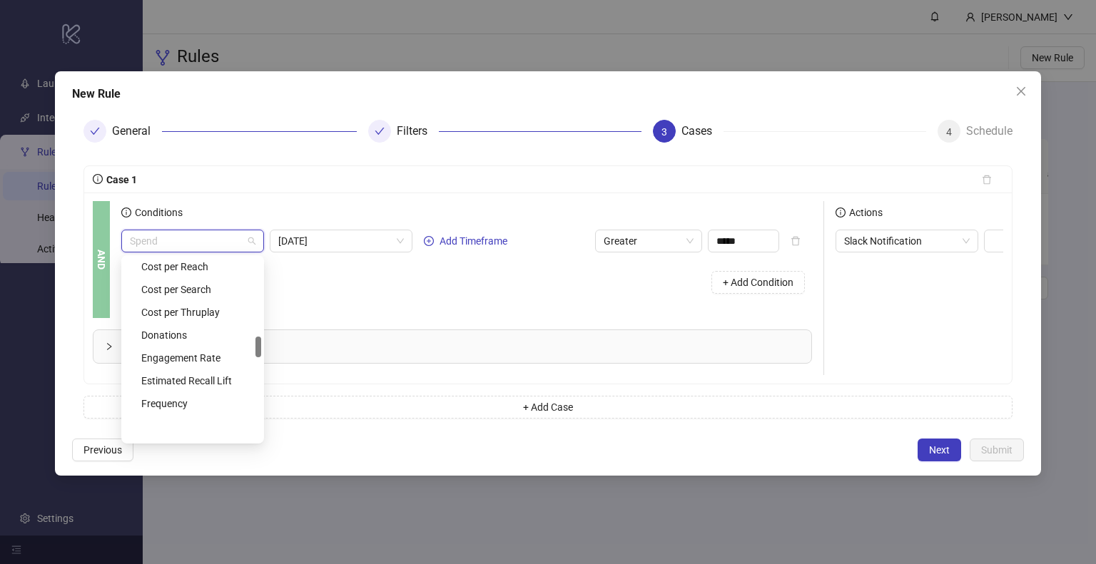
scroll to position [685, 0]
click at [383, 122] on div at bounding box center [379, 131] width 23 height 23
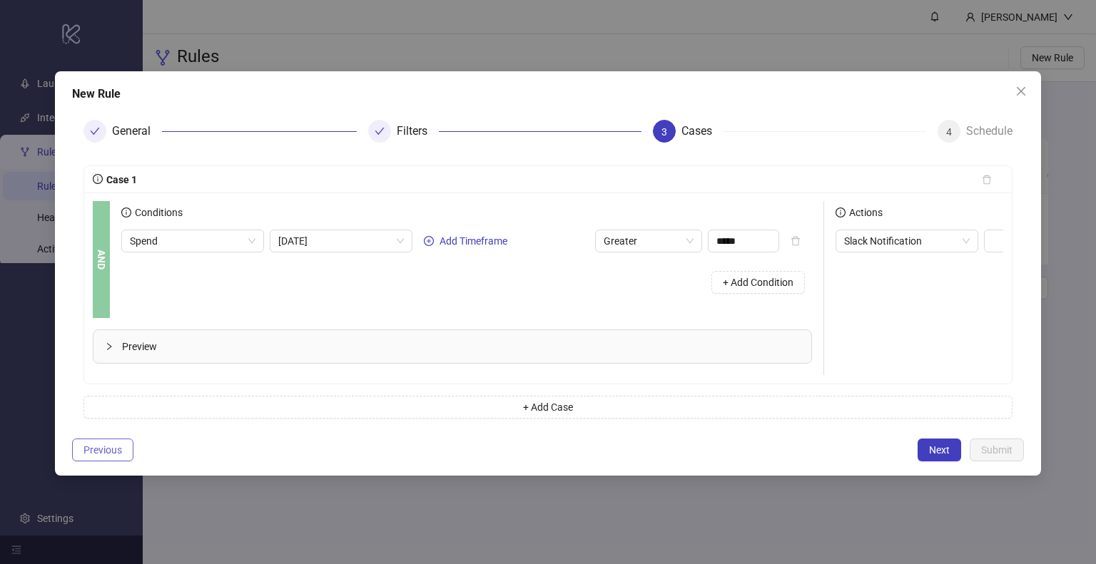
click at [107, 456] on span "Previous" at bounding box center [102, 449] width 39 height 11
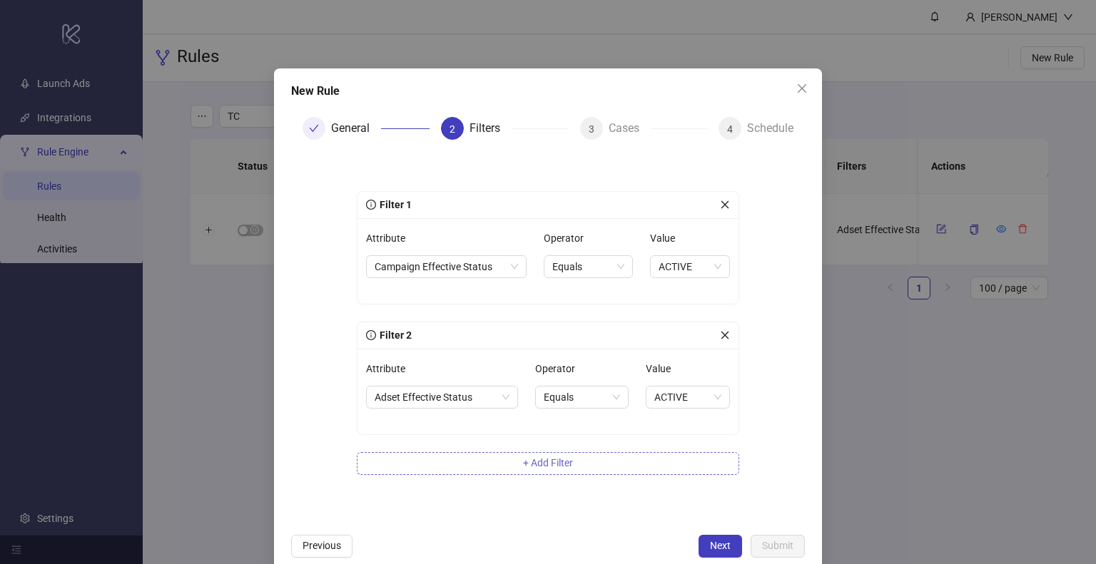
click at [508, 467] on button "+ Add Filter" at bounding box center [548, 463] width 382 height 23
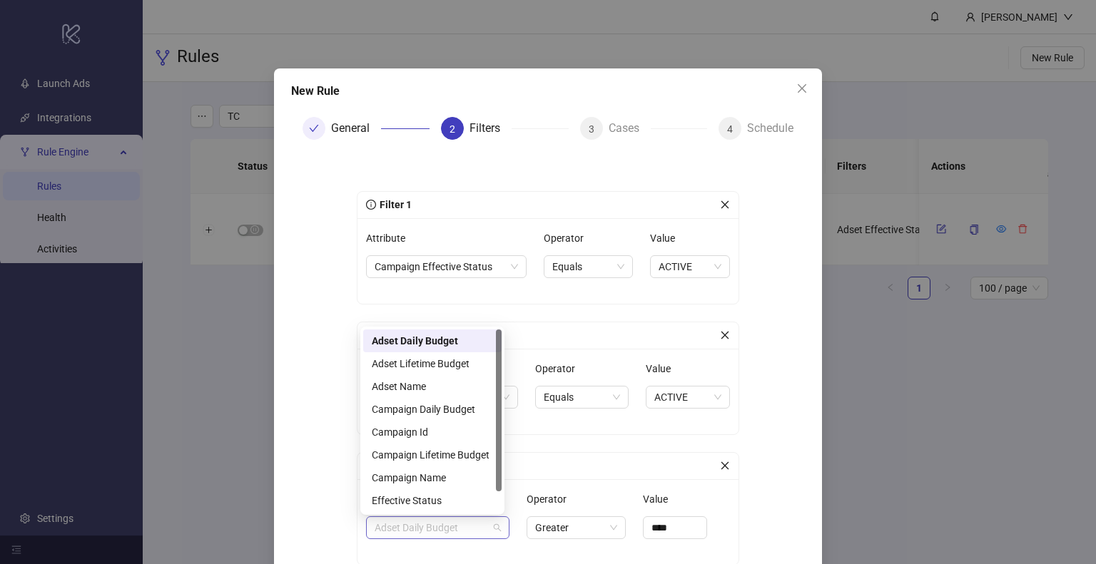
click at [429, 531] on span "Adset Daily Budget" at bounding box center [437, 527] width 126 height 21
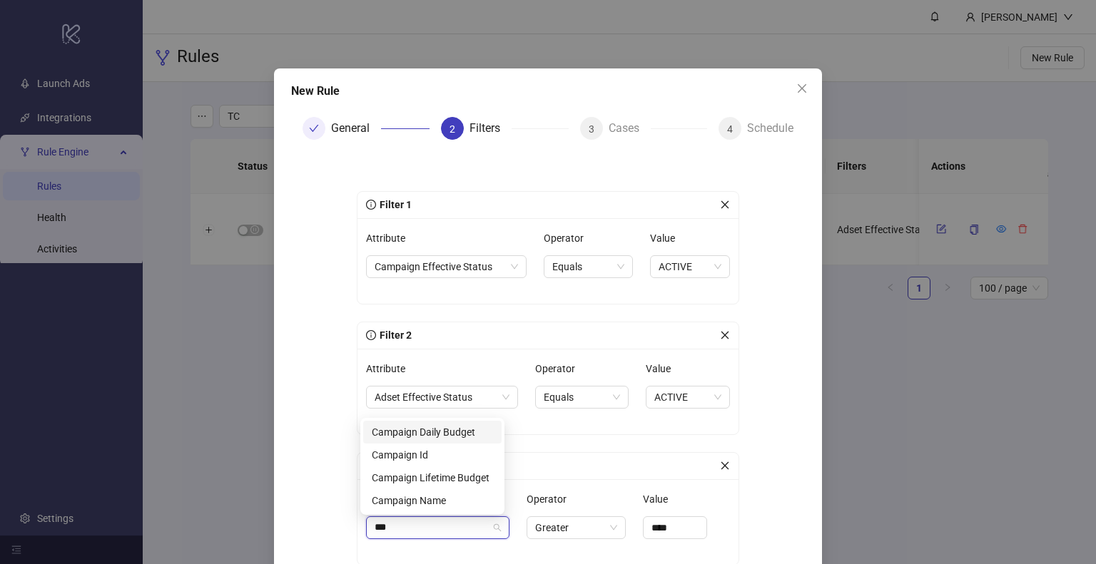
type input "****"
click at [434, 499] on div "Campaign Name" at bounding box center [432, 501] width 121 height 16
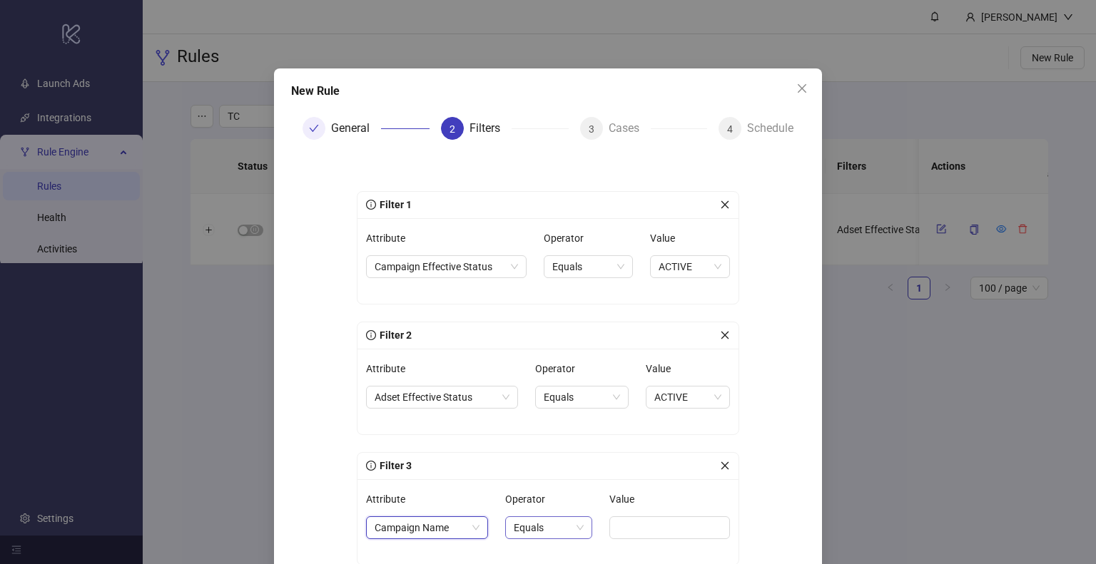
click at [531, 536] on span "Equals" at bounding box center [549, 527] width 70 height 21
click at [530, 501] on div "Not Contains" at bounding box center [538, 501] width 61 height 16
click at [625, 531] on input "Value" at bounding box center [673, 527] width 113 height 23
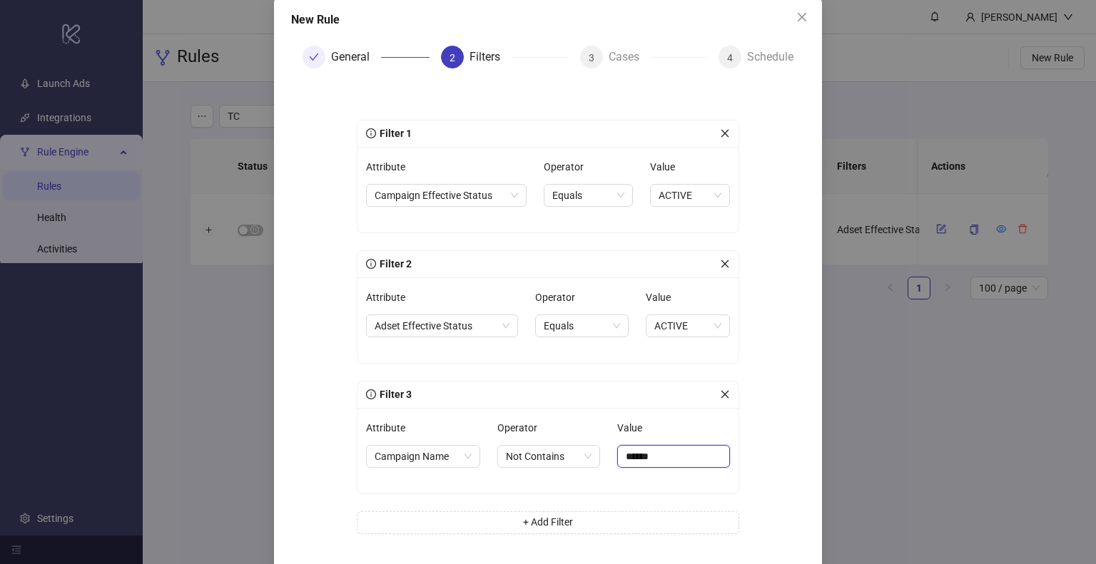
scroll to position [157, 0]
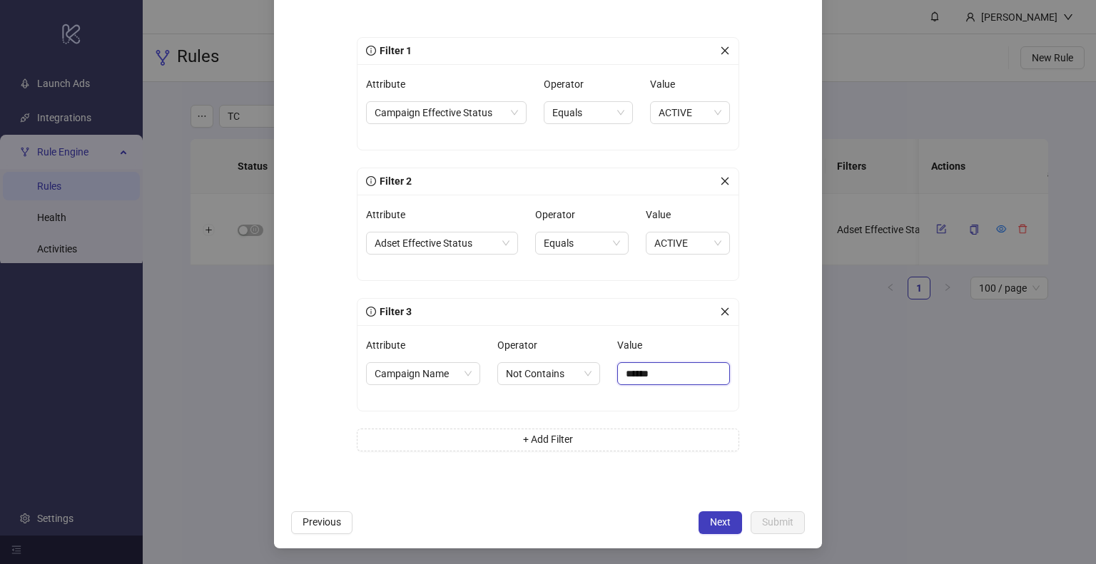
type input "******"
click at [426, 380] on span "Campaign Name" at bounding box center [422, 373] width 97 height 21
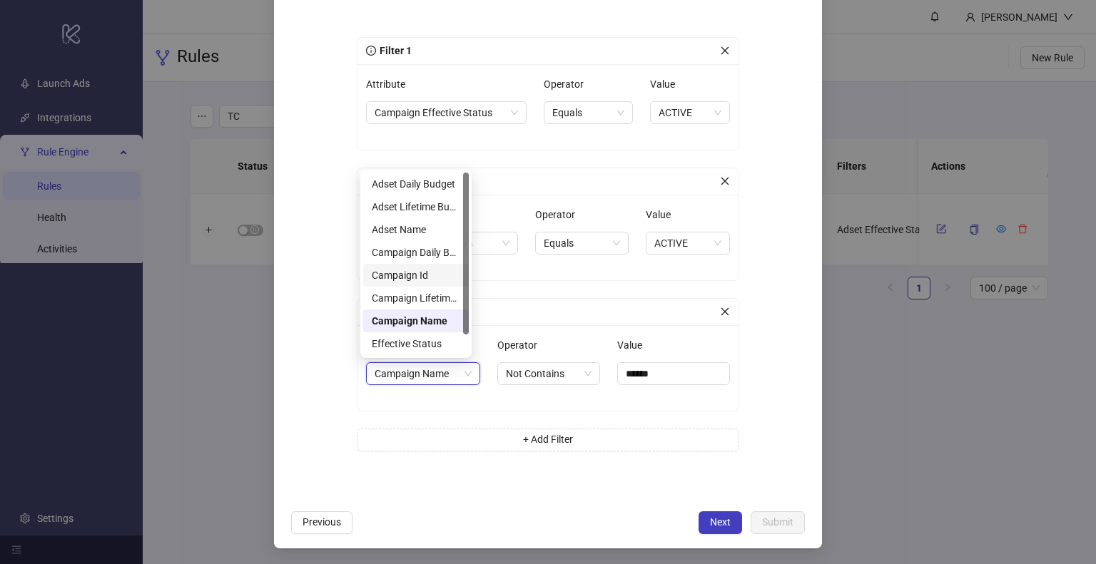
click at [762, 413] on form "Filter 1 Attribute Campaign Effective Status Operator Equals Value ACTIVE Filte…" at bounding box center [548, 250] width 514 height 506
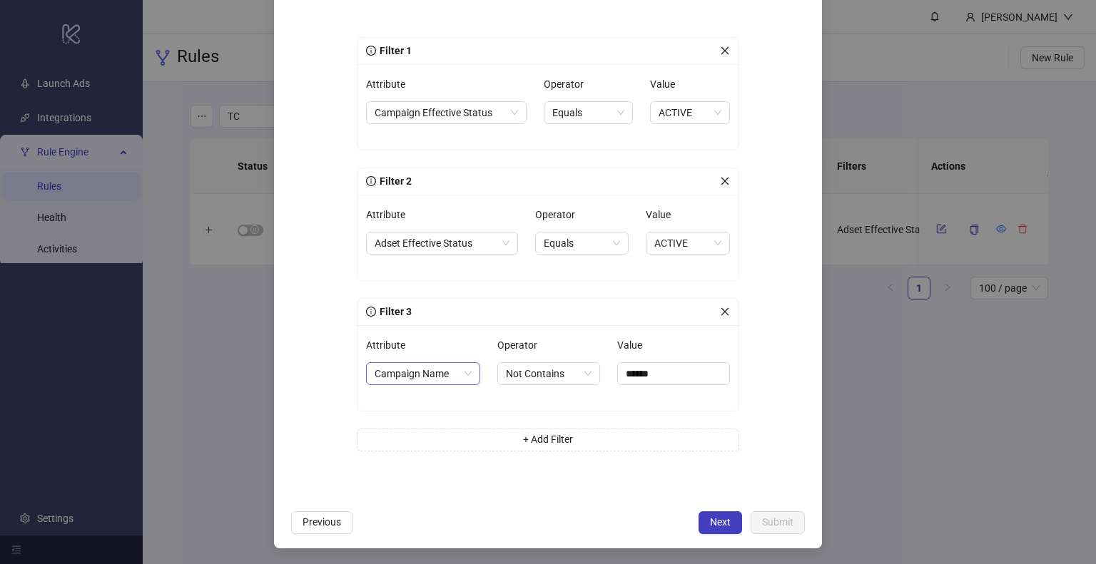
click at [436, 372] on span "Campaign Name" at bounding box center [422, 373] width 97 height 21
click at [428, 378] on span "Campaign Name" at bounding box center [422, 373] width 97 height 21
type input "**"
click at [716, 521] on span "Next" at bounding box center [720, 521] width 21 height 11
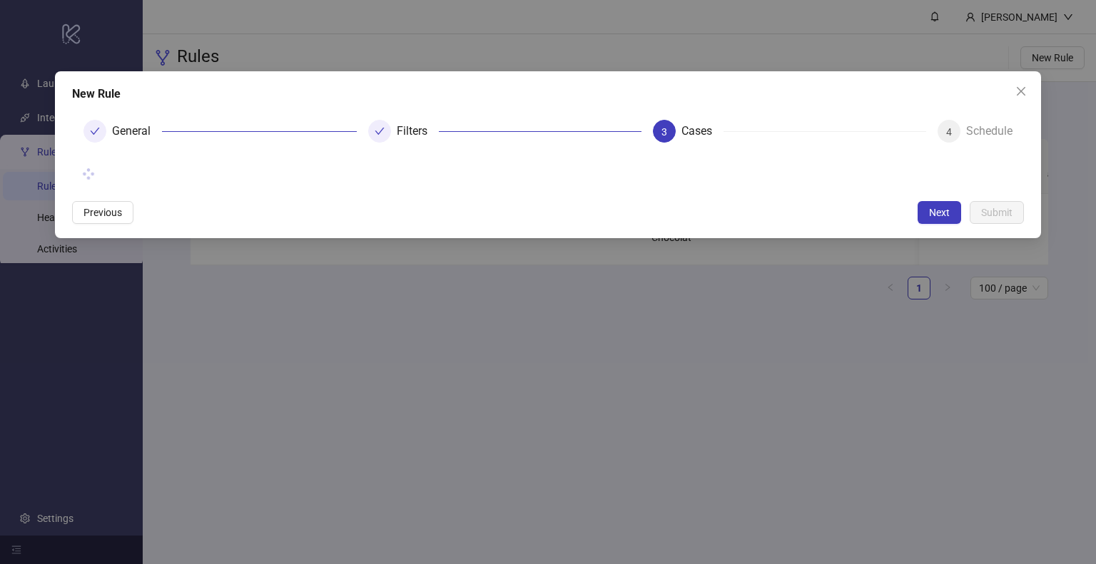
scroll to position [0, 0]
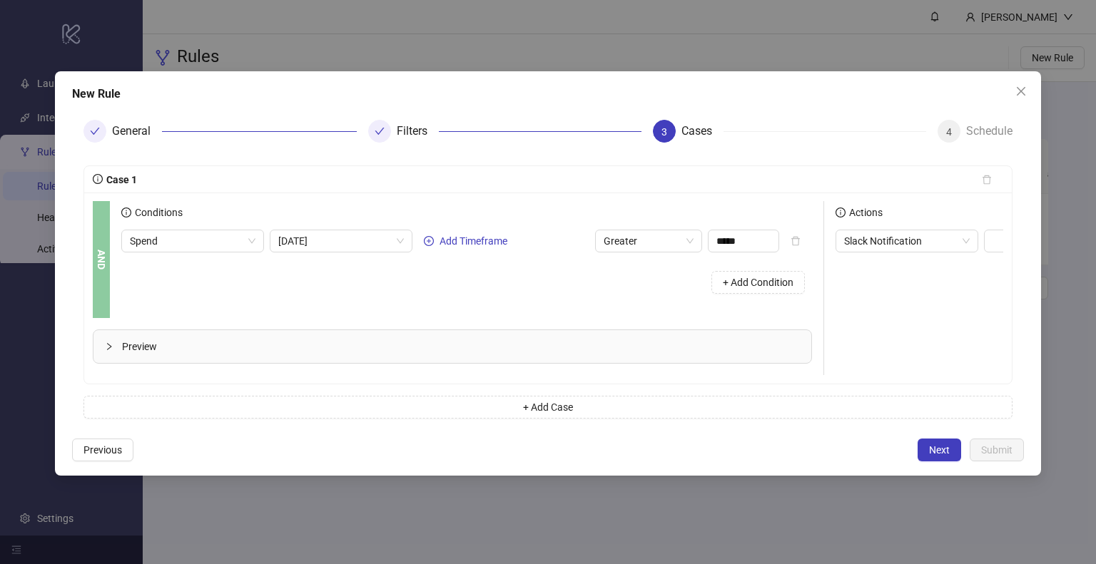
click at [203, 253] on div "Spend Today Add Timeframe Greater ***** + Add Condition" at bounding box center [466, 265] width 690 height 71
click at [206, 240] on span "Spend" at bounding box center [193, 240] width 126 height 21
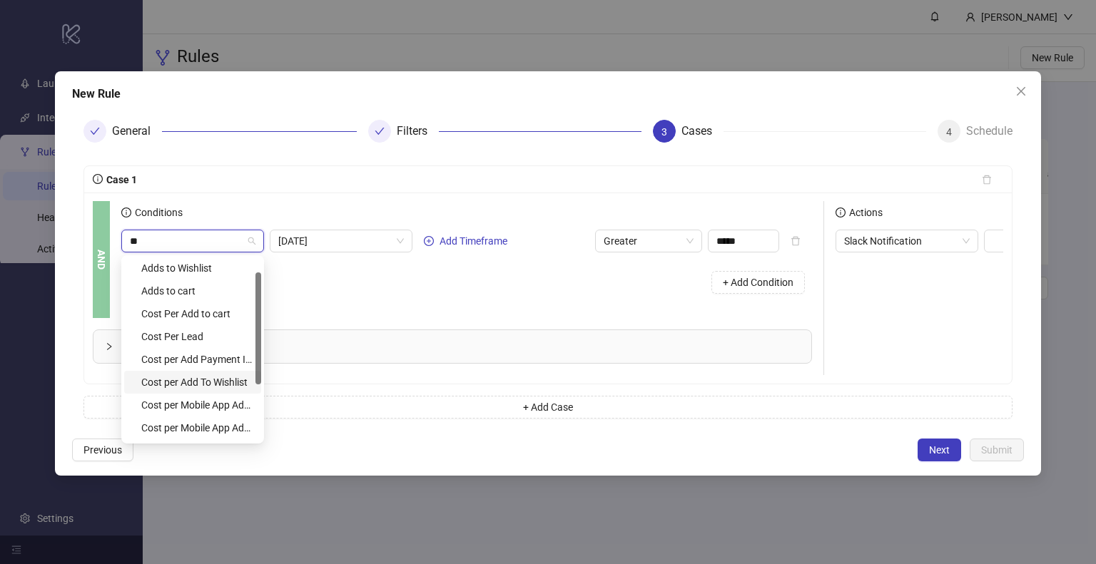
type input "*"
type input "**"
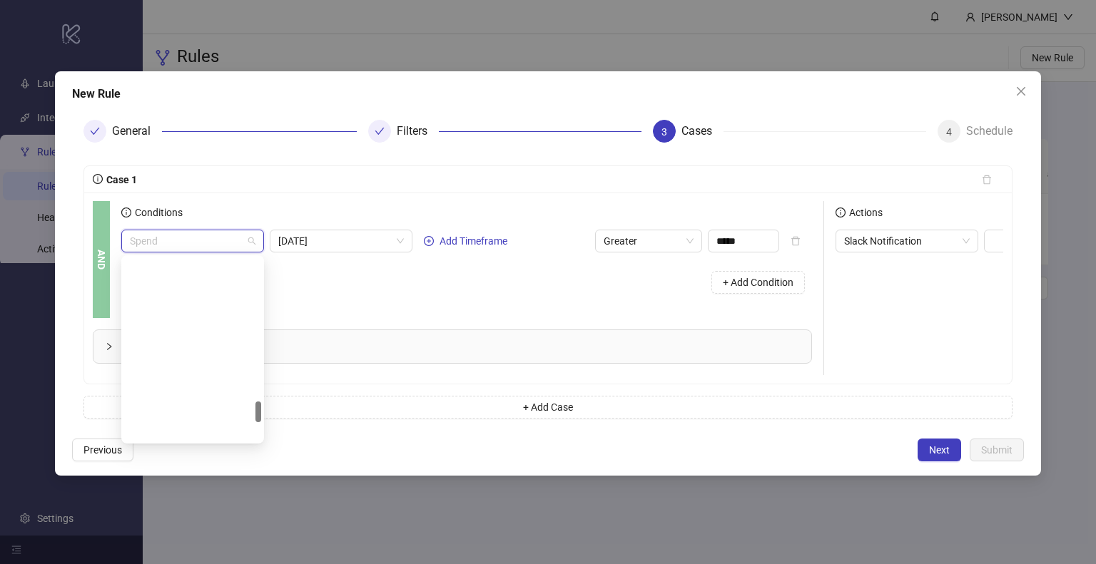
click at [213, 242] on span "Spend" at bounding box center [193, 240] width 126 height 21
type input "*****"
drag, startPoint x: 261, startPoint y: 261, endPoint x: 245, endPoint y: 244, distance: 23.7
click at [261, 260] on div "Spend Spend Today Add Timeframe Greater ***** + Add Condition" at bounding box center [466, 265] width 690 height 71
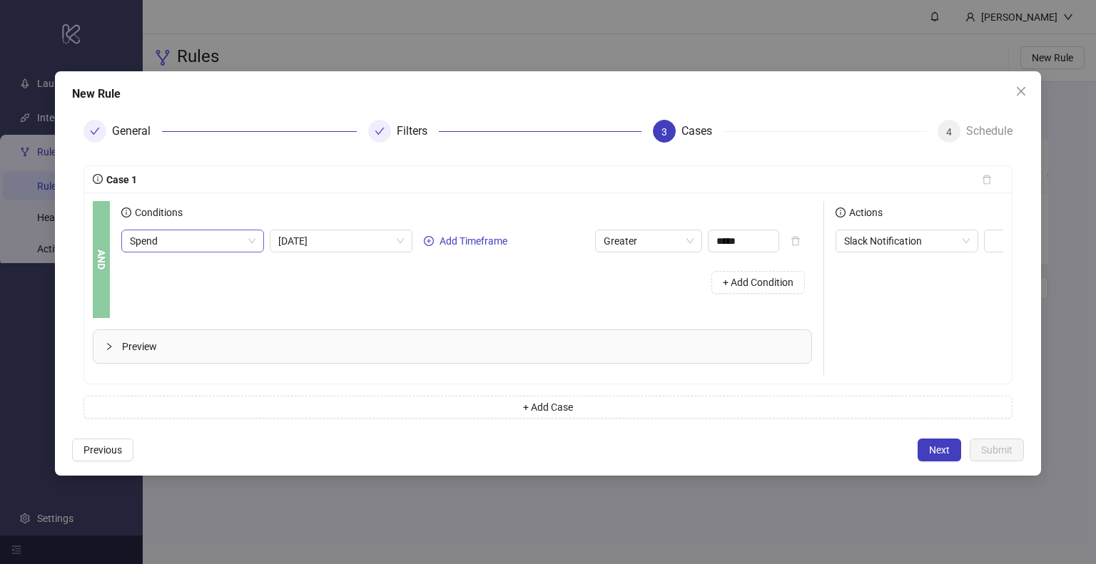
click at [243, 242] on span "Spend" at bounding box center [193, 240] width 126 height 21
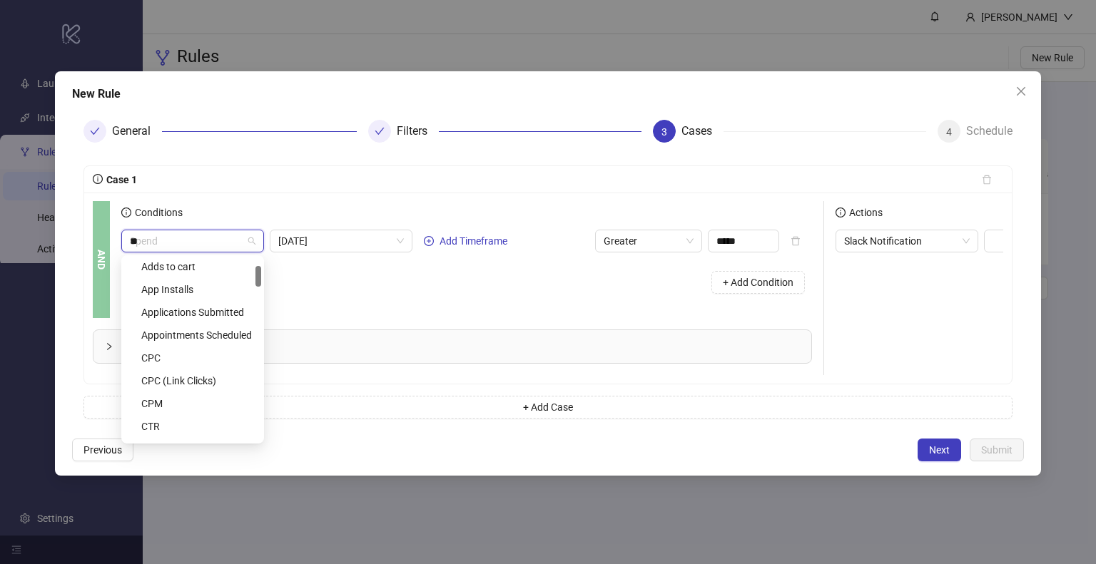
scroll to position [0, 0]
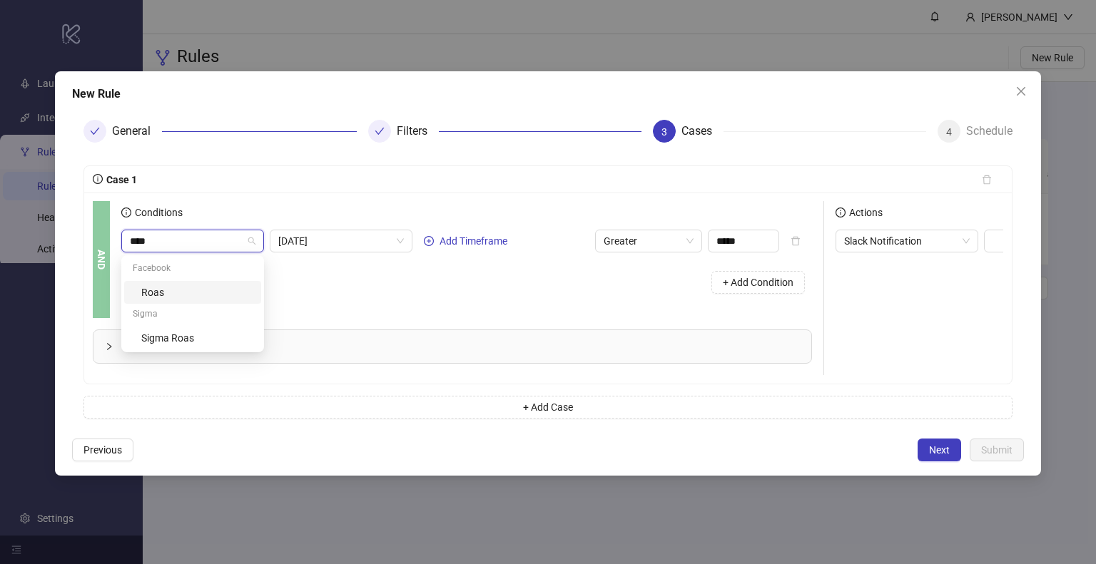
type input "****"
click at [250, 239] on span "Spend" at bounding box center [193, 240] width 126 height 21
type input "***"
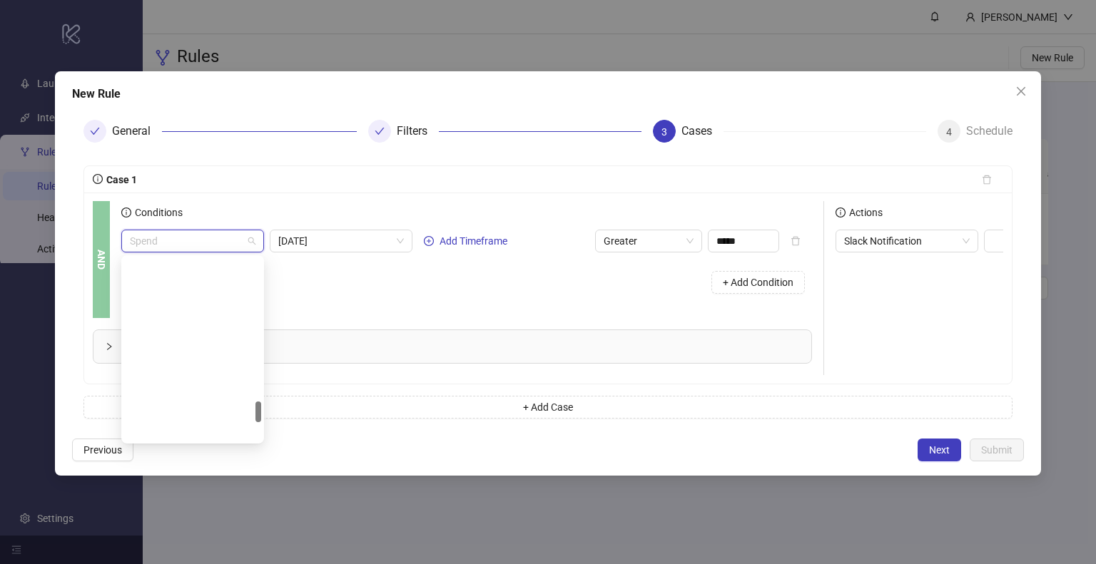
click at [168, 242] on span "Spend" at bounding box center [193, 240] width 126 height 21
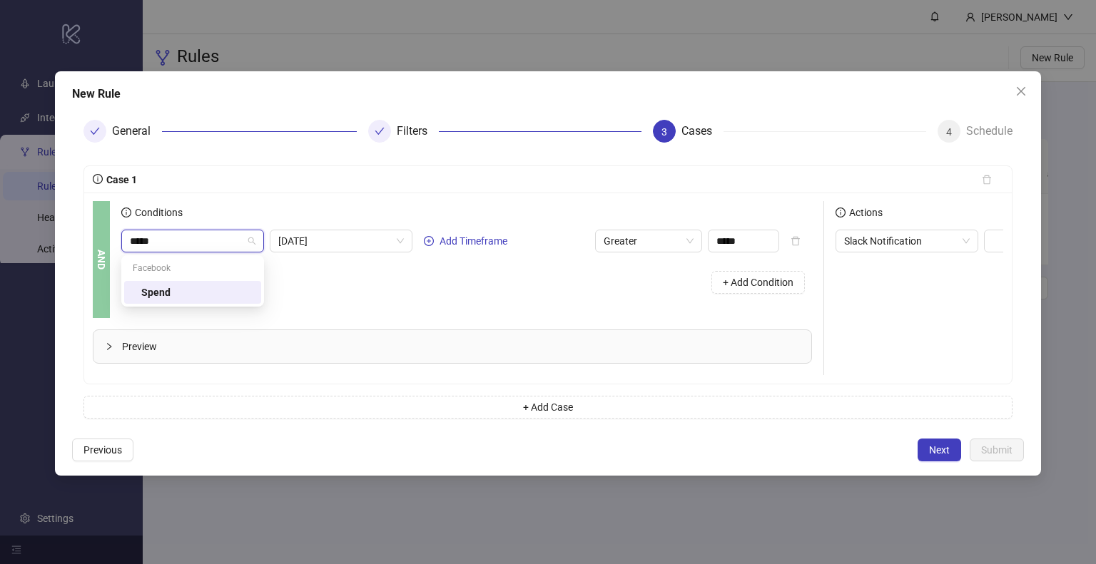
type input "*****"
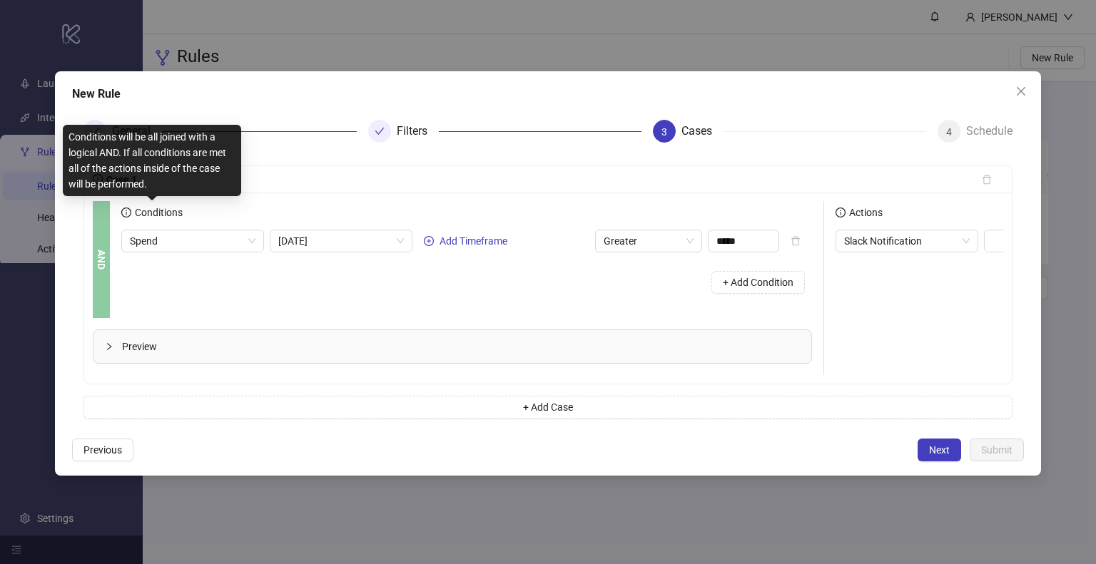
drag, startPoint x: 126, startPoint y: 209, endPoint x: 146, endPoint y: 195, distance: 24.1
click at [133, 205] on span "Conditions" at bounding box center [151, 213] width 61 height 16
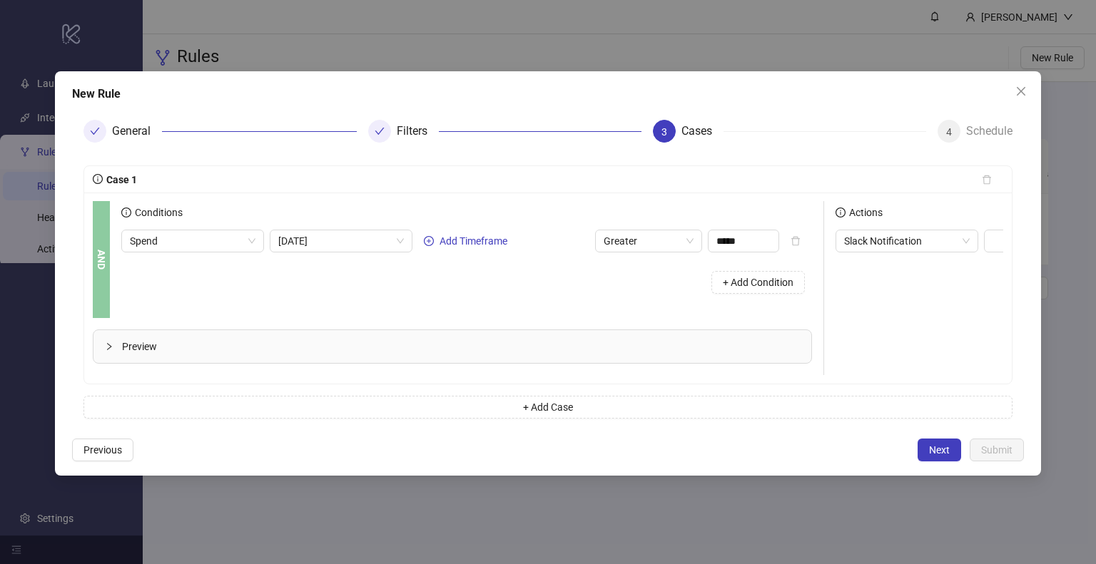
drag, startPoint x: 382, startPoint y: 133, endPoint x: 386, endPoint y: 148, distance: 15.6
click at [380, 133] on icon "check" at bounding box center [379, 131] width 10 height 10
click at [118, 455] on span "Previous" at bounding box center [102, 449] width 39 height 11
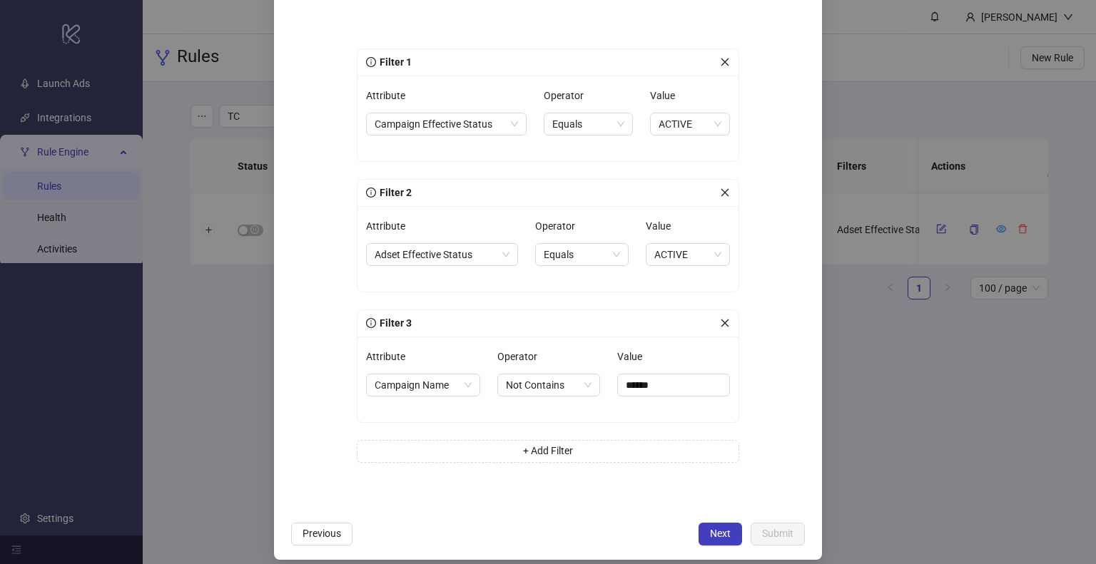
scroll to position [157, 0]
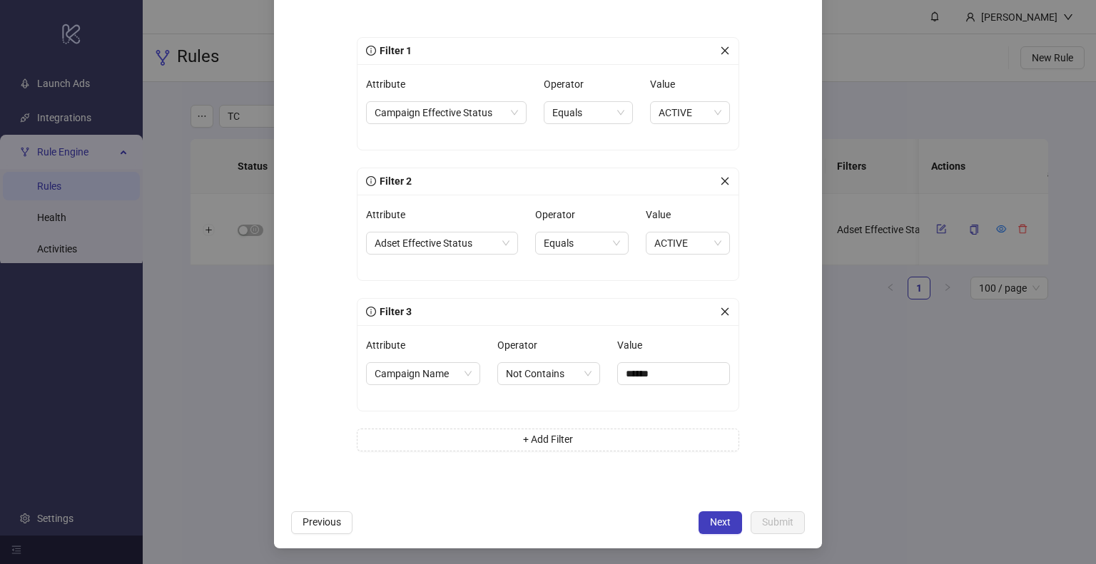
click at [725, 515] on button "Next" at bounding box center [720, 522] width 44 height 23
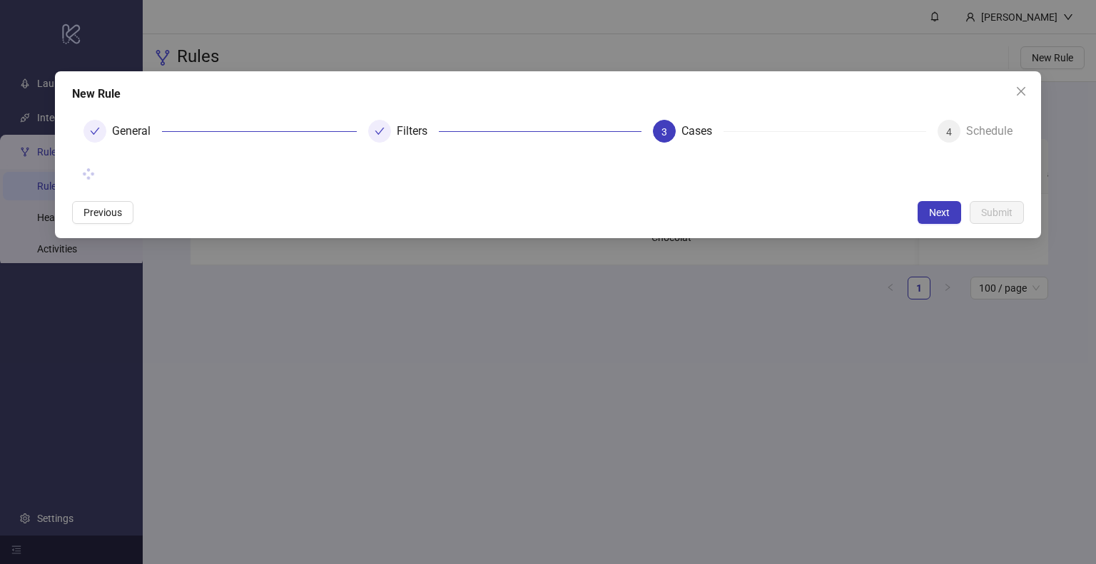
scroll to position [0, 0]
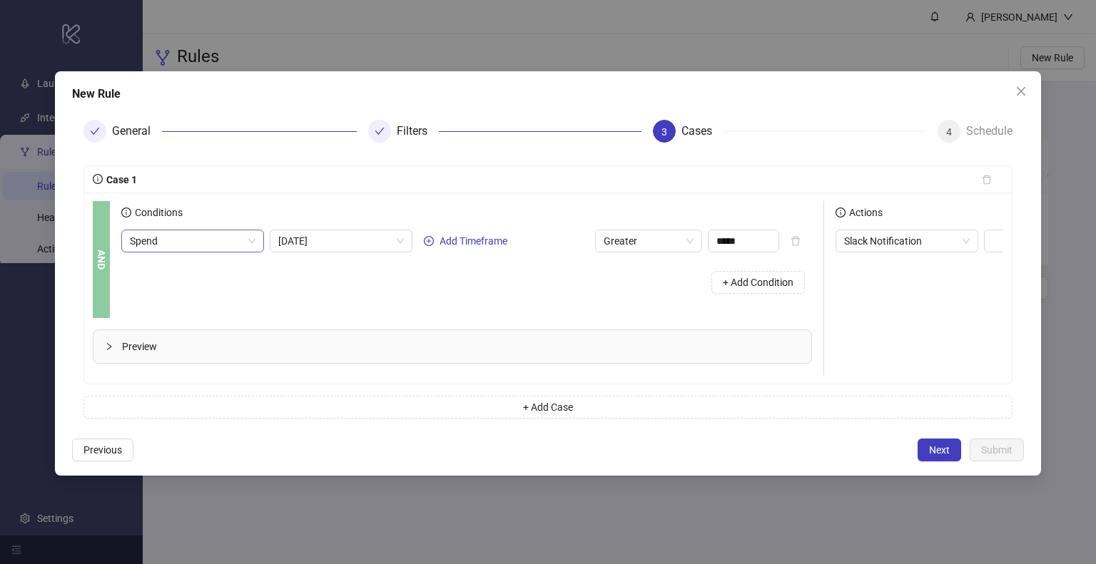
click at [151, 235] on span "Spend" at bounding box center [193, 240] width 126 height 21
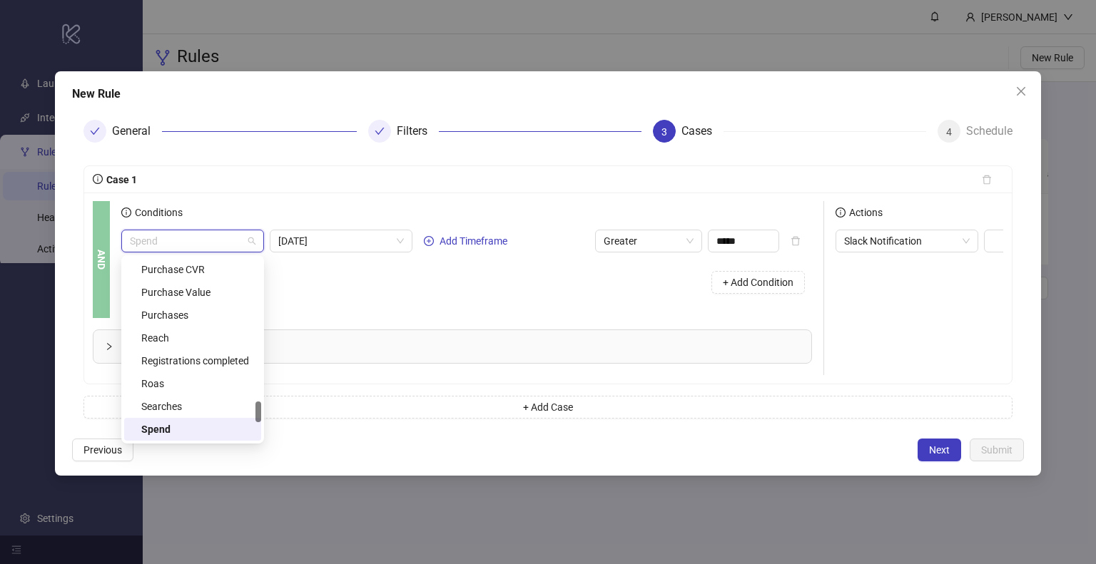
click at [159, 210] on span "Conditions" at bounding box center [156, 212] width 51 height 11
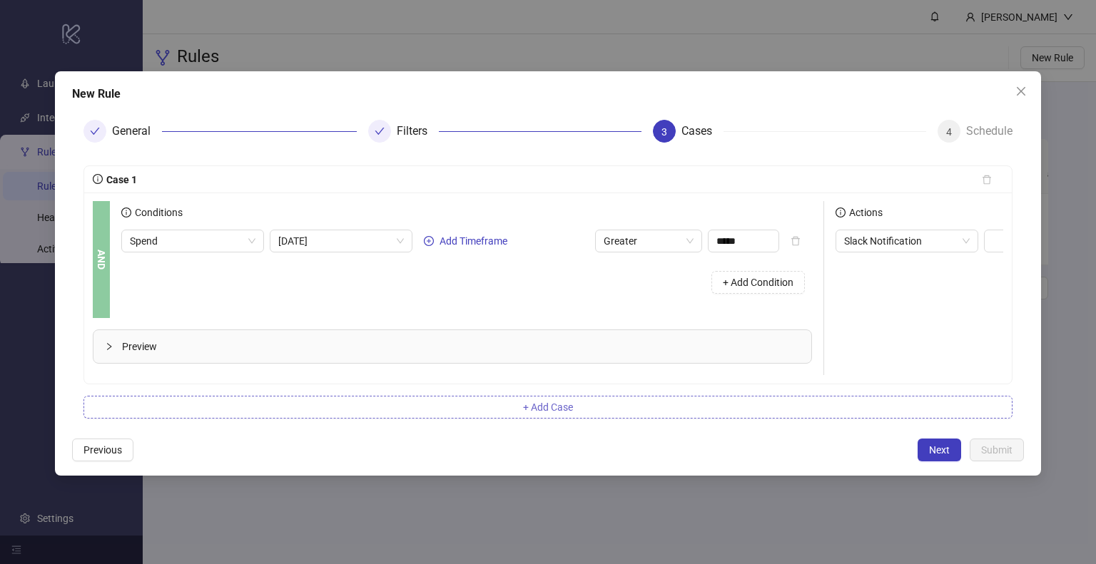
click at [472, 418] on button "+ Add Case" at bounding box center [547, 407] width 929 height 23
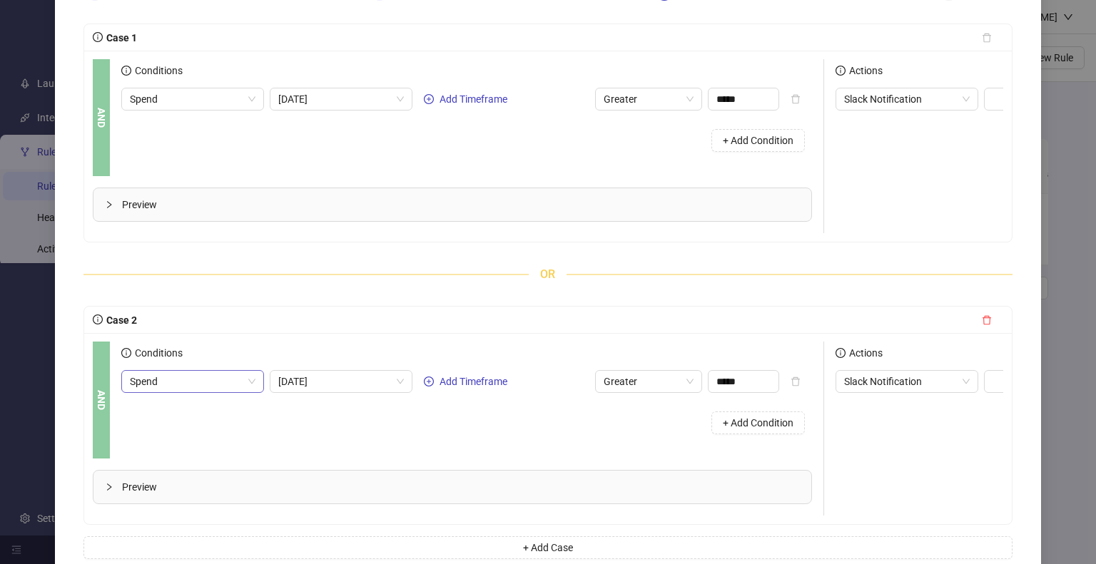
scroll to position [143, 0]
click at [237, 390] on span "Spend" at bounding box center [193, 380] width 126 height 21
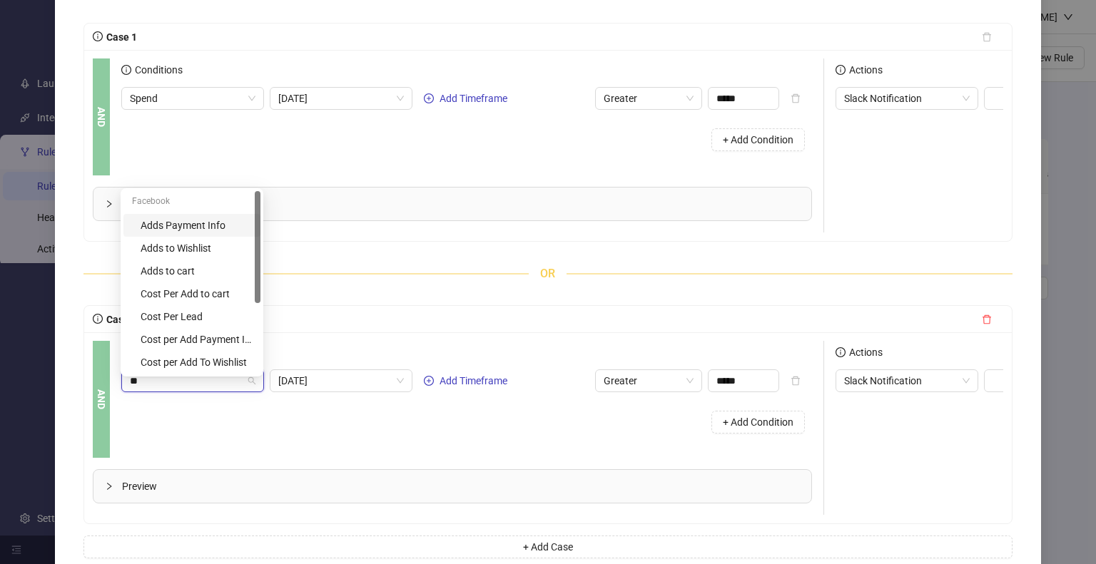
scroll to position [114, 0]
type input "**"
click at [344, 350] on div "AND Conditions Spend Today Add Timeframe Greater ***** + Add Condition Preview …" at bounding box center [547, 427] width 927 height 191
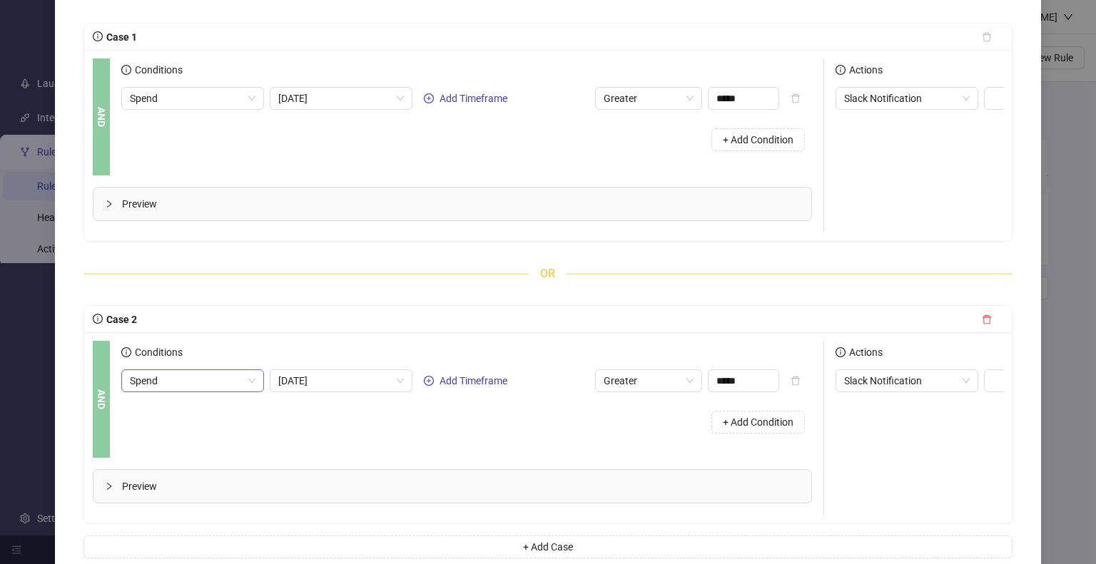
scroll to position [214, 0]
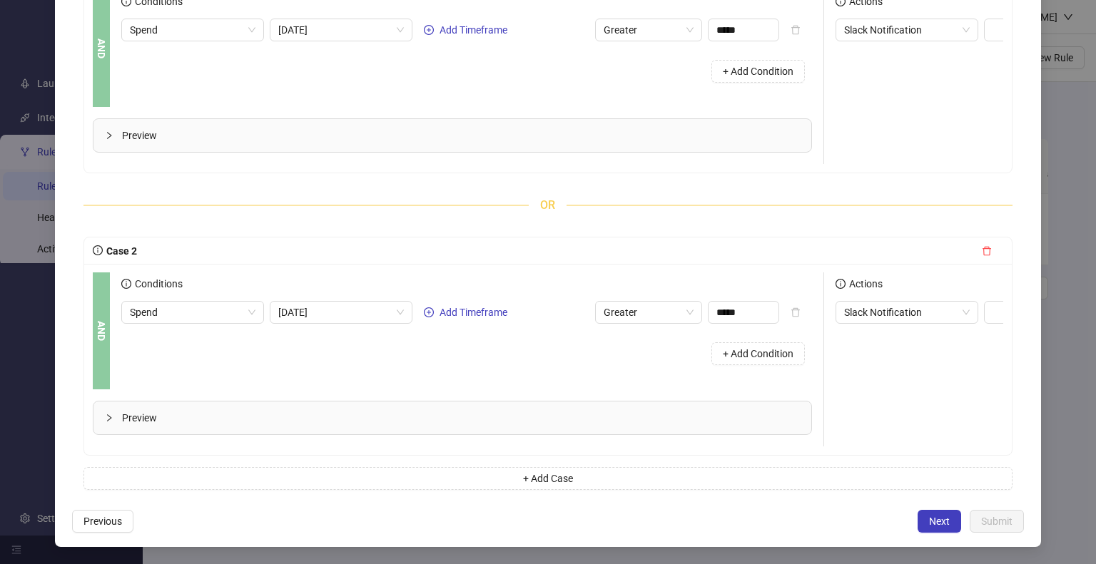
click at [108, 137] on div at bounding box center [113, 136] width 17 height 16
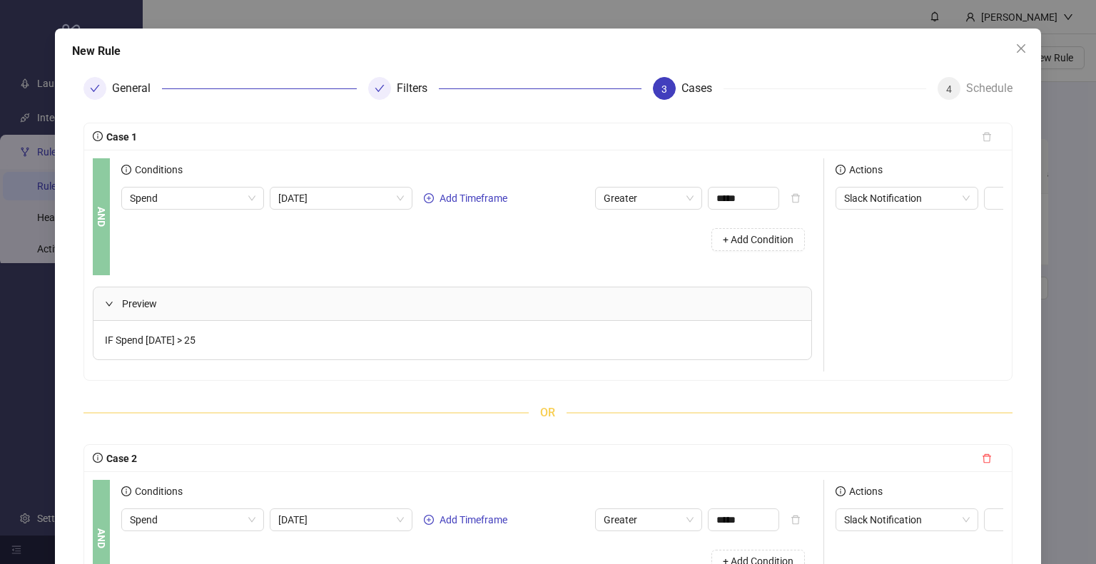
scroll to position [0, 0]
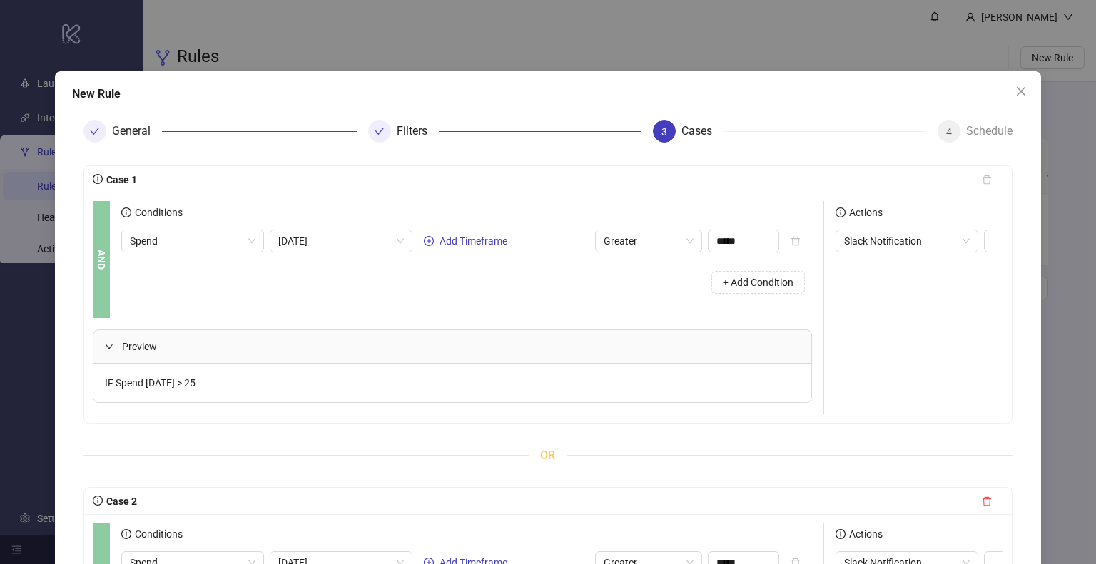
drag, startPoint x: 941, startPoint y: 126, endPoint x: 837, endPoint y: 140, distance: 104.4
click at [926, 129] on div "4 Schedule" at bounding box center [969, 131] width 86 height 23
click at [391, 128] on div "Filters" at bounding box center [504, 131] width 273 height 23
drag, startPoint x: 355, startPoint y: 130, endPoint x: 365, endPoint y: 131, distance: 10.1
click at [359, 131] on div "Filters" at bounding box center [499, 131] width 285 height 23
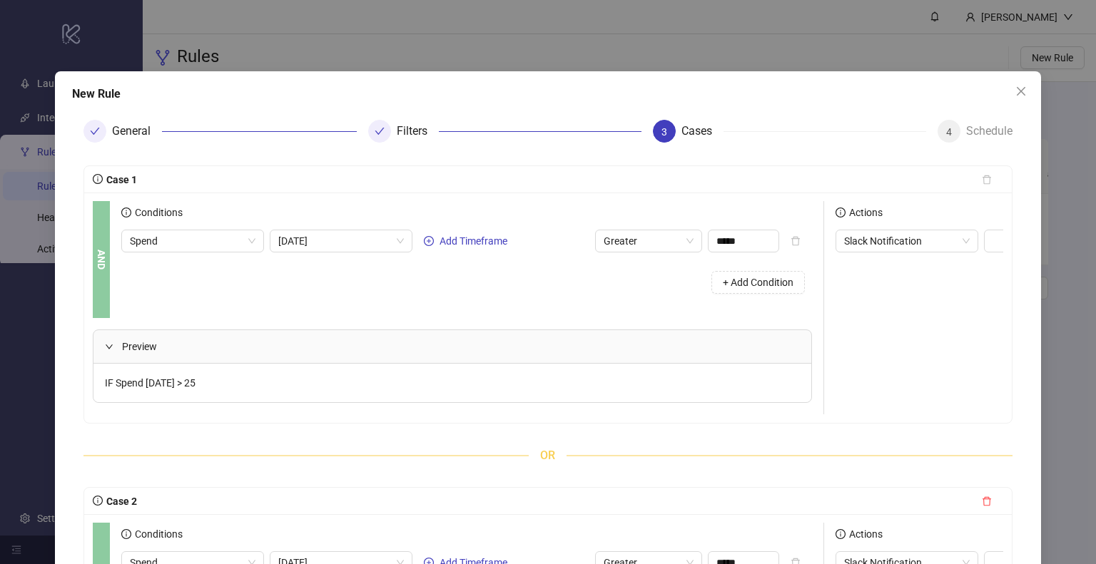
drag, startPoint x: 371, startPoint y: 133, endPoint x: 418, endPoint y: 142, distance: 48.0
click at [374, 133] on icon "check" at bounding box center [379, 131] width 10 height 10
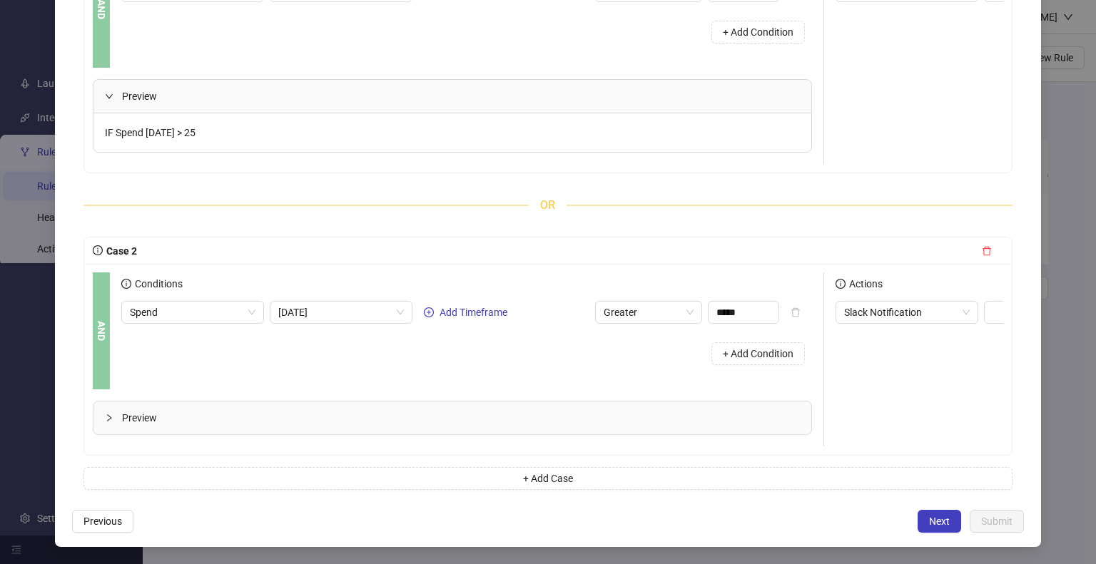
scroll to position [270, 0]
drag, startPoint x: 77, startPoint y: 523, endPoint x: 84, endPoint y: 519, distance: 8.3
click at [78, 523] on button "Previous" at bounding box center [102, 521] width 61 height 23
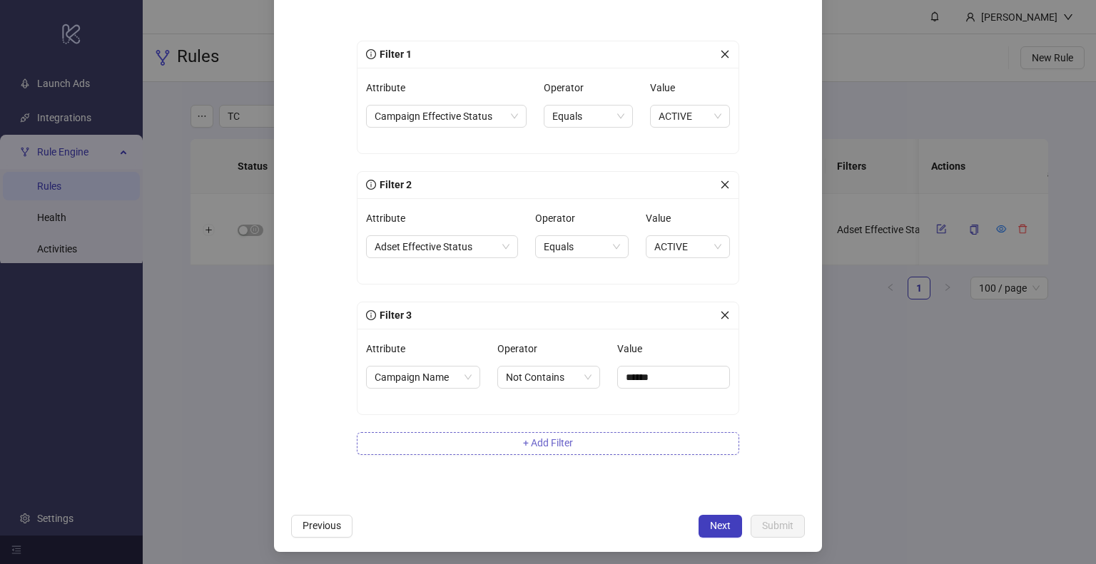
scroll to position [157, 0]
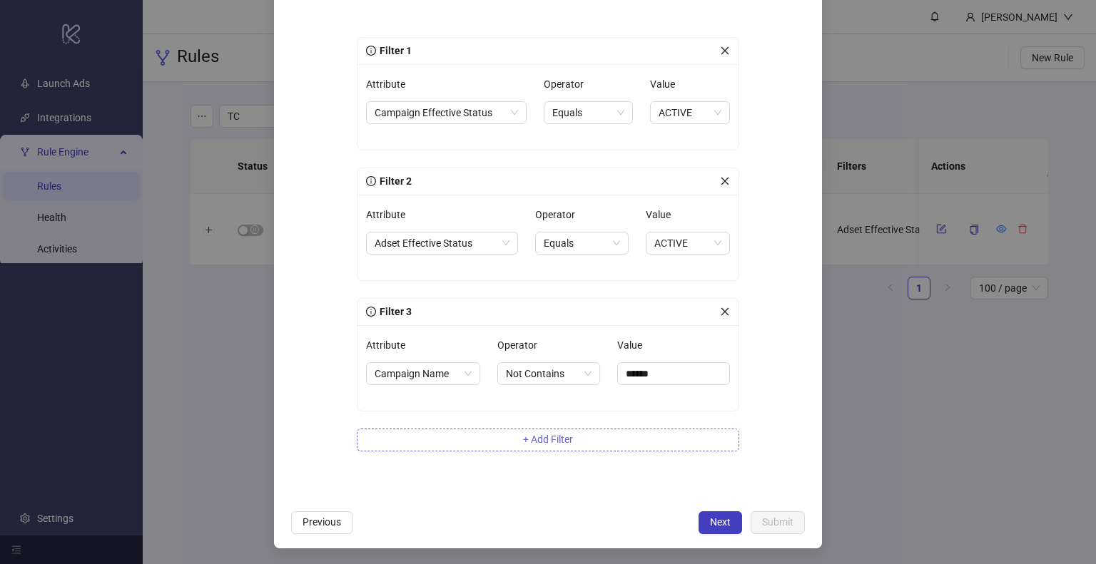
click at [652, 442] on button "+ Add Filter" at bounding box center [548, 440] width 382 height 23
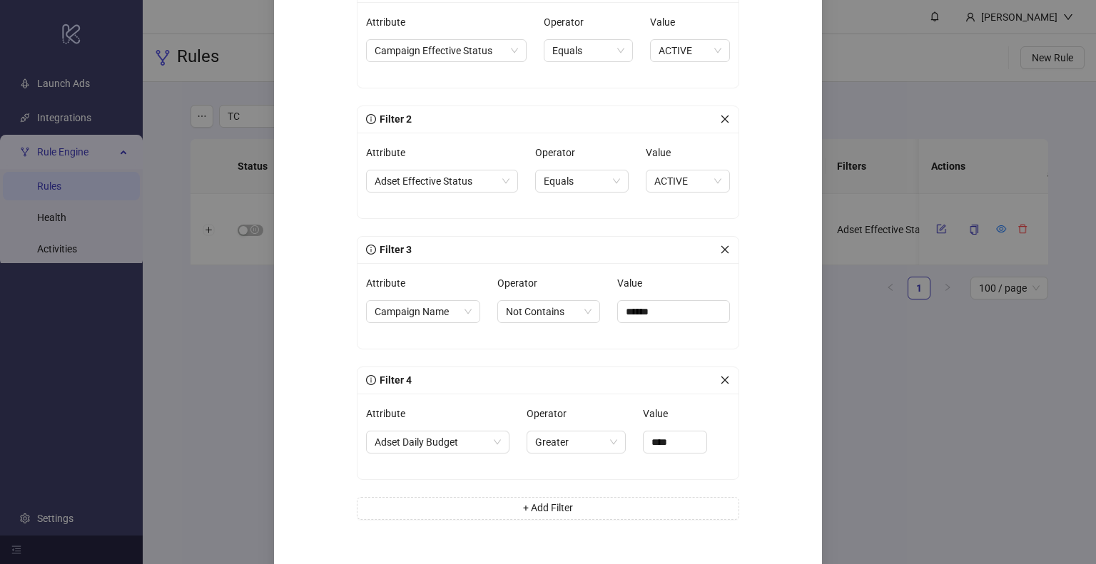
scroll to position [287, 0]
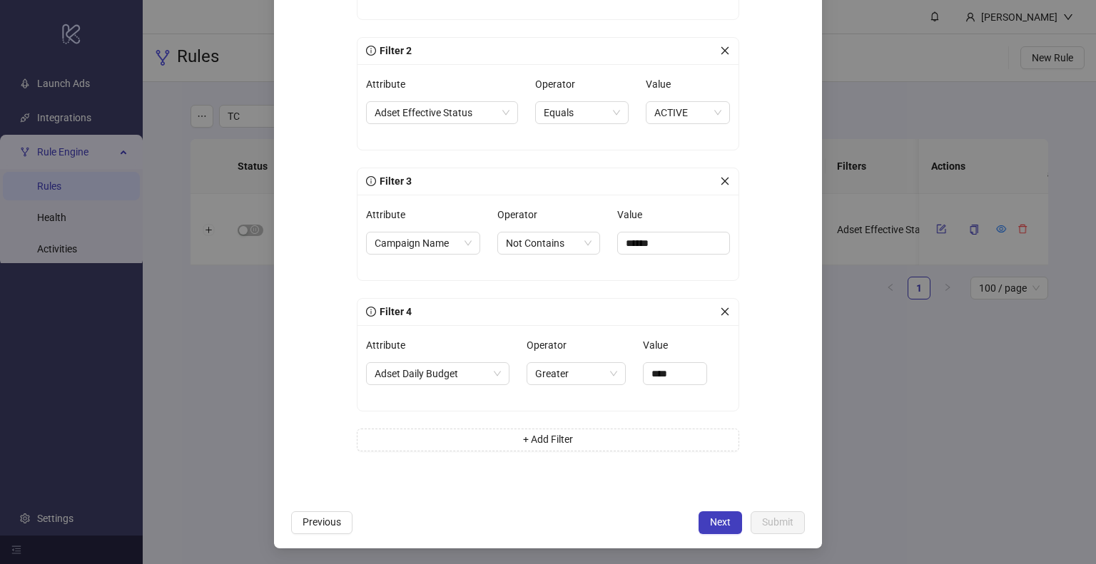
click at [305, 528] on button "Previous" at bounding box center [321, 522] width 61 height 23
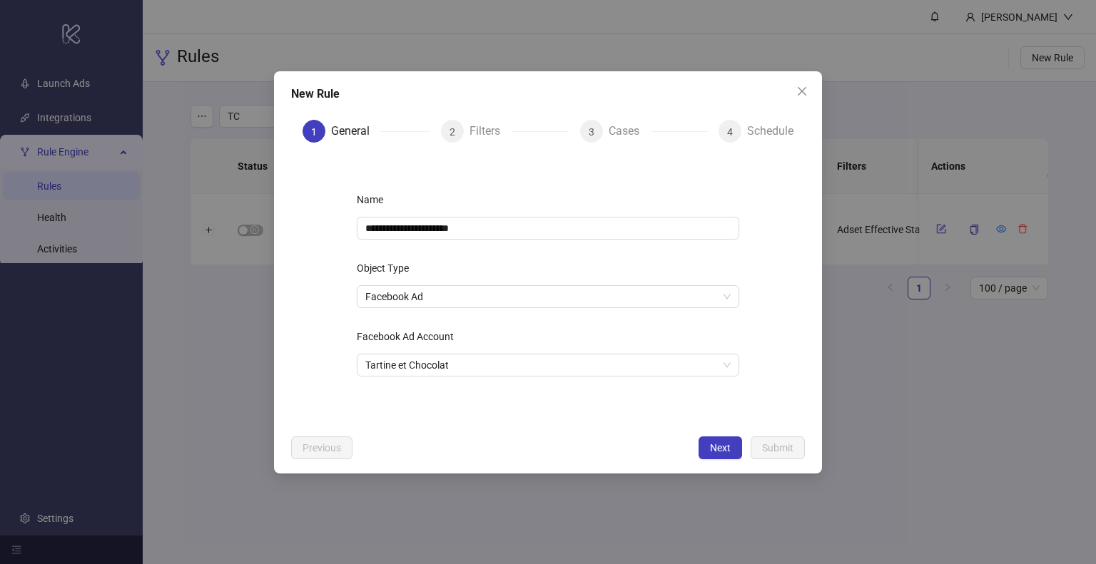
scroll to position [0, 0]
click at [723, 441] on button "Next" at bounding box center [720, 448] width 44 height 23
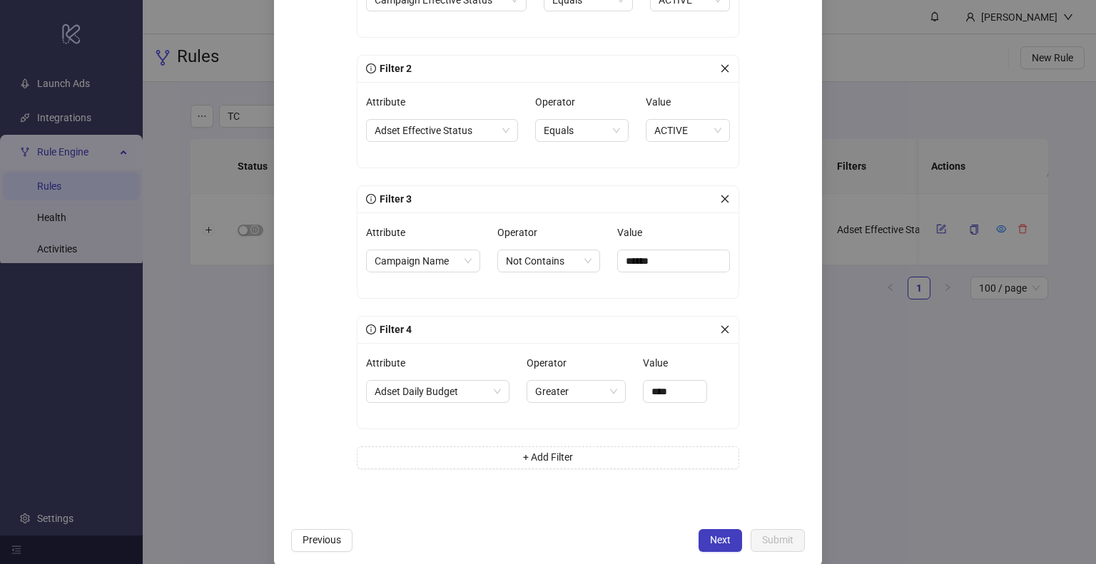
scroll to position [285, 0]
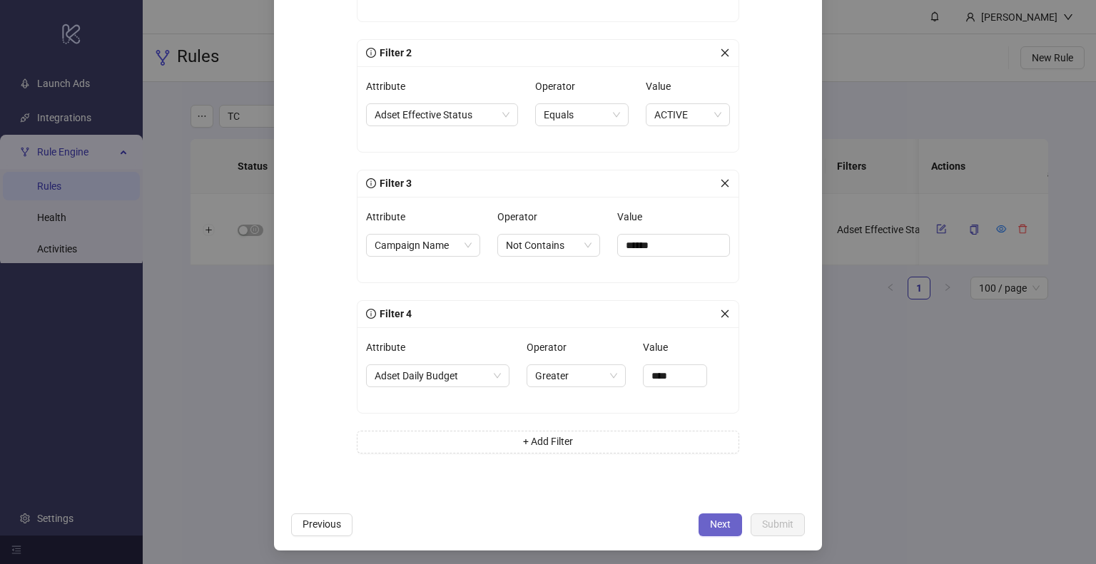
click at [701, 517] on button "Next" at bounding box center [720, 525] width 44 height 23
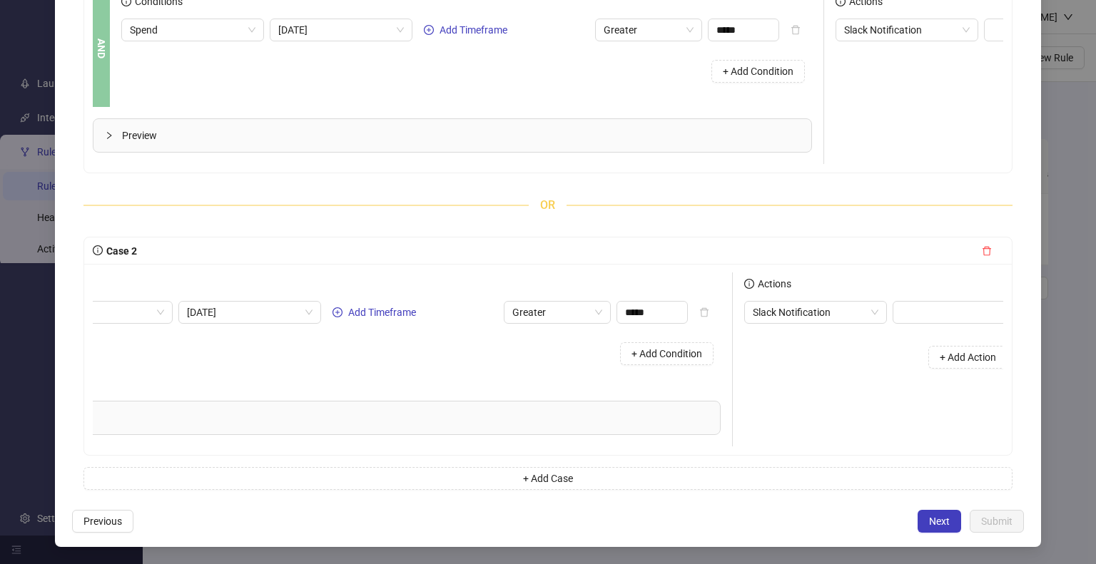
scroll to position [0, 193]
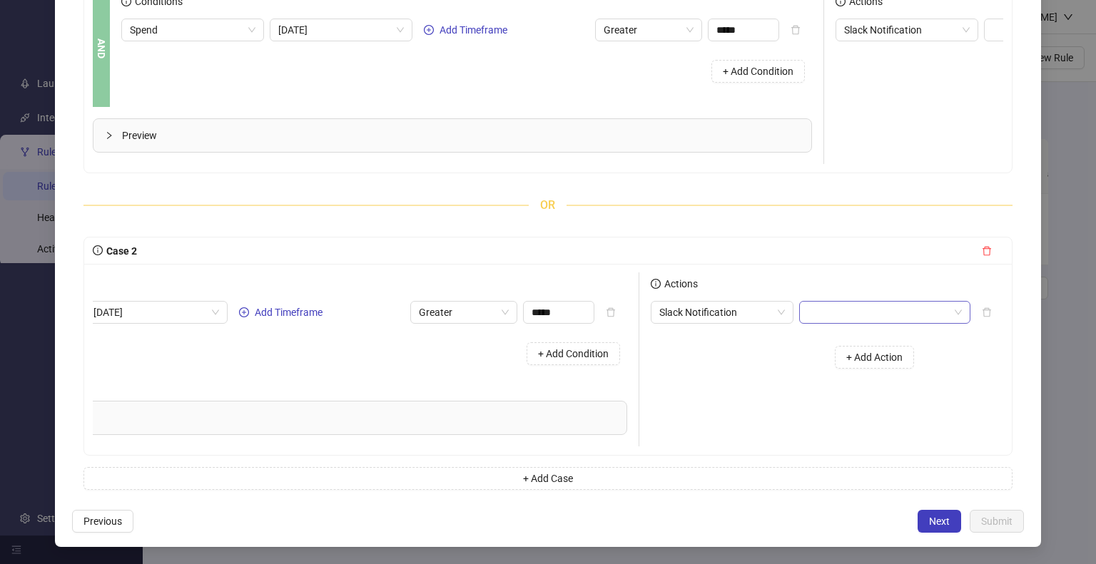
click at [861, 316] on input "search" at bounding box center [877, 312] width 141 height 21
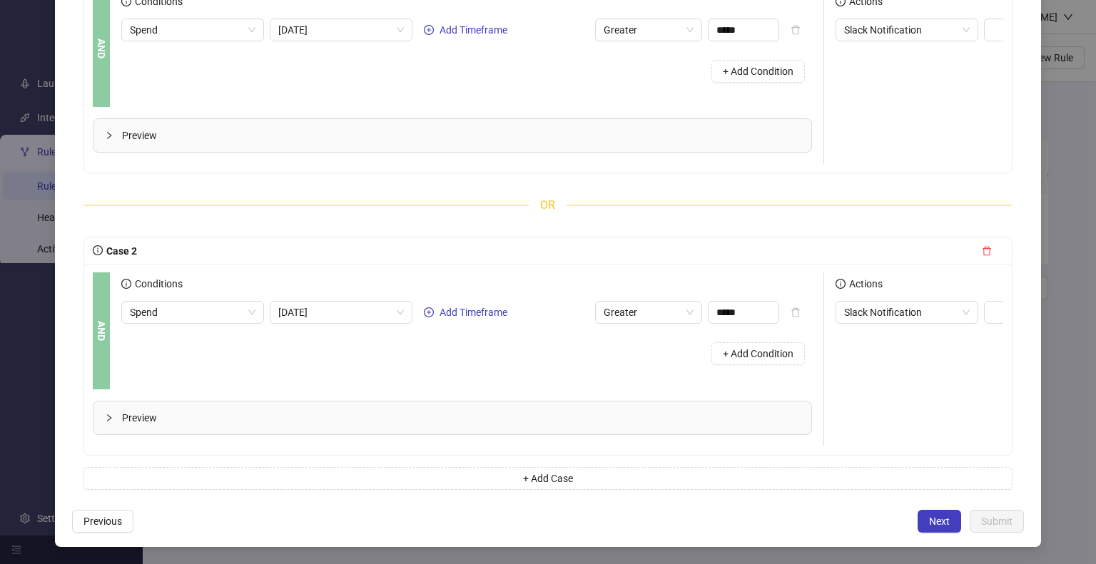
drag, startPoint x: 106, startPoint y: 541, endPoint x: 117, endPoint y: 531, distance: 15.1
click at [106, 527] on span "Previous" at bounding box center [102, 521] width 39 height 11
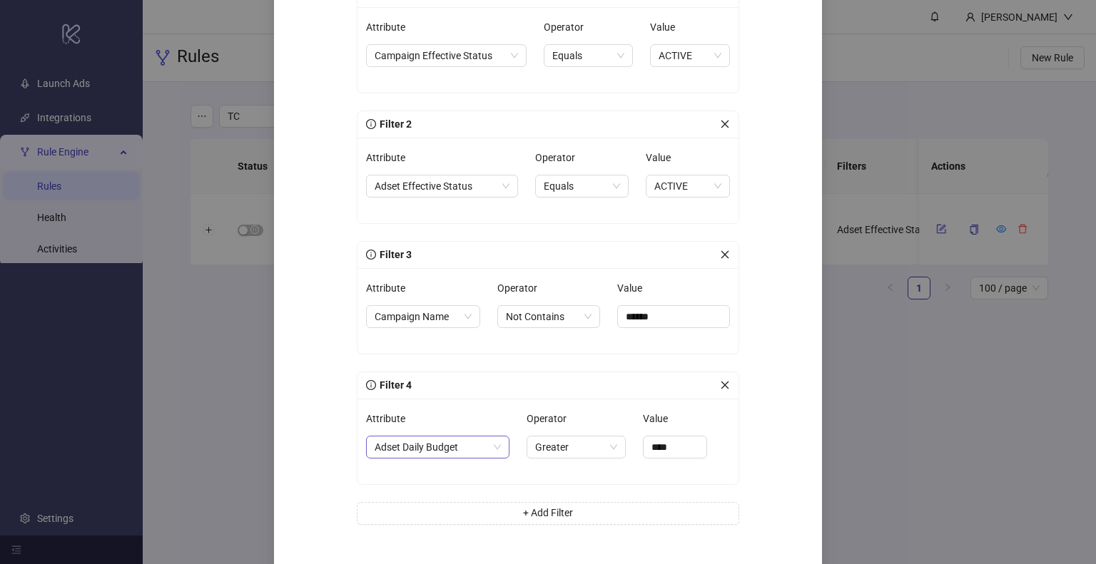
scroll to position [285, 0]
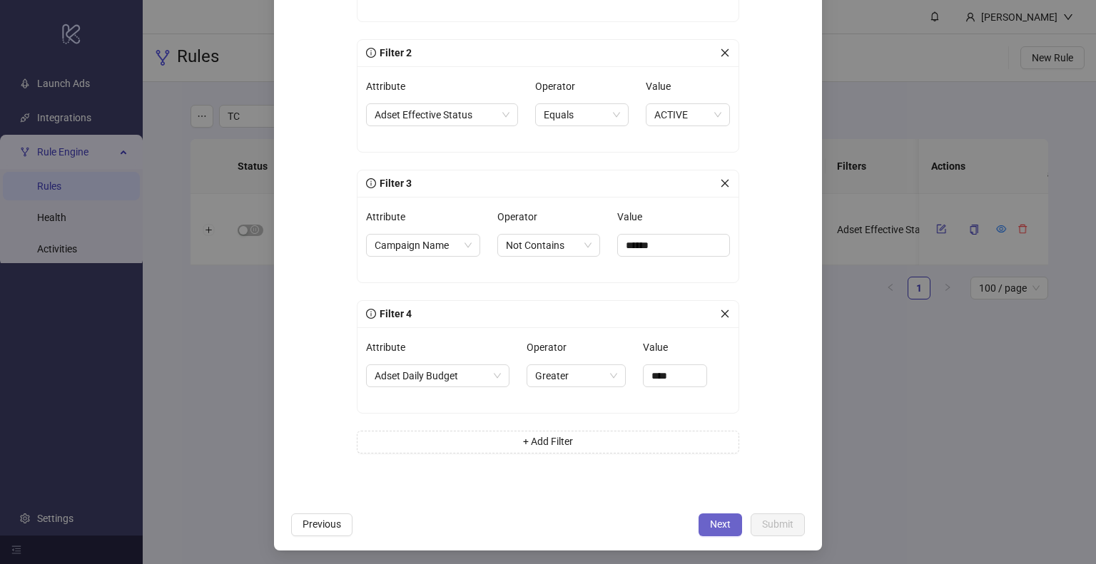
click at [715, 524] on span "Next" at bounding box center [720, 524] width 21 height 11
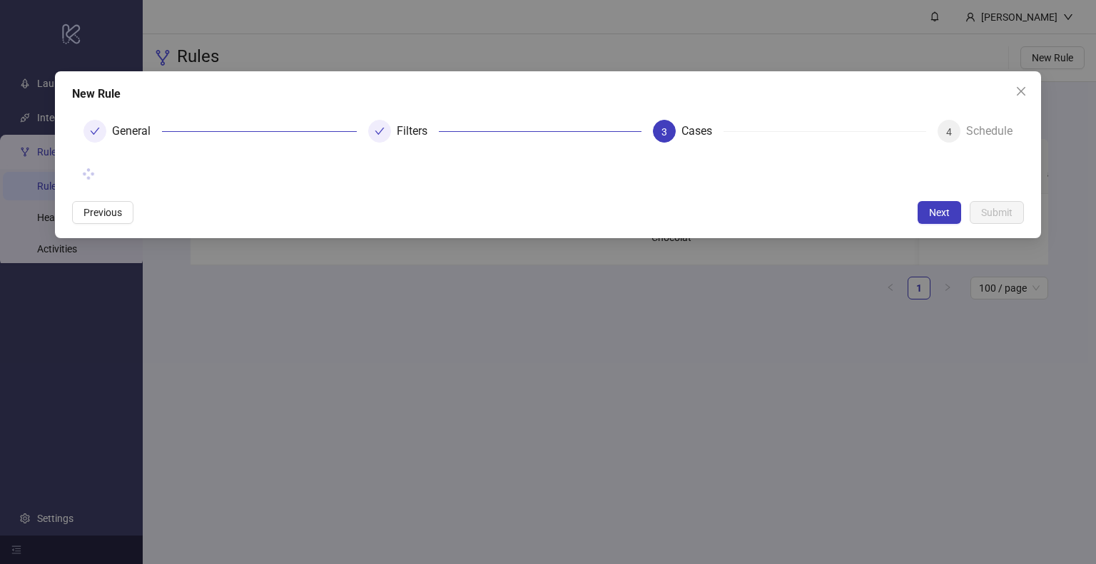
scroll to position [0, 0]
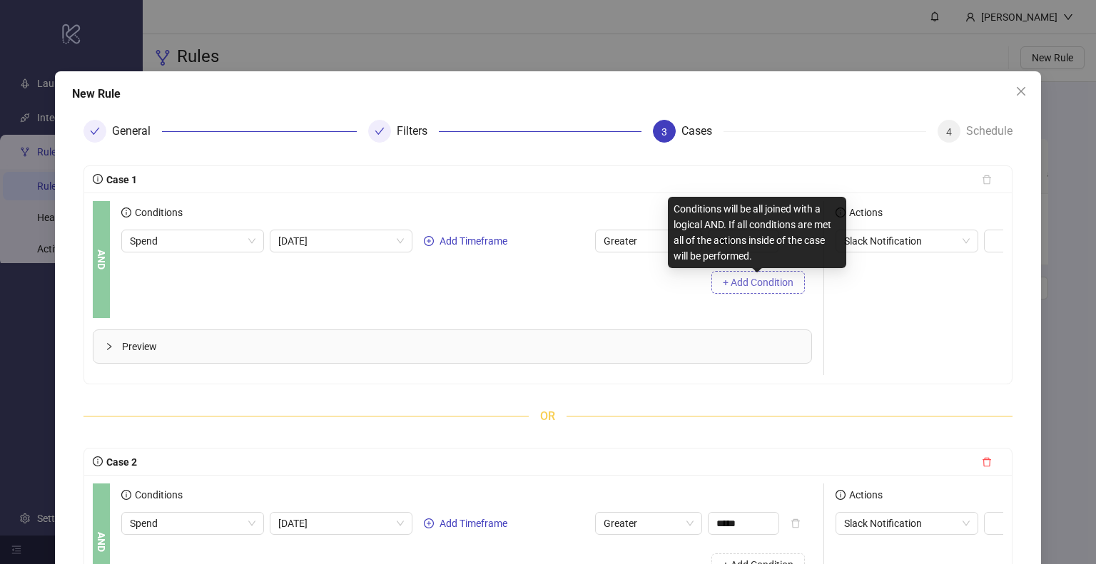
click at [744, 282] on span "+ Add Condition" at bounding box center [758, 282] width 71 height 11
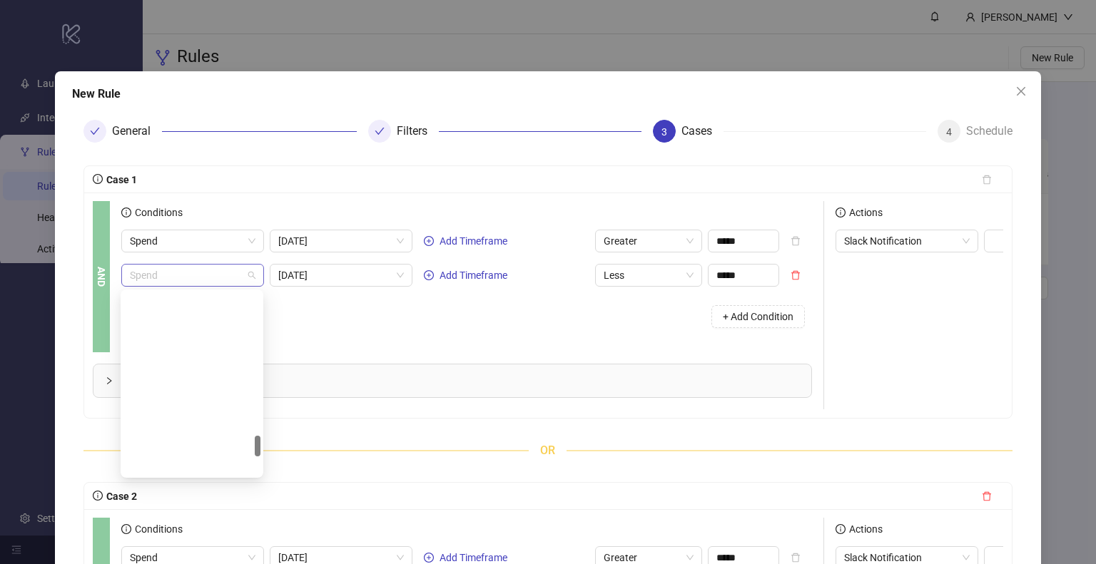
click at [225, 281] on span "Spend" at bounding box center [193, 275] width 126 height 21
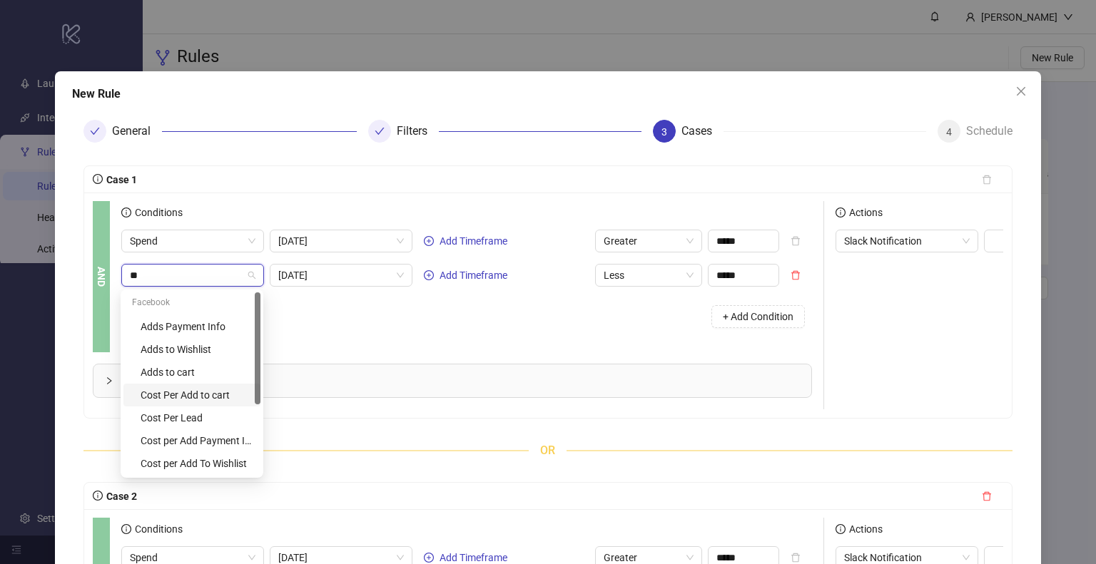
scroll to position [114, 0]
type input "**"
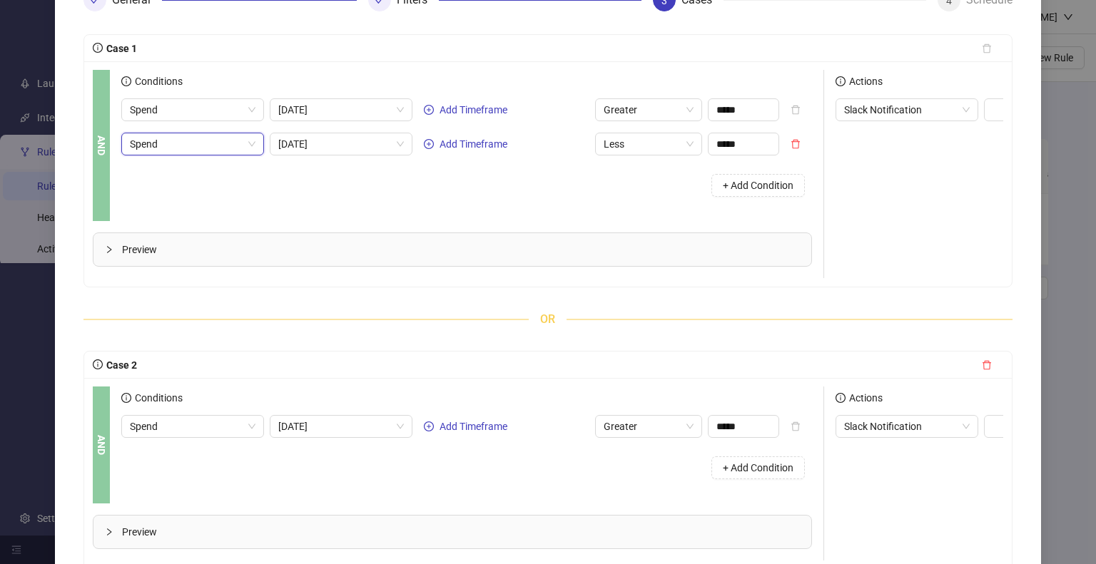
scroll to position [71, 0]
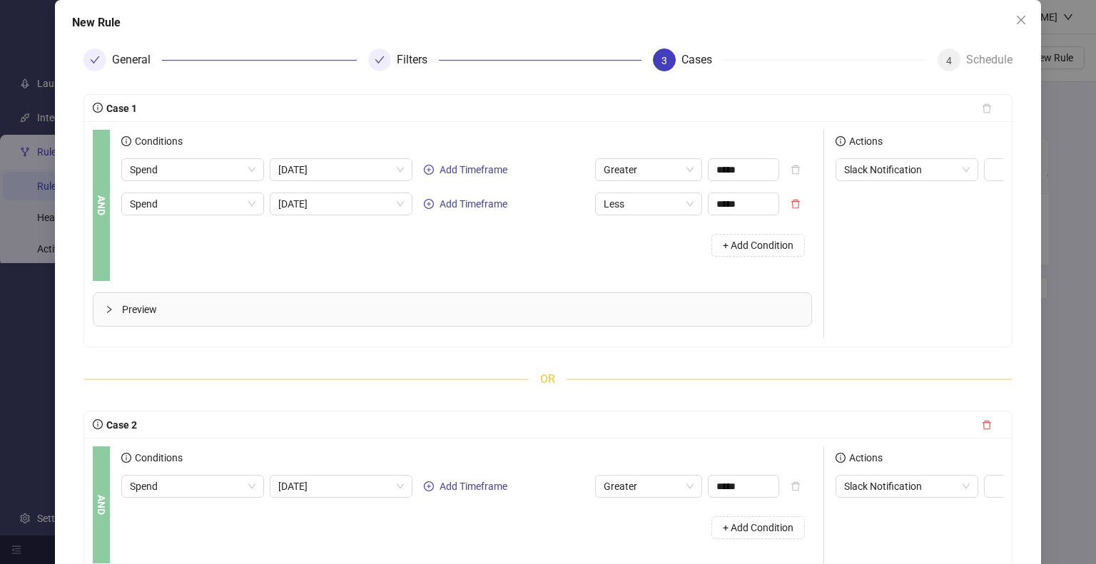
click at [552, 384] on span "OR" at bounding box center [548, 379] width 38 height 18
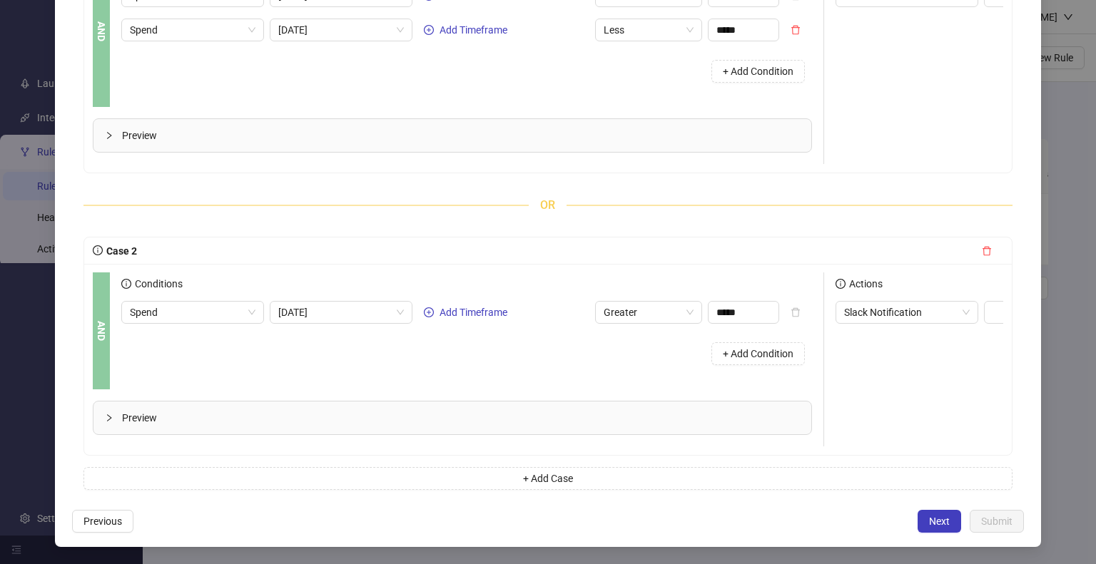
scroll to position [265, 0]
click at [571, 474] on button "+ Add Case" at bounding box center [547, 478] width 929 height 23
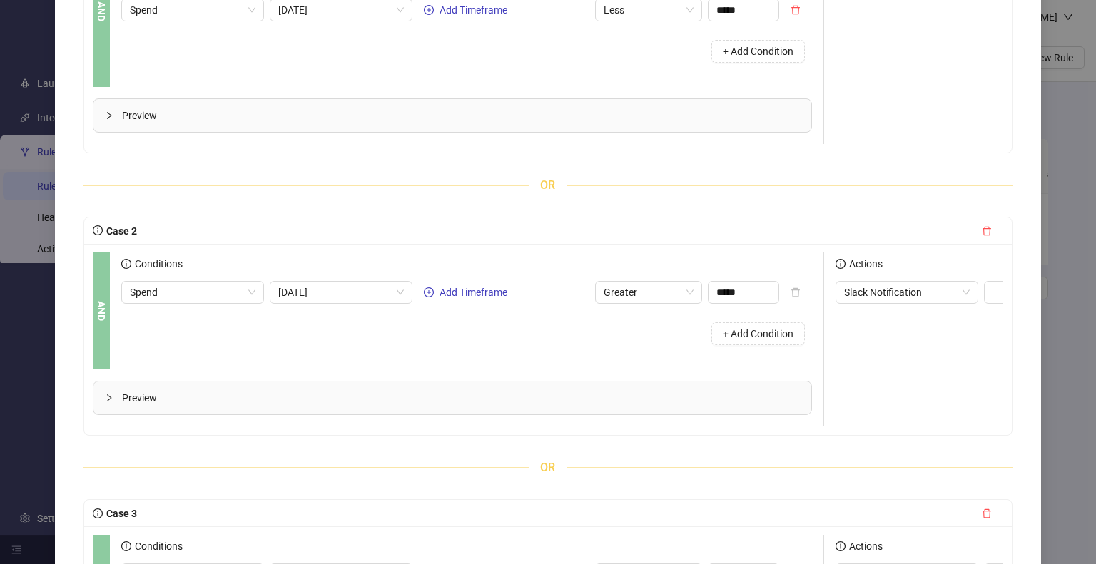
click at [541, 476] on span "OR" at bounding box center [548, 468] width 38 height 18
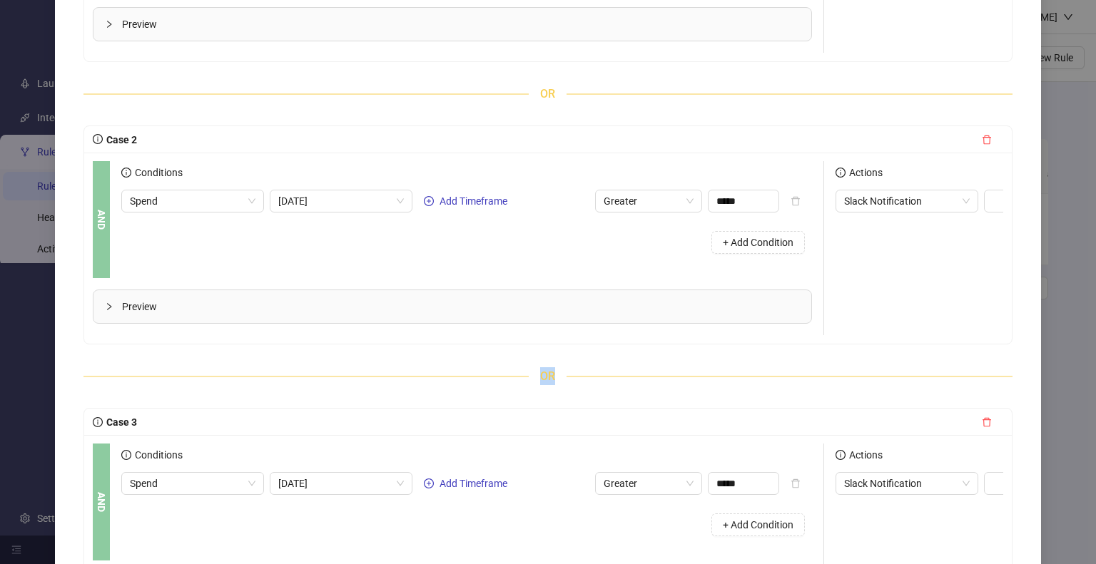
scroll to position [479, 0]
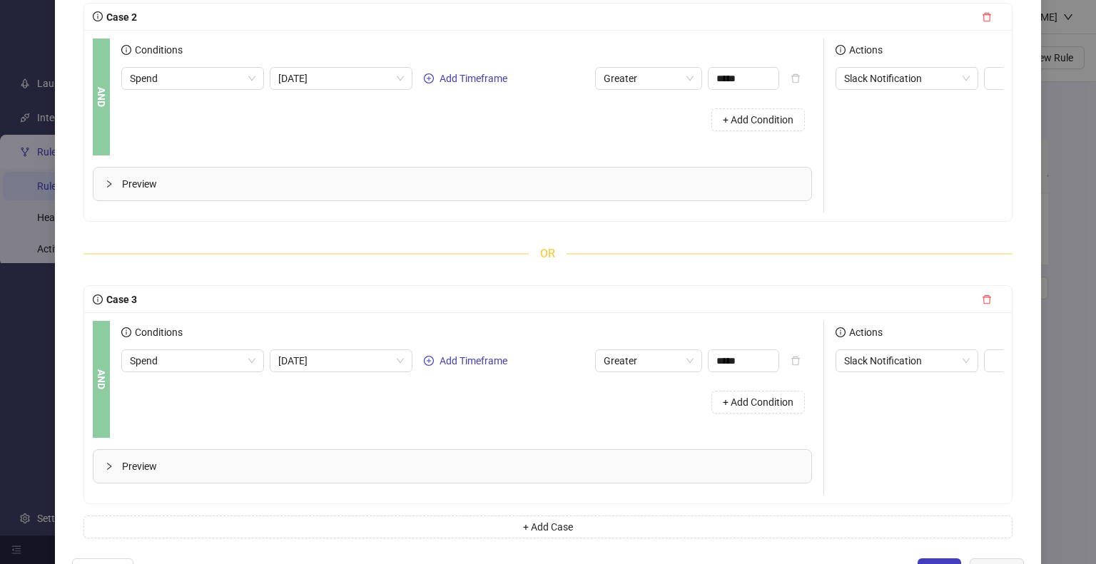
click at [626, 310] on div "Case 3" at bounding box center [548, 299] width 910 height 23
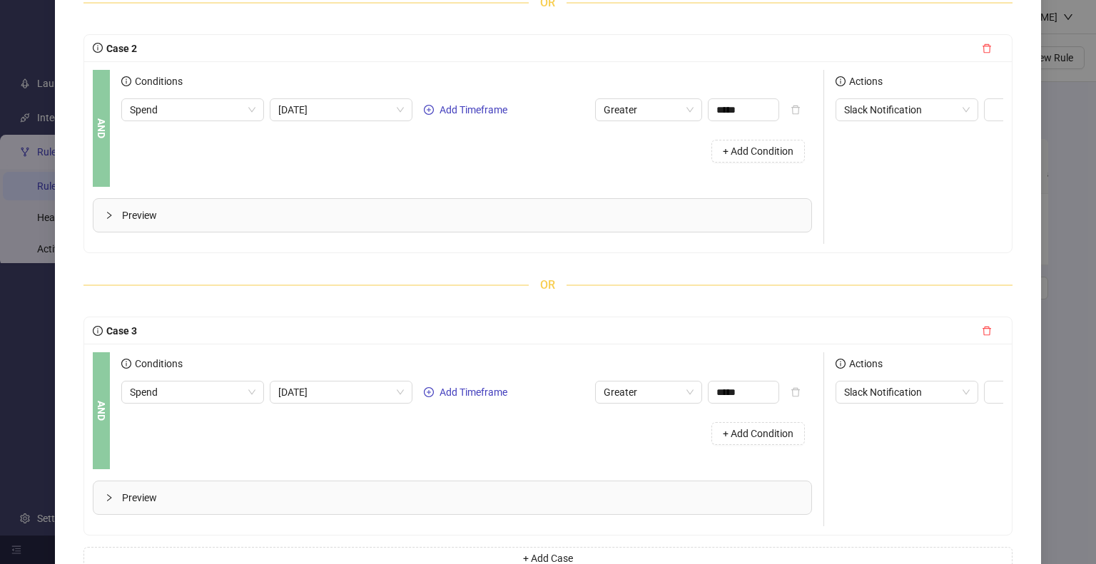
scroll to position [558, 0]
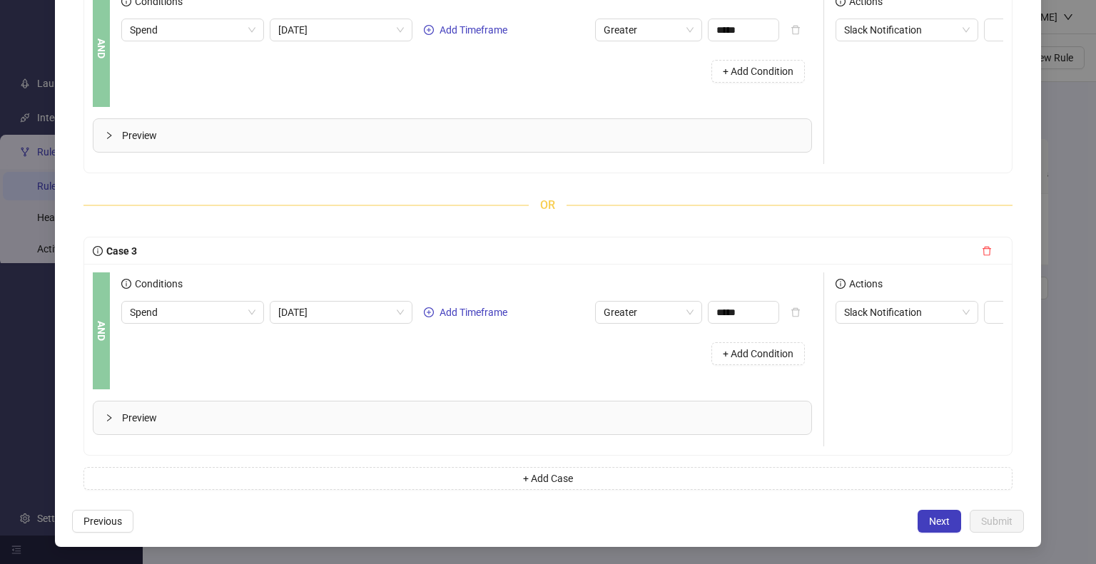
click at [982, 247] on icon "delete" at bounding box center [986, 251] width 9 height 9
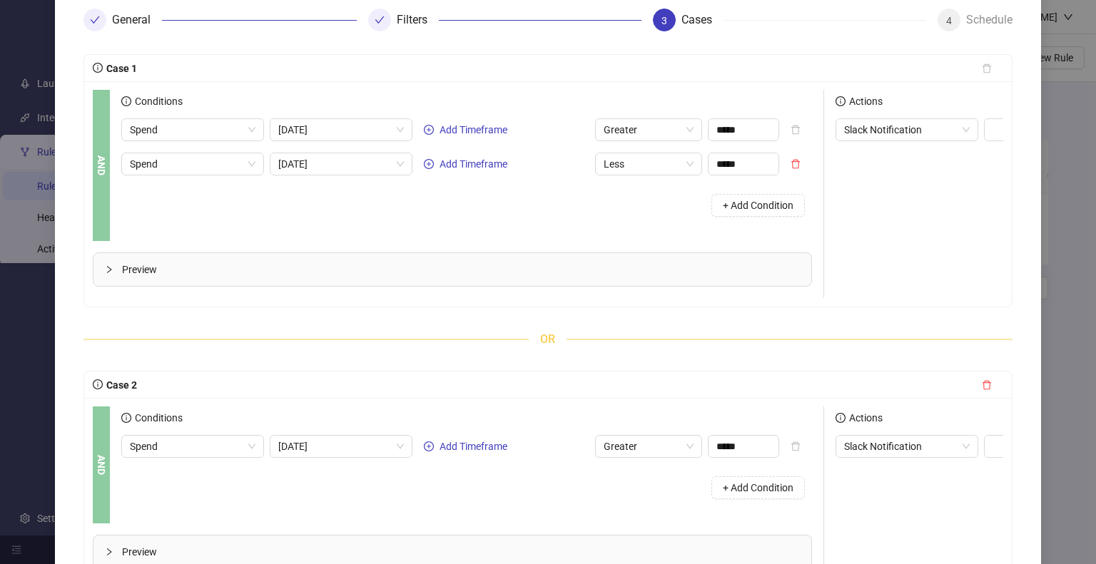
scroll to position [0, 0]
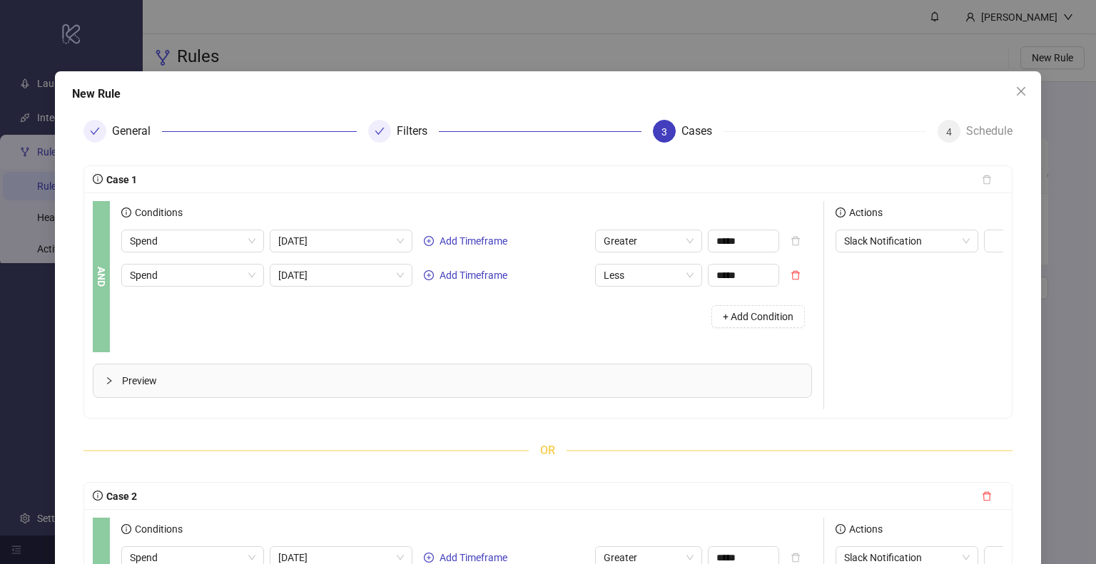
drag, startPoint x: 979, startPoint y: 507, endPoint x: 973, endPoint y: 501, distance: 9.1
click at [982, 501] on icon "delete" at bounding box center [986, 495] width 9 height 9
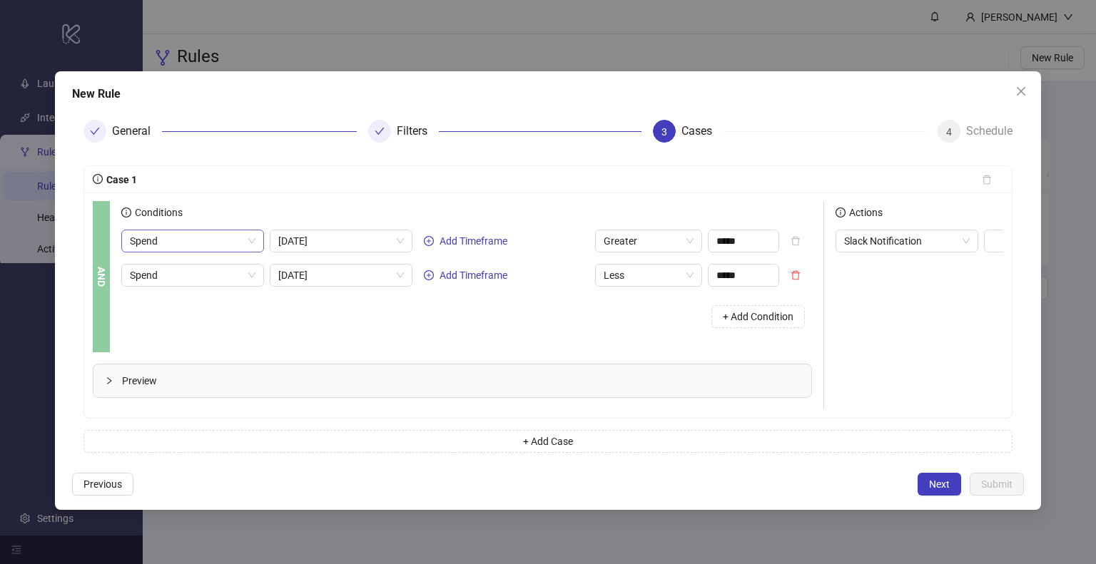
click at [171, 242] on span "Spend" at bounding box center [193, 240] width 126 height 21
type input "***"
drag, startPoint x: 167, startPoint y: 293, endPoint x: 183, endPoint y: 287, distance: 17.0
click at [168, 293] on div "Frequency" at bounding box center [196, 293] width 111 height 16
click at [297, 234] on span "[DATE]" at bounding box center [341, 240] width 126 height 21
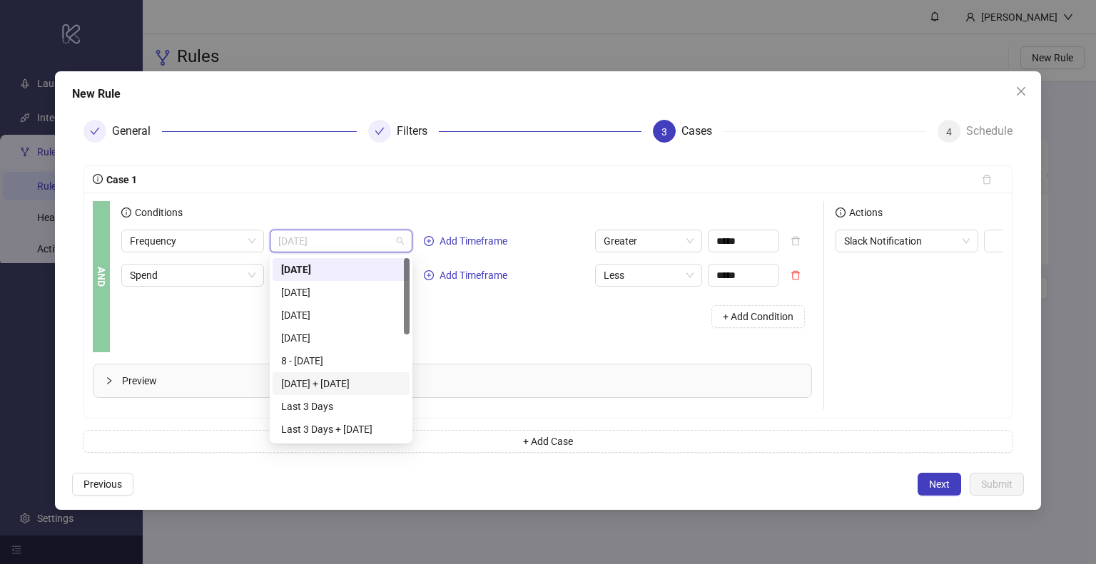
scroll to position [71, 0]
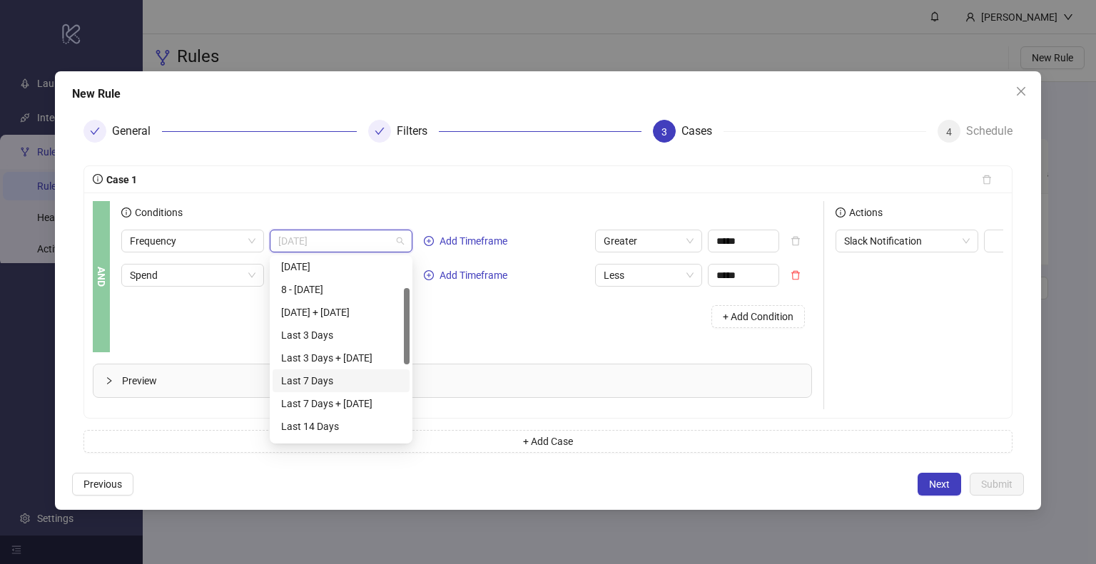
click at [340, 382] on div "Last 7 Days" at bounding box center [341, 381] width 120 height 16
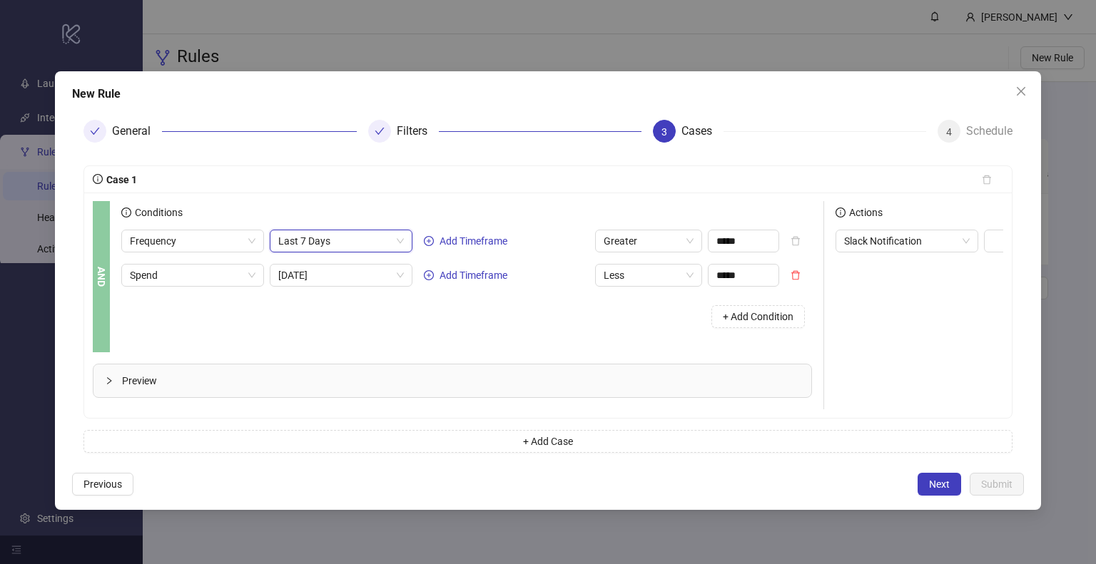
click at [349, 180] on div "Case 1" at bounding box center [531, 180] width 877 height 16
click at [618, 233] on span "Greater" at bounding box center [648, 240] width 90 height 21
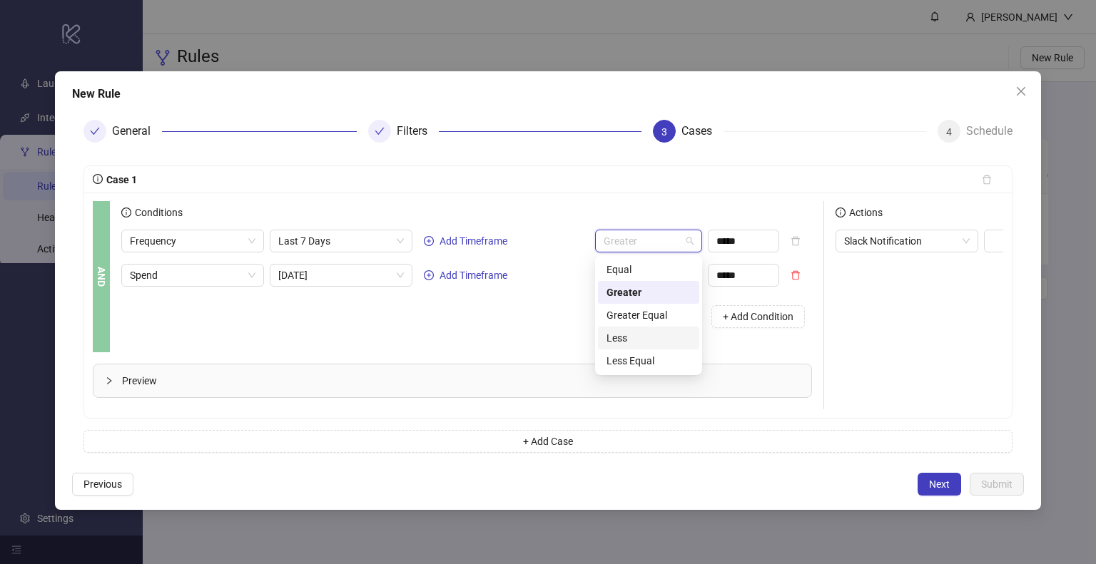
click at [619, 340] on div "Less" at bounding box center [648, 338] width 84 height 16
click at [722, 240] on input "*****" at bounding box center [743, 240] width 70 height 21
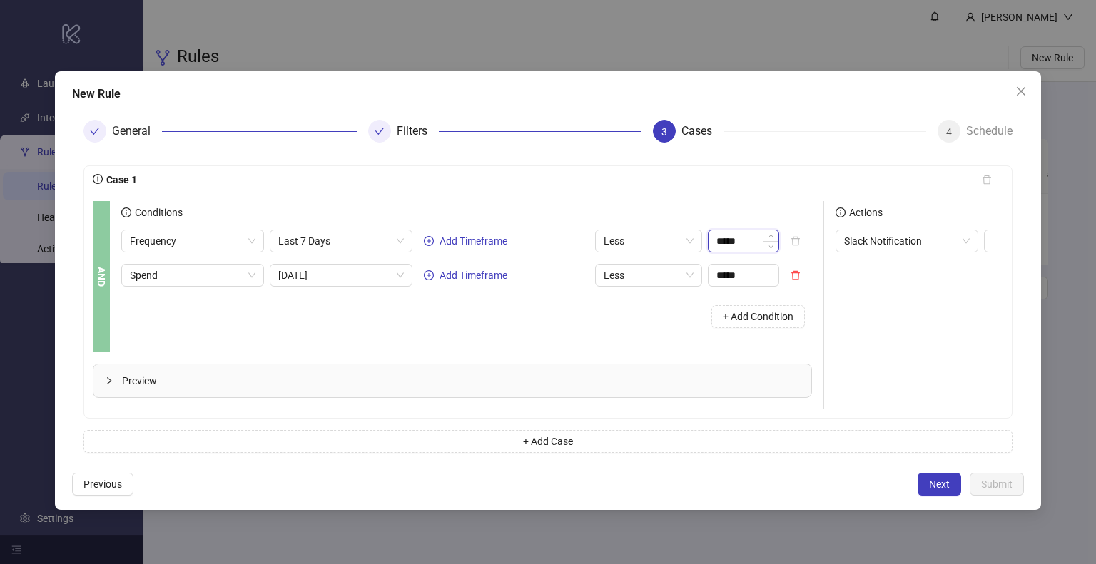
click at [722, 240] on input "*****" at bounding box center [743, 240] width 70 height 21
type input "****"
drag, startPoint x: 796, startPoint y: 272, endPoint x: 759, endPoint y: 265, distance: 37.8
click at [796, 272] on icon "delete" at bounding box center [795, 275] width 10 height 10
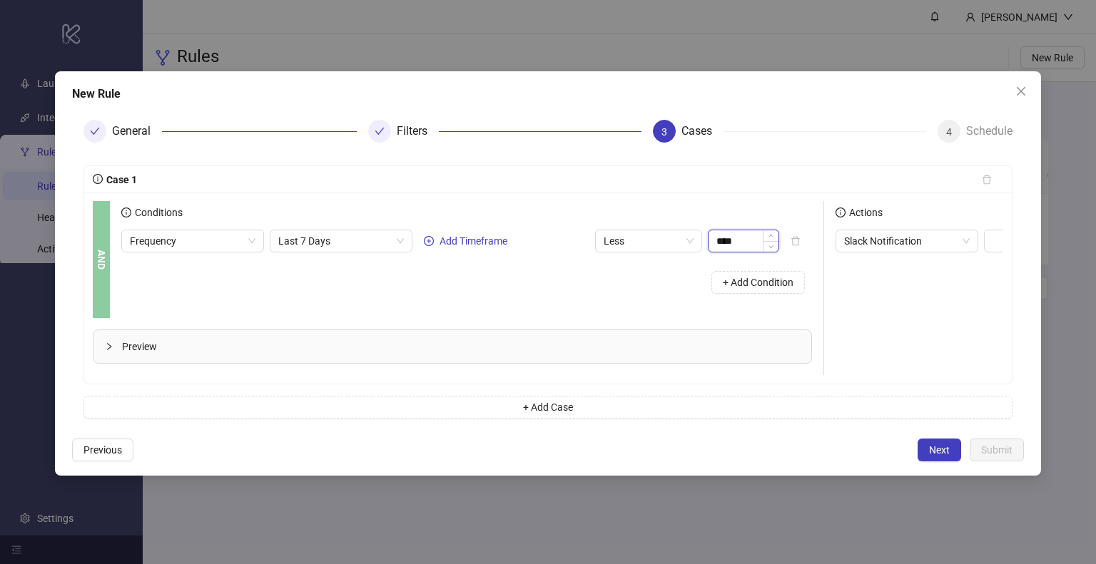
click at [730, 239] on input "****" at bounding box center [743, 240] width 70 height 21
drag, startPoint x: 570, startPoint y: 307, endPoint x: 549, endPoint y: 312, distance: 21.3
click at [569, 307] on div "Conditions Frequency Last 7 Days Add Timeframe Less **** + Add Condition" at bounding box center [472, 259] width 702 height 117
click at [113, 448] on div "New Rule General Filters 3 Cases 4 Schedule Case 1 AND Conditions Frequency Las…" at bounding box center [548, 273] width 986 height 404
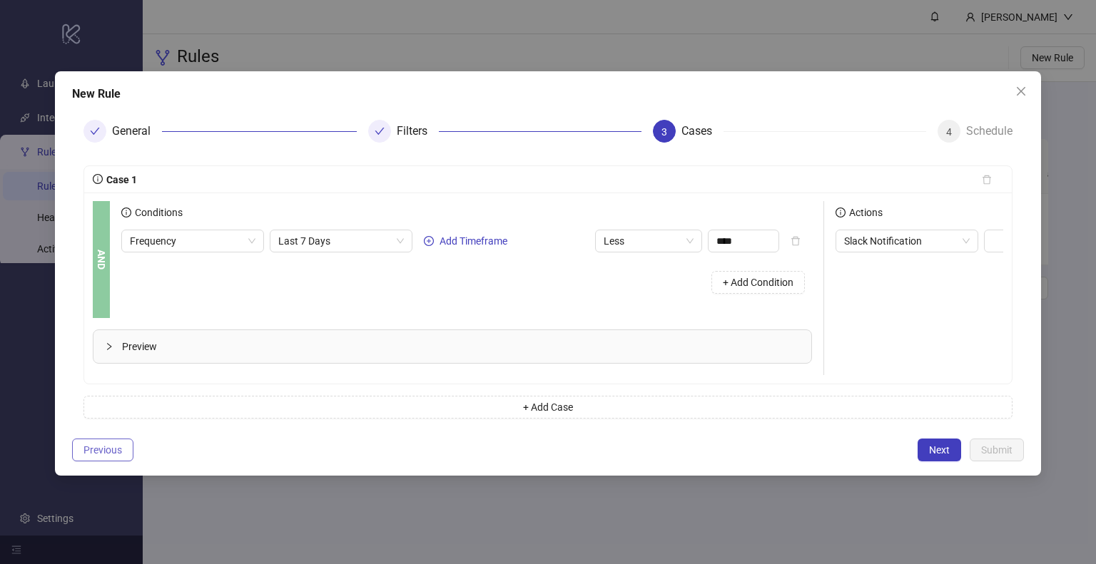
click at [111, 461] on button "Previous" at bounding box center [102, 450] width 61 height 23
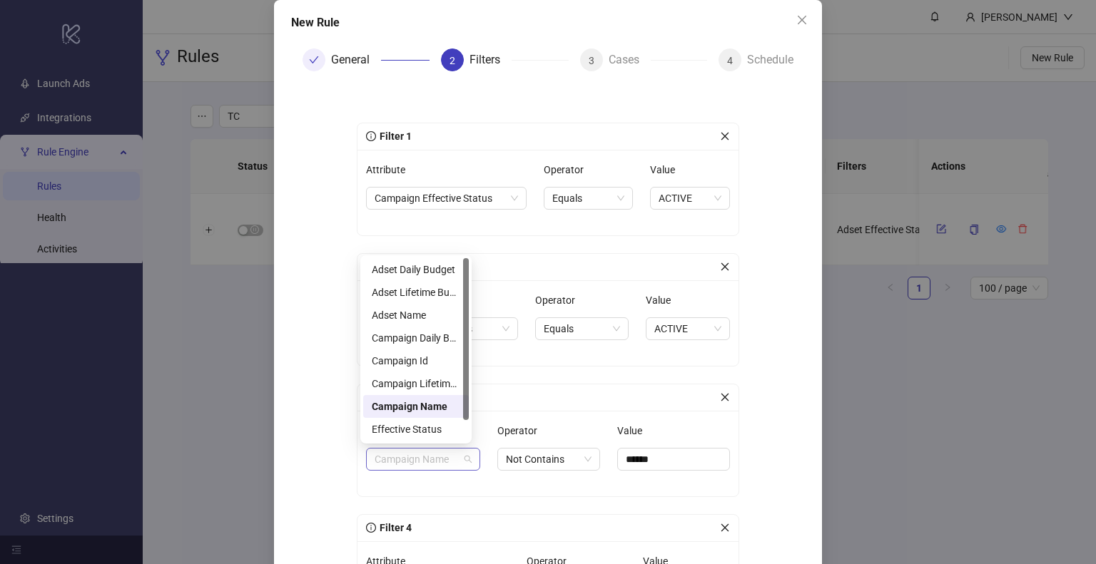
click at [403, 457] on span "Campaign Name" at bounding box center [422, 459] width 97 height 21
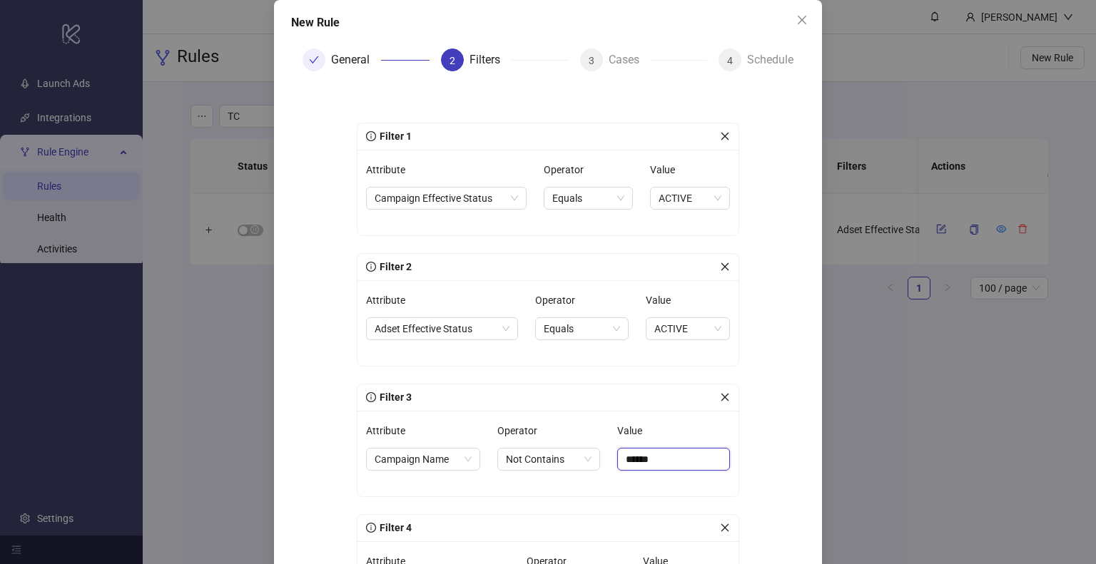
click at [628, 458] on input "******" at bounding box center [673, 459] width 113 height 23
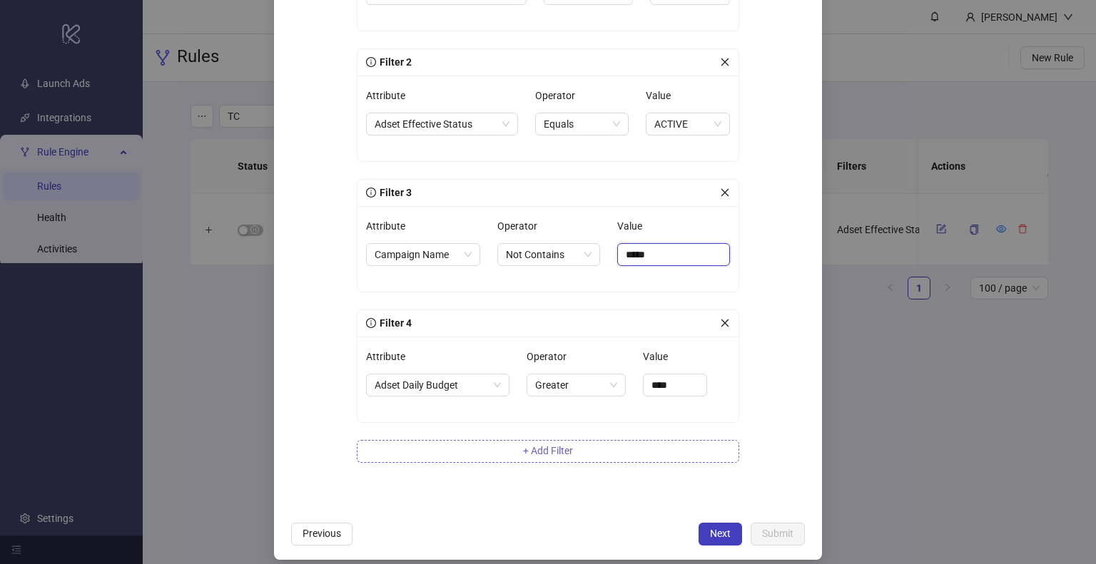
scroll to position [287, 0]
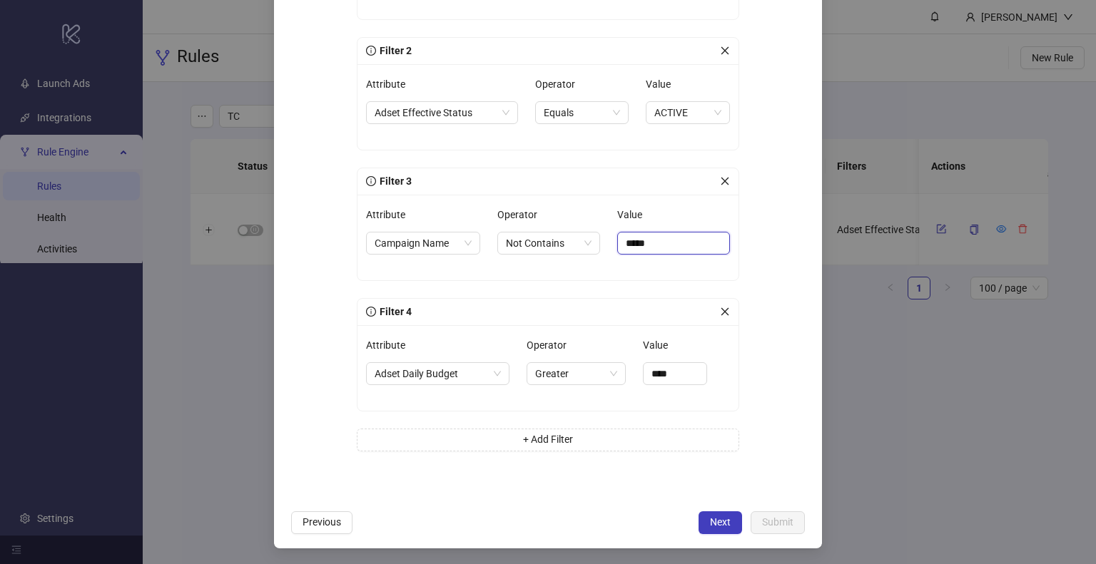
type input "*****"
click at [720, 311] on icon "close" at bounding box center [725, 312] width 10 height 10
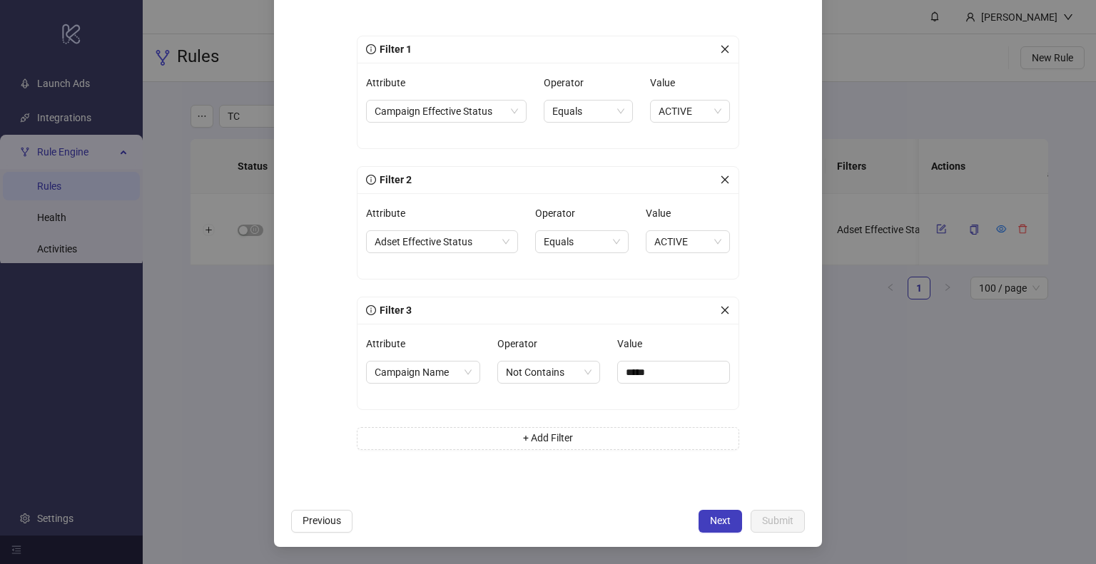
scroll to position [157, 0]
click at [713, 519] on span "Next" at bounding box center [720, 521] width 21 height 11
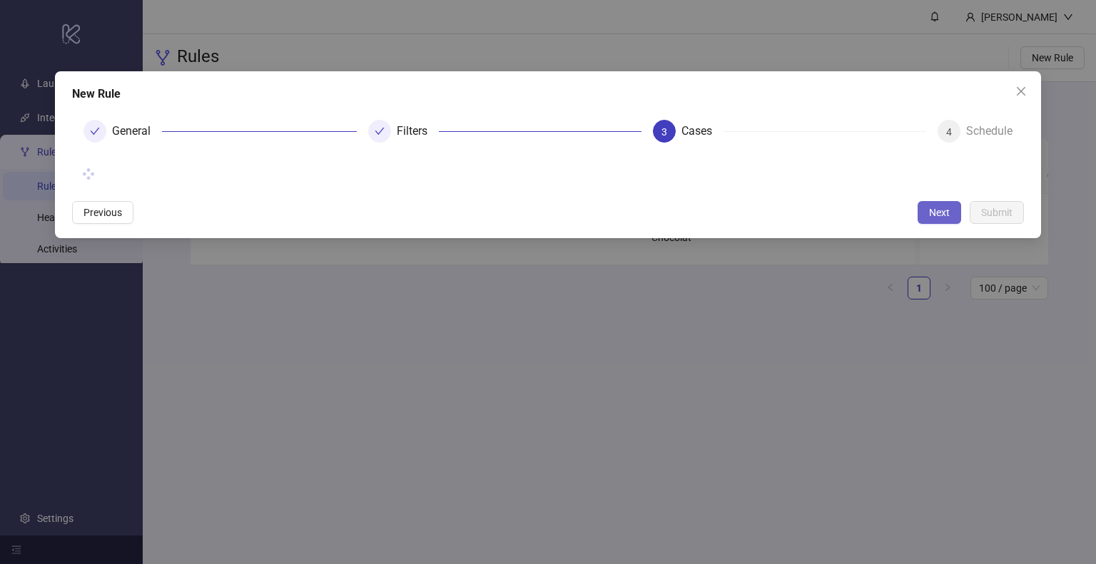
scroll to position [0, 0]
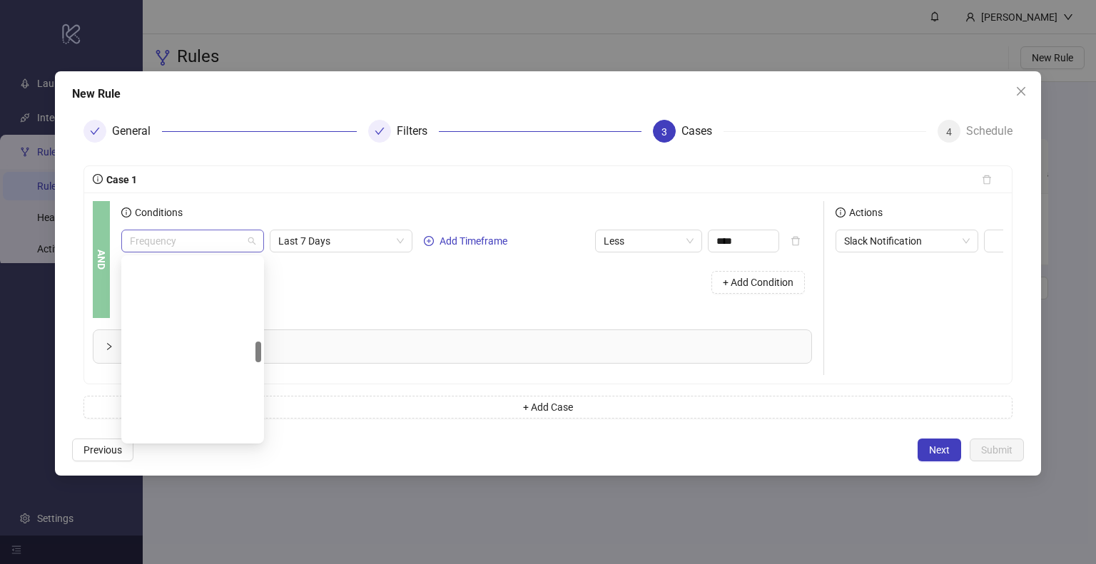
click at [187, 245] on span "Frequency" at bounding box center [193, 240] width 126 height 21
drag, startPoint x: 391, startPoint y: 299, endPoint x: 426, endPoint y: 297, distance: 35.0
click at [391, 299] on div "+ Add Condition" at bounding box center [466, 282] width 690 height 37
click at [947, 456] on span "Next" at bounding box center [939, 449] width 21 height 11
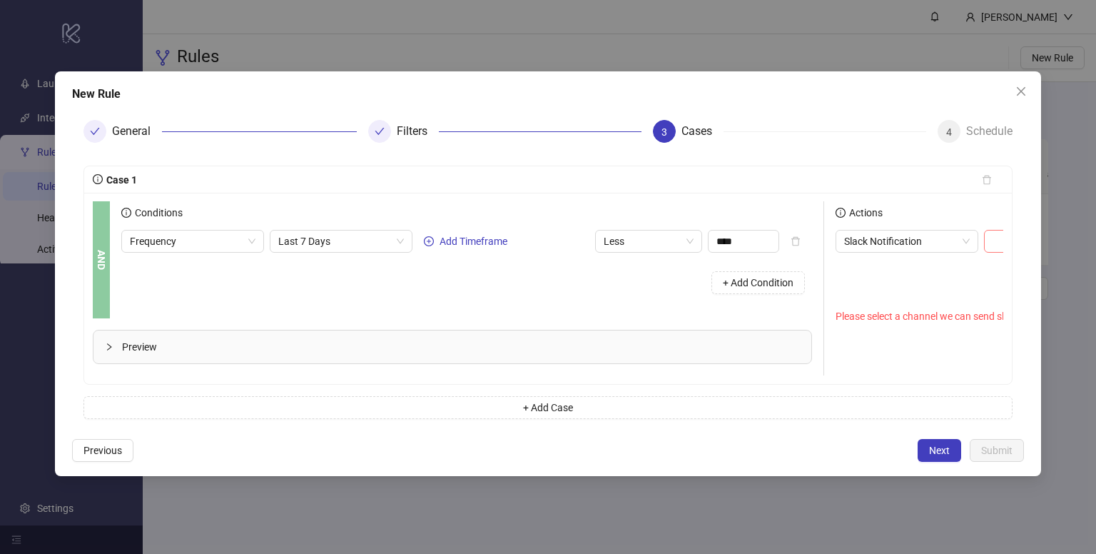
click at [1001, 245] on input "search" at bounding box center [1062, 240] width 141 height 21
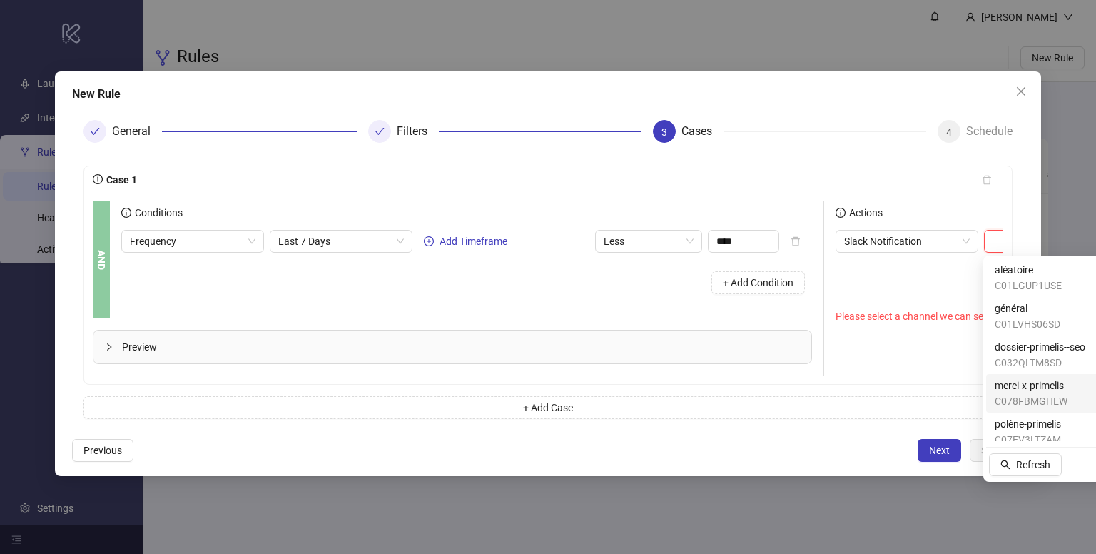
click at [1021, 388] on span "merci-x-primelis" at bounding box center [1030, 385] width 73 height 16
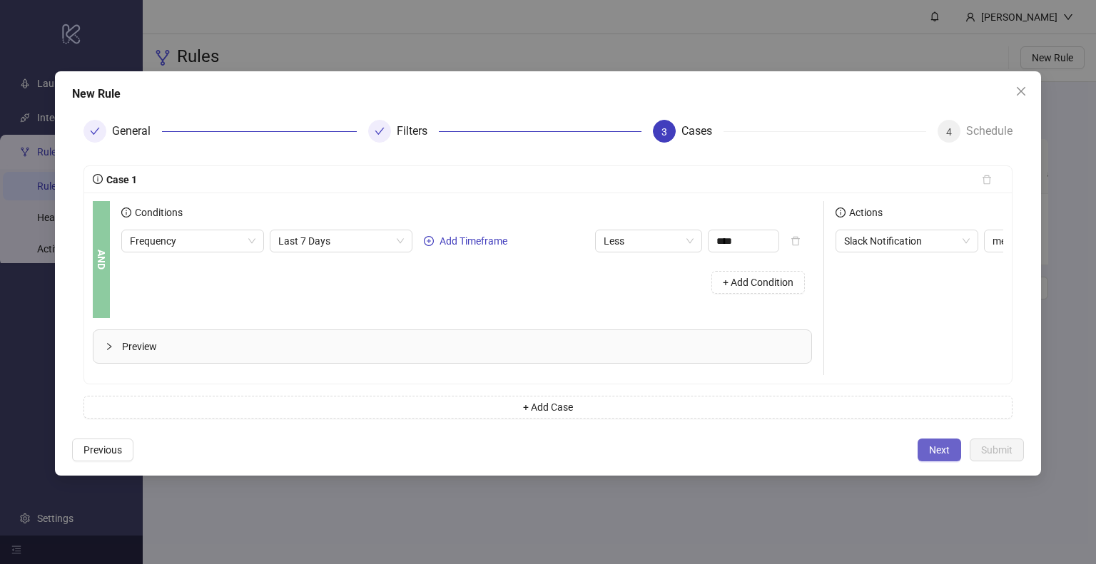
click at [947, 461] on button "Next" at bounding box center [939, 450] width 44 height 23
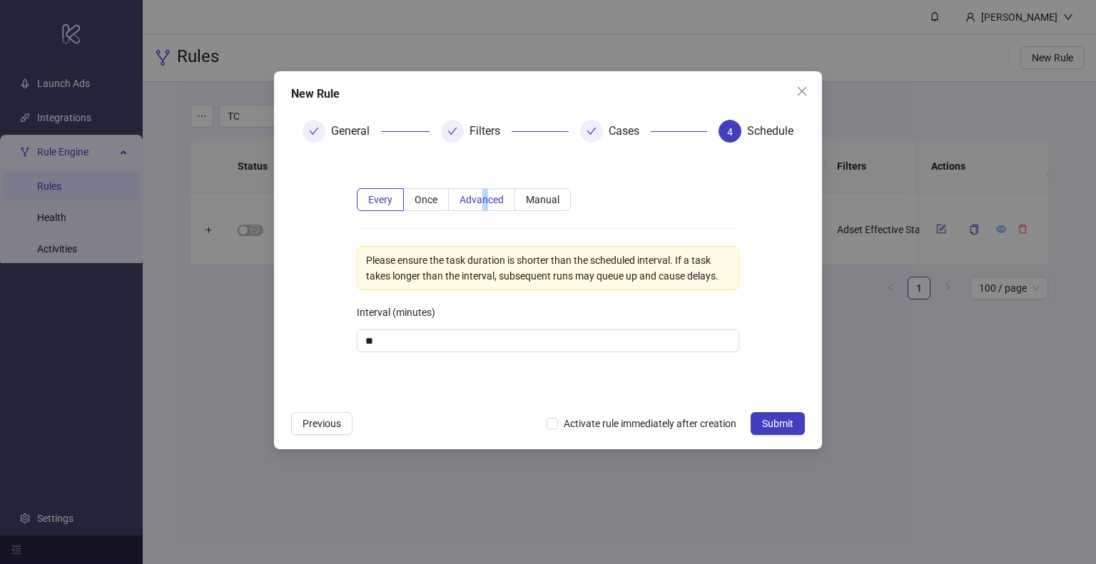
click at [485, 207] on label "Advanced" at bounding box center [482, 199] width 66 height 23
click at [479, 202] on span "Advanced" at bounding box center [481, 199] width 44 height 11
click at [456, 213] on div "Every Once Advanced Manual Please ensure the task duration is shorter than the …" at bounding box center [548, 278] width 428 height 227
click at [470, 198] on span "Advanced" at bounding box center [481, 199] width 44 height 11
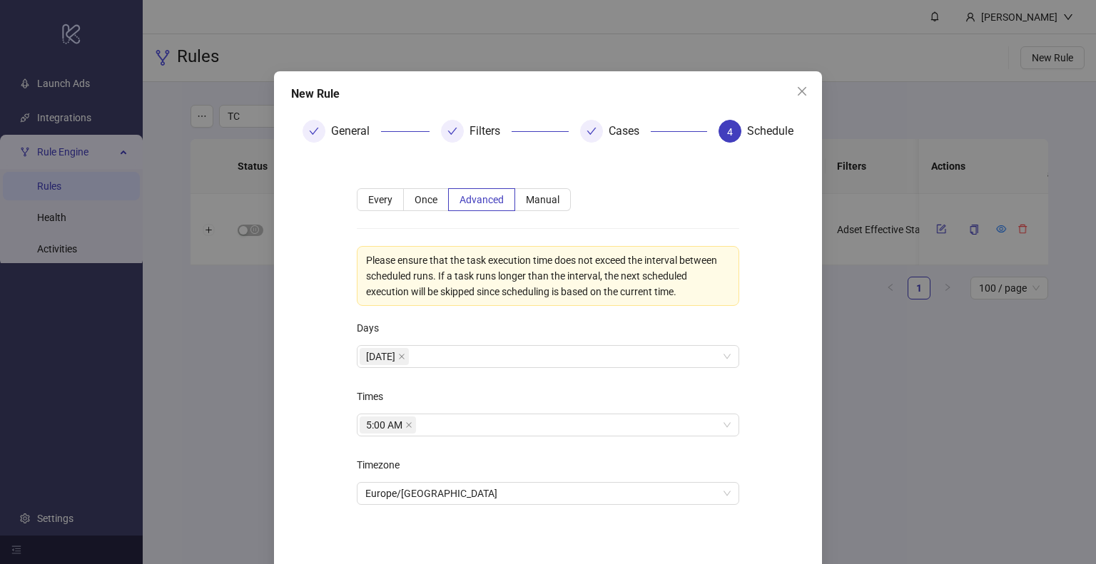
drag, startPoint x: 405, startPoint y: 426, endPoint x: 407, endPoint y: 405, distance: 20.7
click at [405, 417] on span at bounding box center [408, 425] width 7 height 16
click at [422, 355] on div "Monday" at bounding box center [540, 357] width 362 height 20
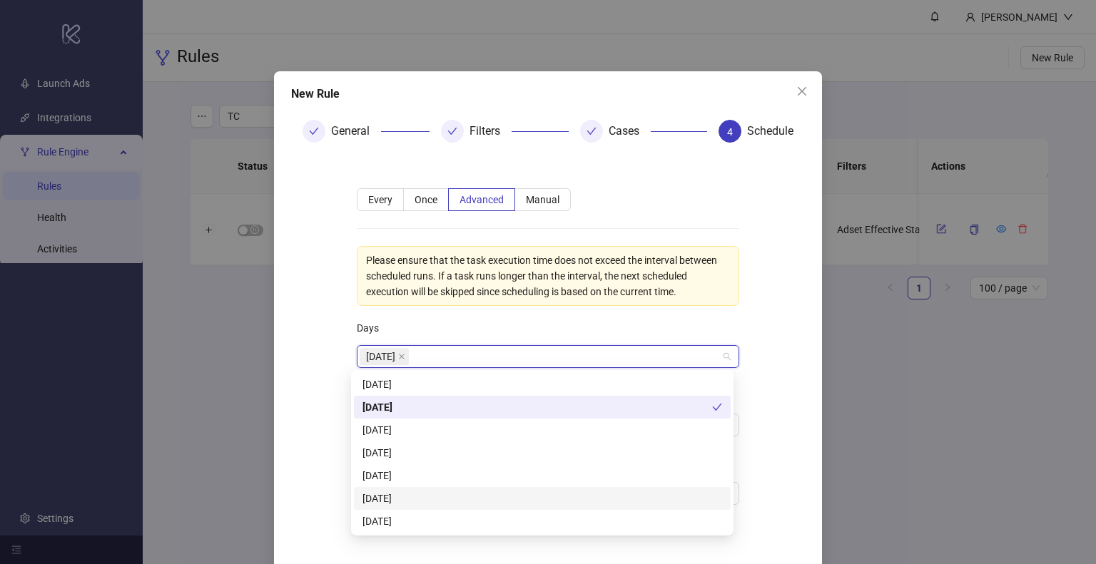
drag, startPoint x: 434, startPoint y: 496, endPoint x: 436, endPoint y: 459, distance: 37.1
click at [435, 494] on div "Friday" at bounding box center [541, 499] width 359 height 16
click at [573, 320] on div "Days" at bounding box center [548, 331] width 382 height 29
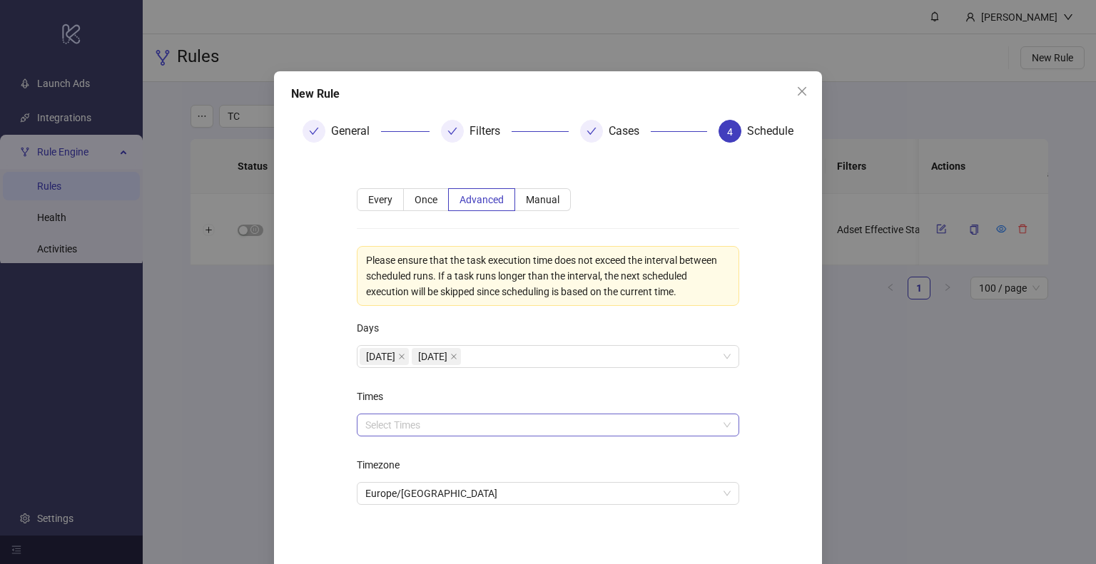
click at [406, 428] on div at bounding box center [540, 425] width 362 height 20
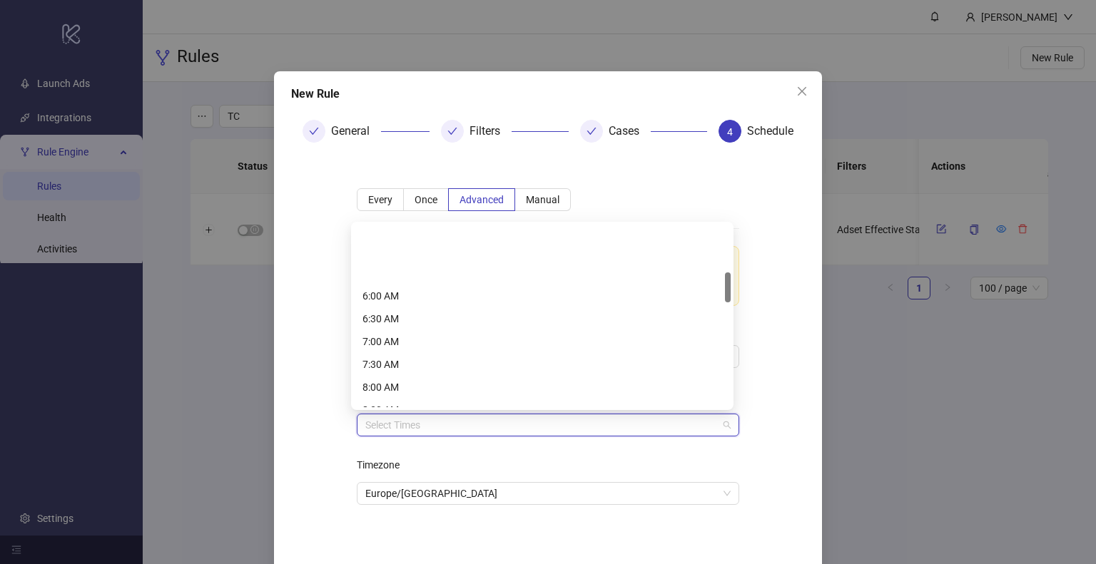
scroll to position [285, 0]
click at [417, 341] on div "8:30 AM" at bounding box center [541, 339] width 359 height 16
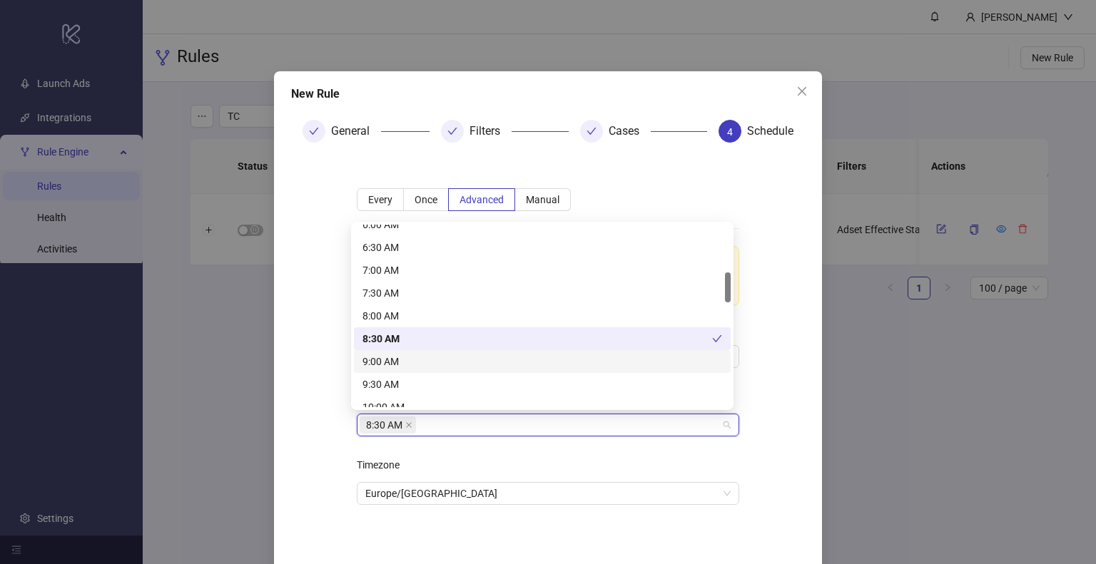
click at [778, 396] on form "**********" at bounding box center [548, 355] width 514 height 402
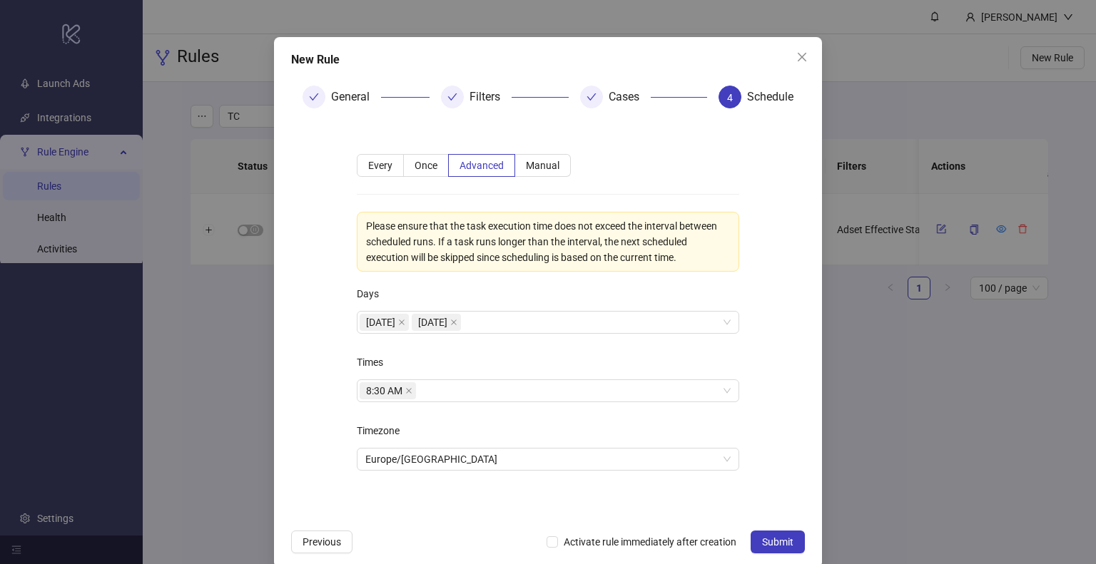
scroll to position [54, 0]
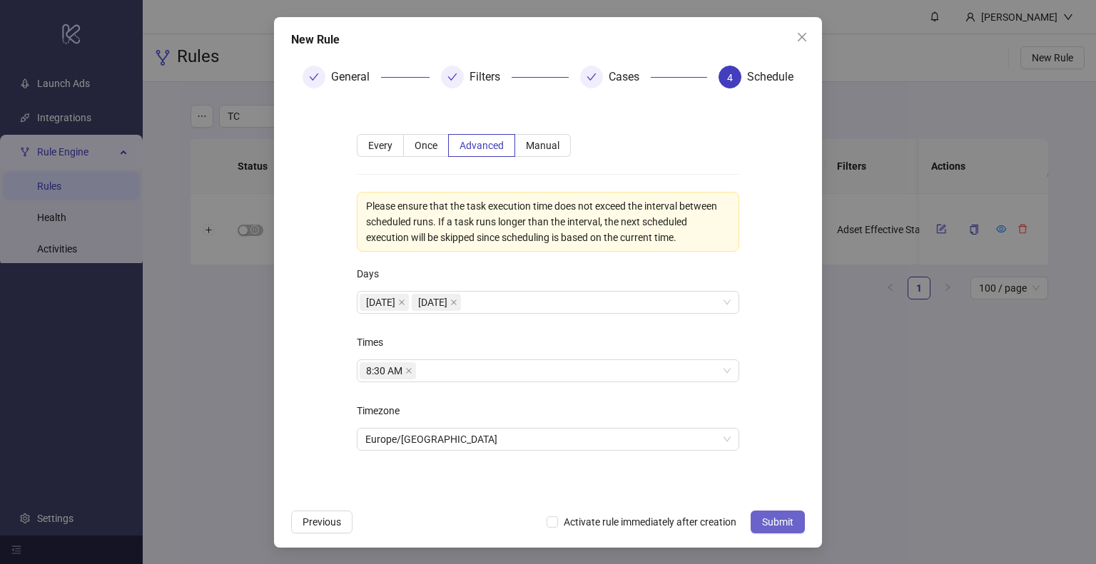
click at [762, 517] on span "Submit" at bounding box center [777, 521] width 31 height 11
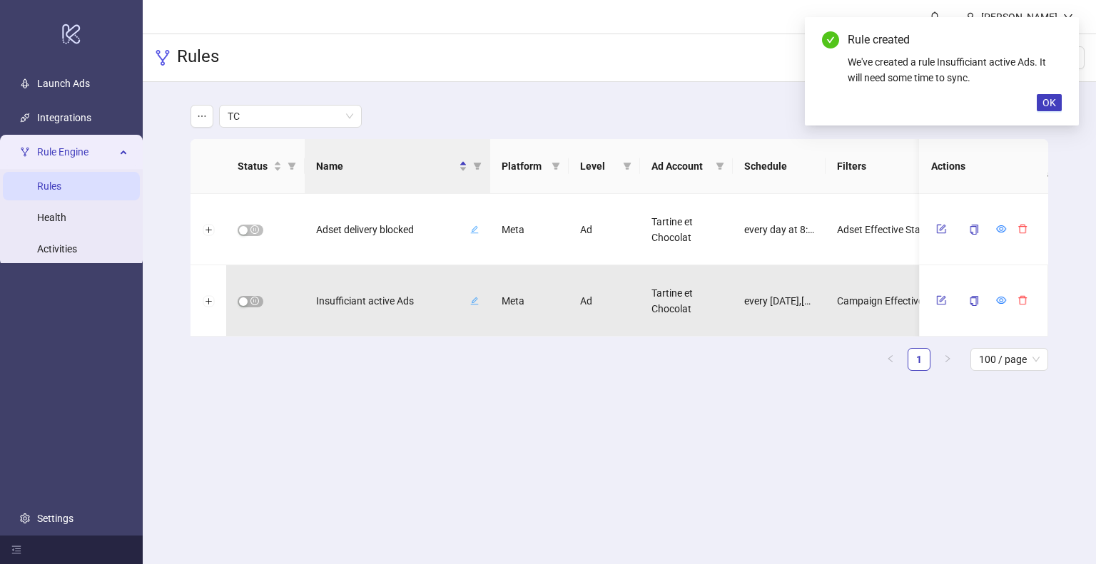
scroll to position [0, 0]
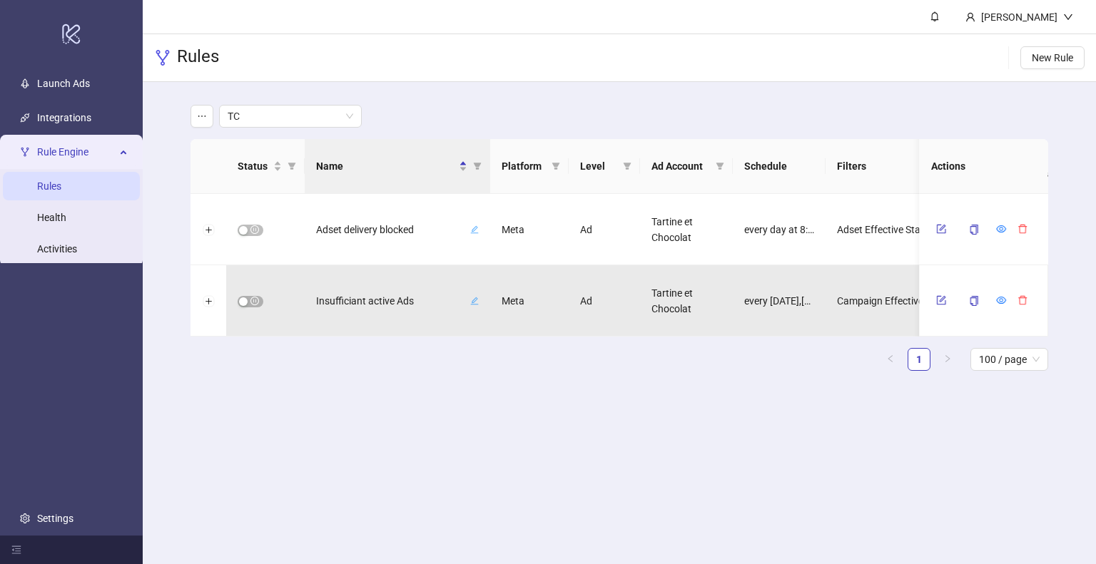
click at [1058, 52] on span "New Rule" at bounding box center [1051, 57] width 41 height 11
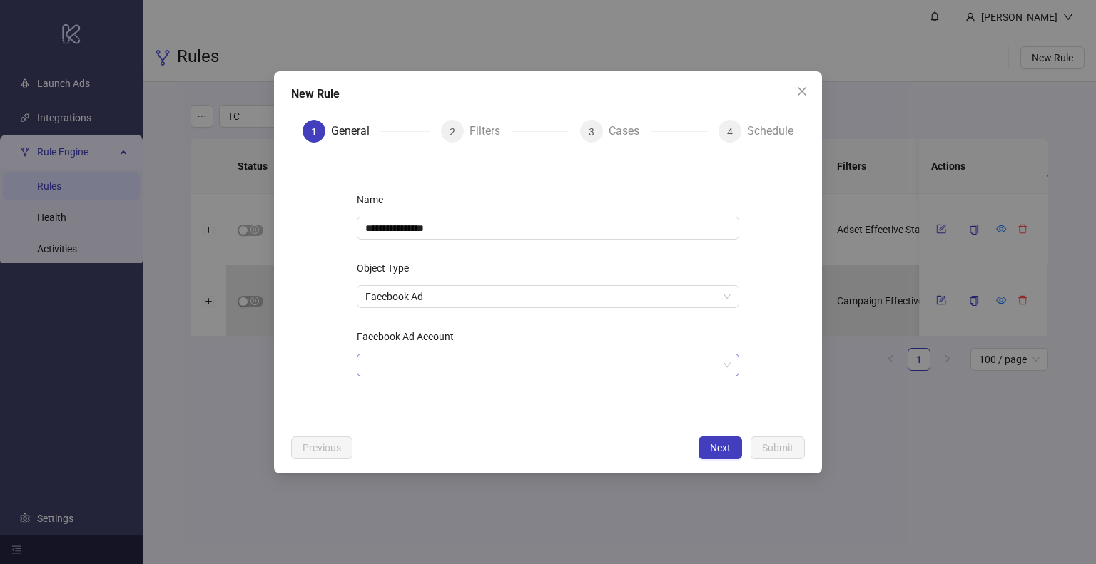
drag, startPoint x: 404, startPoint y: 367, endPoint x: 410, endPoint y: 362, distance: 8.1
click at [408, 363] on input "Facebook Ad Account" at bounding box center [541, 365] width 352 height 21
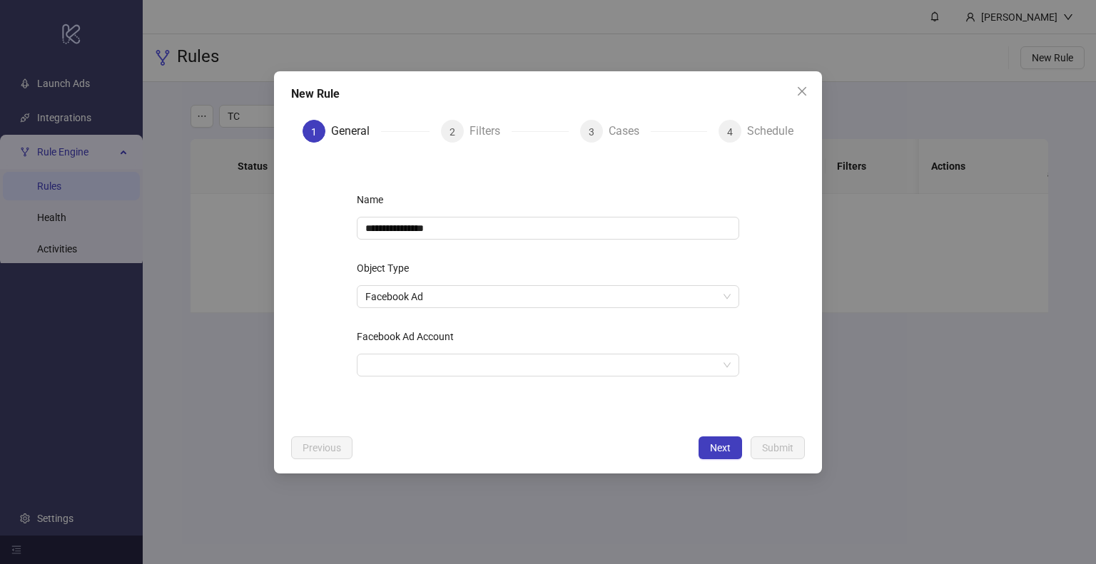
click at [420, 377] on div "**********" at bounding box center [548, 290] width 428 height 251
click at [429, 367] on input "Facebook Ad Account" at bounding box center [541, 365] width 352 height 21
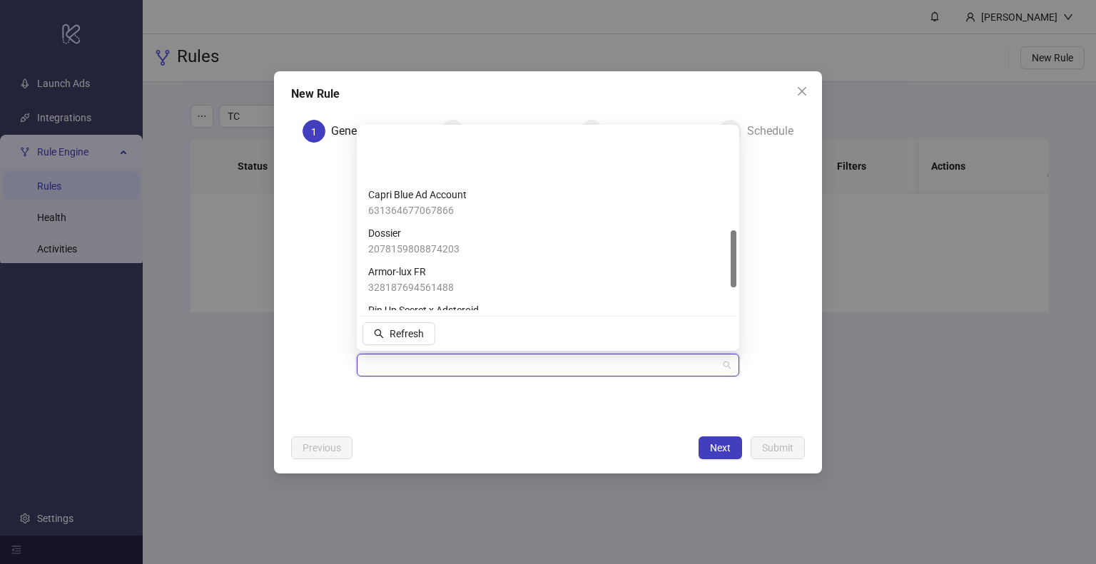
scroll to position [324, 0]
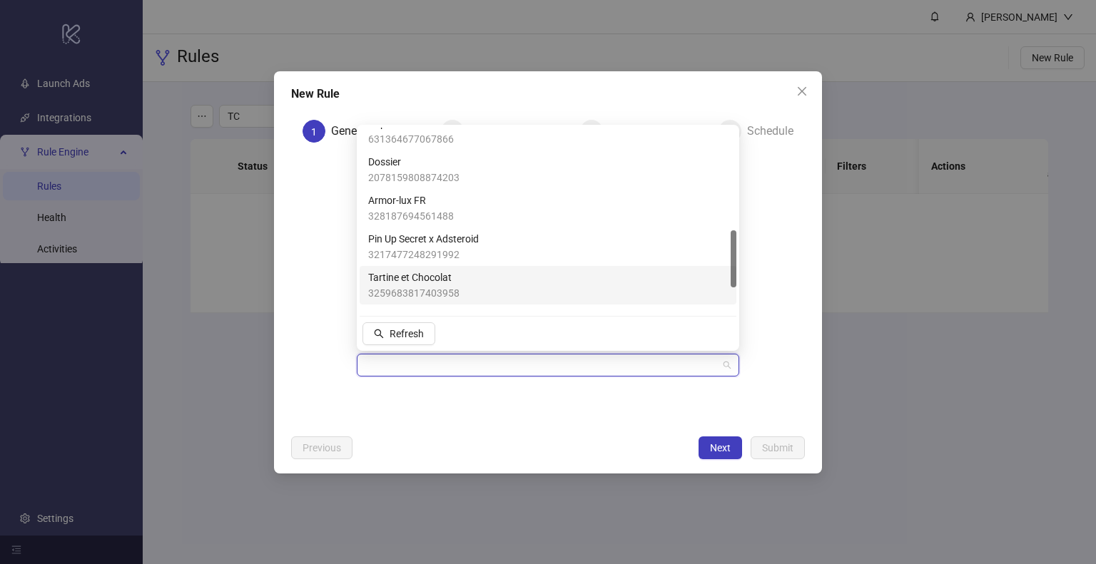
click at [417, 281] on span "Tartine et Chocolat" at bounding box center [413, 278] width 91 height 16
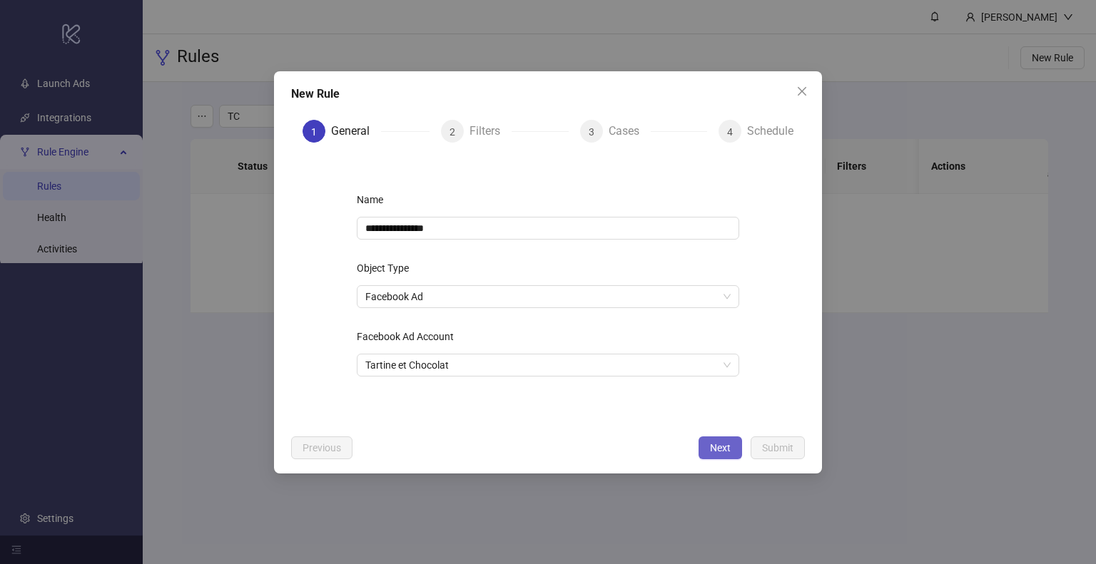
click at [713, 454] on button "Next" at bounding box center [720, 448] width 44 height 23
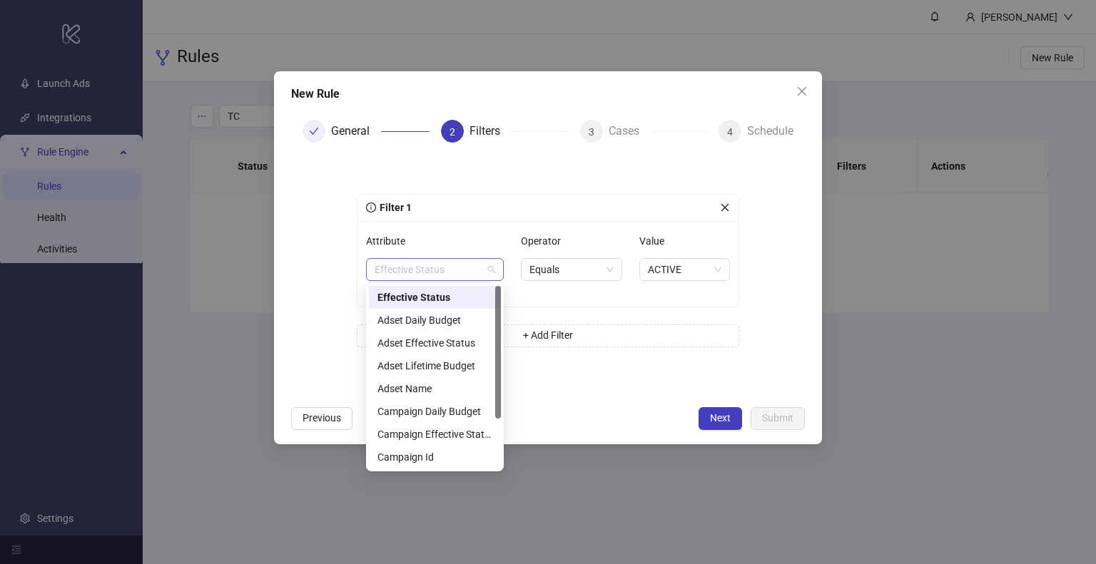
click at [425, 271] on span "Effective Status" at bounding box center [434, 269] width 121 height 21
click at [462, 347] on div "Adset Effective Status" at bounding box center [434, 343] width 115 height 16
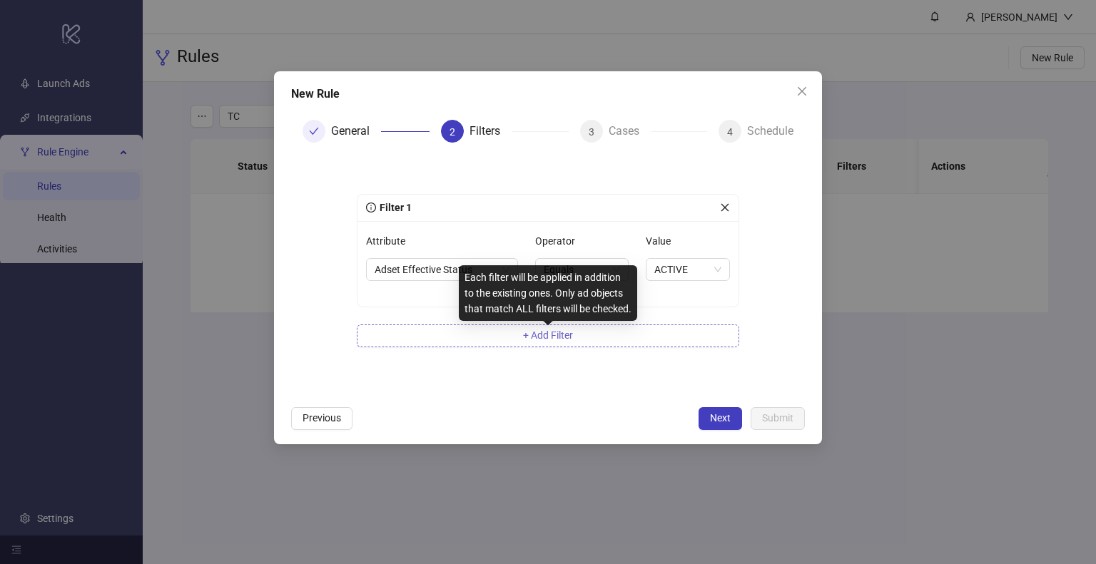
click at [573, 339] on span "+ Add Filter" at bounding box center [548, 335] width 50 height 11
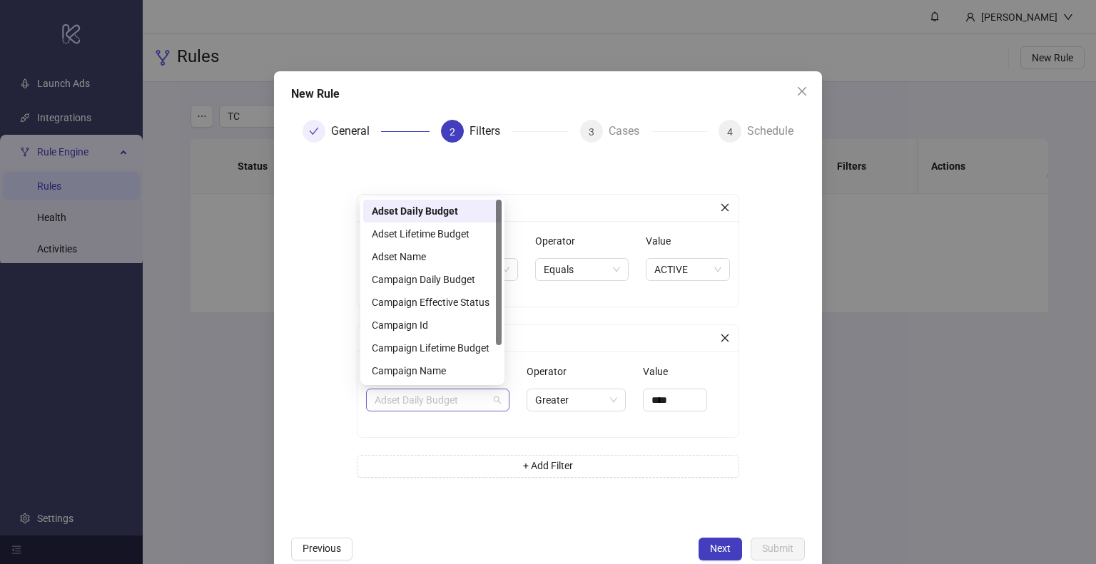
click at [425, 400] on span "Adset Daily Budget" at bounding box center [437, 399] width 126 height 21
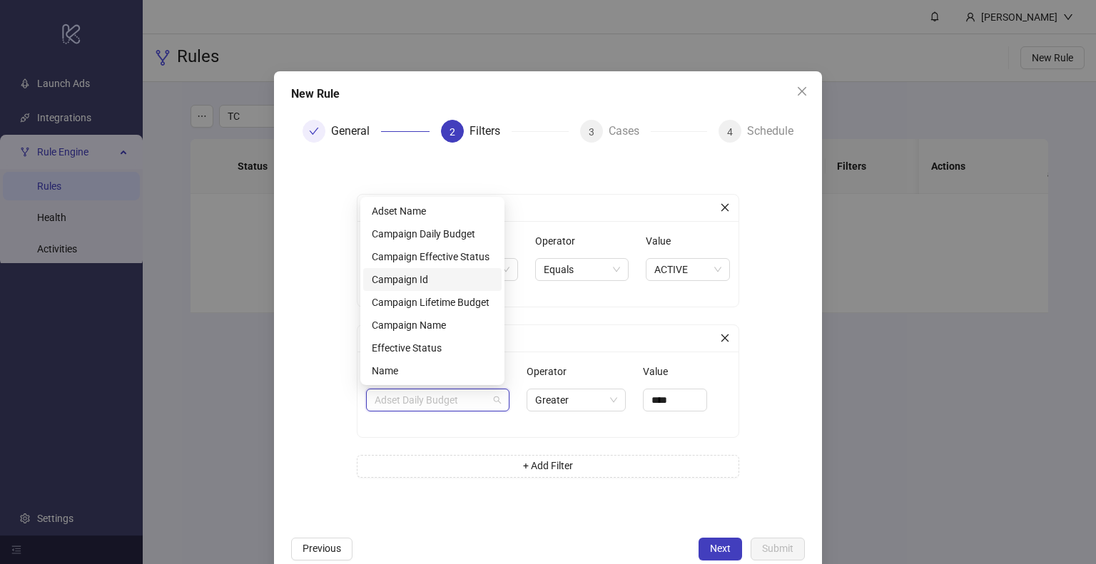
scroll to position [0, 0]
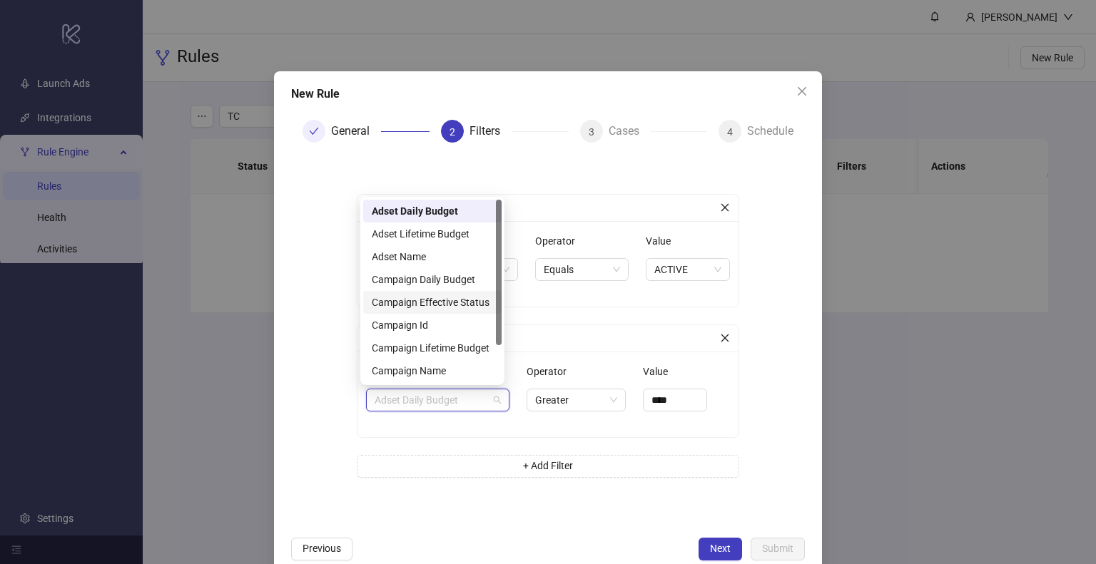
click at [437, 301] on div "Campaign Effective Status" at bounding box center [432, 303] width 121 height 16
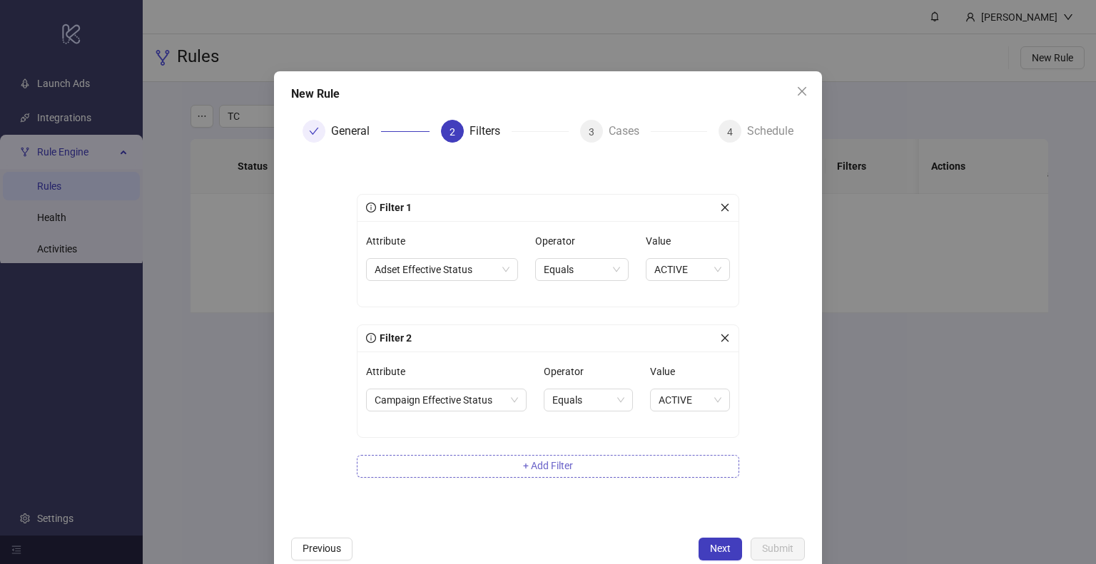
click at [585, 466] on button "+ Add Filter" at bounding box center [548, 466] width 382 height 23
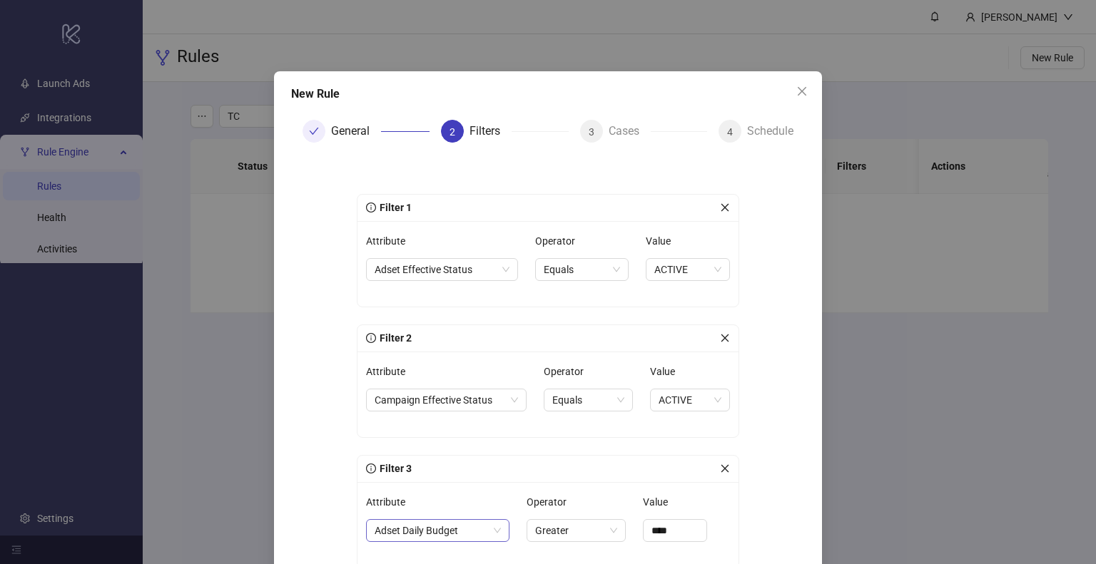
drag, startPoint x: 426, startPoint y: 541, endPoint x: 425, endPoint y: 534, distance: 7.2
click at [425, 539] on div "Attribute Adset Daily Budget" at bounding box center [437, 525] width 143 height 68
click at [428, 527] on span "Adset Daily Budget" at bounding box center [437, 530] width 126 height 21
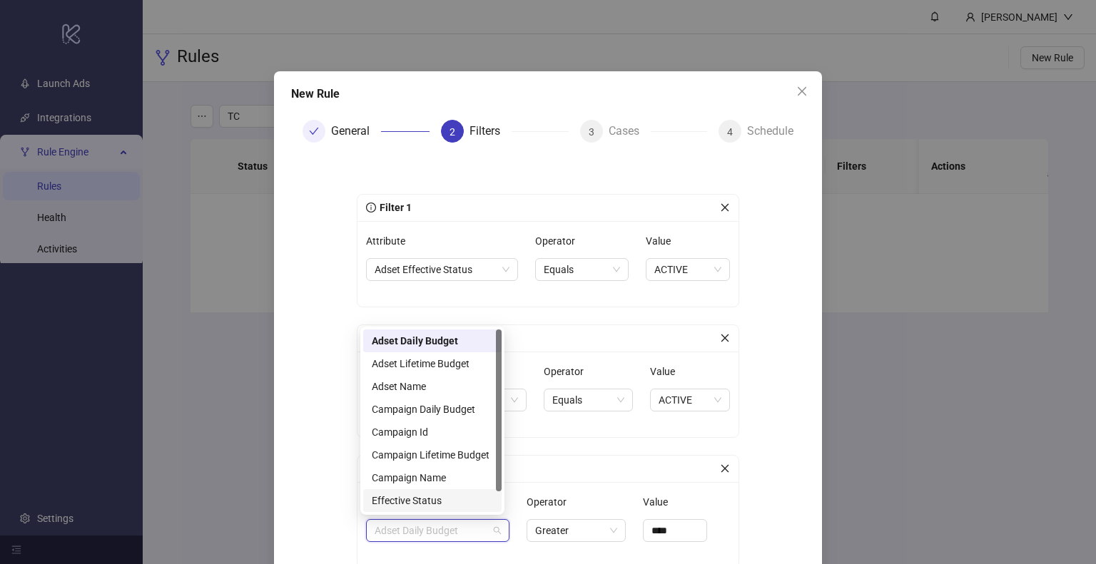
scroll to position [23, 0]
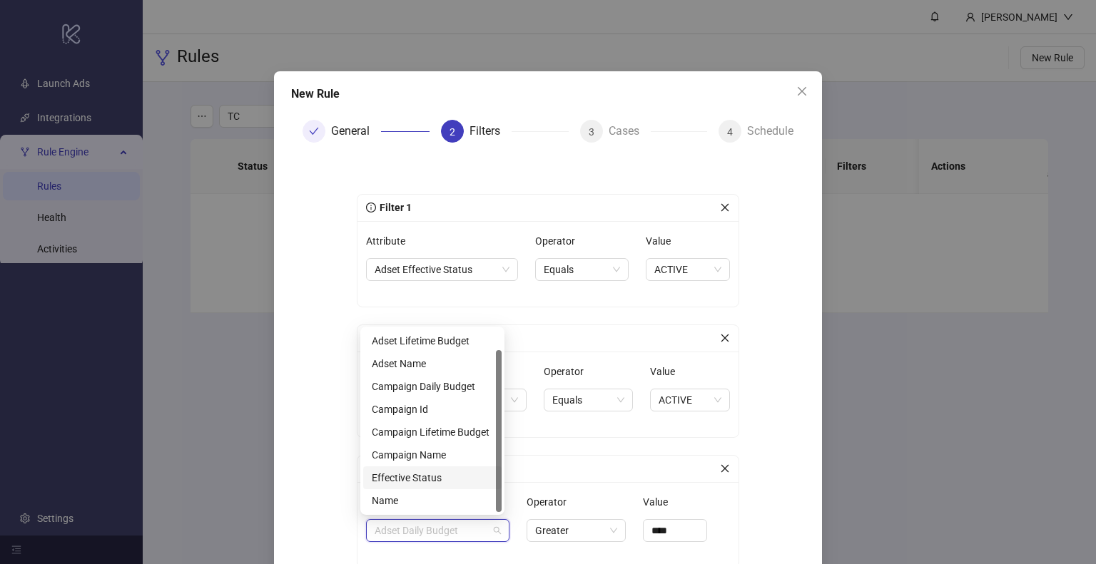
click at [434, 481] on div "Effective Status" at bounding box center [432, 478] width 121 height 16
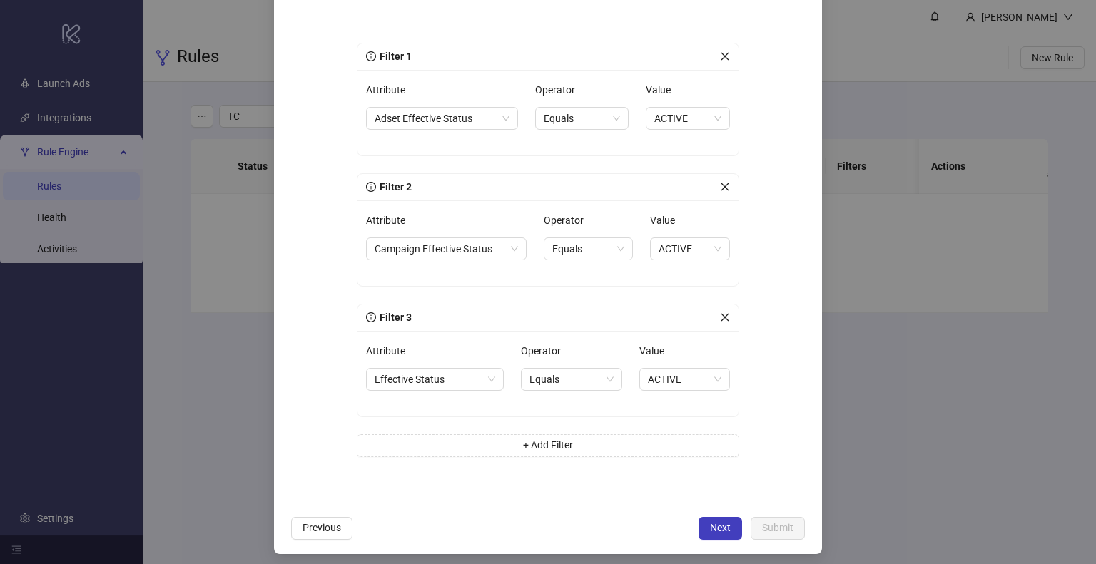
scroll to position [157, 0]
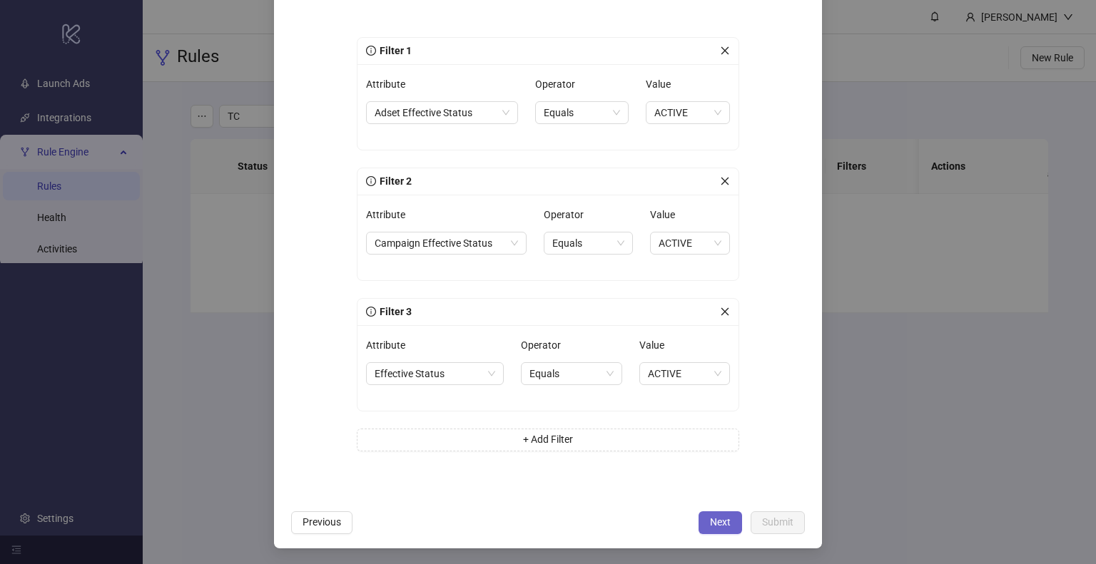
click at [715, 521] on span "Next" at bounding box center [720, 521] width 21 height 11
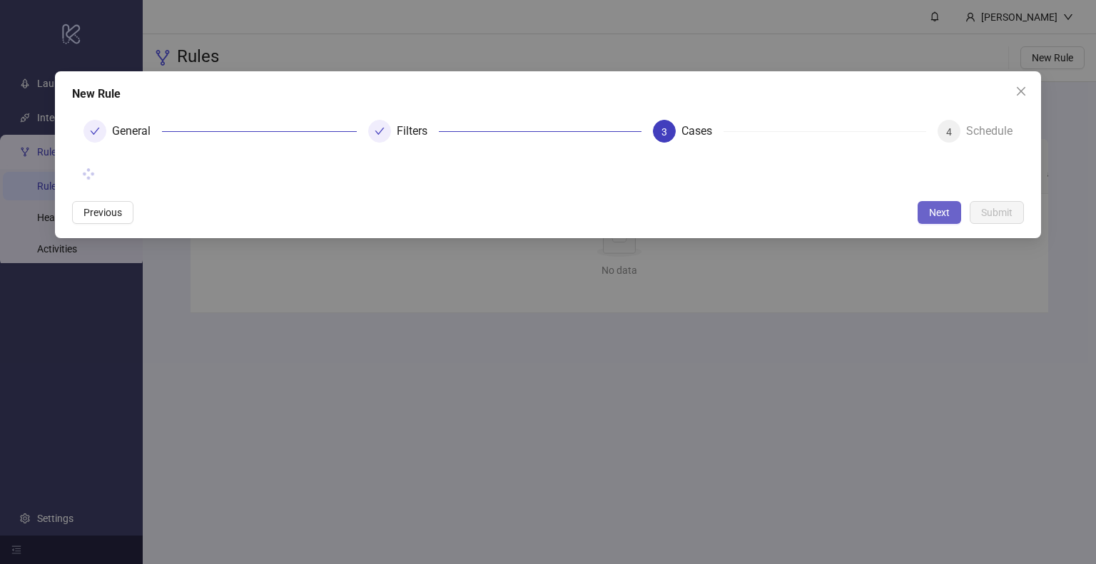
scroll to position [0, 0]
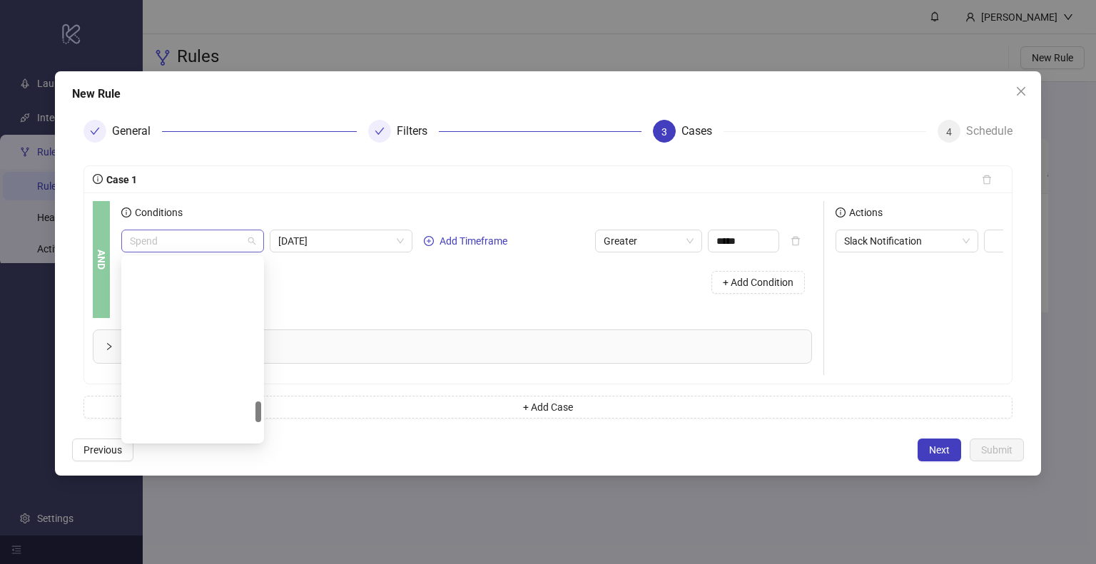
click at [203, 239] on span "Spend" at bounding box center [193, 240] width 126 height 21
click at [1019, 89] on icon "close" at bounding box center [1020, 91] width 9 height 9
